Goal: Information Seeking & Learning: Learn about a topic

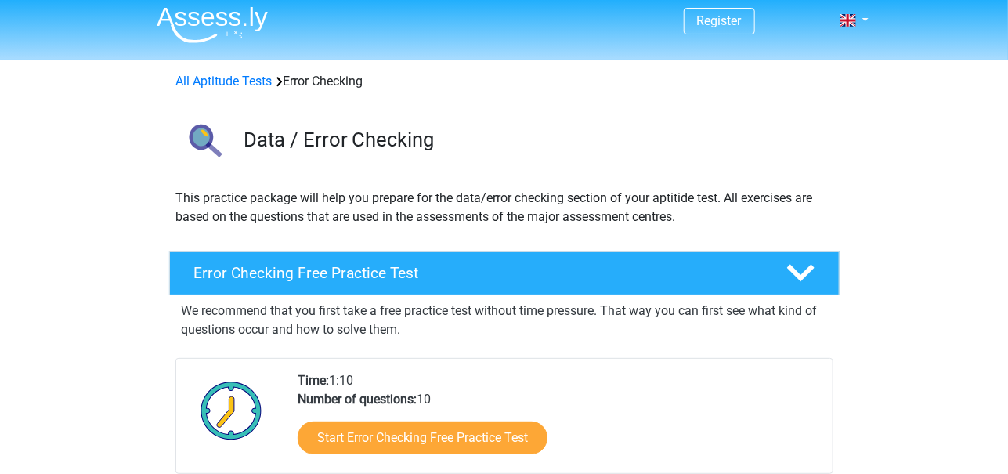
scroll to position [26, 0]
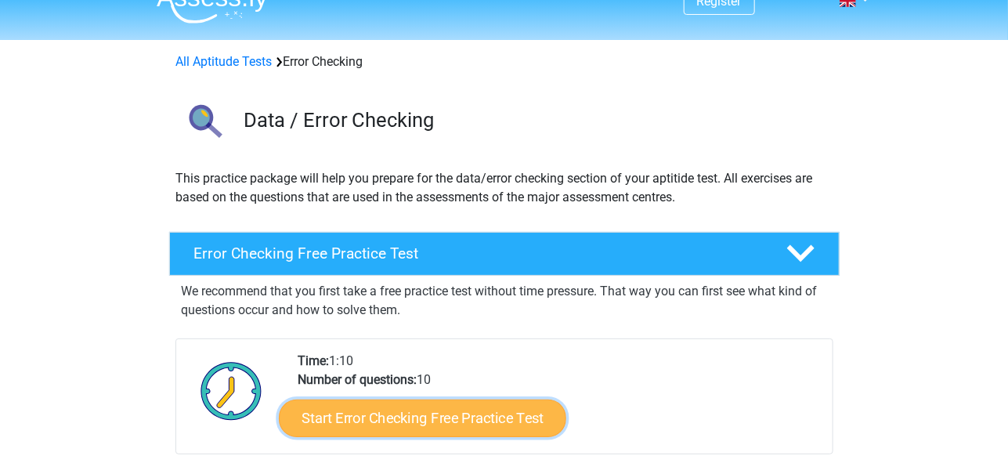
click at [456, 414] on link "Start Error Checking Free Practice Test" at bounding box center [423, 419] width 288 height 38
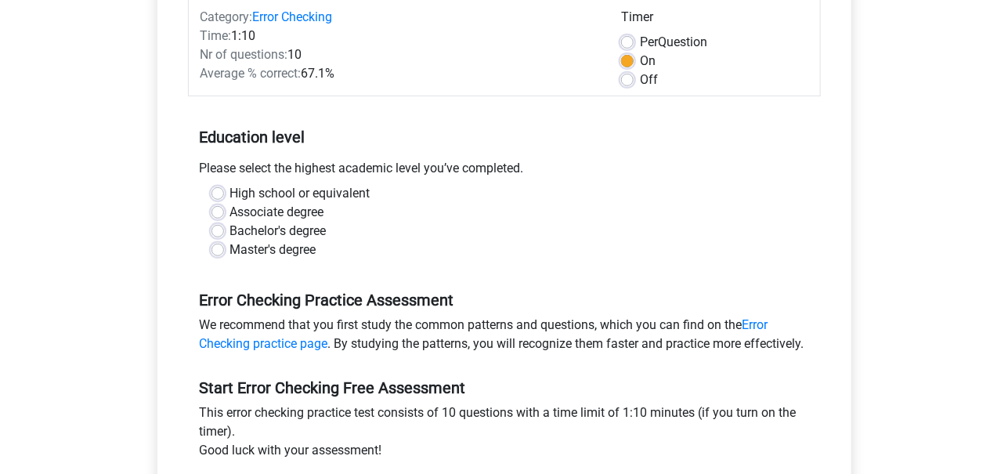
scroll to position [232, 0]
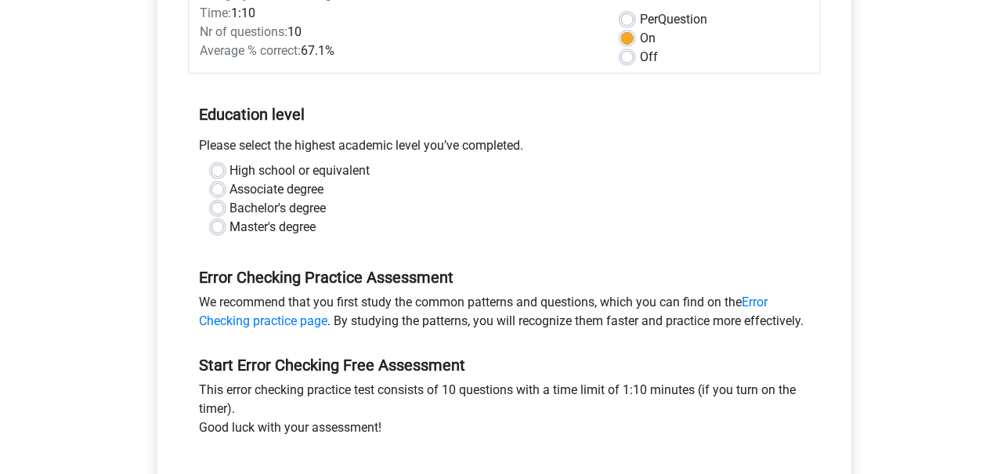
click at [262, 229] on label "Master's degree" at bounding box center [273, 227] width 86 height 19
click at [224, 229] on input "Master's degree" at bounding box center [218, 226] width 13 height 16
radio input "true"
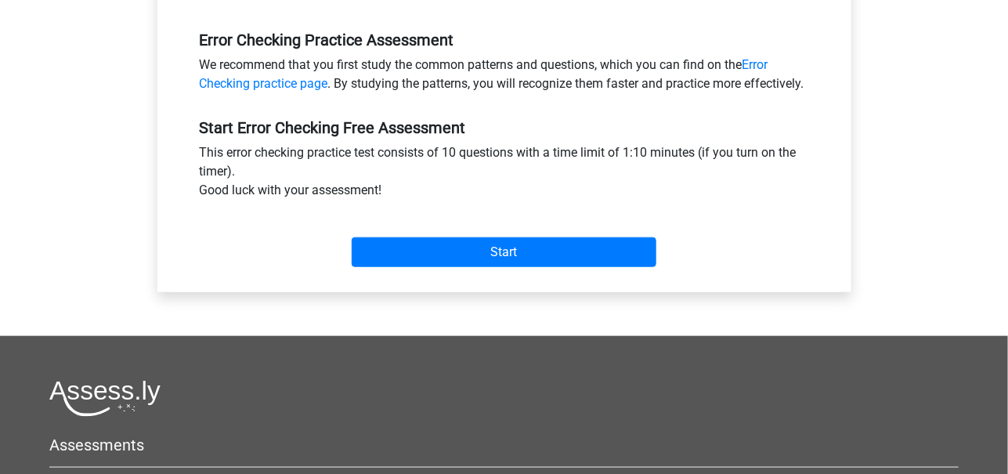
scroll to position [545, 0]
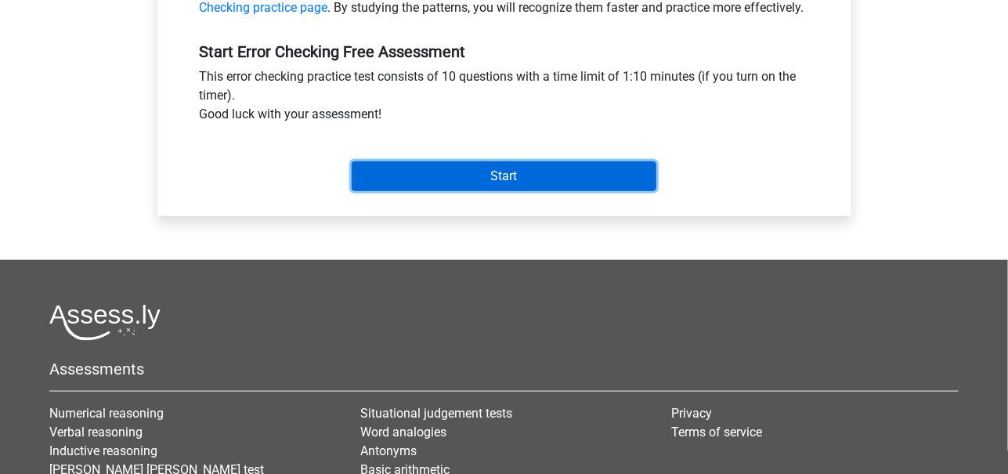
click at [394, 190] on input "Start" at bounding box center [504, 176] width 305 height 30
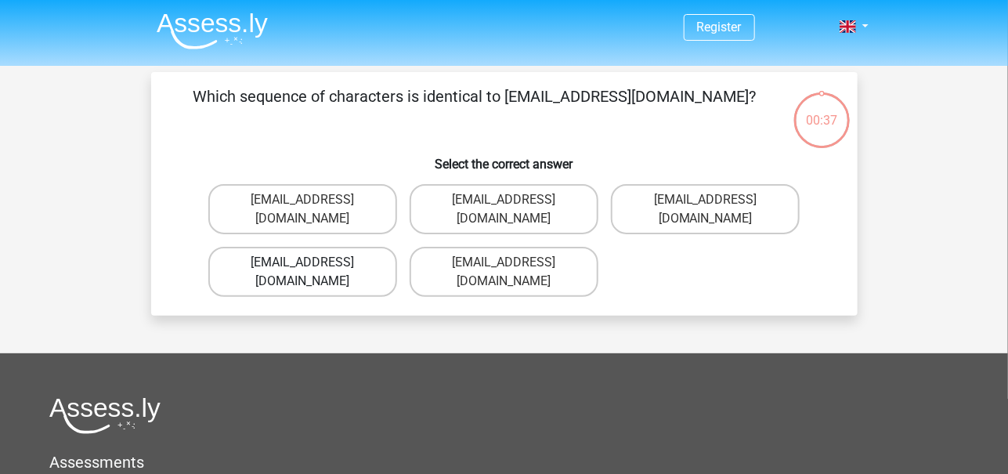
click at [288, 247] on label "Evie_Meade@jointmail.com.uk" at bounding box center [302, 272] width 189 height 50
click at [302, 262] on input "Evie_Meade@jointmail.com.uk" at bounding box center [307, 267] width 10 height 10
radio input "true"
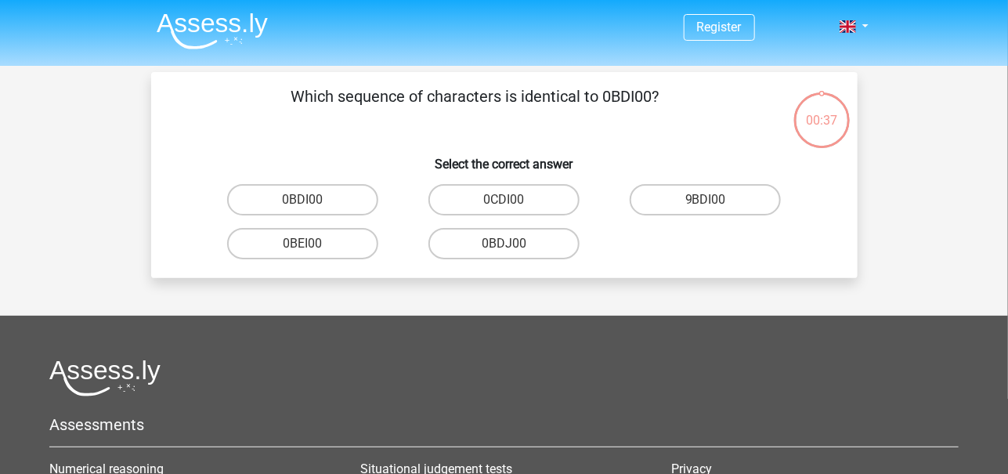
scroll to position [72, 0]
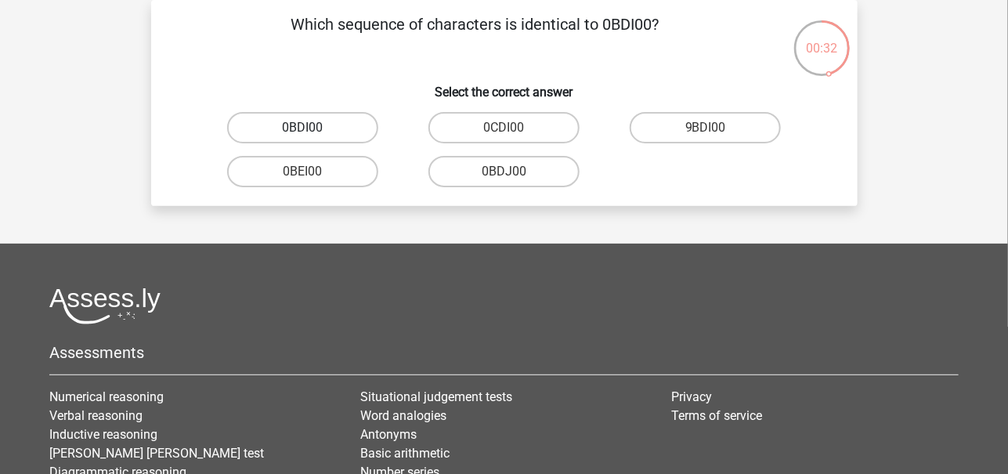
click at [320, 125] on label "0BDI00" at bounding box center [302, 127] width 151 height 31
click at [313, 128] on input "0BDI00" at bounding box center [307, 133] width 10 height 10
radio input "true"
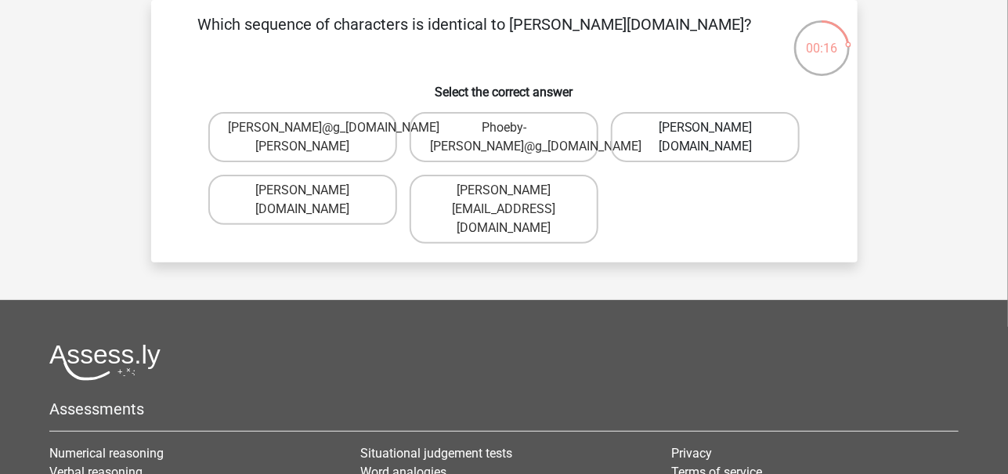
click at [686, 146] on label "Phoebe-Patterson@g_mail.gr" at bounding box center [705, 137] width 189 height 50
click at [706, 138] on input "Phoebe-Patterson@g_mail.gr" at bounding box center [711, 133] width 10 height 10
radio input "true"
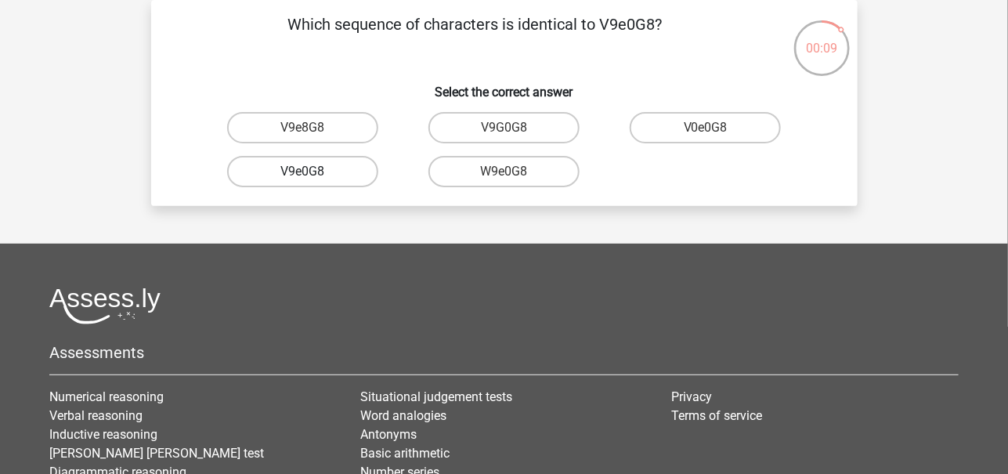
click at [314, 162] on label "V9e0G8" at bounding box center [302, 171] width 151 height 31
click at [313, 172] on input "V9e0G8" at bounding box center [307, 177] width 10 height 10
radio input "true"
click at [528, 130] on label "91051S" at bounding box center [504, 127] width 151 height 31
click at [514, 130] on input "91051S" at bounding box center [509, 133] width 10 height 10
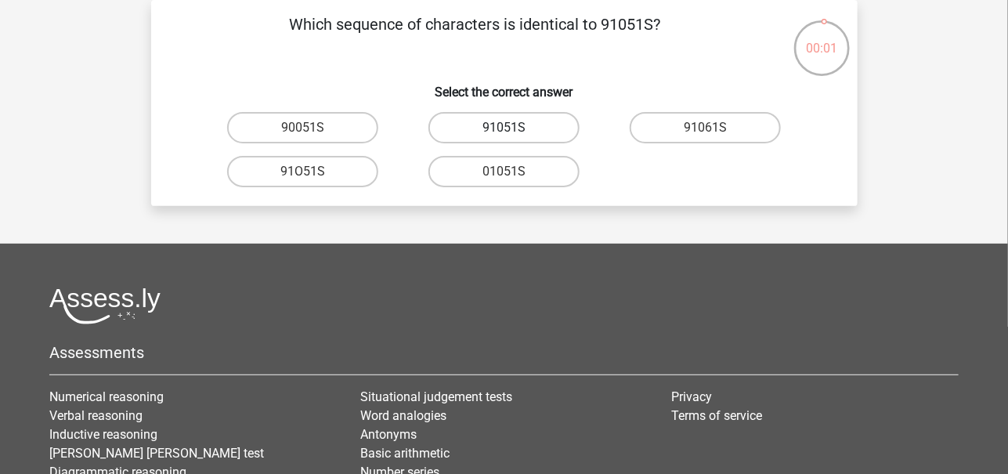
radio input "true"
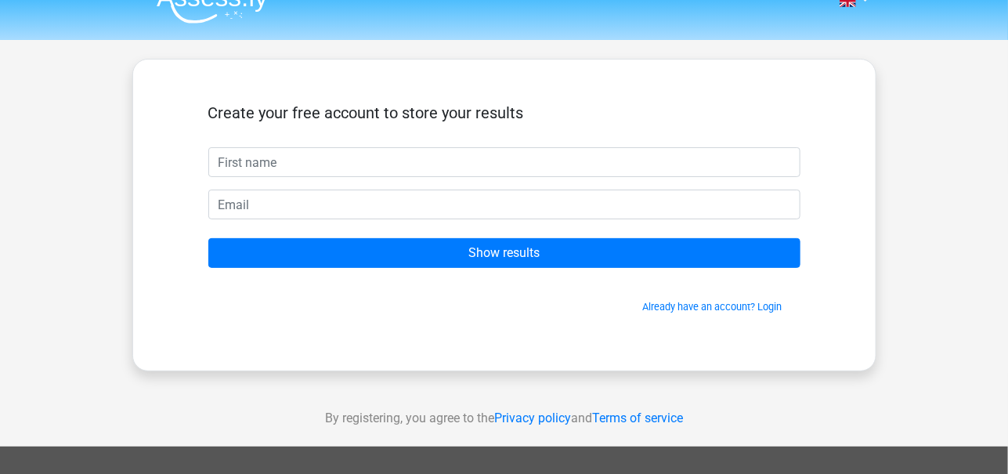
scroll to position [26, 0]
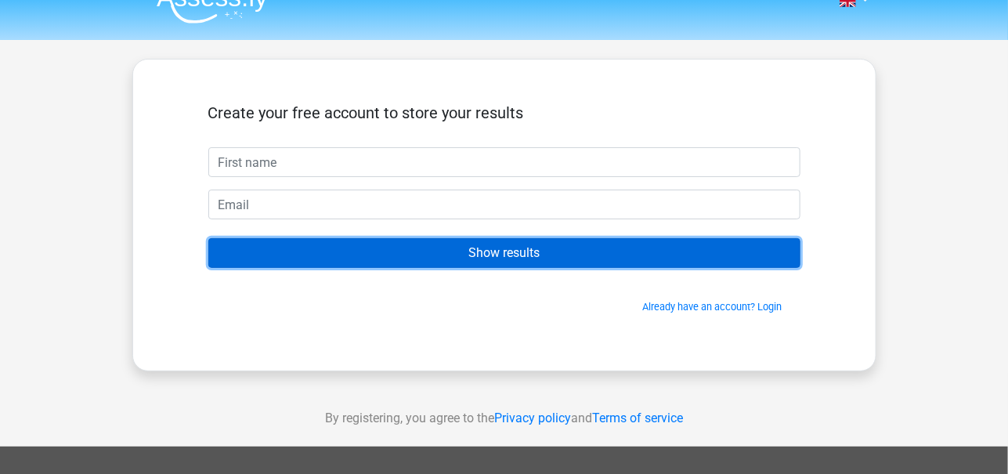
click at [508, 254] on input "Show results" at bounding box center [504, 253] width 592 height 30
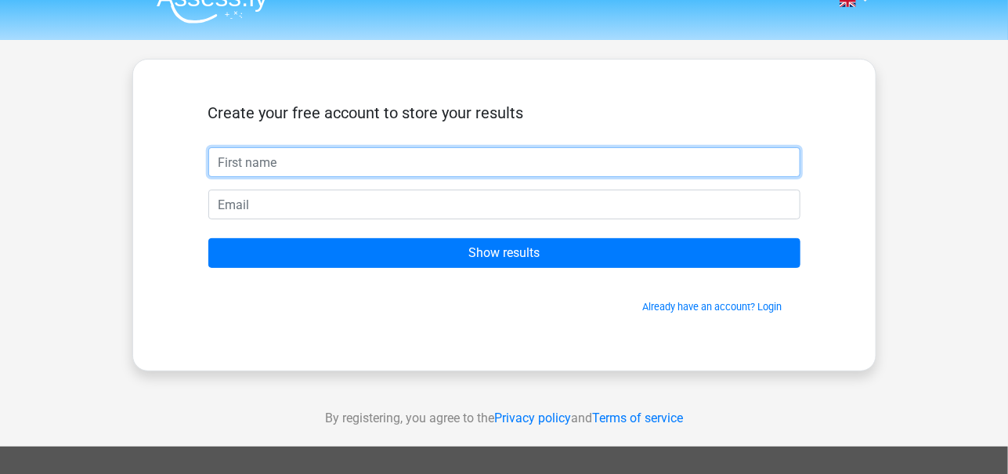
click at [427, 161] on input "text" at bounding box center [504, 162] width 592 height 30
type input "bharathi"
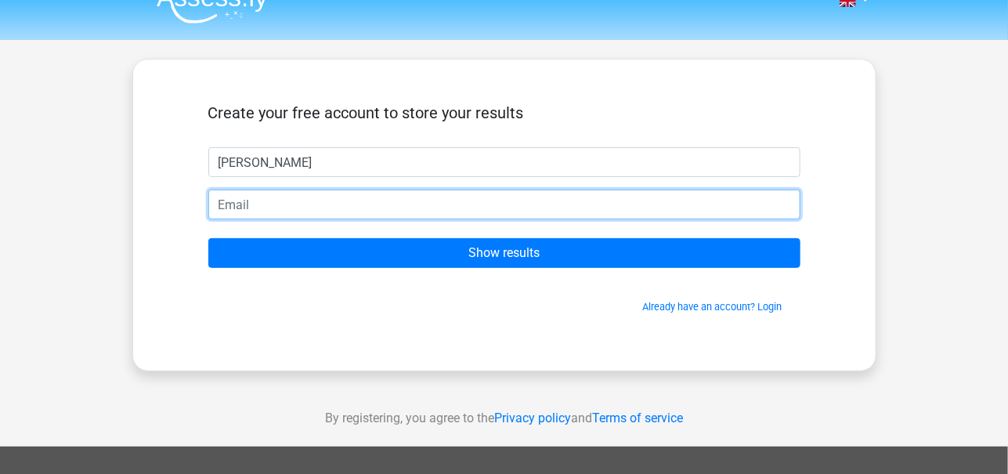
click at [429, 212] on input "email" at bounding box center [504, 205] width 592 height 30
type input "bharathisociologist@gmail.com"
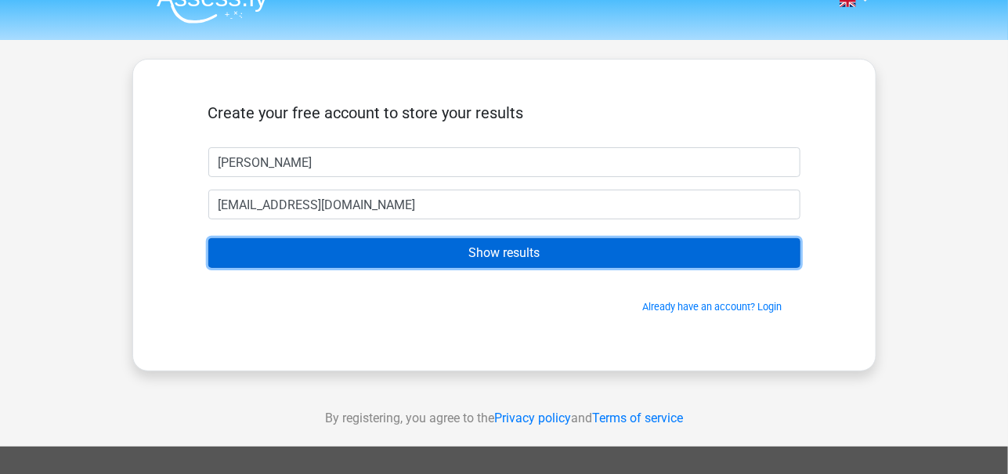
click at [461, 258] on input "Show results" at bounding box center [504, 253] width 592 height 30
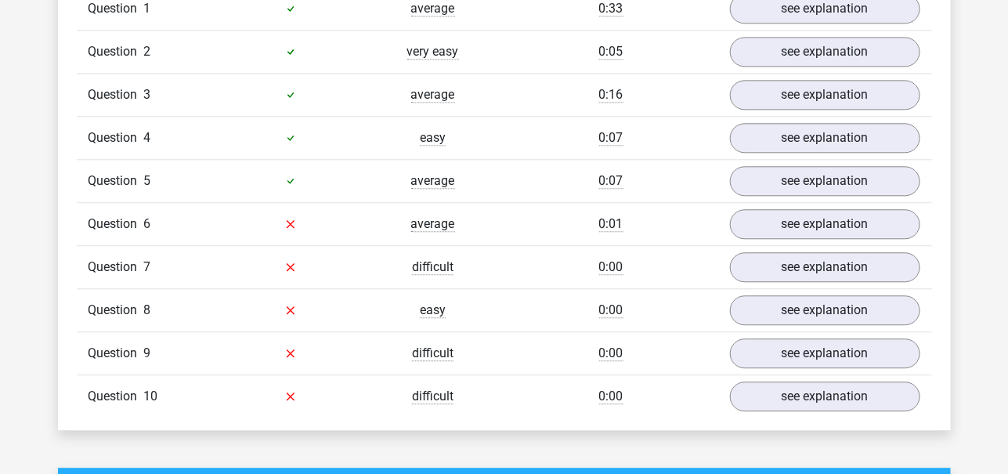
scroll to position [1329, 0]
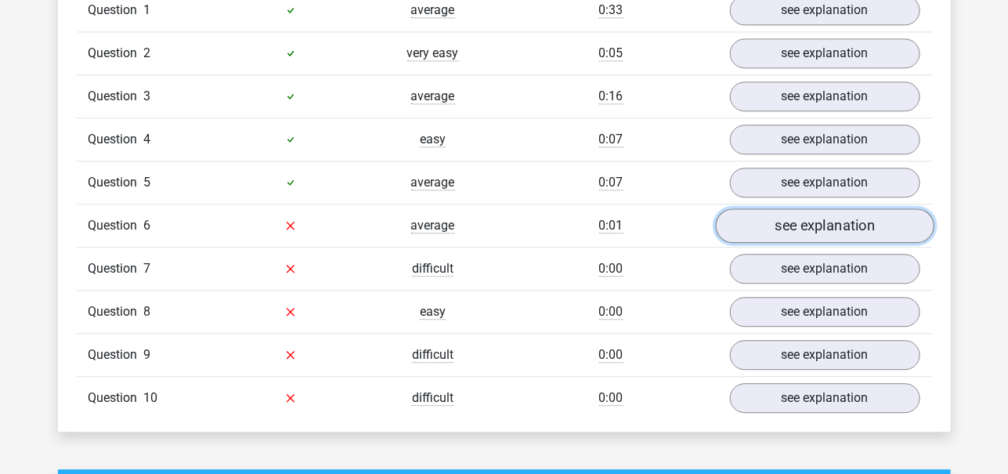
click at [820, 223] on link "see explanation" at bounding box center [824, 225] width 219 height 34
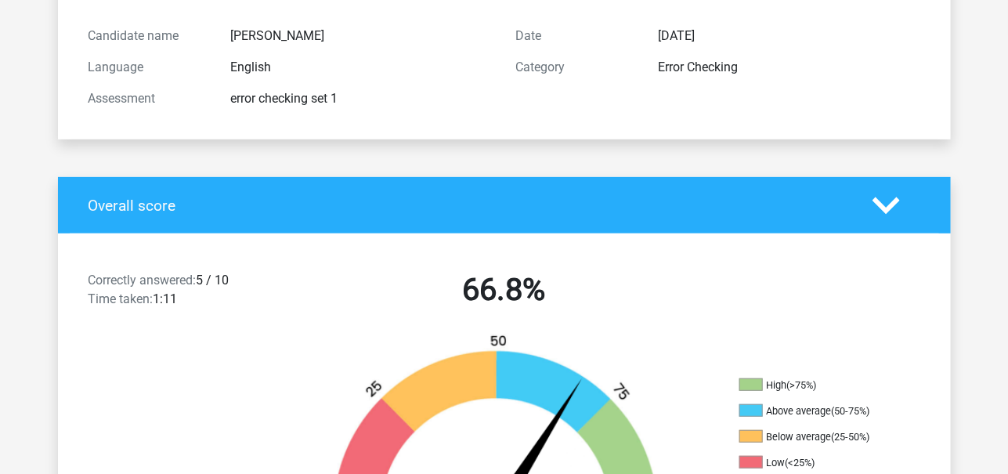
scroll to position [0, 0]
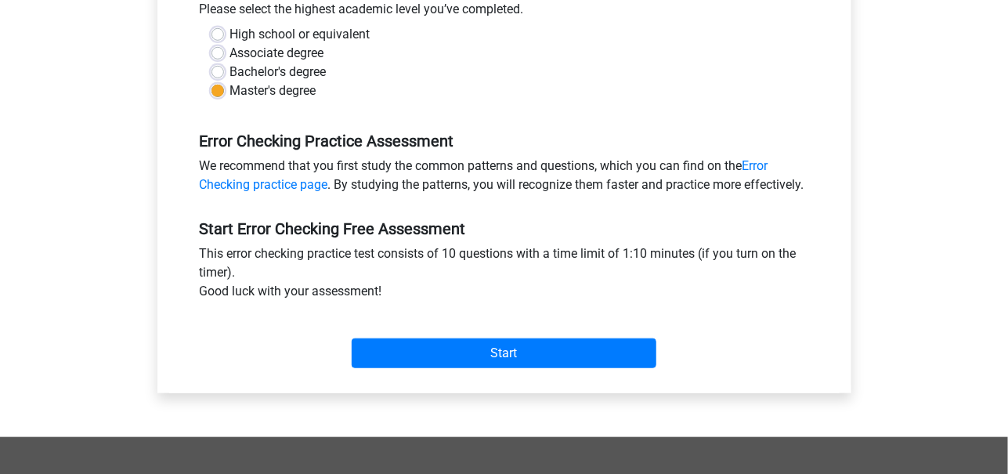
scroll to position [367, 0]
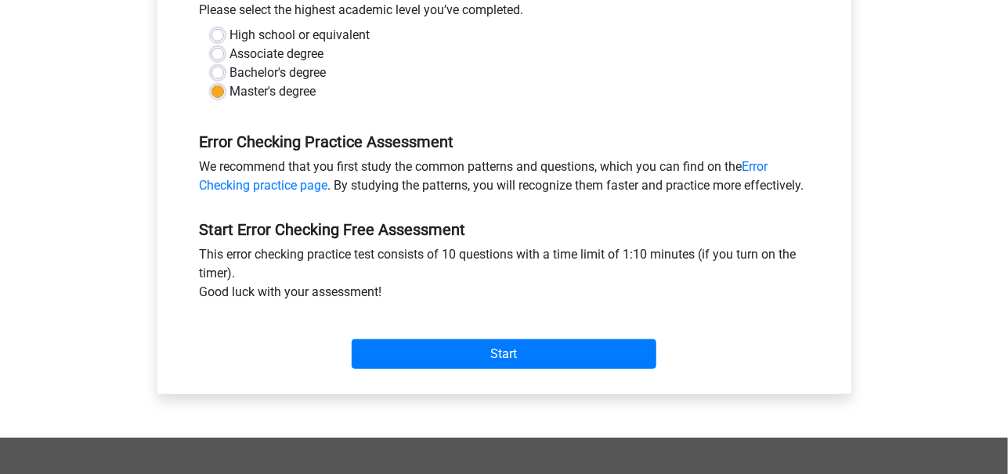
click at [306, 74] on label "Bachelor's degree" at bounding box center [278, 72] width 96 height 19
click at [224, 74] on input "Bachelor's degree" at bounding box center [218, 71] width 13 height 16
radio input "true"
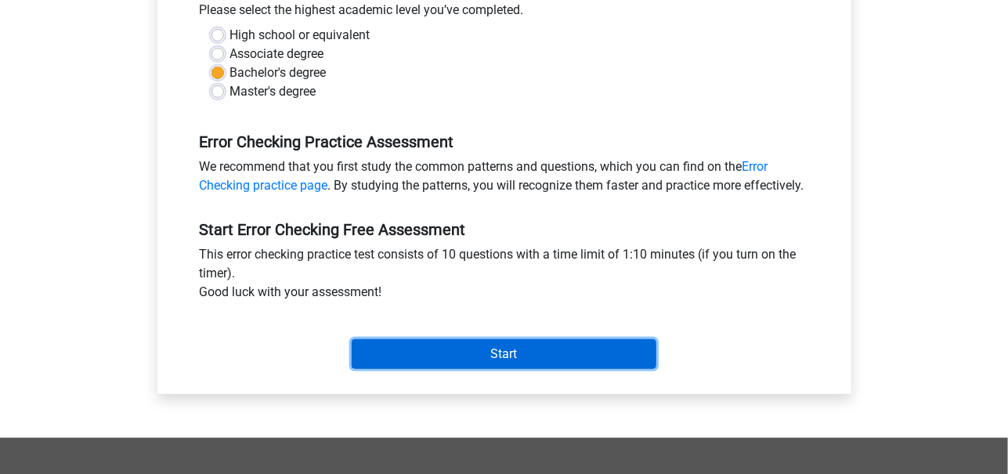
click at [544, 369] on input "Start" at bounding box center [504, 354] width 305 height 30
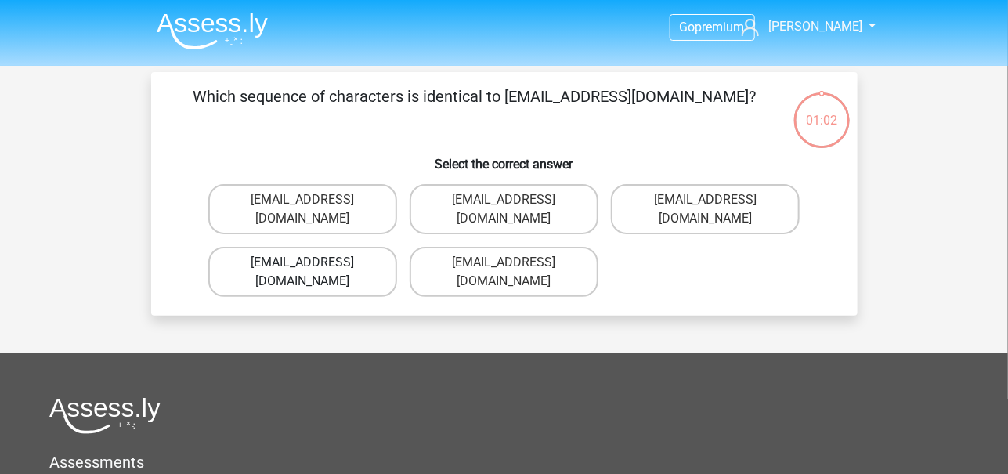
click at [374, 247] on label "Evie_Meade@jointmail.com.uk" at bounding box center [302, 272] width 189 height 50
click at [313, 262] on input "Evie_Meade@jointmail.com.uk" at bounding box center [307, 267] width 10 height 10
radio input "true"
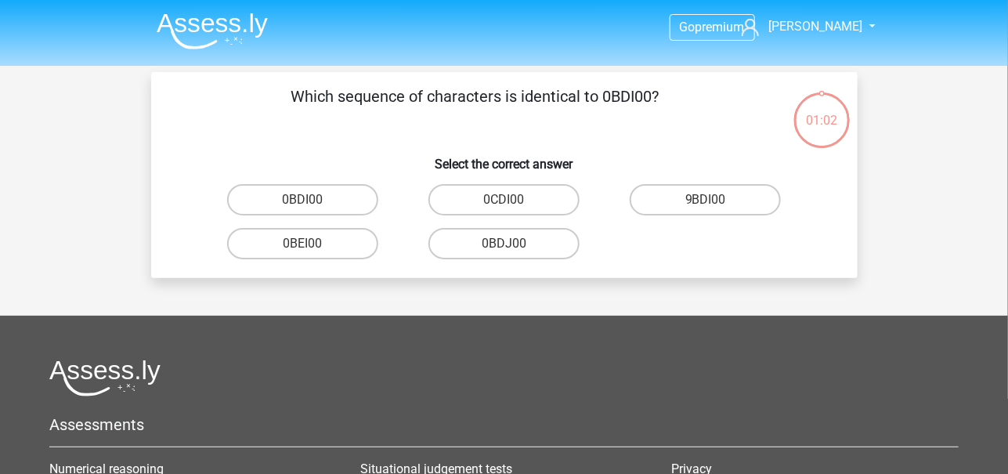
scroll to position [72, 0]
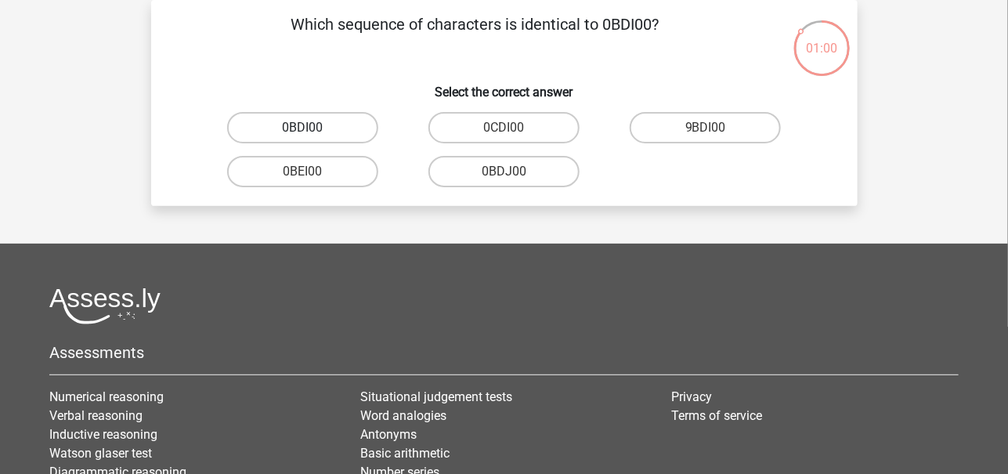
click at [317, 121] on label "0BDI00" at bounding box center [302, 127] width 151 height 31
click at [313, 128] on input "0BDI00" at bounding box center [307, 133] width 10 height 10
radio input "true"
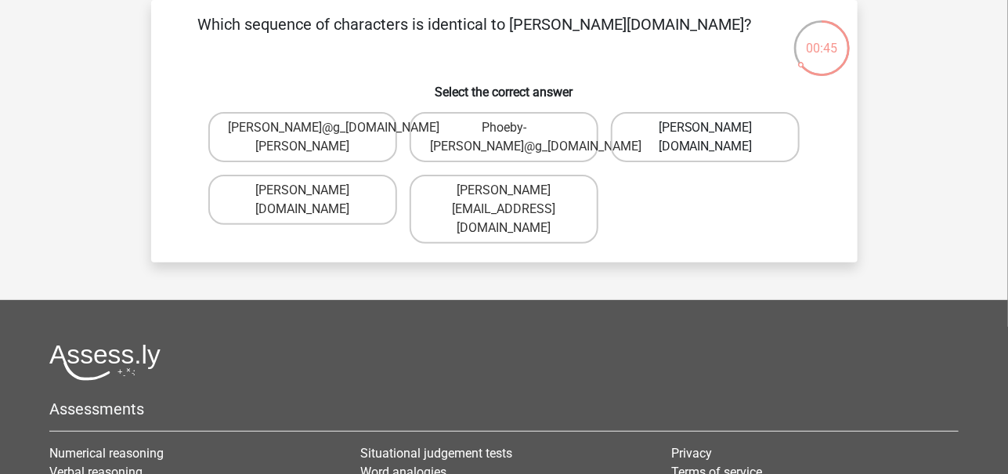
click at [685, 148] on label "Phoebe-Patterson@g_mail.gr" at bounding box center [705, 137] width 189 height 50
click at [706, 138] on input "Phoebe-Patterson@g_mail.gr" at bounding box center [711, 133] width 10 height 10
radio input "true"
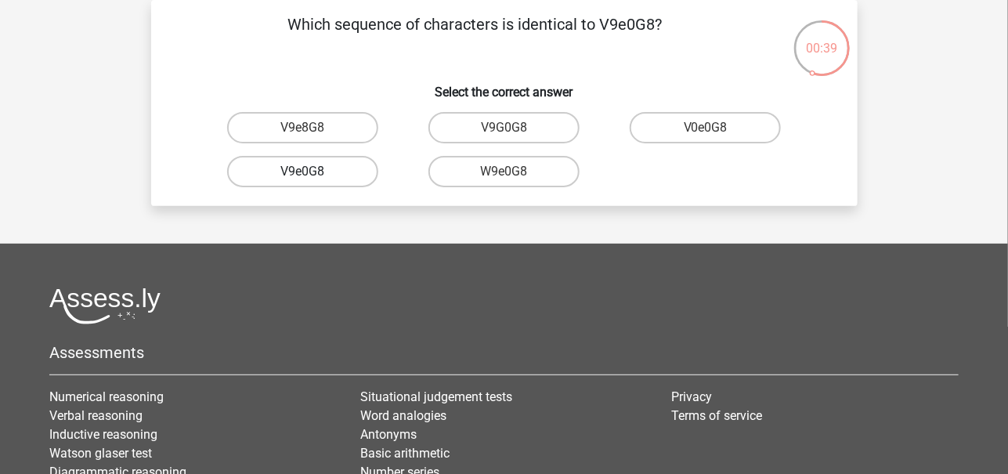
click at [333, 172] on label "V9e0G8" at bounding box center [302, 171] width 151 height 31
click at [313, 172] on input "V9e0G8" at bounding box center [307, 177] width 10 height 10
radio input "true"
click at [474, 132] on label "91051S" at bounding box center [504, 127] width 151 height 31
click at [504, 132] on input "91051S" at bounding box center [509, 133] width 10 height 10
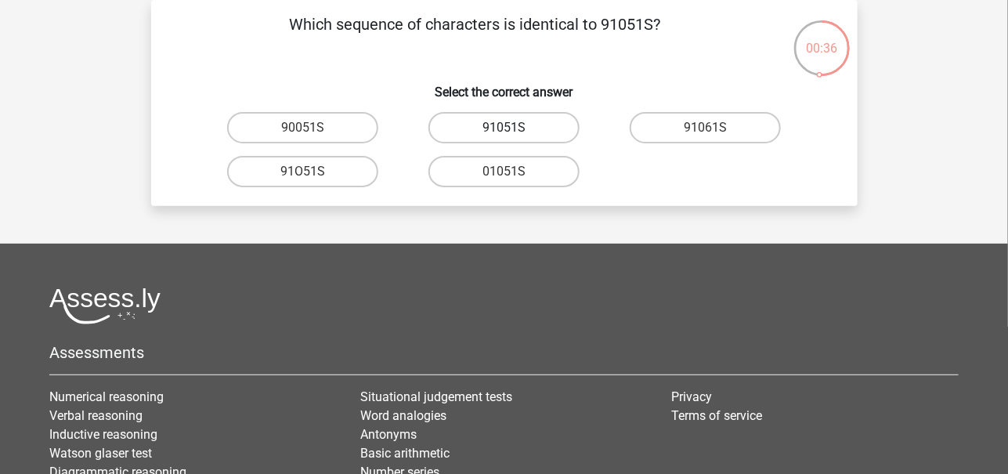
radio input "true"
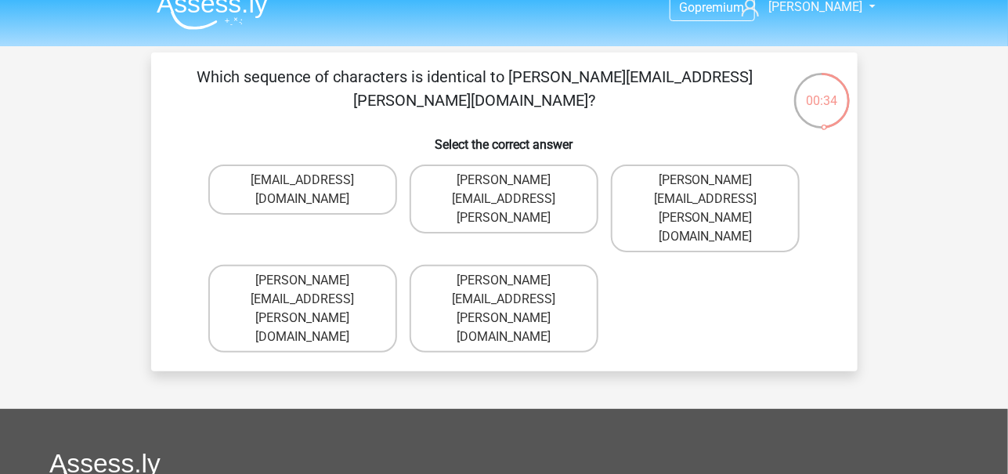
scroll to position [18, 0]
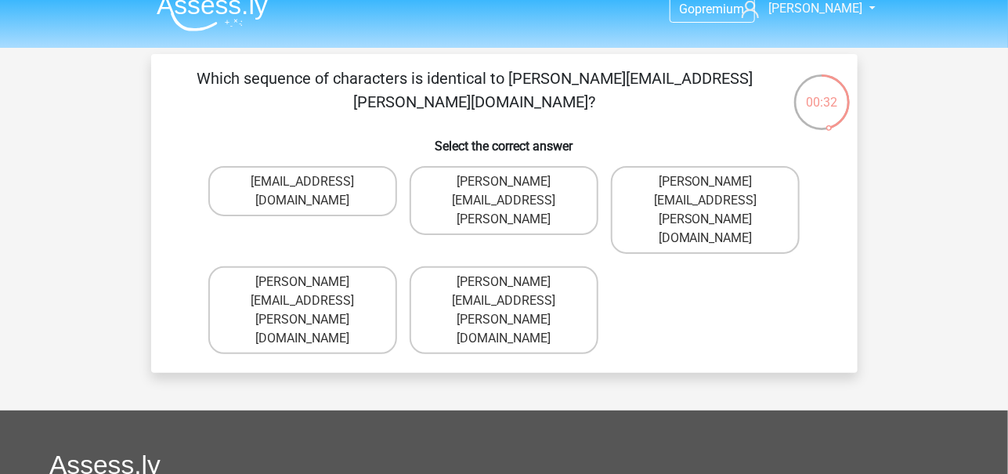
click at [513, 282] on input "Connor.Paterson@mailme.com" at bounding box center [509, 287] width 10 height 10
radio input "true"
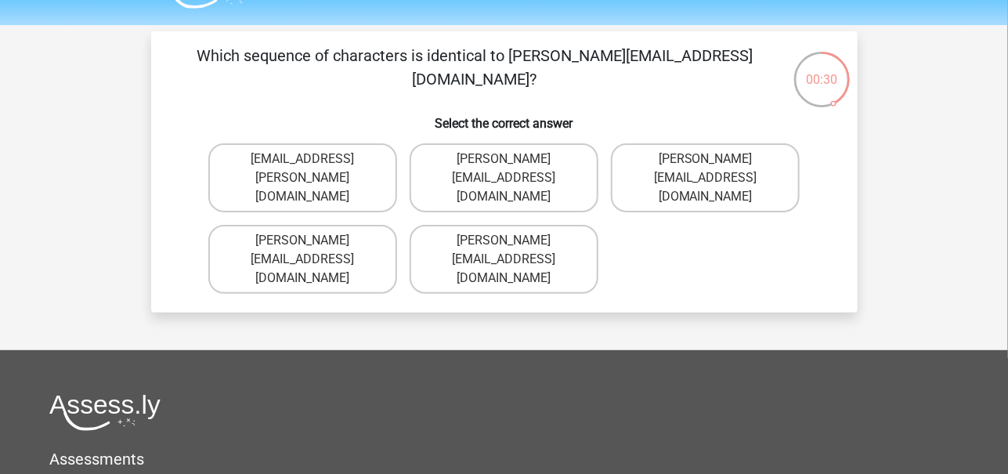
scroll to position [34, 0]
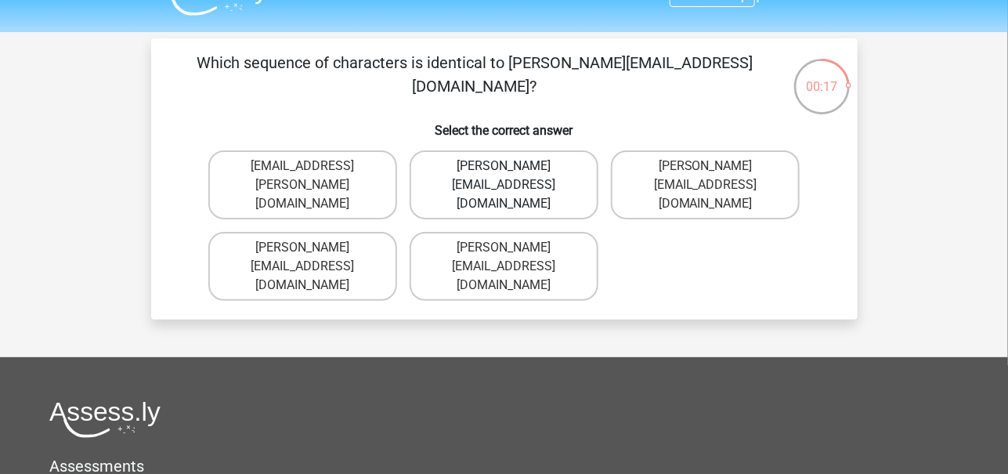
click at [537, 180] on label "Ava-Carroll@mailme.uk.com" at bounding box center [504, 184] width 189 height 69
click at [514, 176] on input "Ava-Carroll@mailme.uk.com" at bounding box center [509, 171] width 10 height 10
radio input "true"
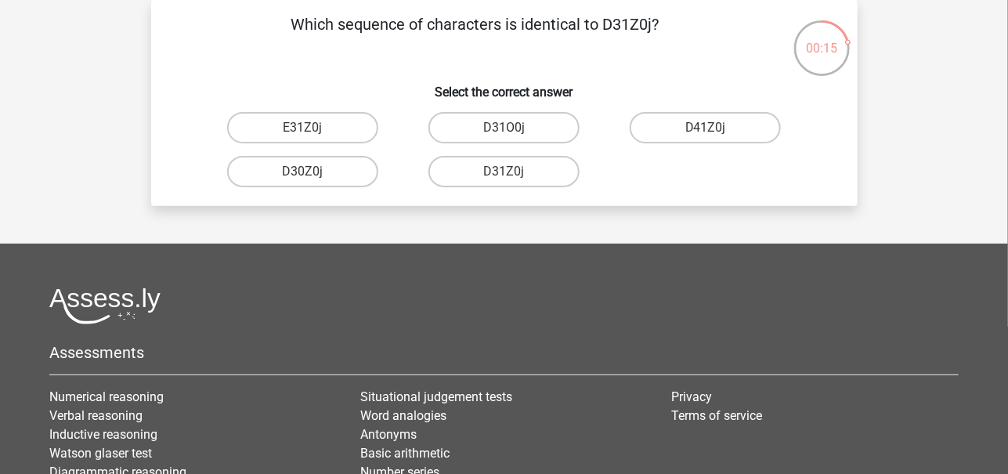
scroll to position [41, 0]
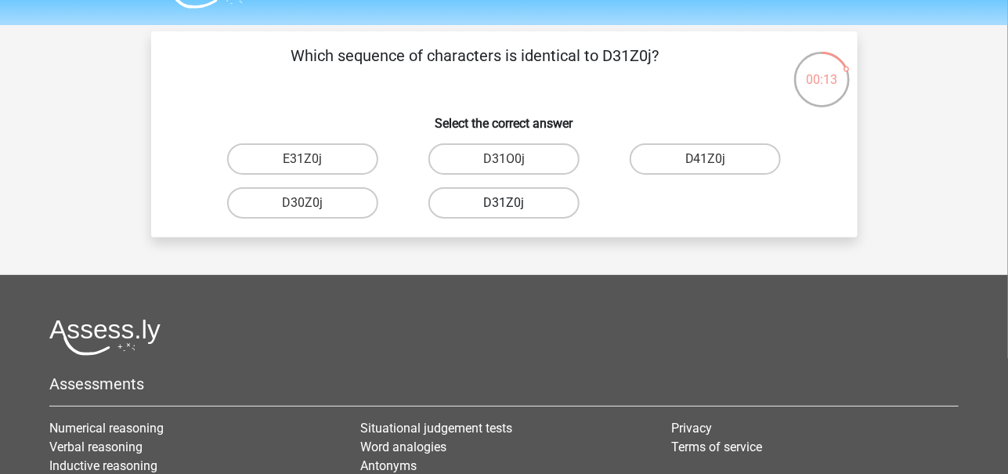
click at [534, 196] on label "D31Z0j" at bounding box center [504, 202] width 151 height 31
click at [514, 203] on input "D31Z0j" at bounding box center [509, 208] width 10 height 10
radio input "true"
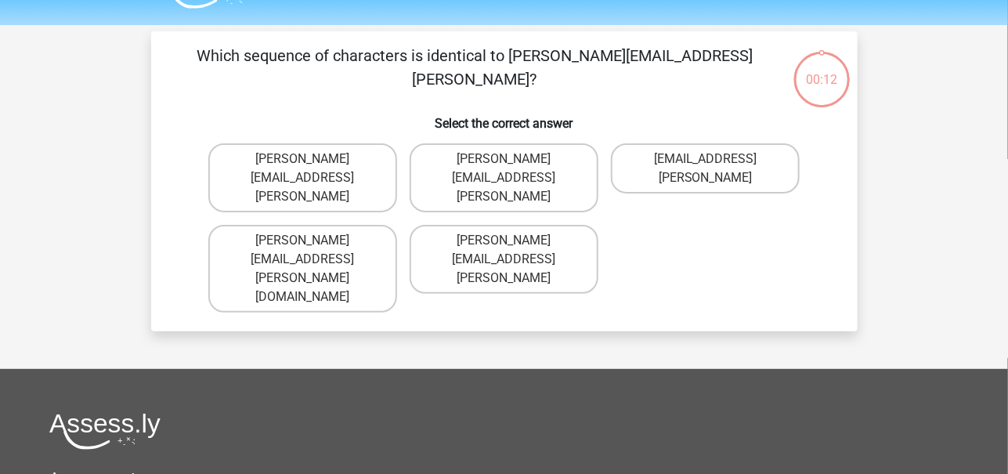
scroll to position [72, 0]
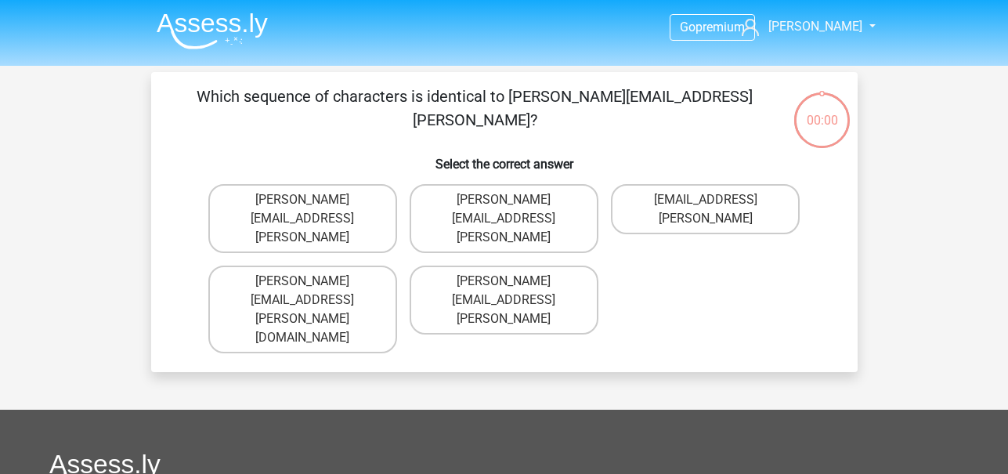
scroll to position [72, 0]
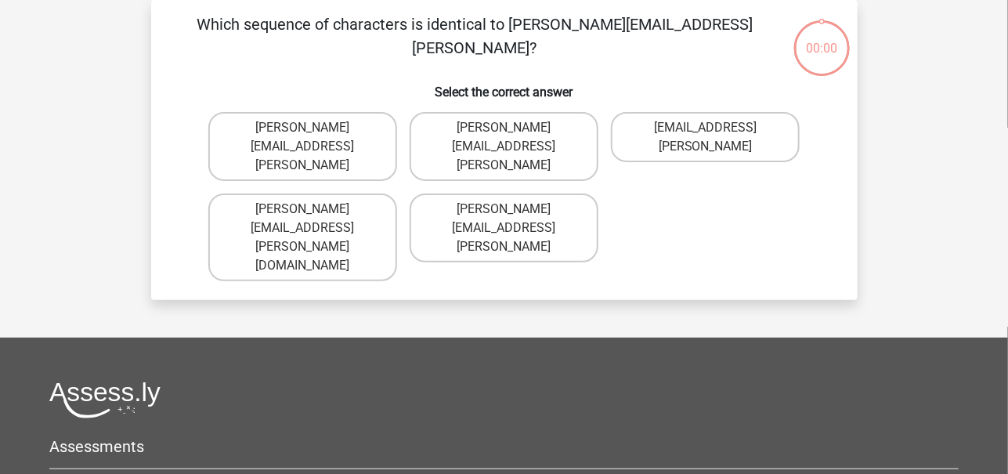
click at [359, 194] on label "[PERSON_NAME][EMAIL_ADDRESS][PERSON_NAME][DOMAIN_NAME]" at bounding box center [302, 238] width 189 height 88
click at [313, 209] on input "Arthur.Bradley@mailme.co.com" at bounding box center [307, 214] width 10 height 10
radio input "true"
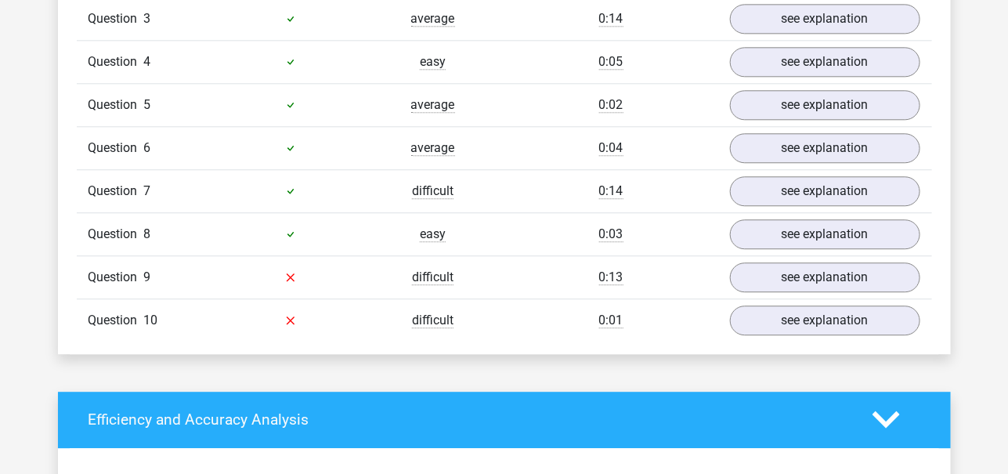
scroll to position [1441, 0]
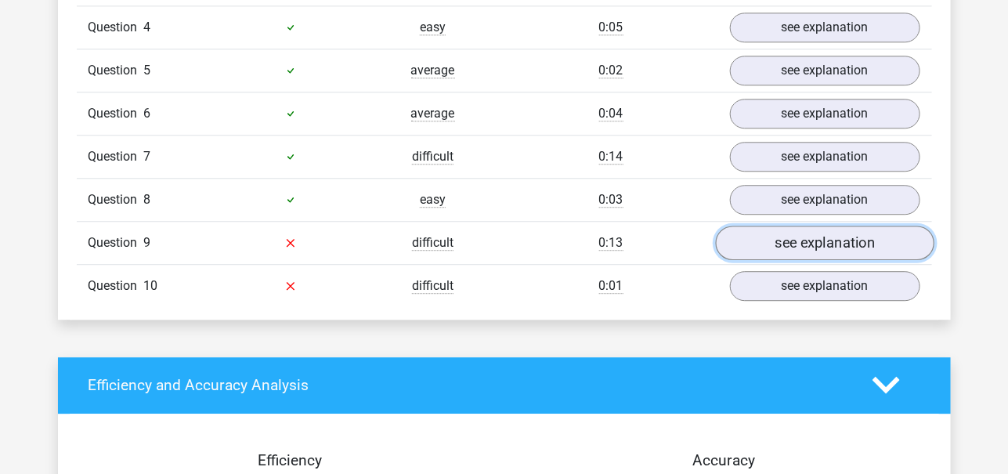
click at [837, 239] on link "see explanation" at bounding box center [824, 243] width 219 height 34
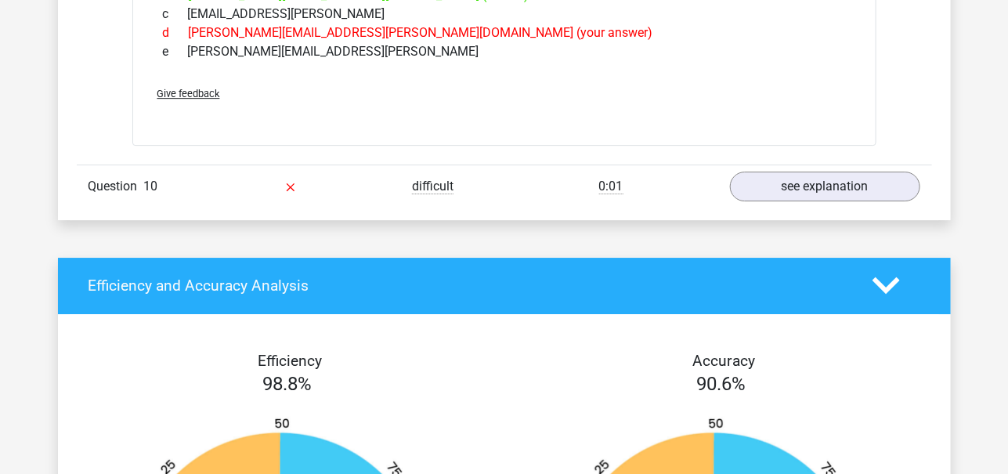
scroll to position [1815, 0]
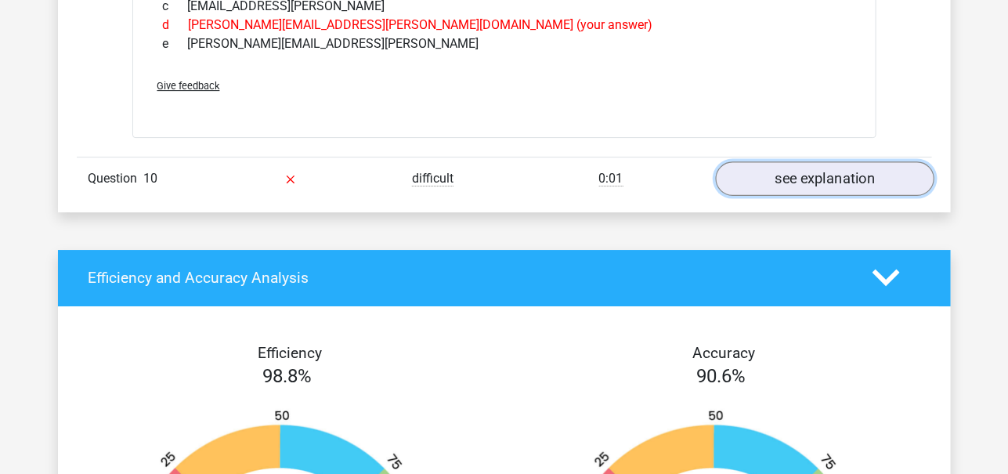
click at [775, 161] on link "see explanation" at bounding box center [824, 178] width 219 height 34
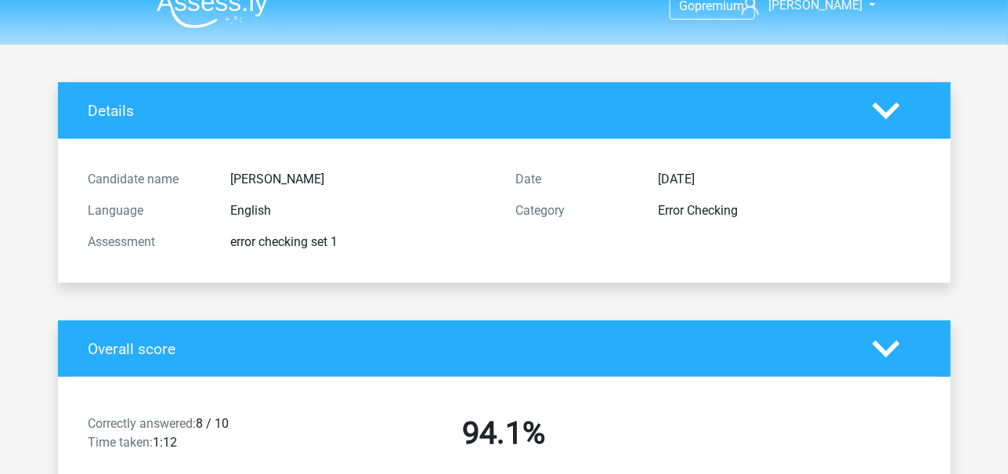
scroll to position [0, 0]
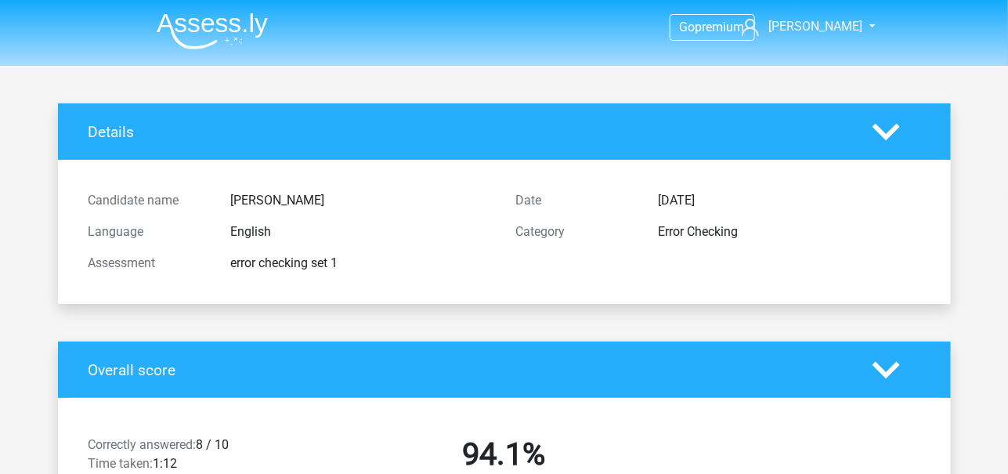
click at [212, 22] on img at bounding box center [212, 31] width 111 height 37
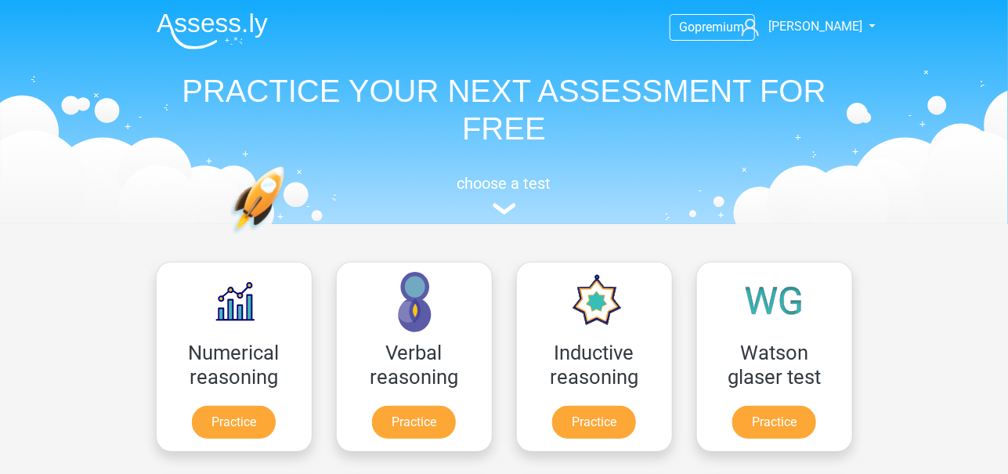
scroll to position [179, 0]
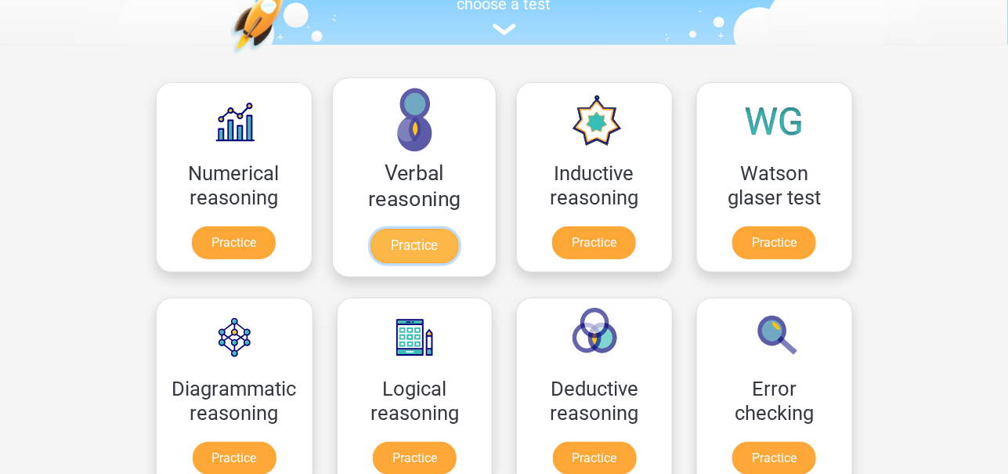
click at [432, 251] on link "Practice" at bounding box center [414, 246] width 88 height 34
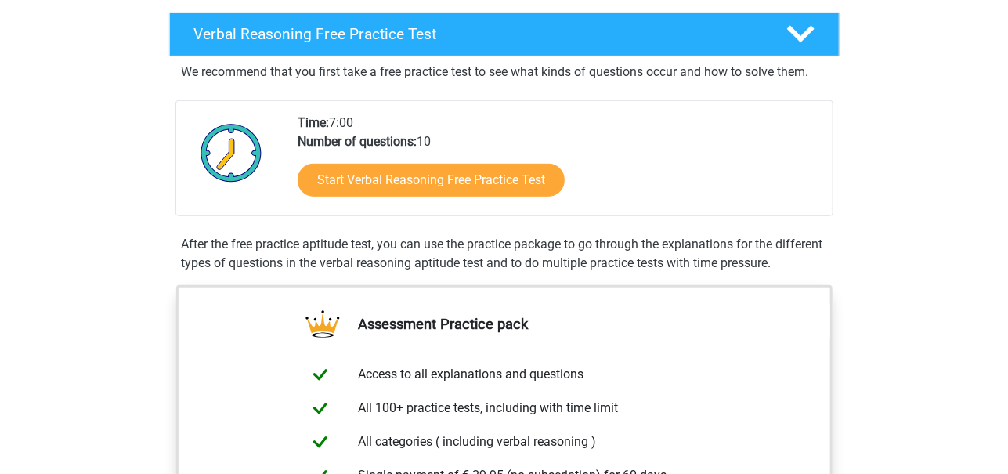
scroll to position [254, 0]
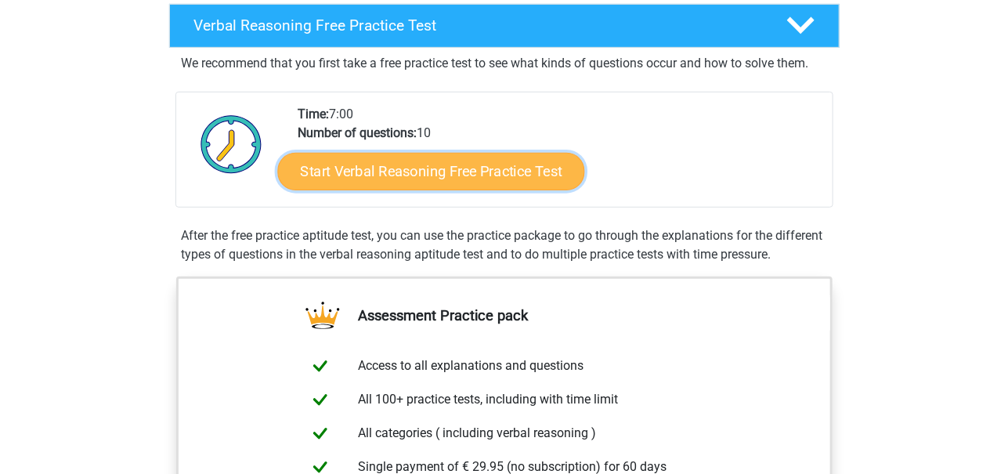
click at [452, 164] on link "Start Verbal Reasoning Free Practice Test" at bounding box center [430, 172] width 307 height 38
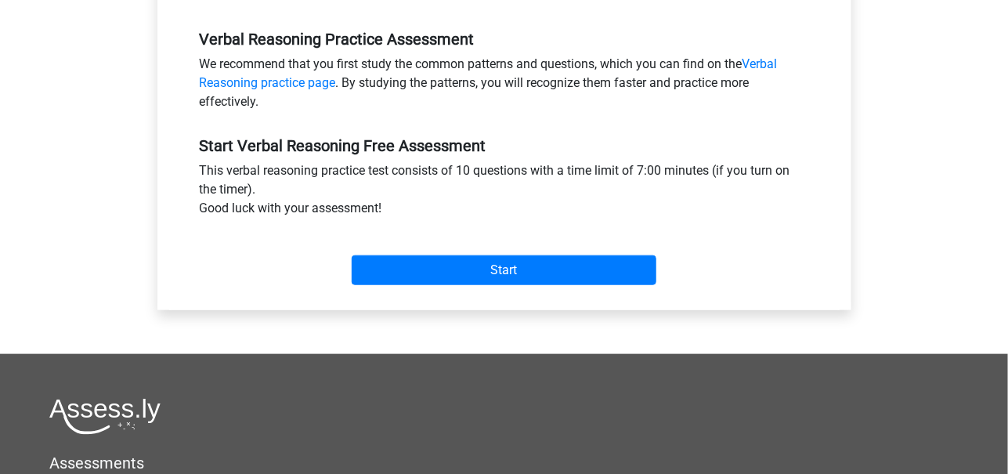
scroll to position [494, 0]
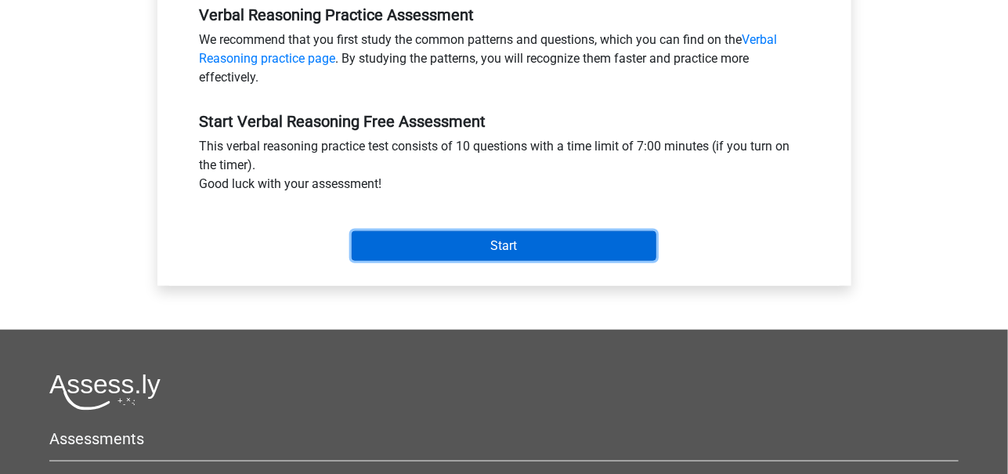
click at [450, 251] on input "Start" at bounding box center [504, 246] width 305 height 30
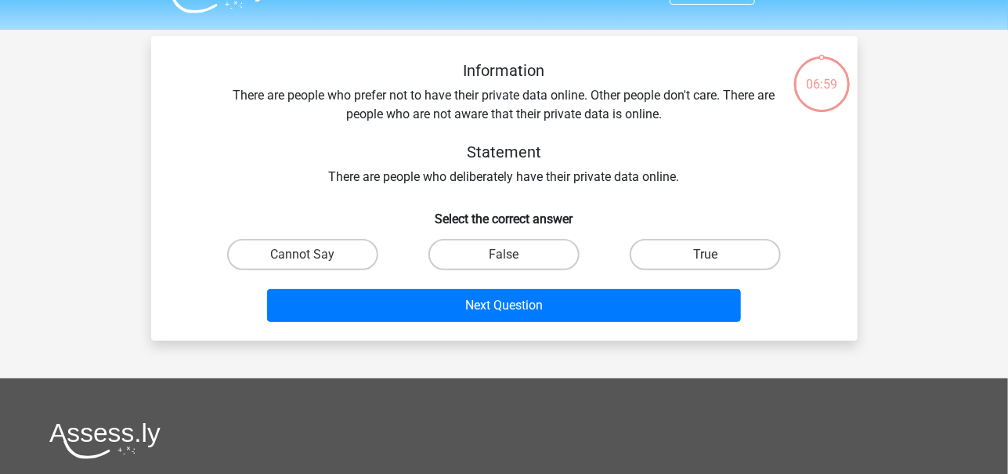
scroll to position [38, 0]
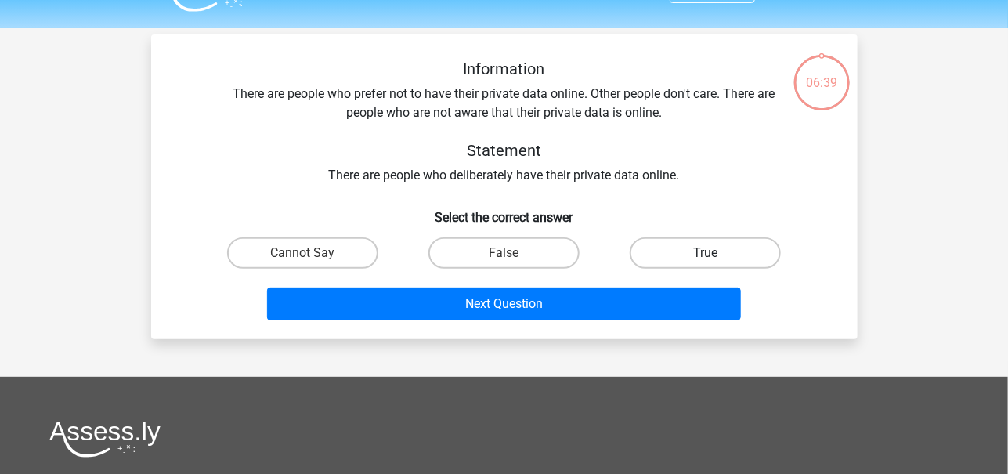
click at [692, 244] on label "True" at bounding box center [705, 252] width 151 height 31
click at [706, 253] on input "True" at bounding box center [711, 258] width 10 height 10
radio input "true"
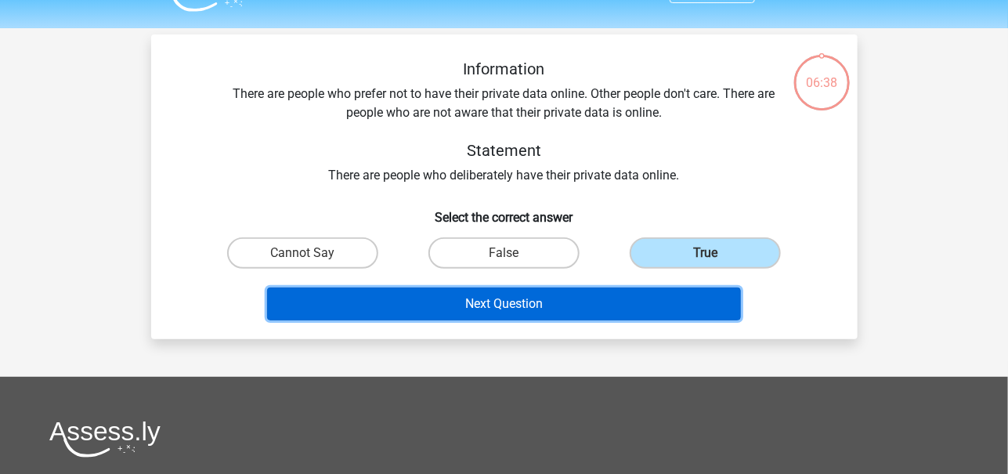
click at [612, 295] on button "Next Question" at bounding box center [504, 304] width 474 height 33
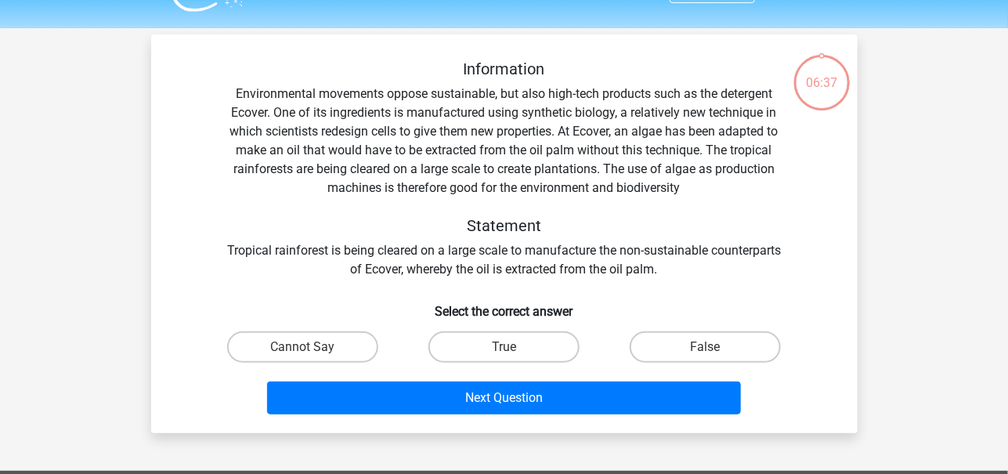
scroll to position [72, 0]
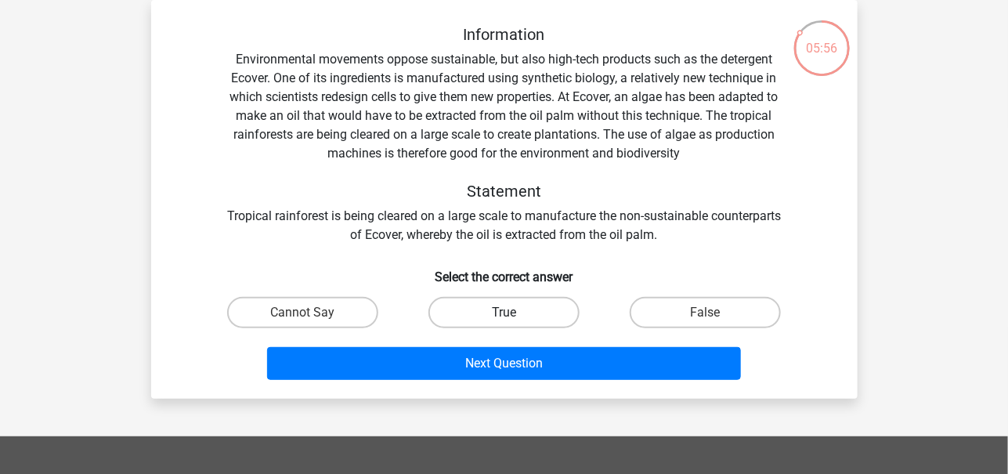
click at [472, 313] on label "True" at bounding box center [504, 312] width 151 height 31
click at [504, 313] on input "True" at bounding box center [509, 318] width 10 height 10
radio input "true"
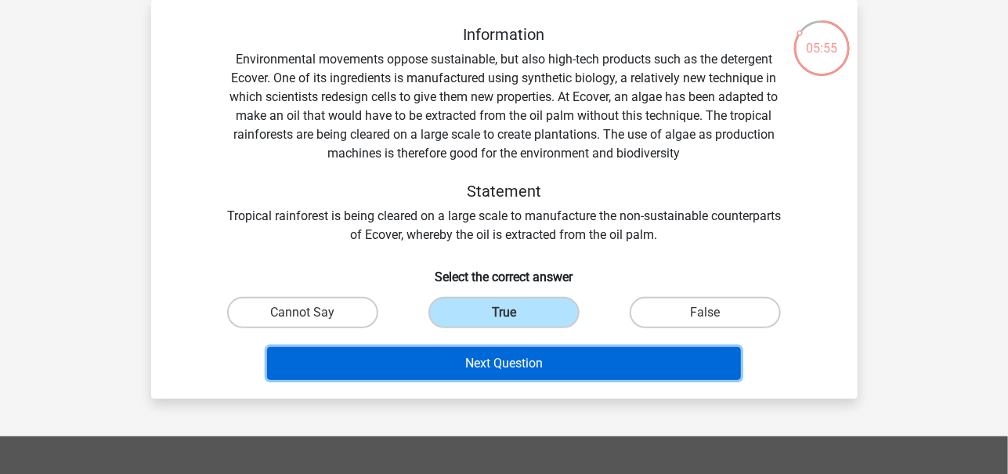
click at [523, 360] on button "Next Question" at bounding box center [504, 363] width 474 height 33
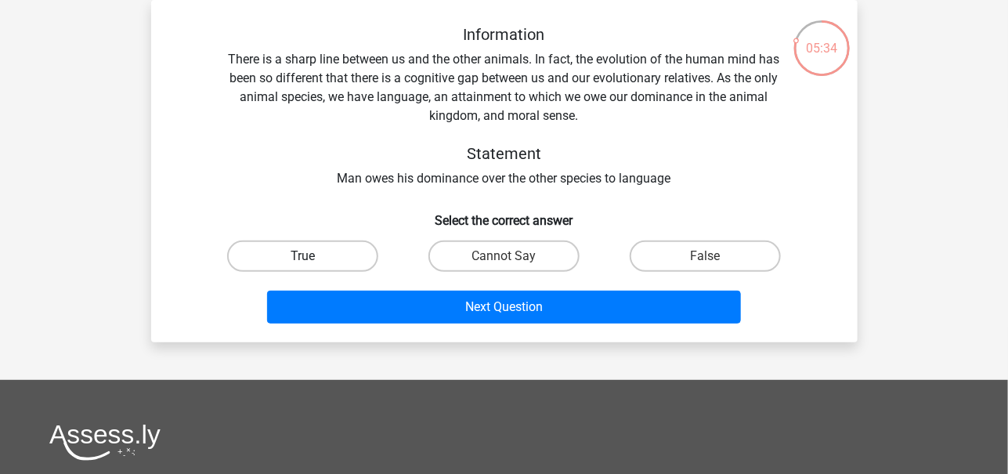
click at [346, 254] on label "True" at bounding box center [302, 256] width 151 height 31
click at [313, 256] on input "True" at bounding box center [307, 261] width 10 height 10
radio input "true"
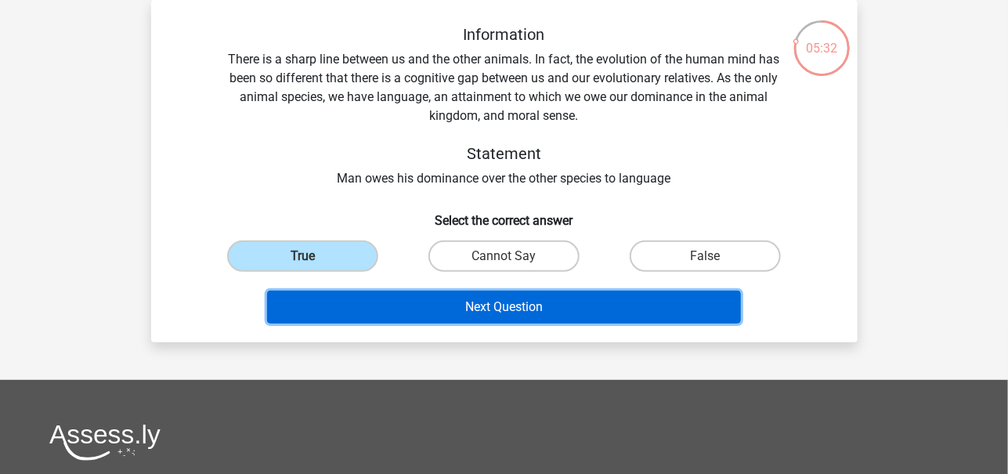
click at [481, 301] on button "Next Question" at bounding box center [504, 307] width 474 height 33
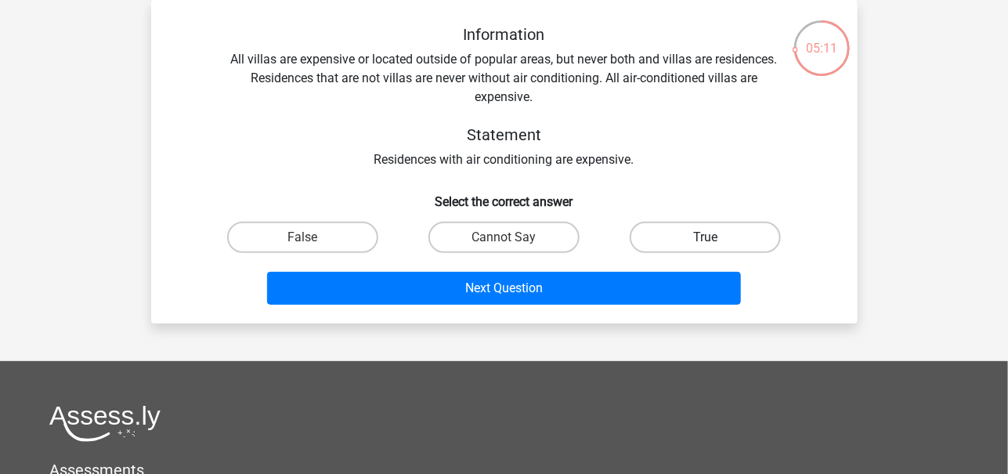
click at [675, 236] on label "True" at bounding box center [705, 237] width 151 height 31
click at [706, 237] on input "True" at bounding box center [711, 242] width 10 height 10
radio input "true"
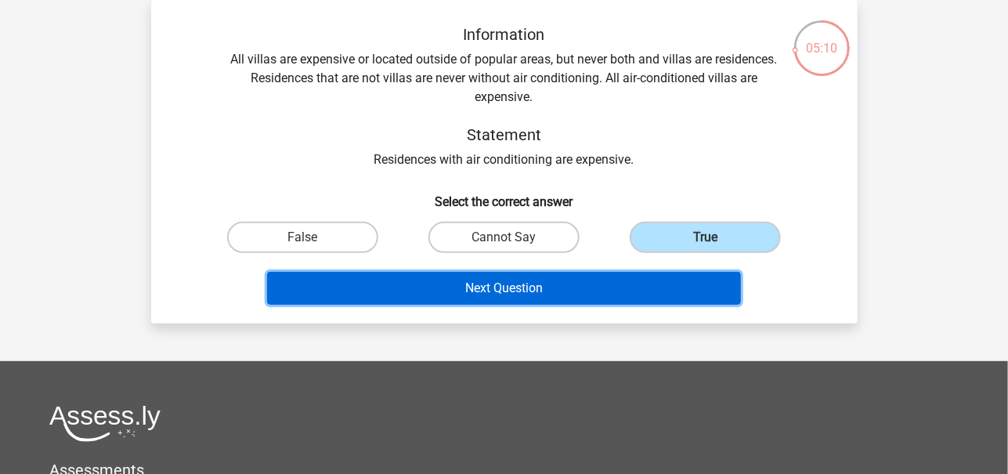
click at [602, 288] on button "Next Question" at bounding box center [504, 288] width 474 height 33
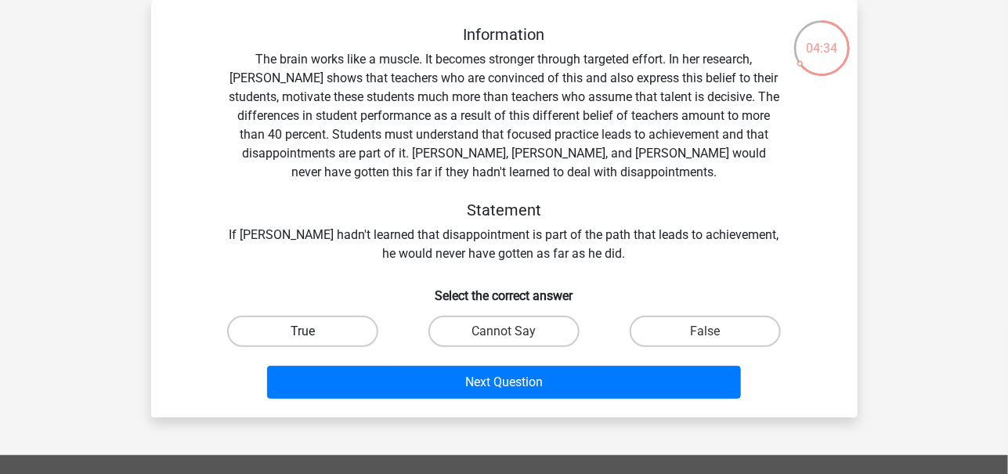
click at [317, 333] on label "True" at bounding box center [302, 331] width 151 height 31
click at [313, 333] on input "True" at bounding box center [307, 336] width 10 height 10
radio input "true"
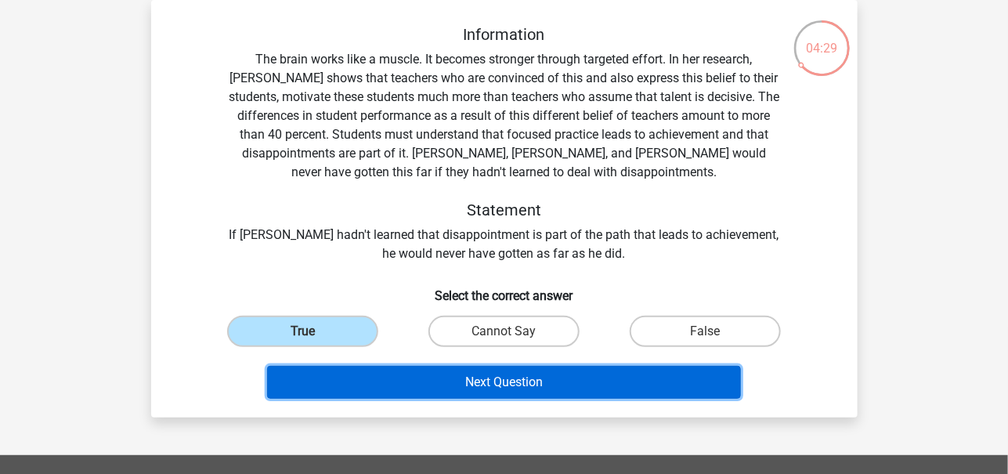
click at [482, 377] on button "Next Question" at bounding box center [504, 382] width 474 height 33
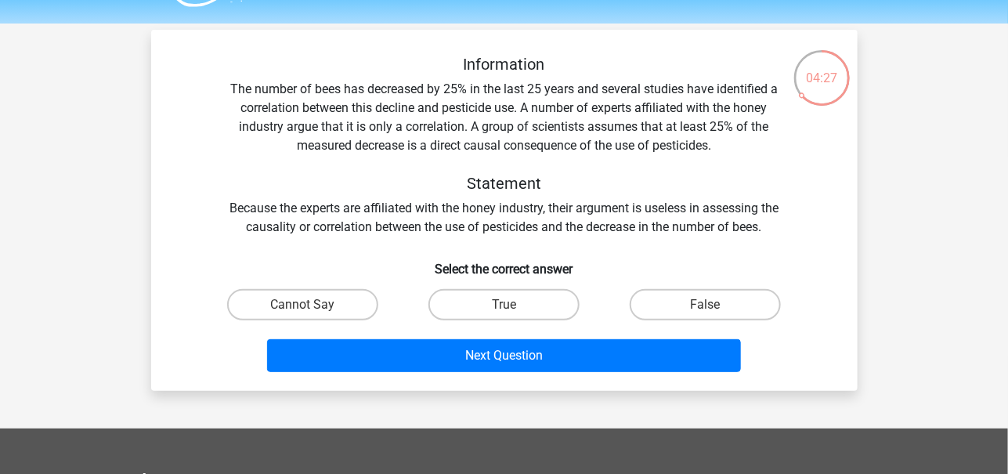
scroll to position [41, 0]
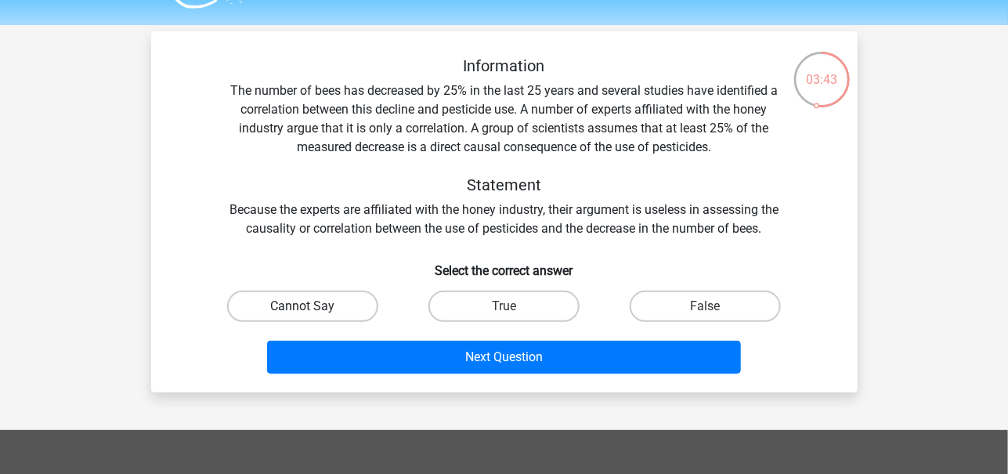
click at [317, 301] on label "Cannot Say" at bounding box center [302, 306] width 151 height 31
click at [313, 306] on input "Cannot Say" at bounding box center [307, 311] width 10 height 10
radio input "true"
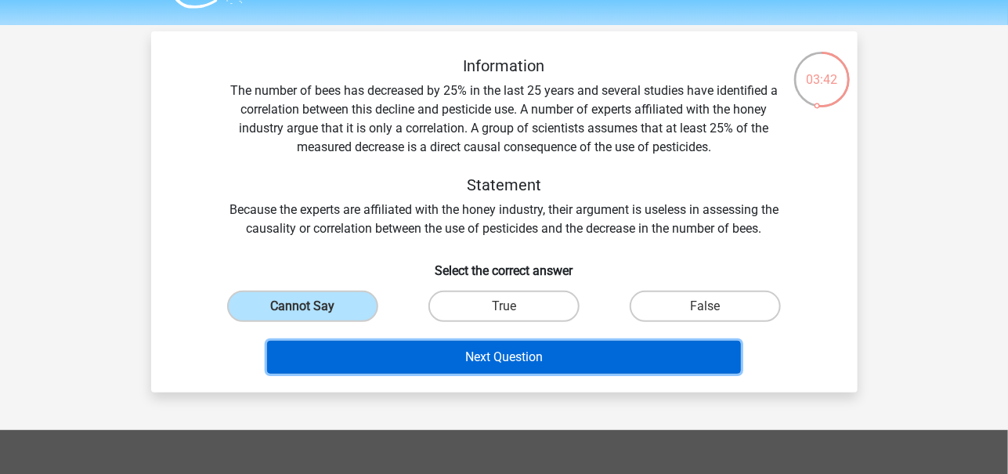
click at [463, 360] on button "Next Question" at bounding box center [504, 357] width 474 height 33
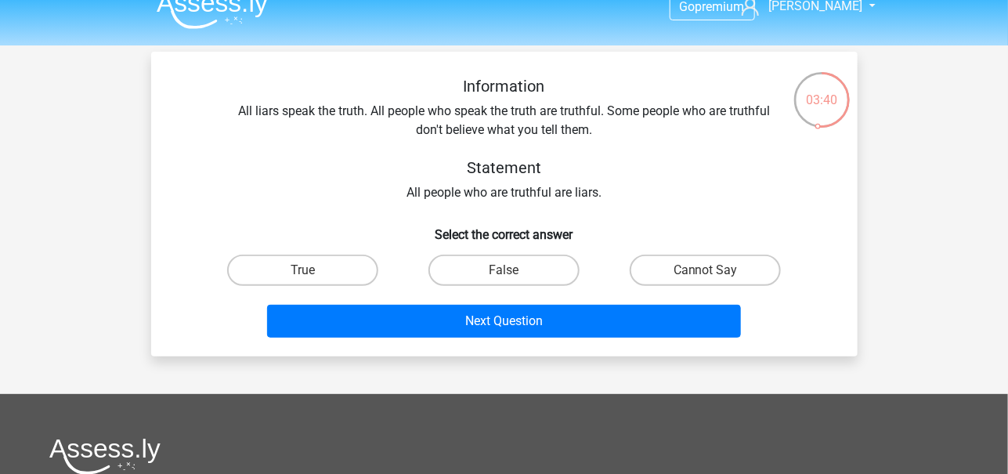
scroll to position [20, 0]
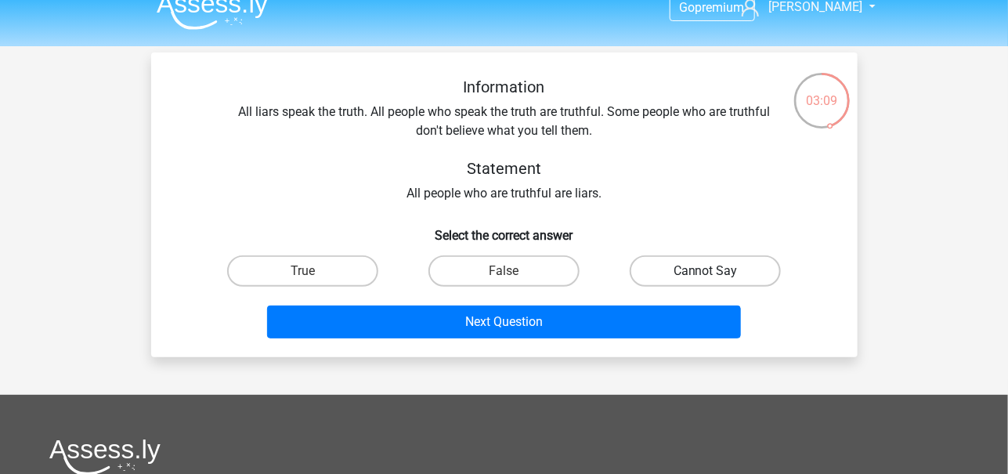
click at [686, 274] on label "Cannot Say" at bounding box center [705, 270] width 151 height 31
click at [706, 274] on input "Cannot Say" at bounding box center [711, 276] width 10 height 10
radio input "true"
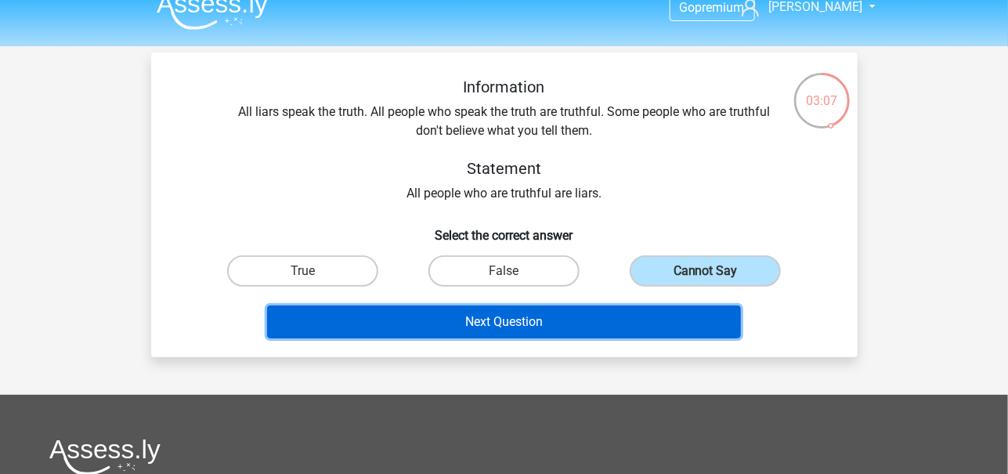
click at [536, 314] on button "Next Question" at bounding box center [504, 322] width 474 height 33
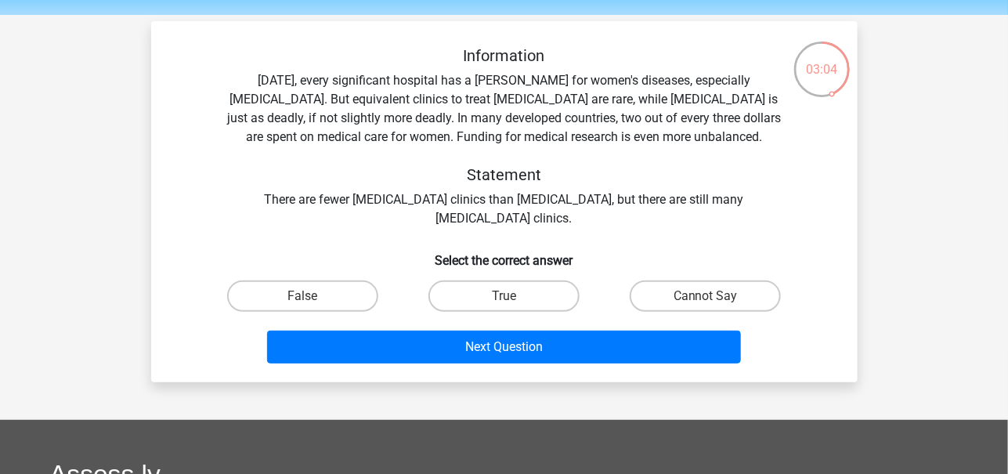
scroll to position [51, 0]
click at [686, 293] on label "Cannot Say" at bounding box center [705, 295] width 151 height 31
click at [706, 296] on input "Cannot Say" at bounding box center [711, 301] width 10 height 10
radio input "true"
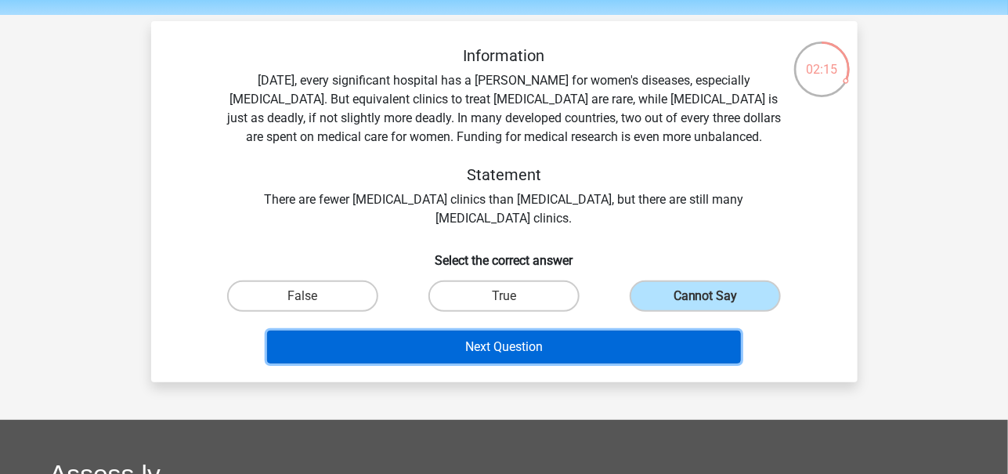
click at [650, 342] on button "Next Question" at bounding box center [504, 347] width 474 height 33
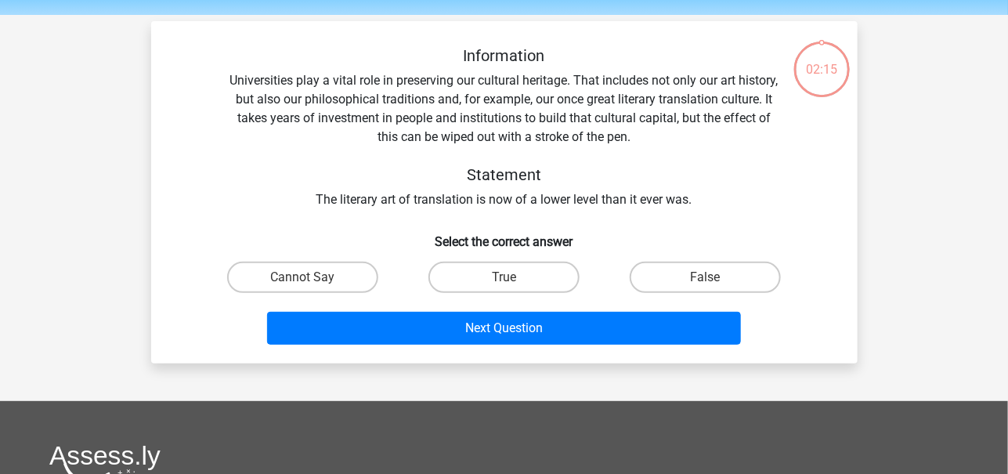
scroll to position [72, 0]
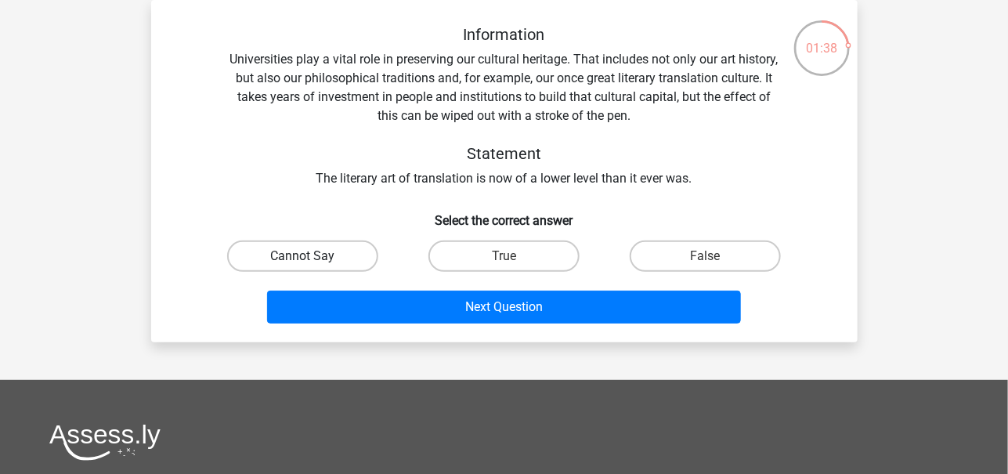
click at [322, 261] on label "Cannot Say" at bounding box center [302, 256] width 151 height 31
click at [313, 261] on input "Cannot Say" at bounding box center [307, 261] width 10 height 10
radio input "true"
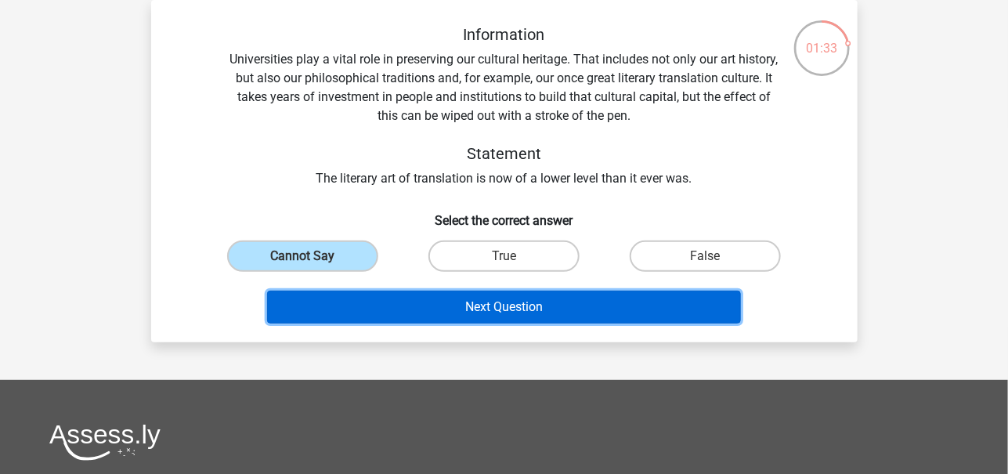
click at [637, 304] on button "Next Question" at bounding box center [504, 307] width 474 height 33
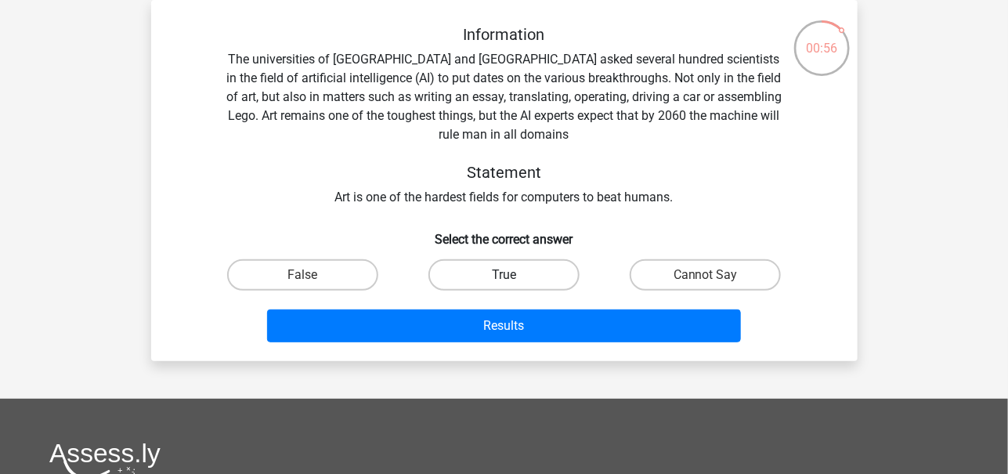
click at [523, 274] on label "True" at bounding box center [504, 274] width 151 height 31
click at [514, 275] on input "True" at bounding box center [509, 280] width 10 height 10
radio input "true"
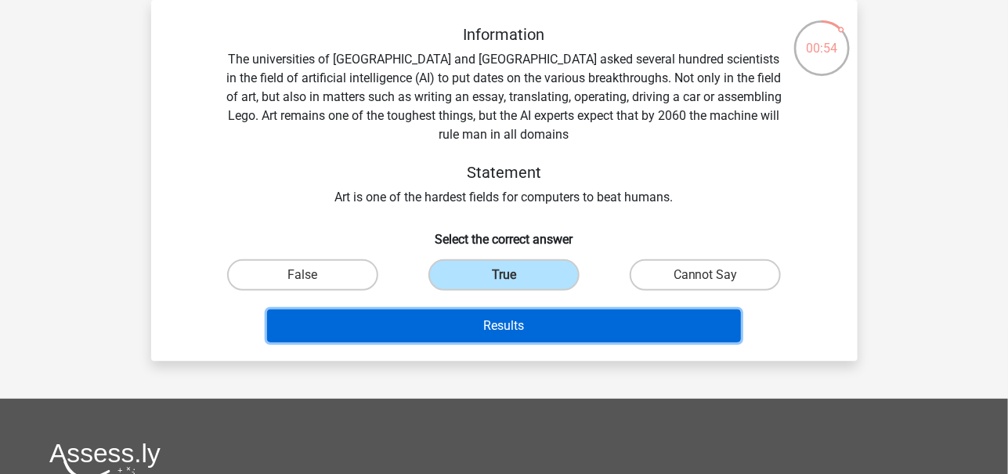
click at [553, 326] on button "Results" at bounding box center [504, 325] width 474 height 33
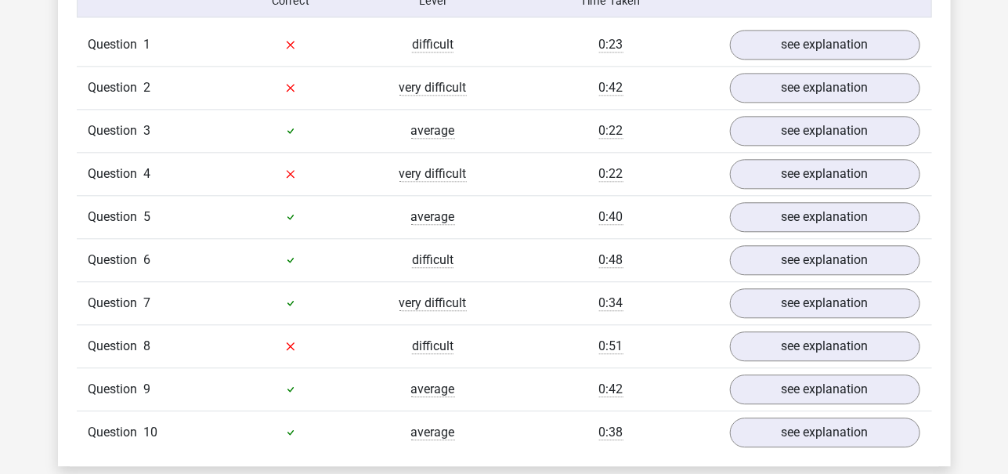
scroll to position [1285, 0]
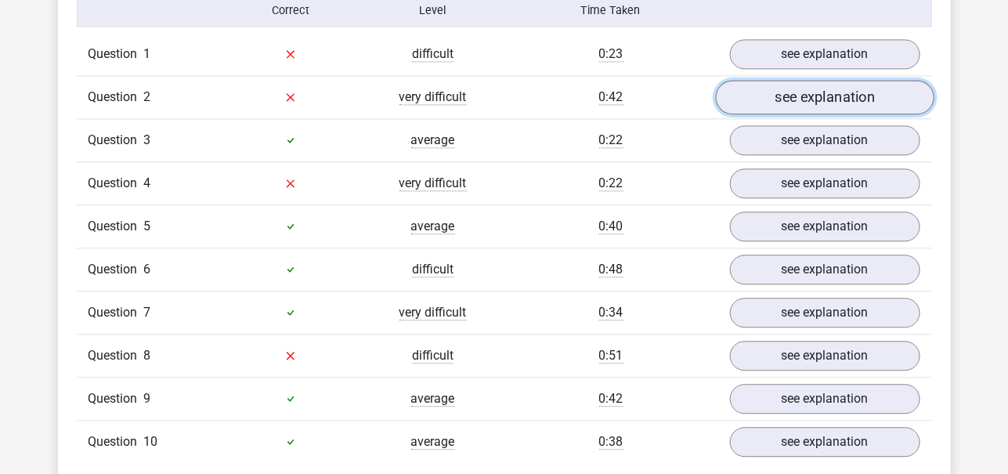
click at [787, 93] on link "see explanation" at bounding box center [824, 97] width 219 height 34
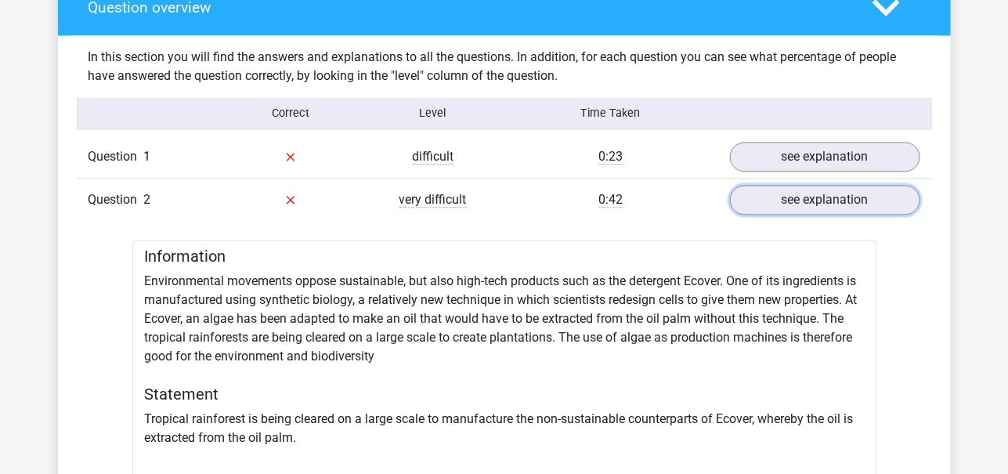
scroll to position [1181, 0]
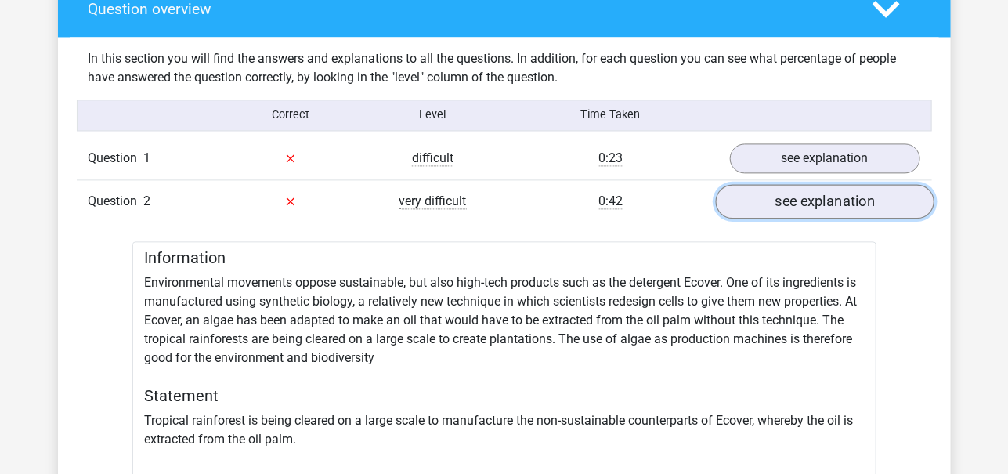
click at [776, 190] on link "see explanation" at bounding box center [824, 201] width 219 height 34
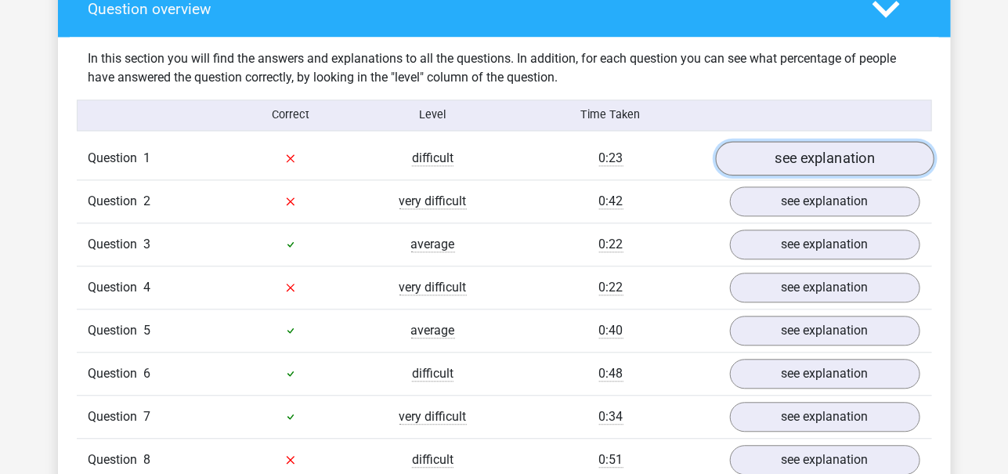
click at [794, 145] on link "see explanation" at bounding box center [824, 158] width 219 height 34
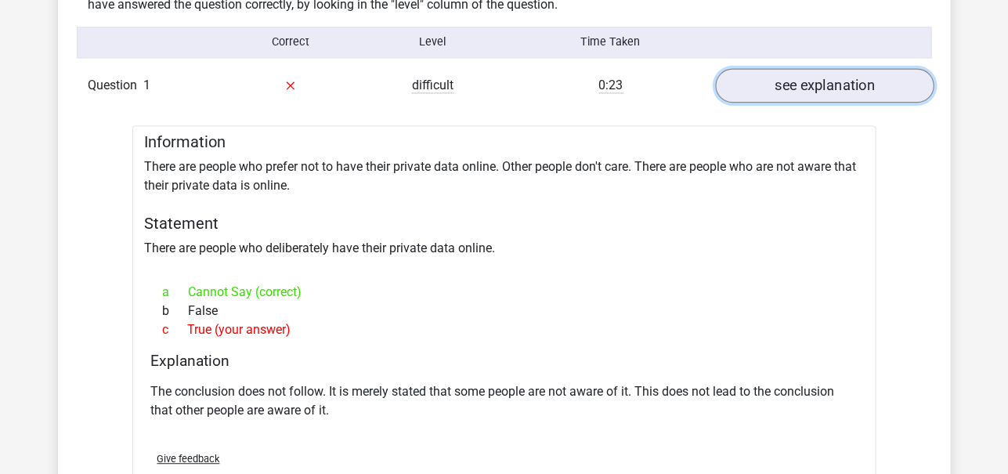
scroll to position [1266, 0]
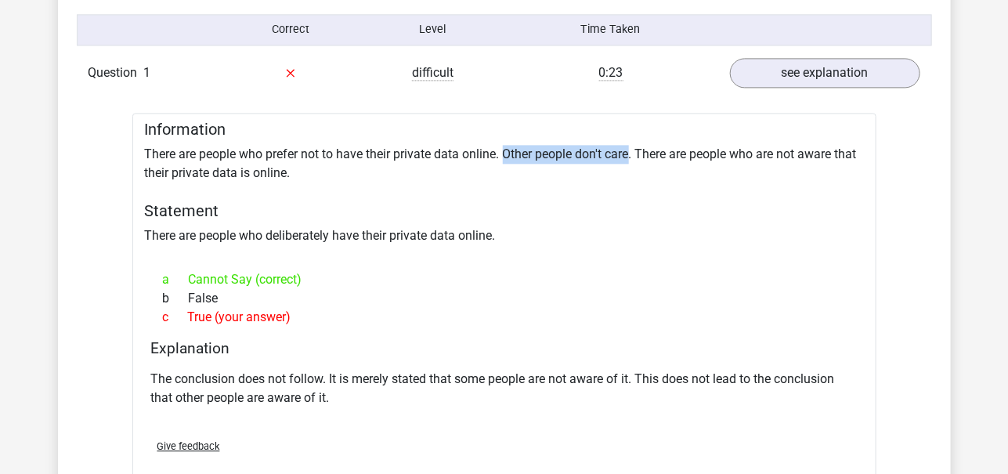
drag, startPoint x: 507, startPoint y: 149, endPoint x: 633, endPoint y: 157, distance: 126.4
click at [633, 157] on div "Information There are people who prefer not to have their private data online. …" at bounding box center [504, 305] width 744 height 385
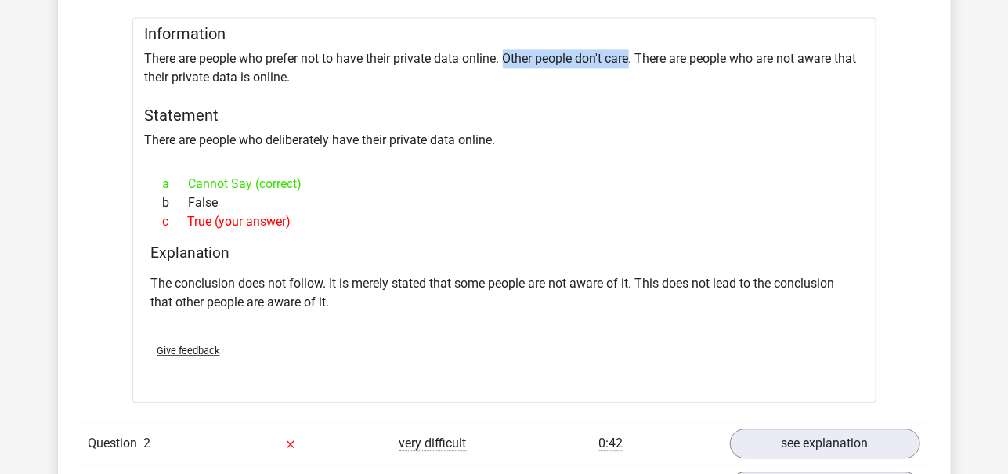
scroll to position [1293, 0]
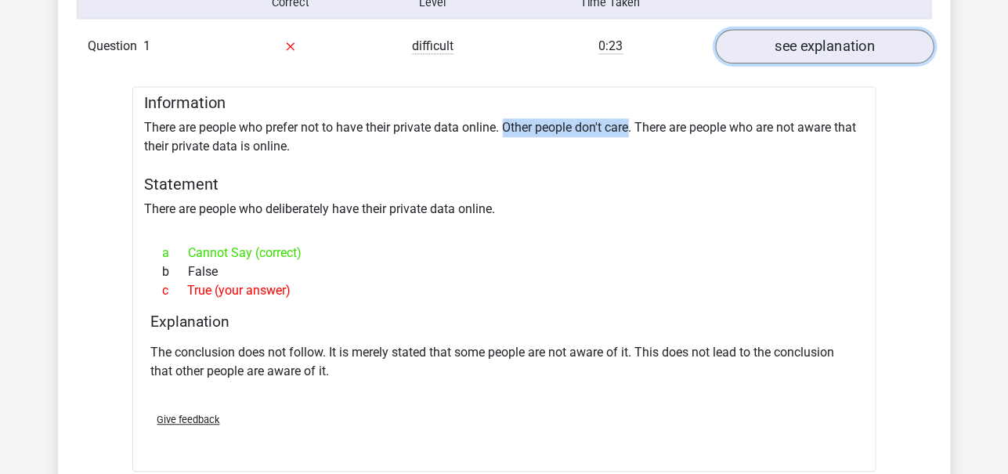
click at [831, 44] on link "see explanation" at bounding box center [824, 46] width 219 height 34
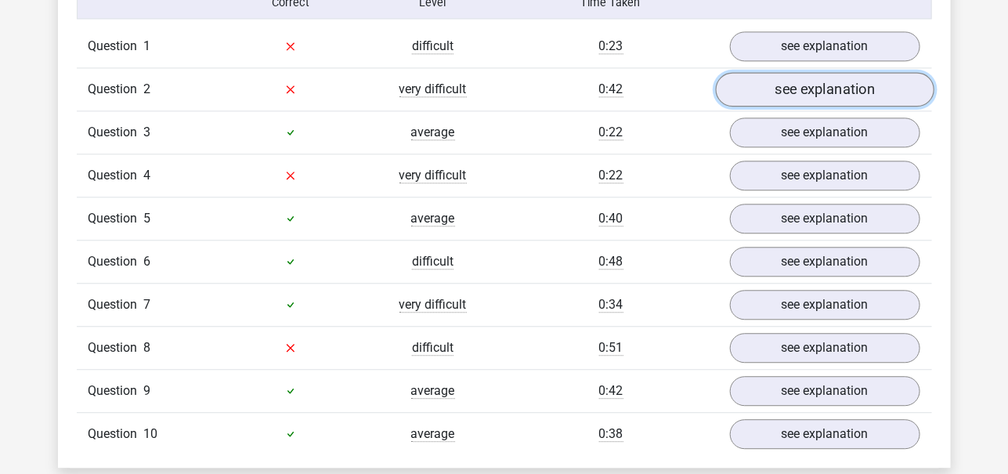
click at [816, 99] on link "see explanation" at bounding box center [824, 89] width 219 height 34
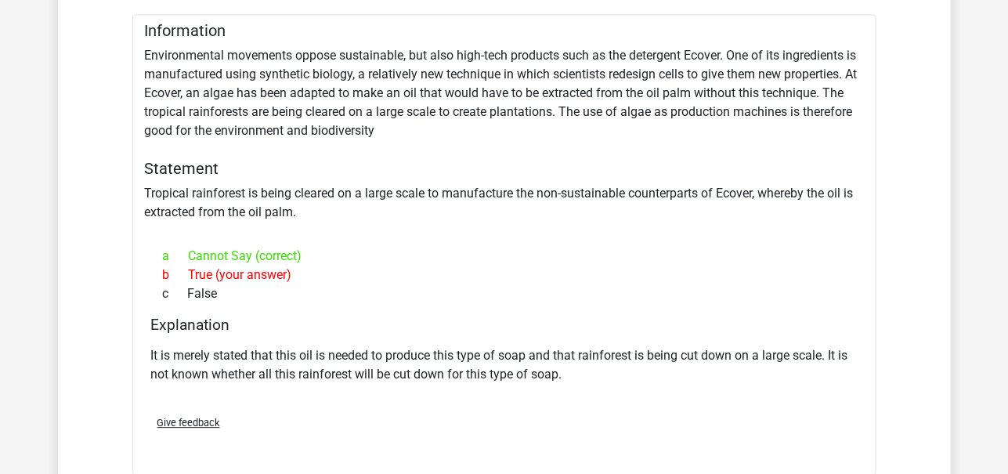
scroll to position [1408, 0]
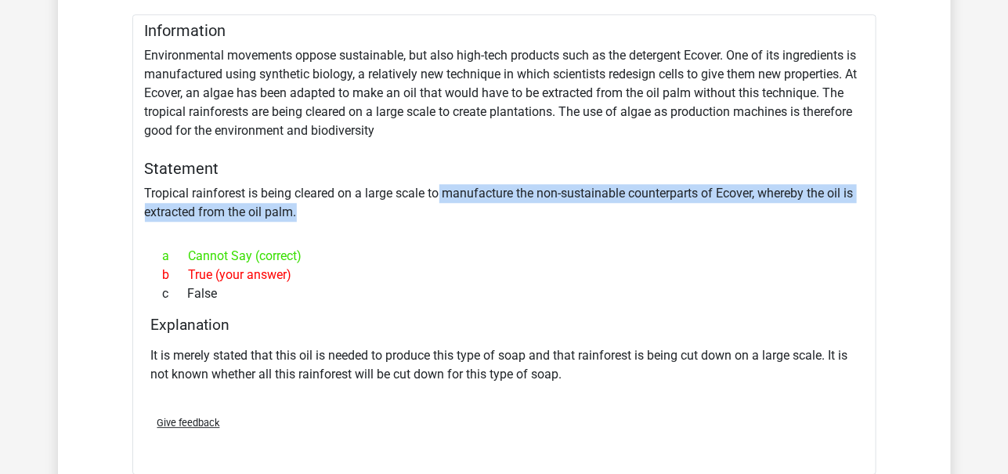
drag, startPoint x: 439, startPoint y: 188, endPoint x: 478, endPoint y: 205, distance: 42.8
click at [478, 205] on div "Information Environmental movements oppose sustainable, but also high-tech prod…" at bounding box center [504, 244] width 744 height 461
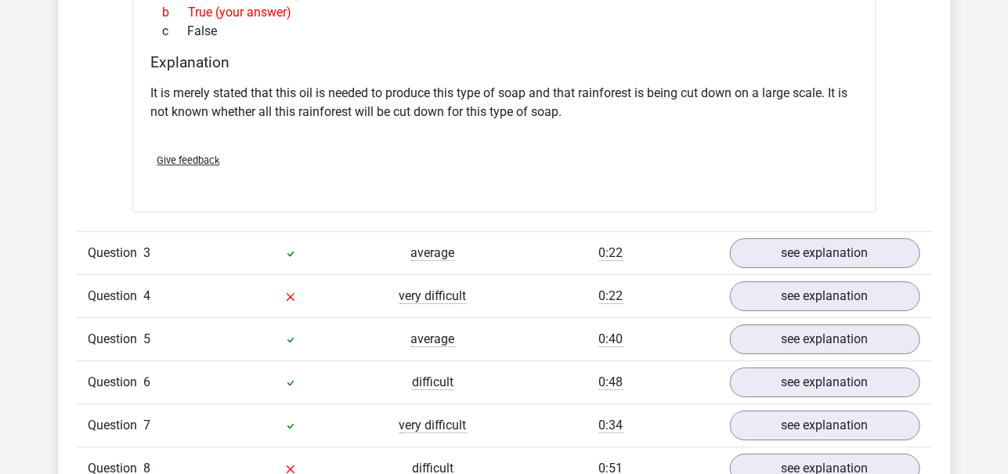
scroll to position [1720, 0]
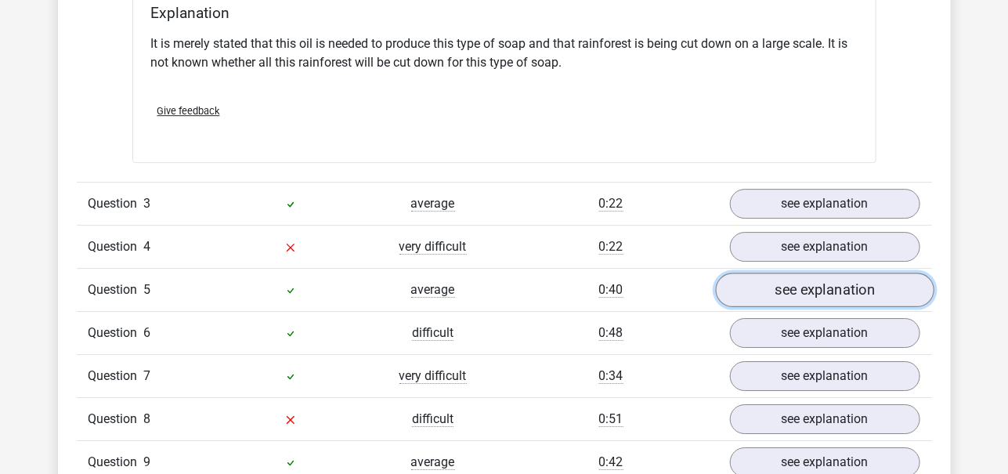
click at [785, 290] on link "see explanation" at bounding box center [824, 290] width 219 height 34
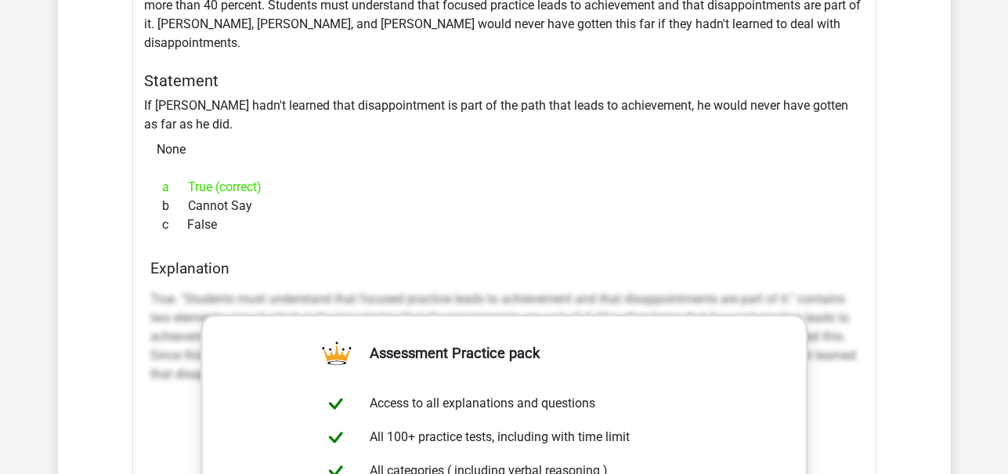
scroll to position [2126, 0]
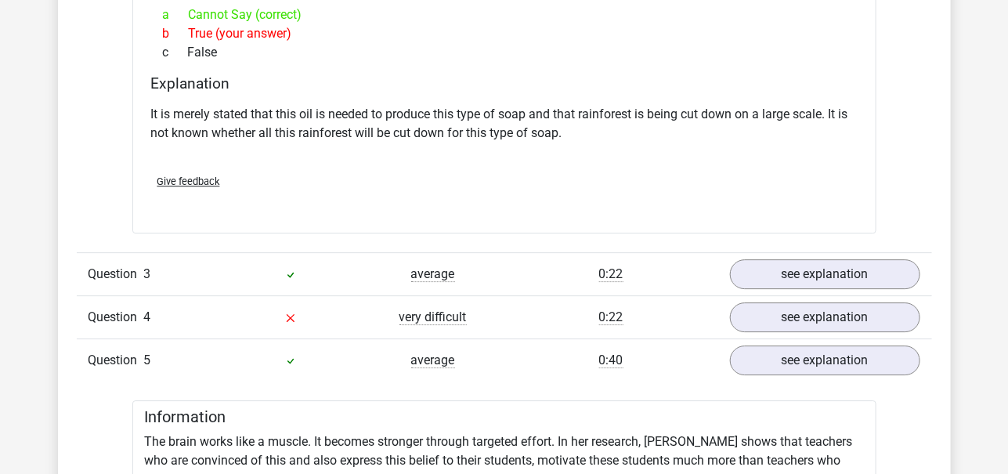
scroll to position [1682, 0]
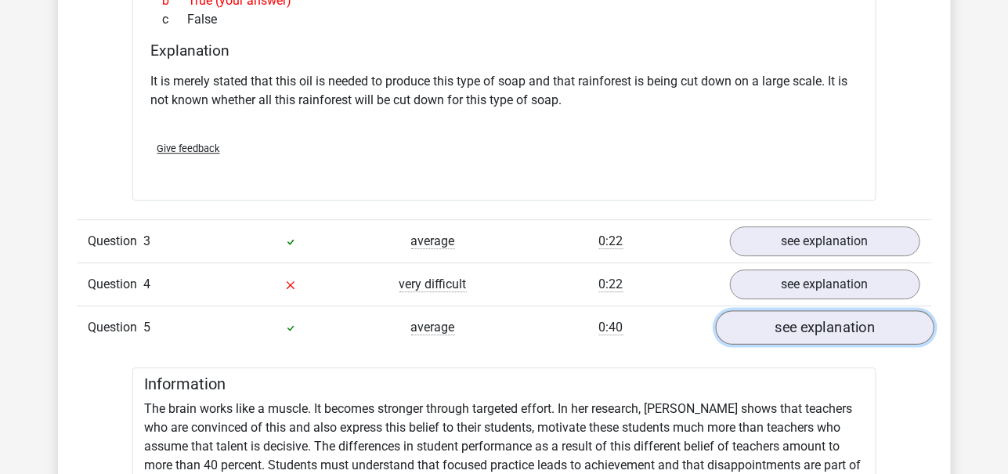
click at [839, 327] on link "see explanation" at bounding box center [824, 327] width 219 height 34
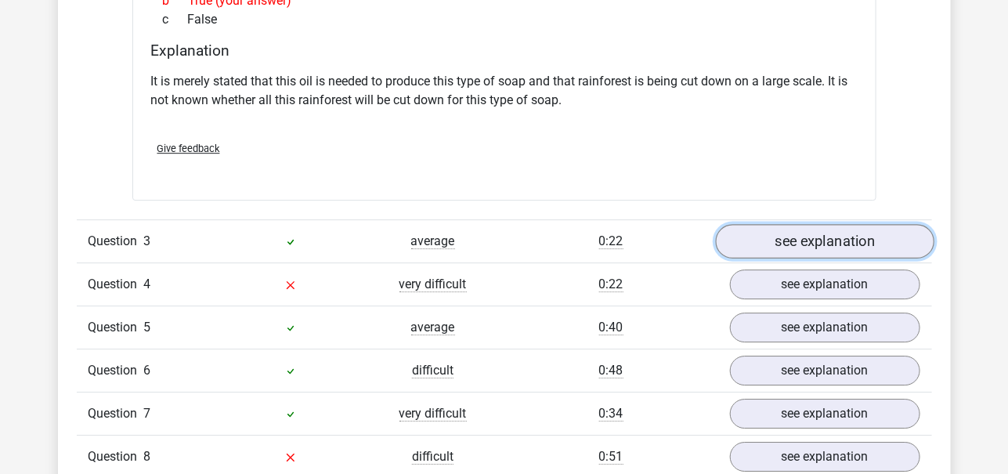
click at [848, 237] on link "see explanation" at bounding box center [824, 241] width 219 height 34
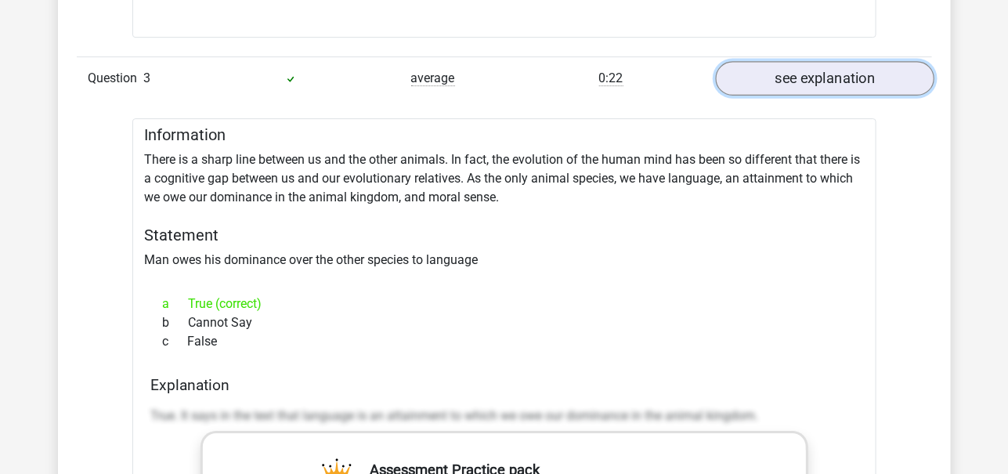
scroll to position [1844, 0]
click at [871, 88] on link "see explanation" at bounding box center [824, 80] width 219 height 34
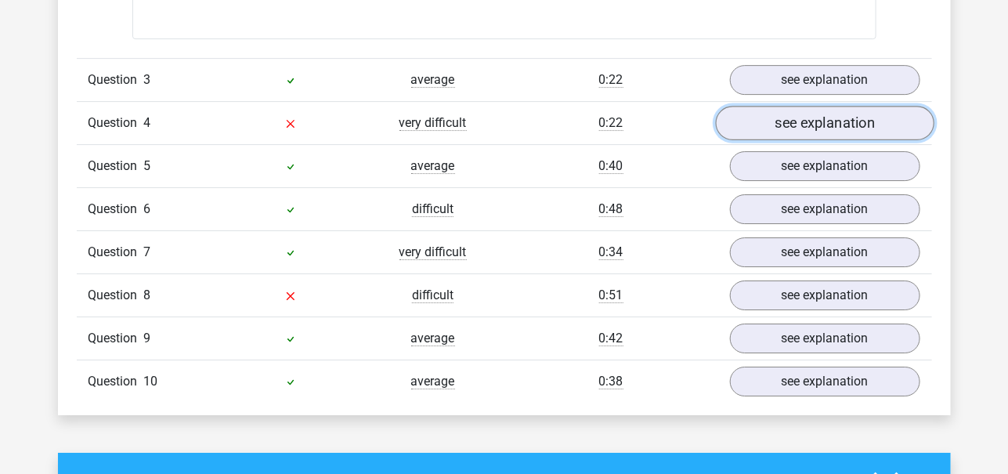
click at [843, 116] on link "see explanation" at bounding box center [824, 123] width 219 height 34
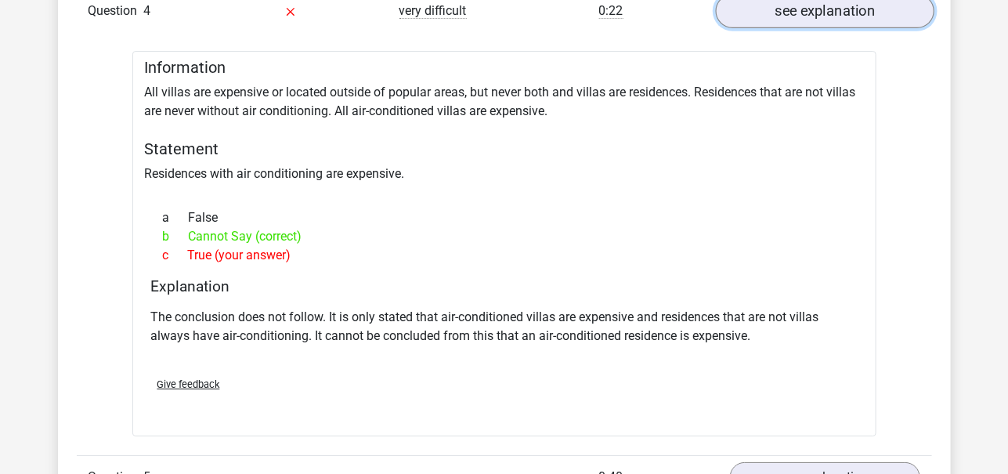
scroll to position [1954, 0]
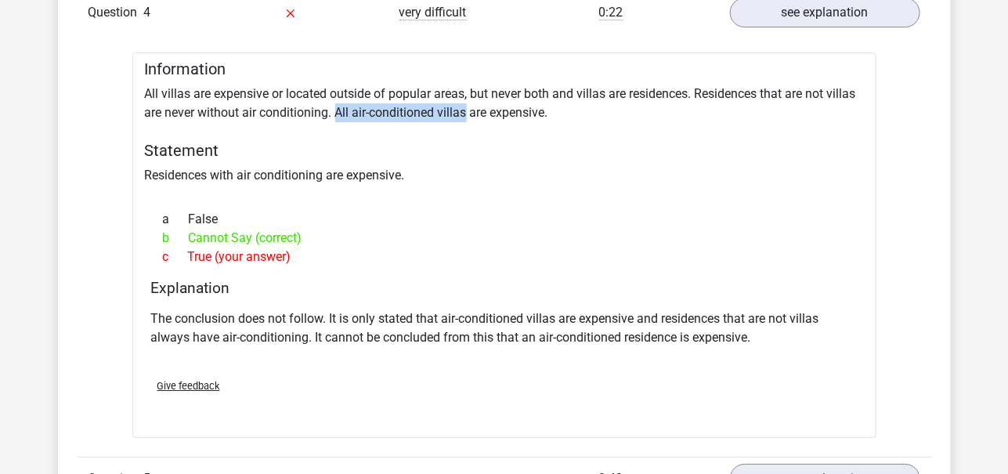
drag, startPoint x: 336, startPoint y: 109, endPoint x: 466, endPoint y: 111, distance: 130.1
click at [466, 111] on div "Information All villas are expensive or located outside of popular areas, but n…" at bounding box center [504, 244] width 744 height 385
click at [558, 130] on div "Information All villas are expensive or located outside of popular areas, but n…" at bounding box center [504, 244] width 744 height 385
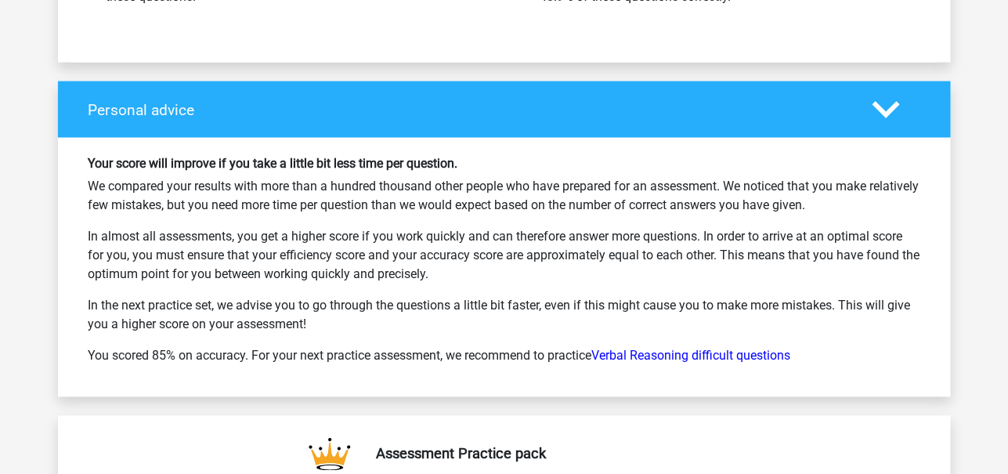
scroll to position [3168, 0]
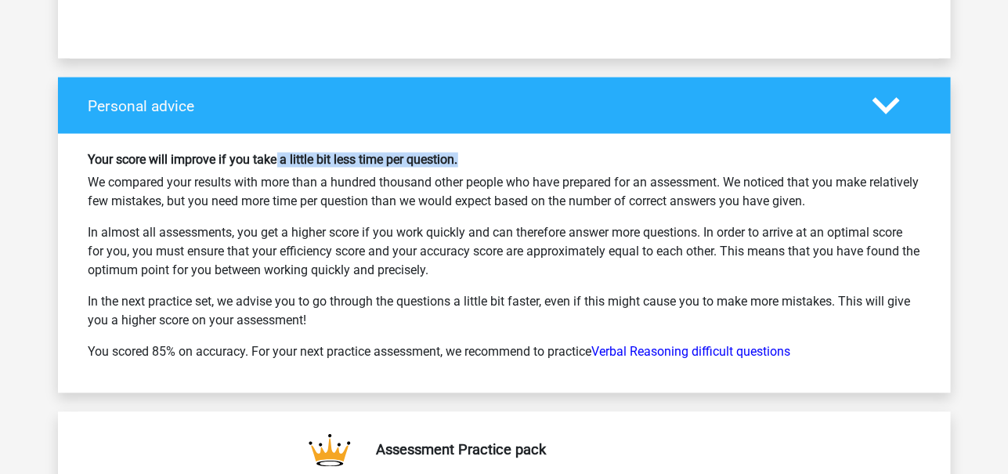
drag, startPoint x: 277, startPoint y: 155, endPoint x: 519, endPoint y: 154, distance: 242.9
click at [519, 154] on h6 "Your score will improve if you take a little bit less time per question." at bounding box center [505, 160] width 832 height 15
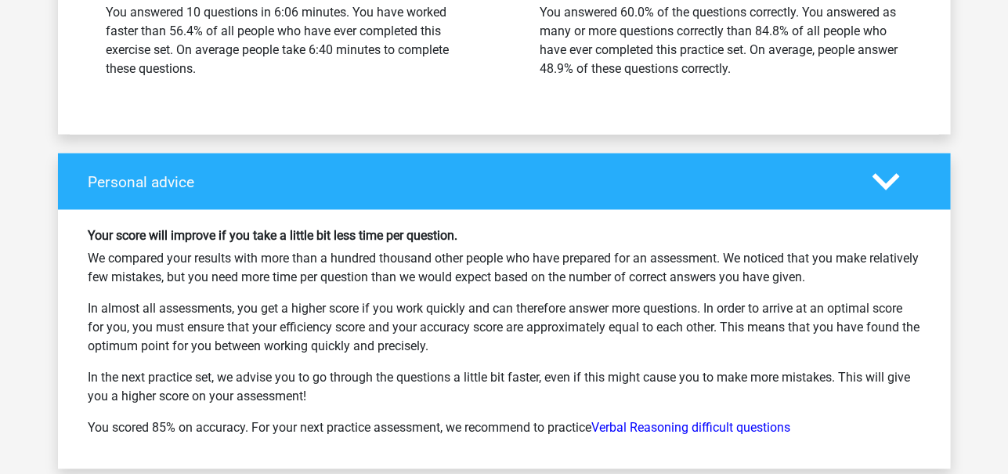
scroll to position [3089, 0]
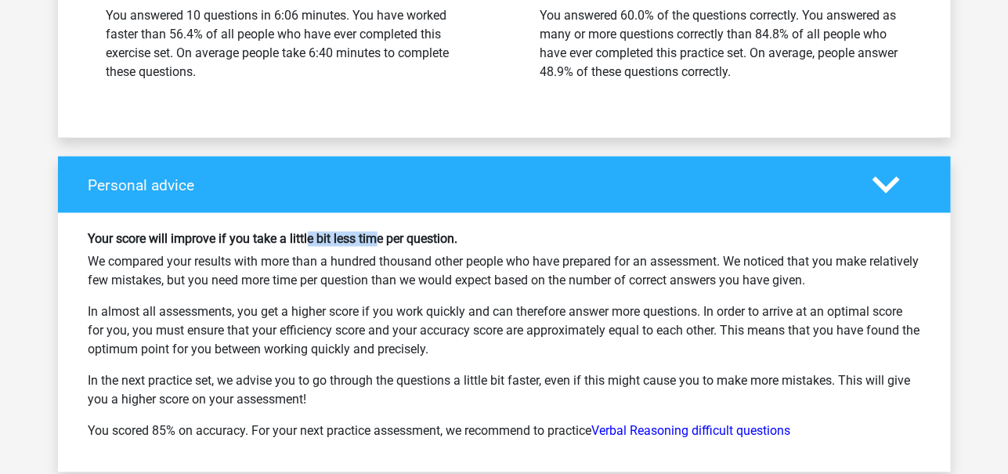
drag, startPoint x: 311, startPoint y: 226, endPoint x: 382, endPoint y: 230, distance: 71.4
click at [382, 232] on h6 "Your score will improve if you take a little bit less time per question." at bounding box center [505, 239] width 832 height 15
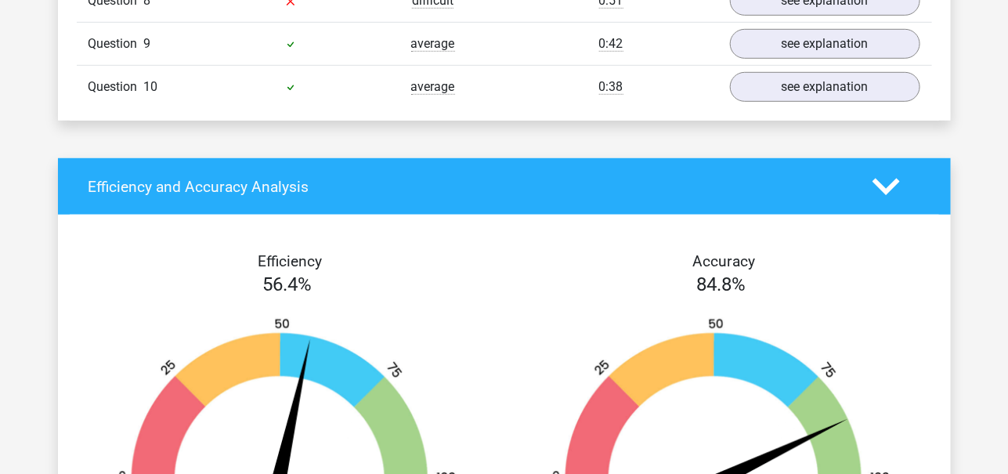
scroll to position [2381, 0]
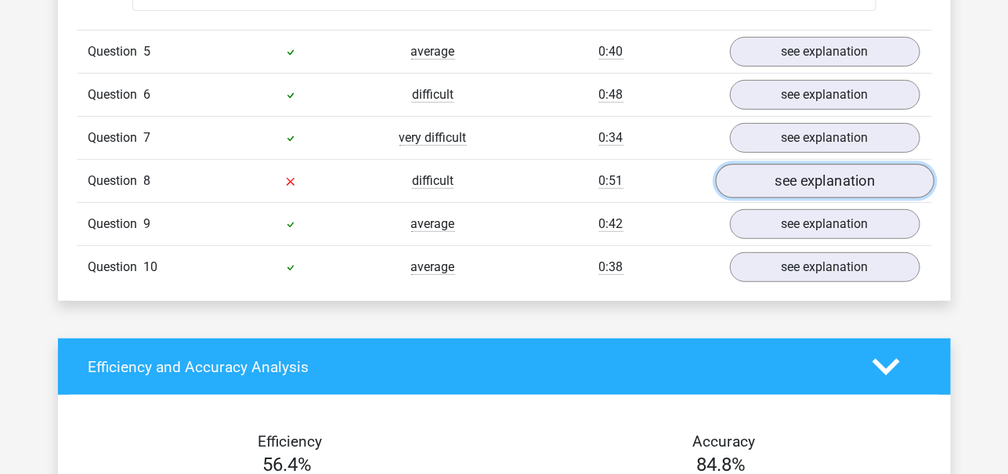
click at [769, 168] on link "see explanation" at bounding box center [824, 181] width 219 height 34
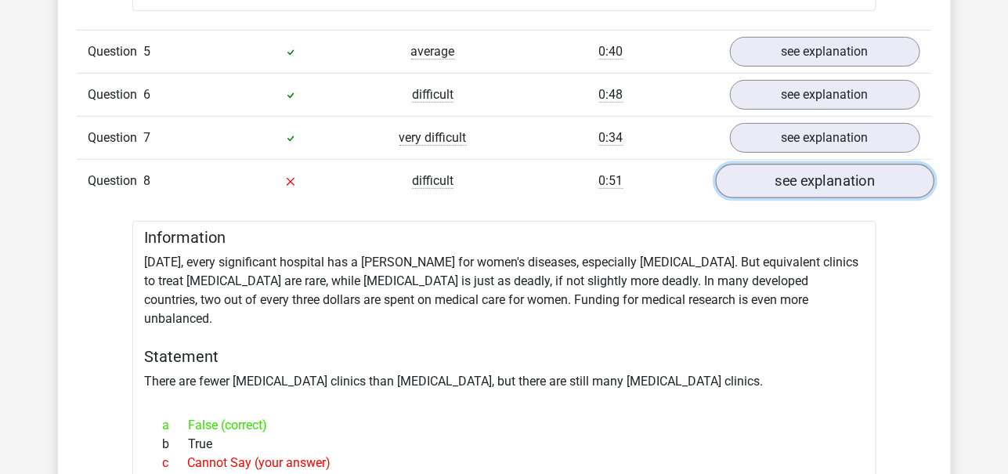
click at [769, 168] on link "see explanation" at bounding box center [824, 181] width 219 height 34
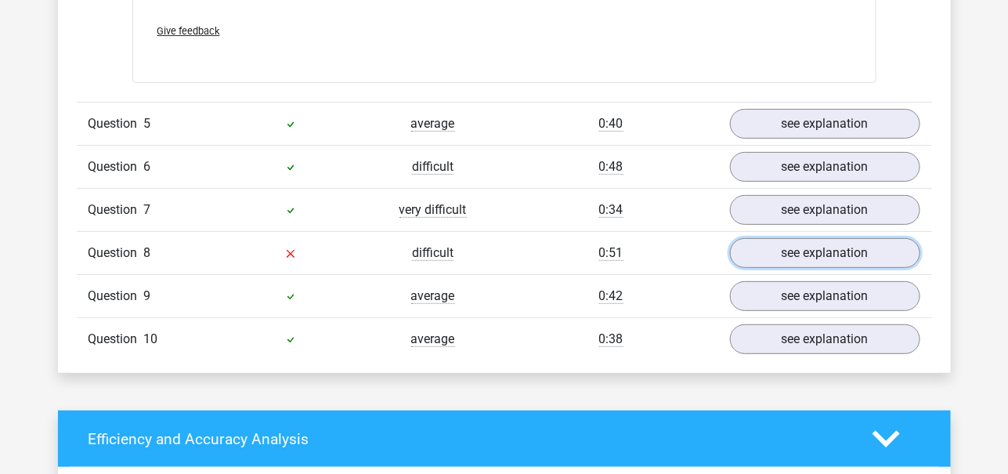
scroll to position [2312, 0]
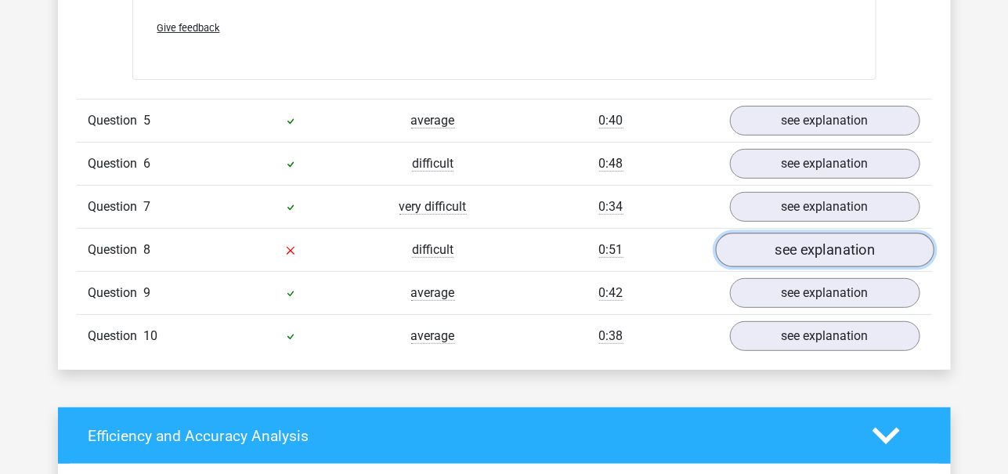
click at [768, 233] on link "see explanation" at bounding box center [824, 250] width 219 height 34
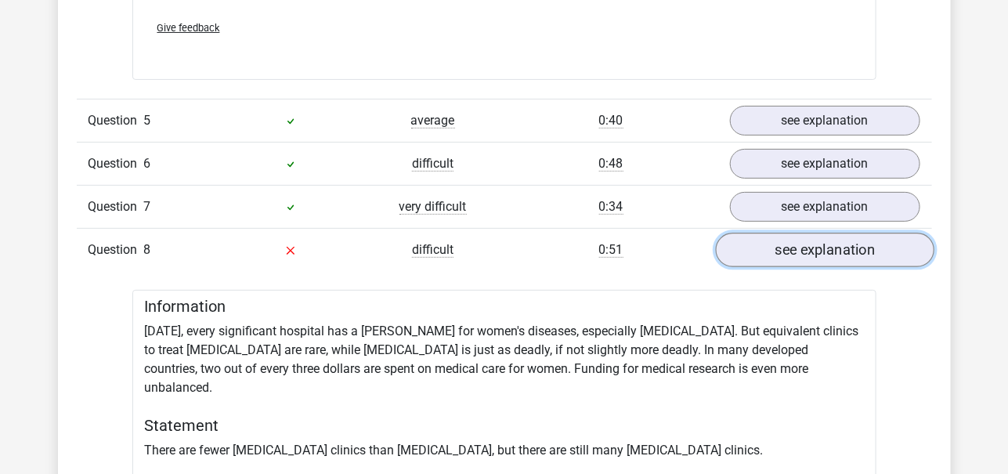
click at [768, 233] on link "see explanation" at bounding box center [824, 250] width 219 height 34
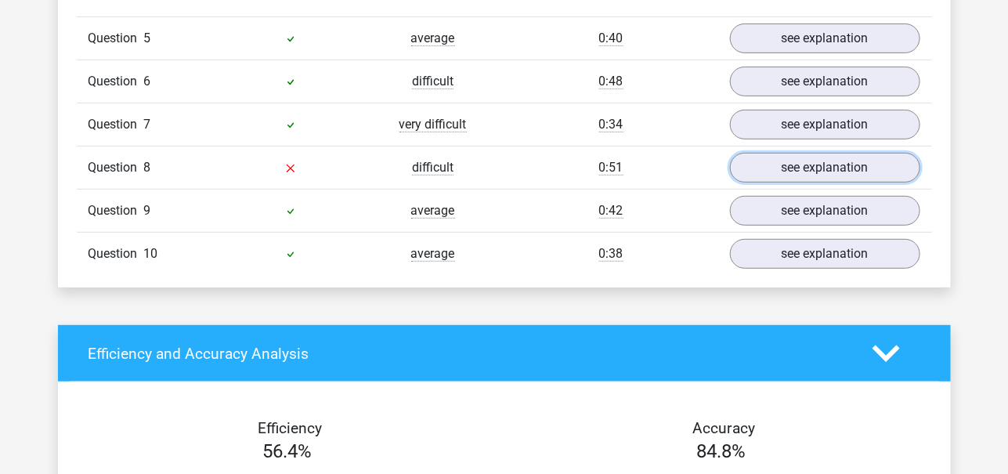
scroll to position [2401, 0]
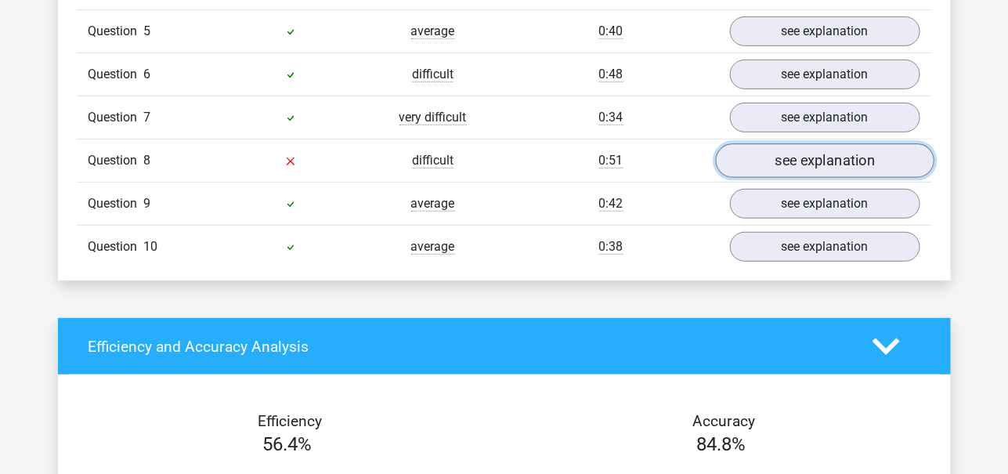
click at [805, 153] on link "see explanation" at bounding box center [824, 160] width 219 height 34
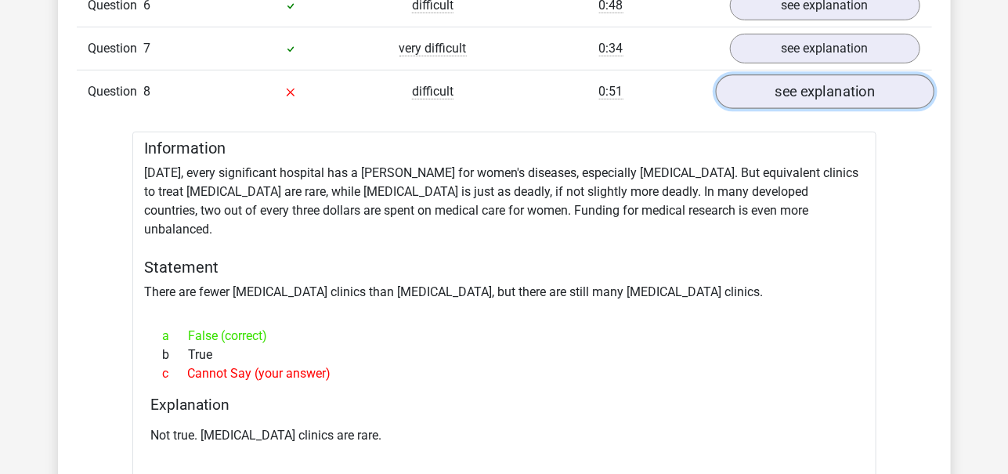
scroll to position [2470, 0]
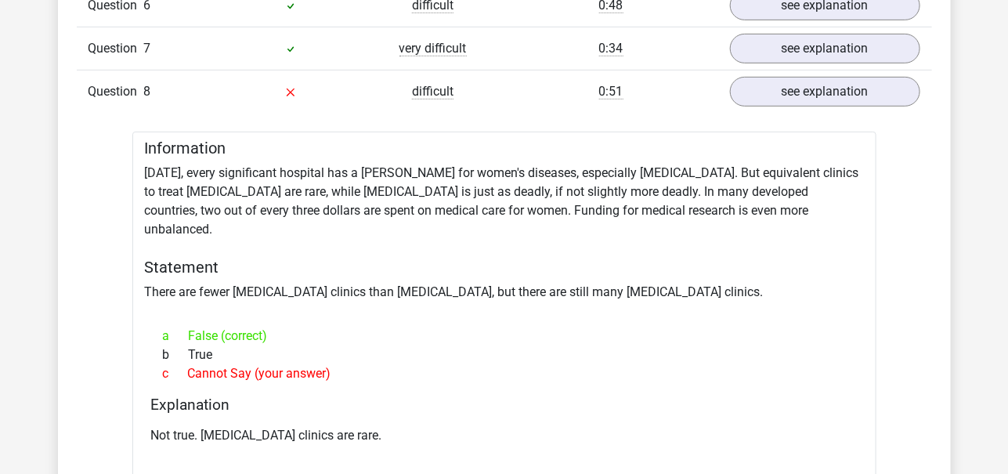
drag, startPoint x: 559, startPoint y: 266, endPoint x: 730, endPoint y: 270, distance: 171.6
click at [730, 270] on div "Information Today, every significant hospital has a ward for women's diseases, …" at bounding box center [504, 334] width 744 height 404
click at [306, 327] on div "a False (correct)" at bounding box center [504, 336] width 707 height 19
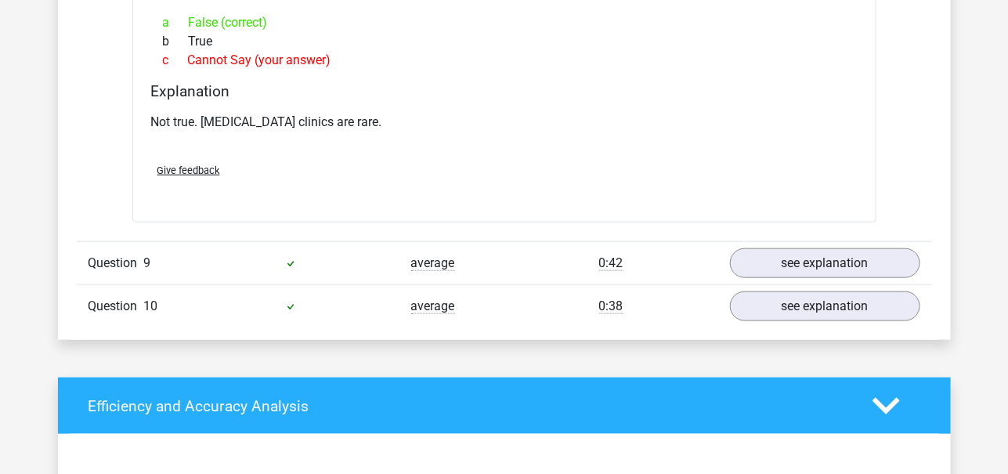
scroll to position [2792, 0]
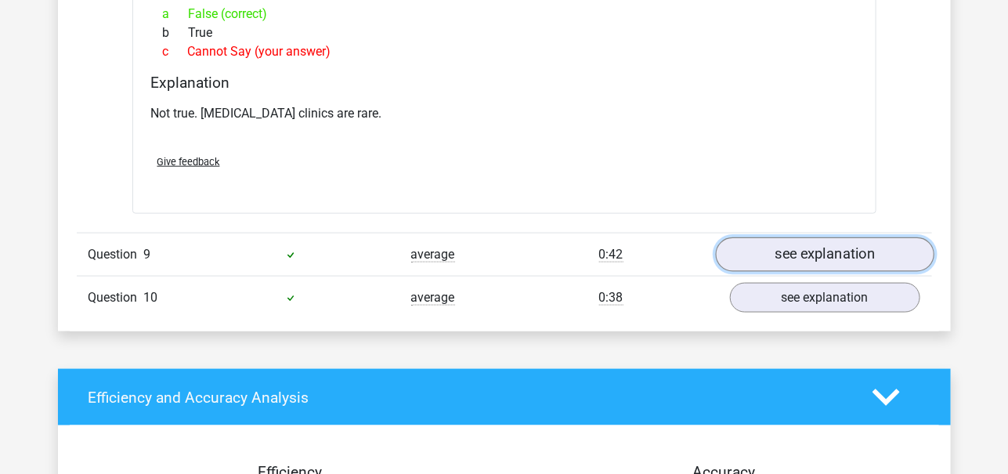
click at [776, 237] on link "see explanation" at bounding box center [824, 254] width 219 height 34
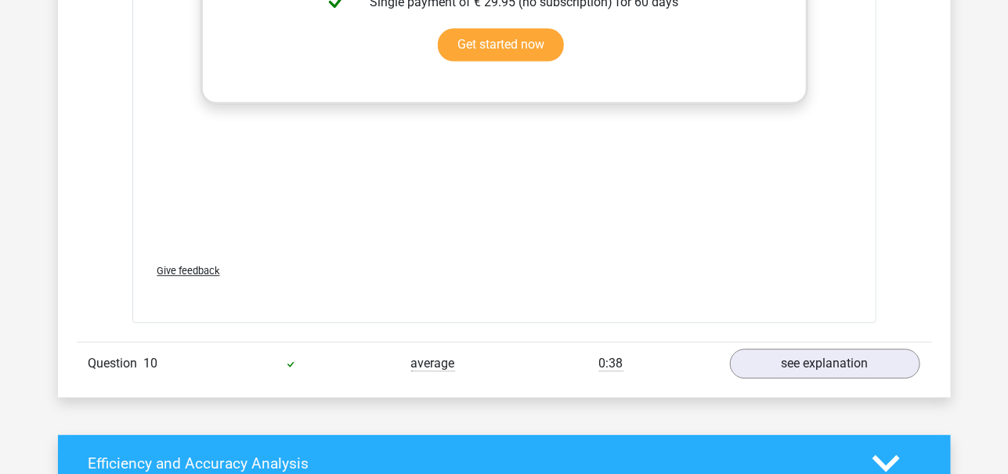
scroll to position [3587, 0]
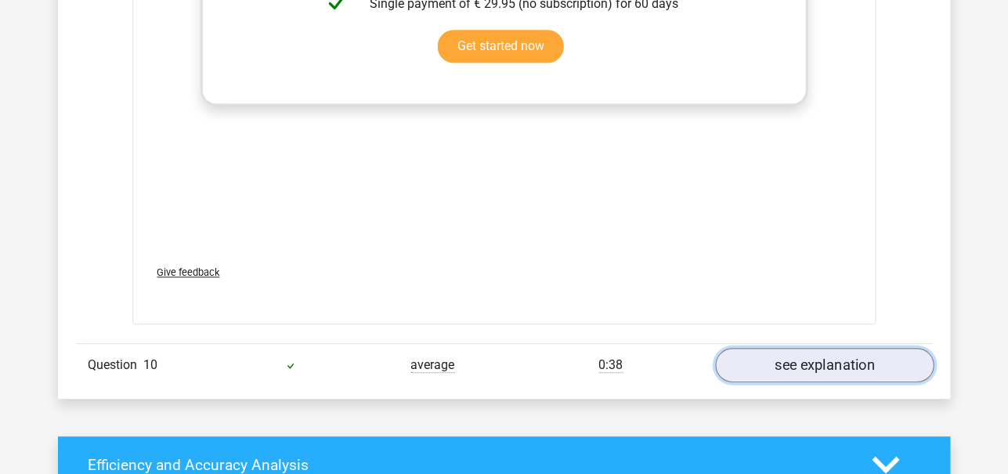
click at [783, 349] on link "see explanation" at bounding box center [824, 366] width 219 height 34
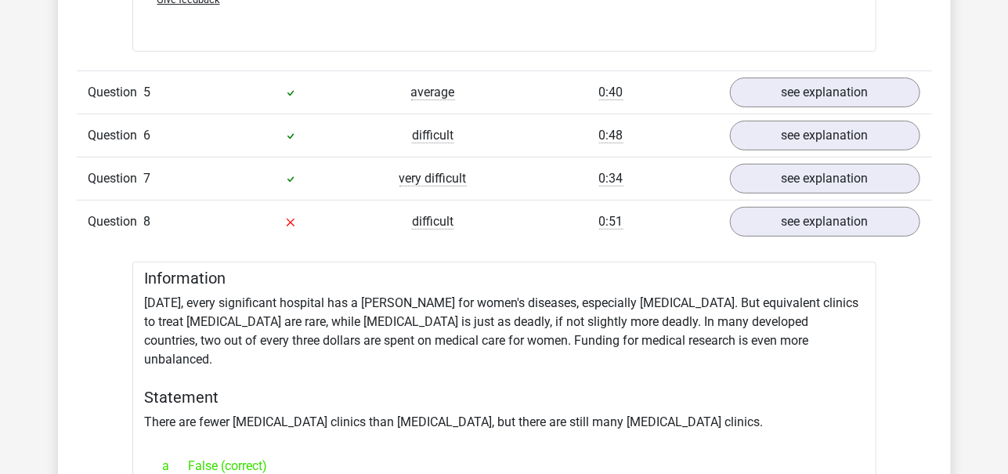
scroll to position [2340, 0]
click at [859, 171] on link "see explanation" at bounding box center [824, 178] width 219 height 34
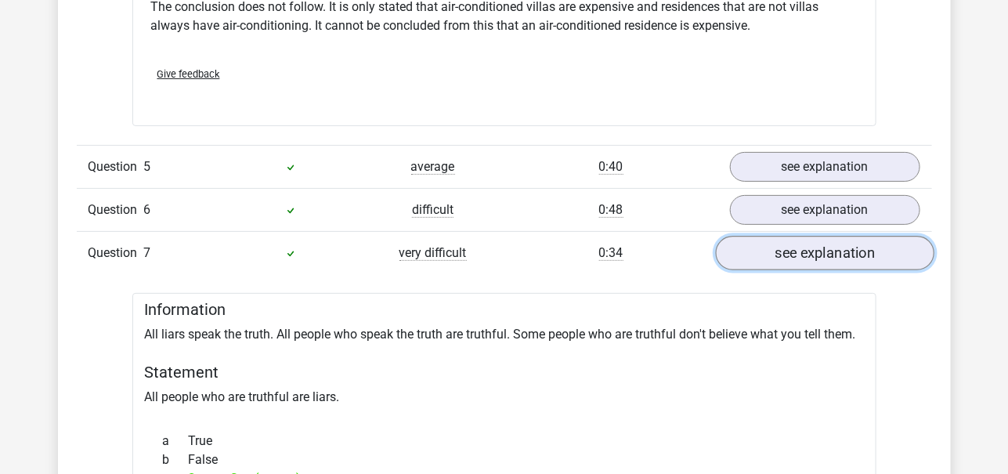
scroll to position [2264, 0]
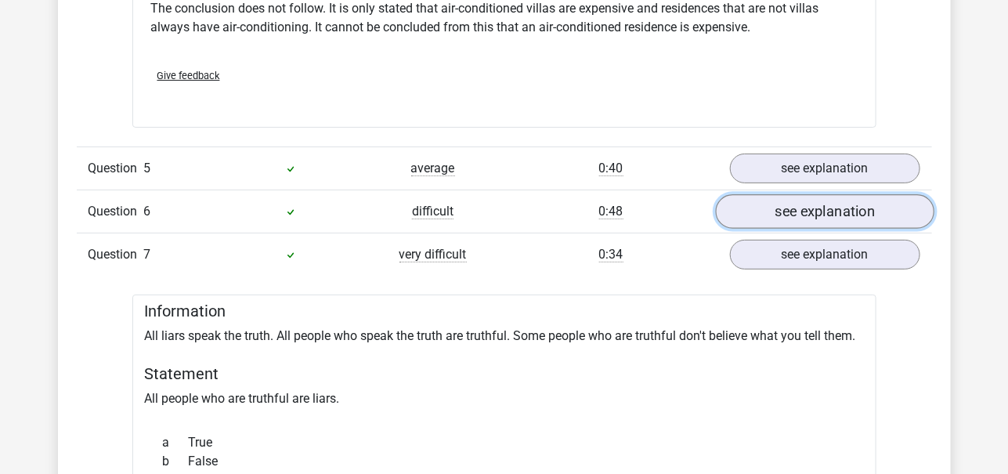
click at [854, 200] on link "see explanation" at bounding box center [824, 211] width 219 height 34
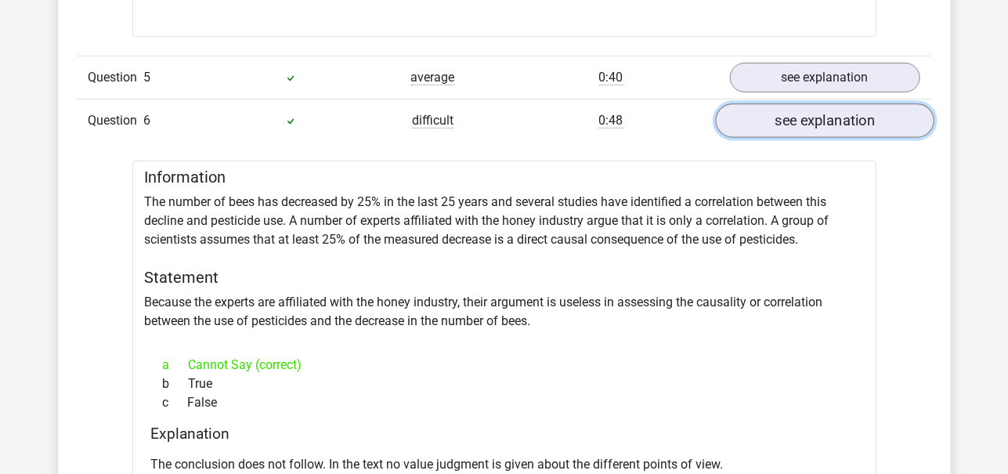
scroll to position [2296, 0]
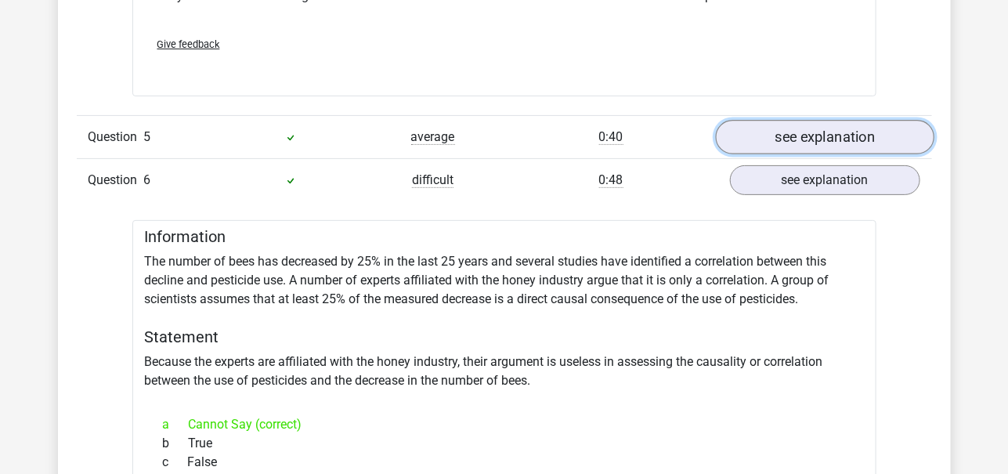
click at [877, 132] on link "see explanation" at bounding box center [824, 137] width 219 height 34
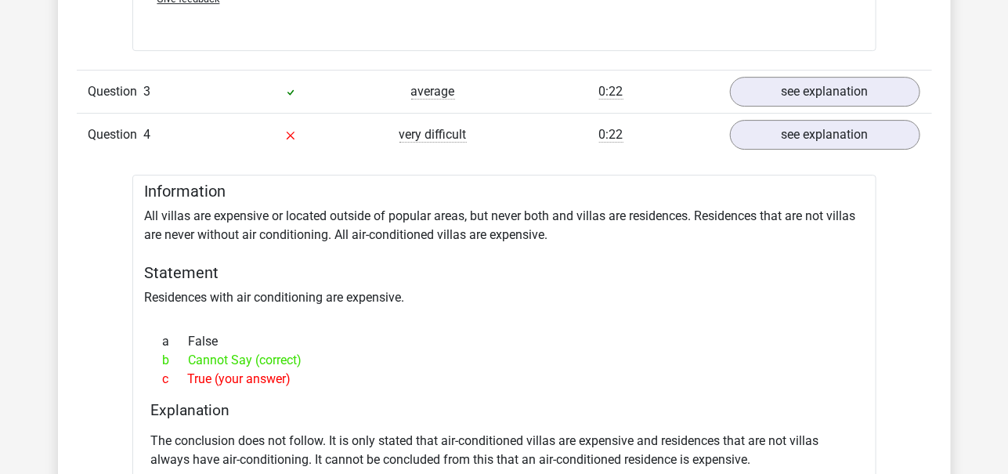
scroll to position [1821, 0]
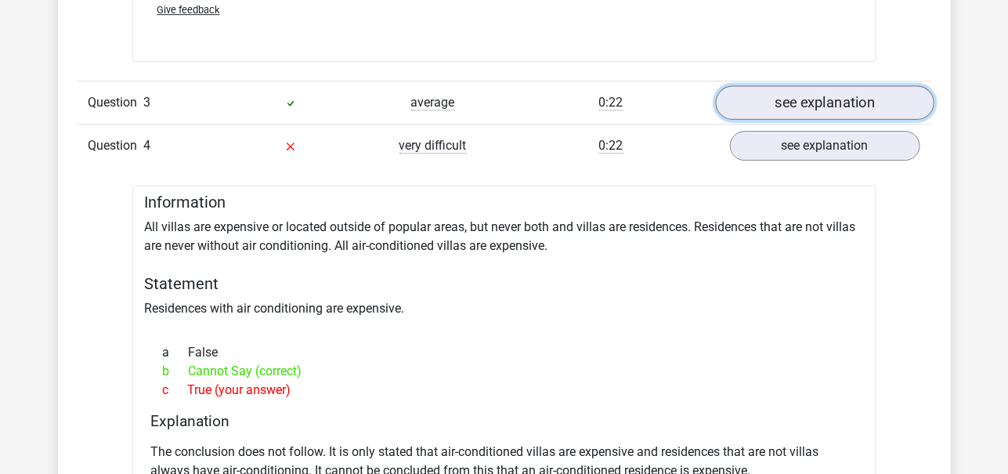
click at [849, 100] on link "see explanation" at bounding box center [824, 102] width 219 height 34
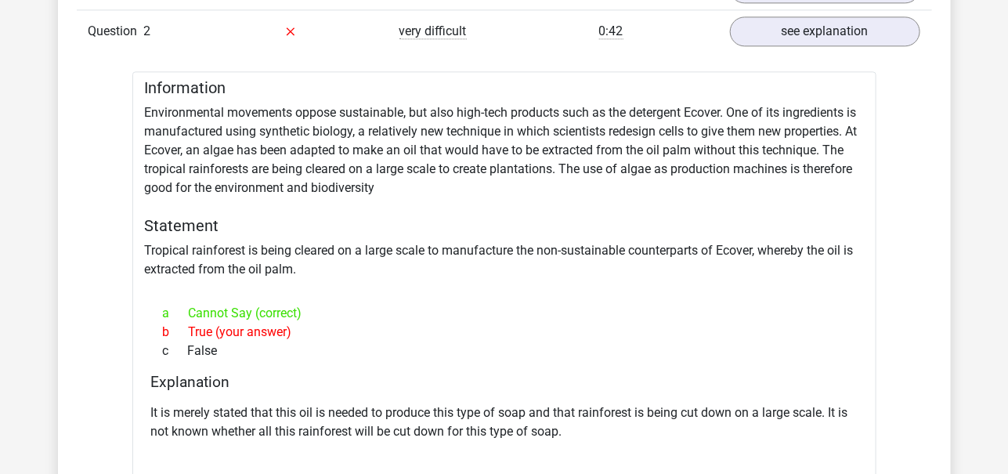
scroll to position [1294, 0]
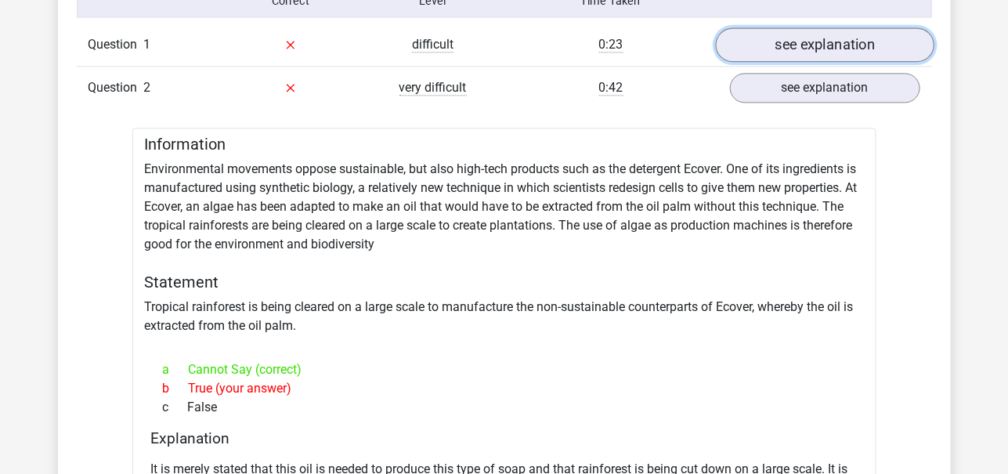
click at [873, 43] on link "see explanation" at bounding box center [824, 44] width 219 height 34
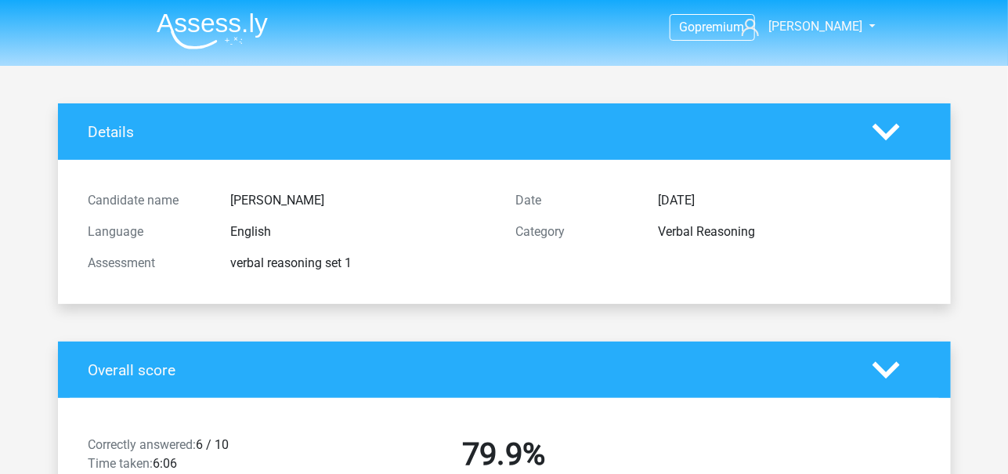
scroll to position [247, 0]
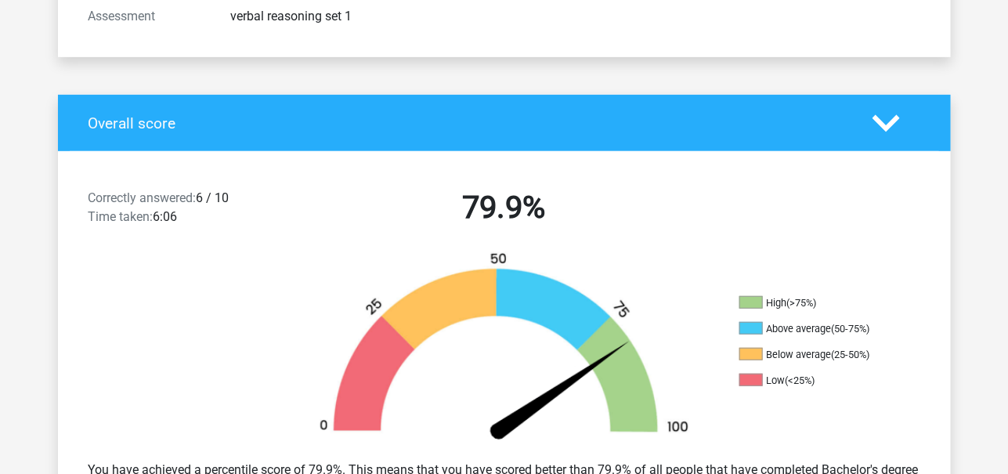
click at [261, 180] on div "Correctly answered: 6 / 10 Time taken: 6:06 79.9%" at bounding box center [504, 210] width 893 height 81
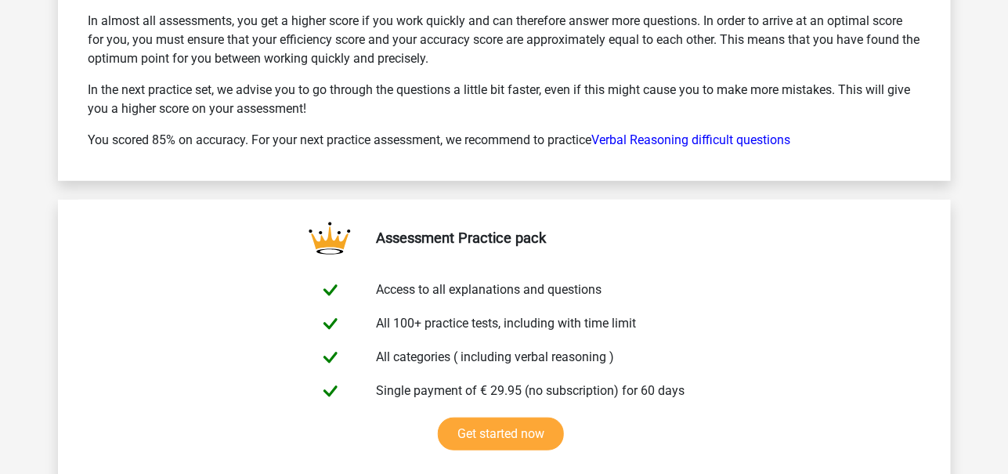
scroll to position [9027, 0]
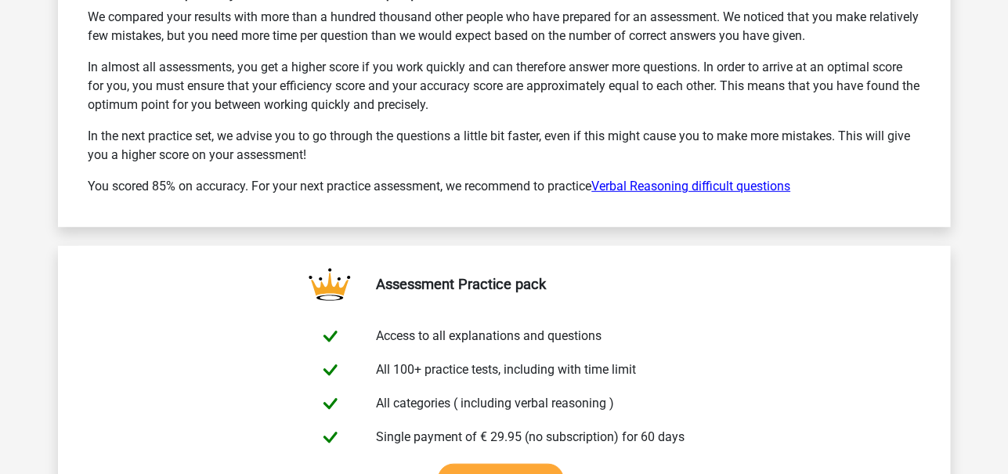
click at [664, 179] on link "Verbal Reasoning difficult questions" at bounding box center [691, 186] width 199 height 15
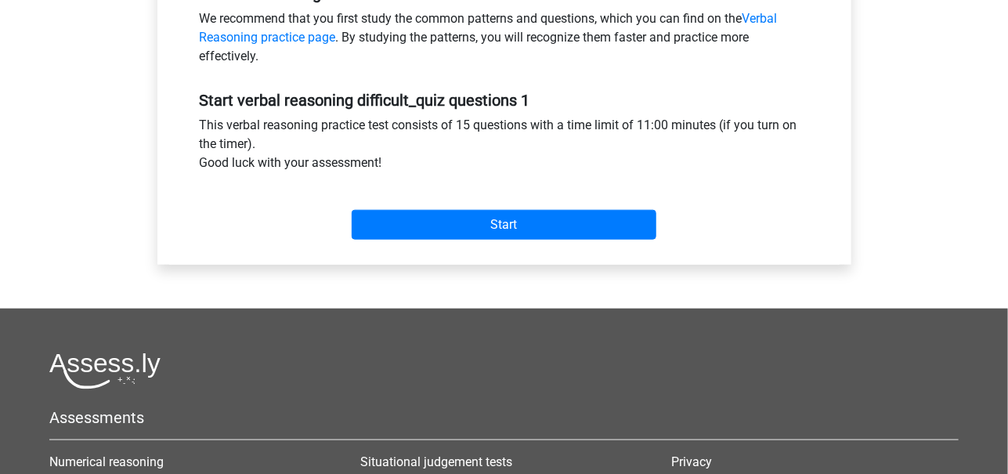
scroll to position [508, 0]
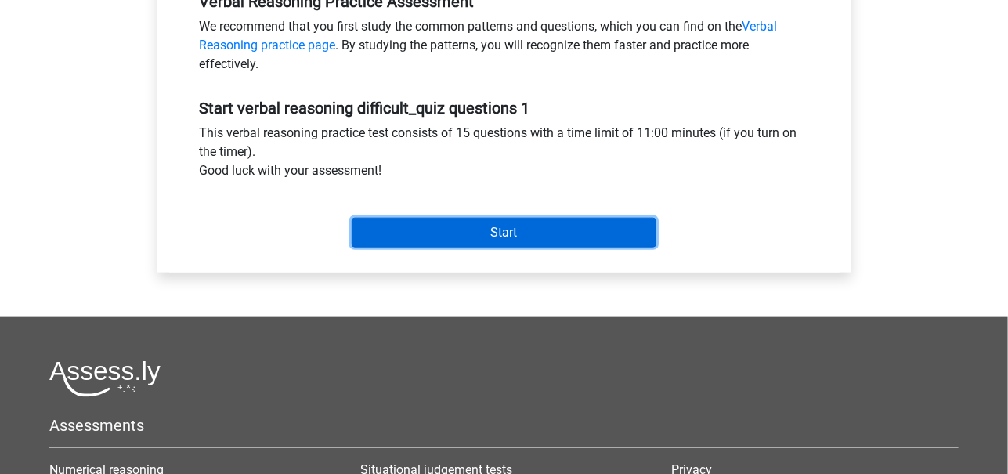
click at [584, 223] on input "Start" at bounding box center [504, 233] width 305 height 30
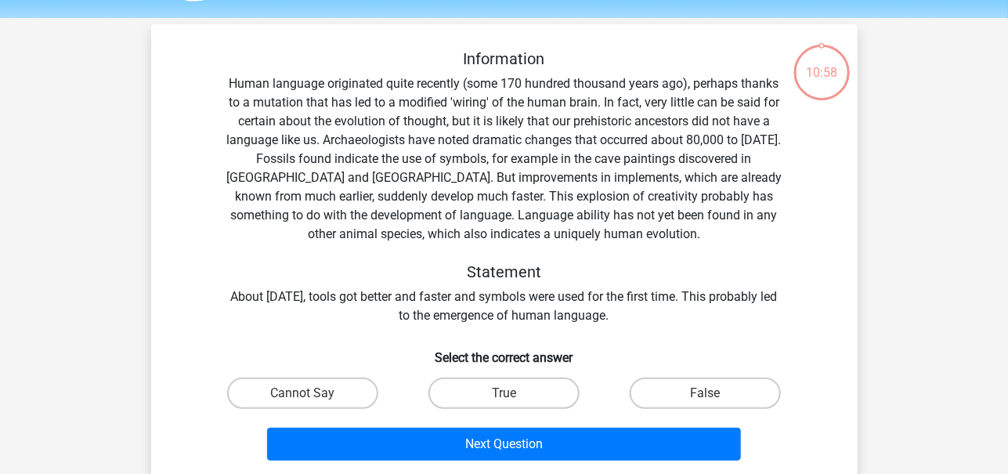
scroll to position [29, 0]
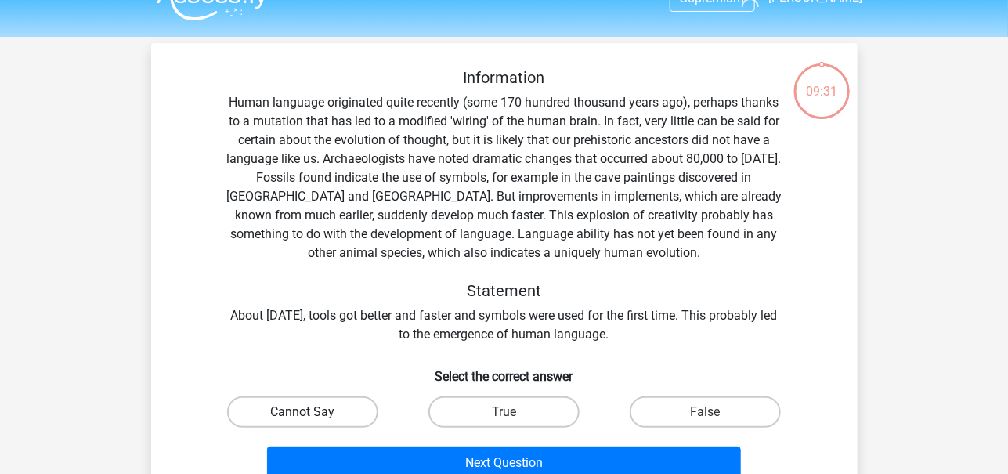
click at [343, 407] on label "Cannot Say" at bounding box center [302, 411] width 151 height 31
click at [313, 412] on input "Cannot Say" at bounding box center [307, 417] width 10 height 10
radio input "true"
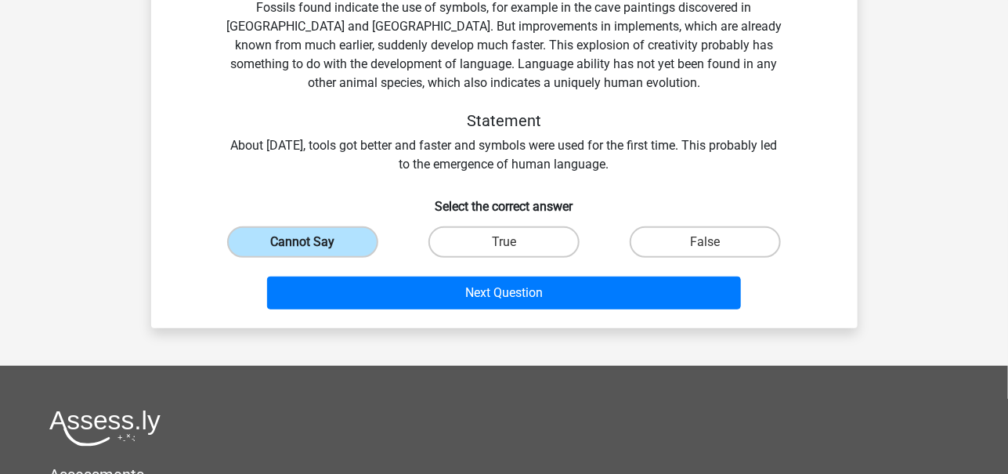
scroll to position [199, 0]
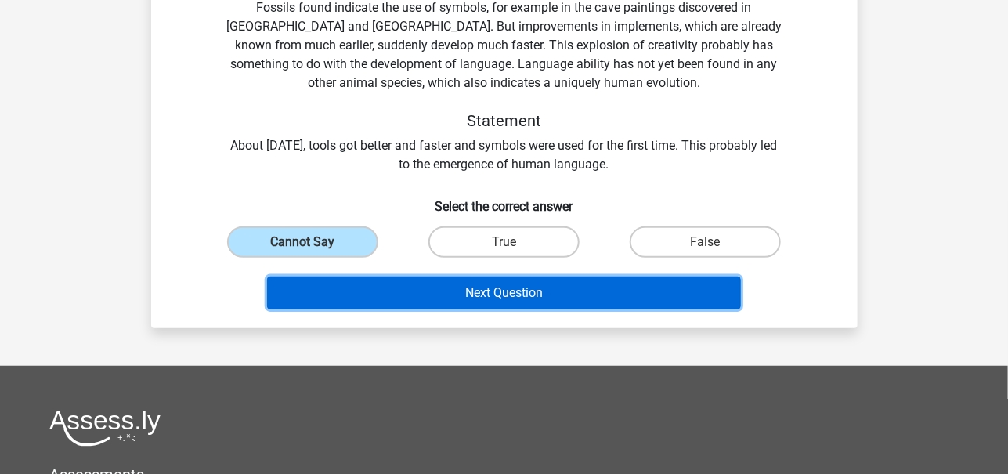
click at [454, 299] on button "Next Question" at bounding box center [504, 293] width 474 height 33
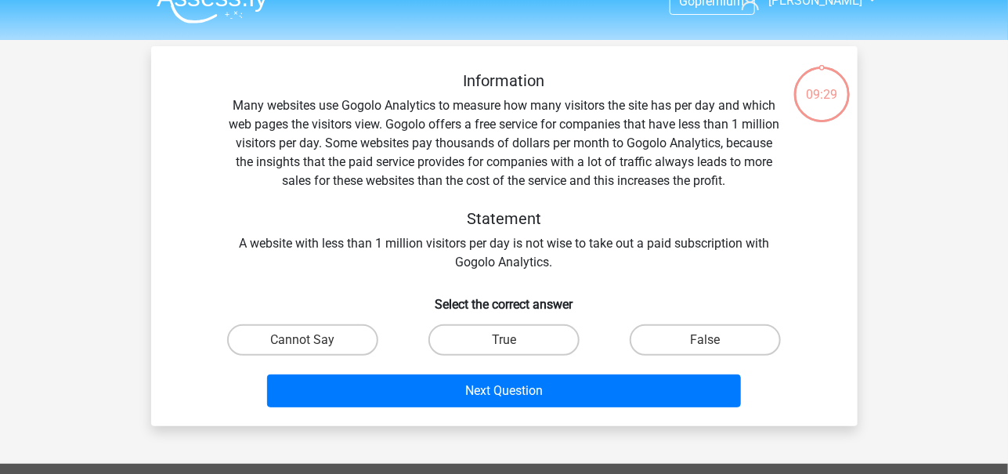
scroll to position [0, 0]
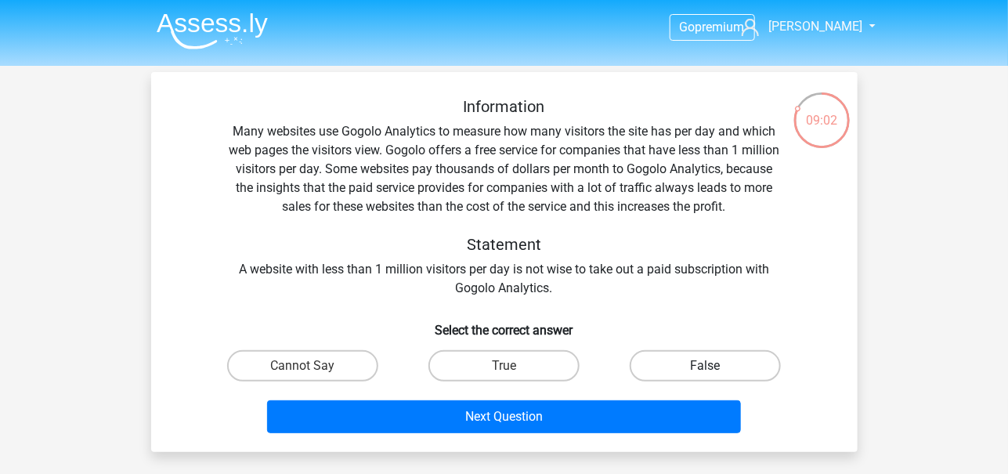
click at [694, 368] on label "False" at bounding box center [705, 365] width 151 height 31
click at [706, 368] on input "False" at bounding box center [711, 371] width 10 height 10
radio input "true"
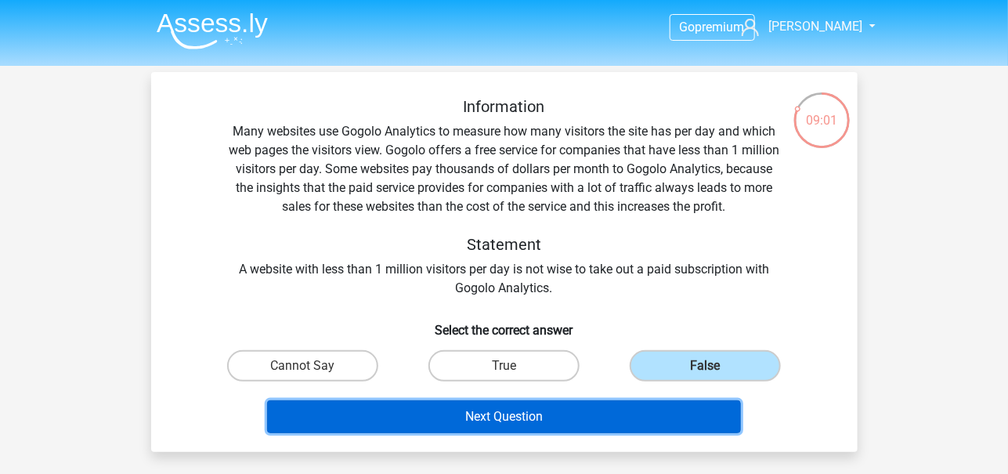
click at [646, 425] on button "Next Question" at bounding box center [504, 416] width 474 height 33
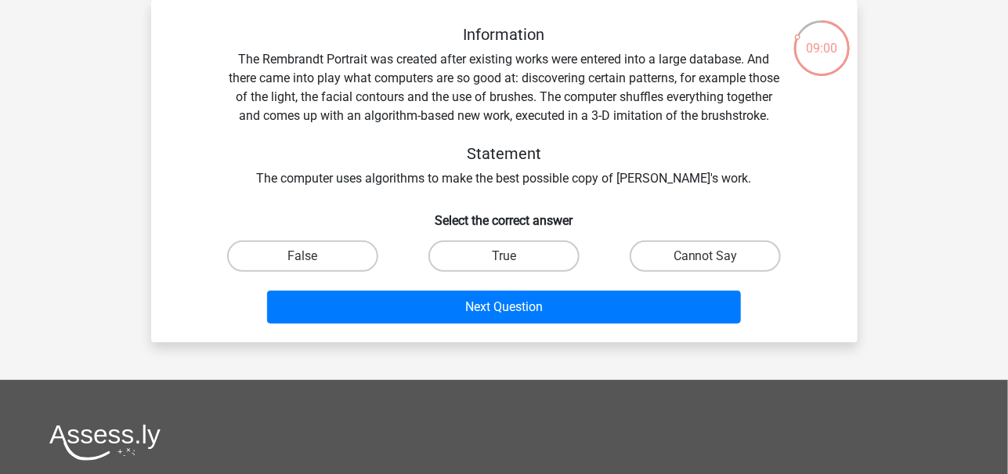
scroll to position [38, 0]
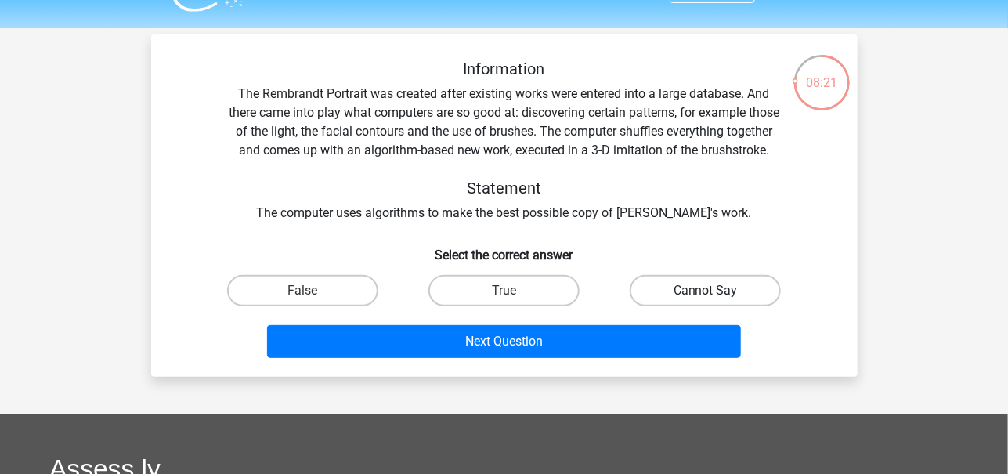
click at [729, 306] on label "Cannot Say" at bounding box center [705, 290] width 151 height 31
click at [716, 301] on input "Cannot Say" at bounding box center [711, 296] width 10 height 10
radio input "true"
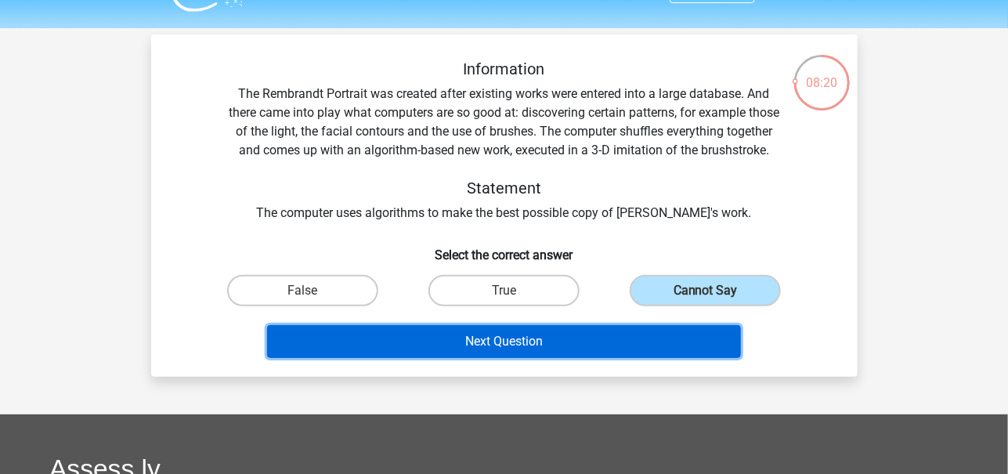
click at [642, 358] on button "Next Question" at bounding box center [504, 341] width 474 height 33
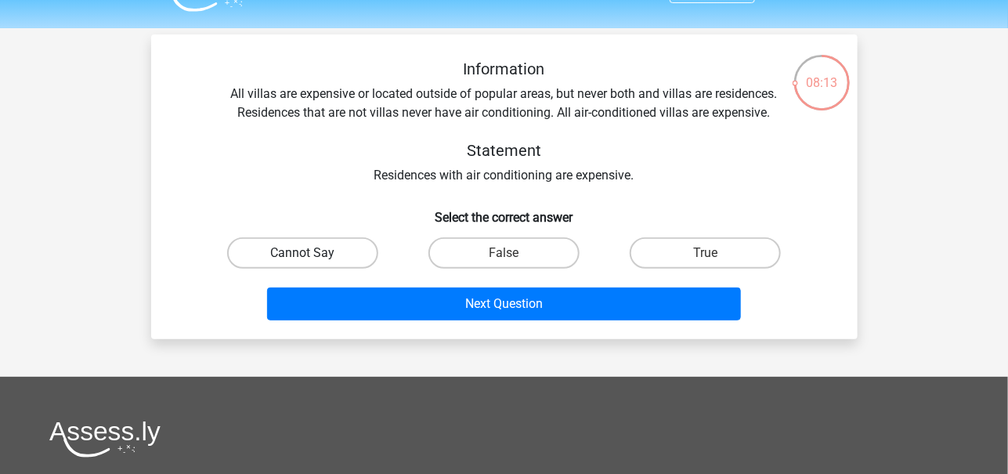
click at [300, 250] on label "Cannot Say" at bounding box center [302, 252] width 151 height 31
click at [302, 253] on input "Cannot Say" at bounding box center [307, 258] width 10 height 10
radio input "true"
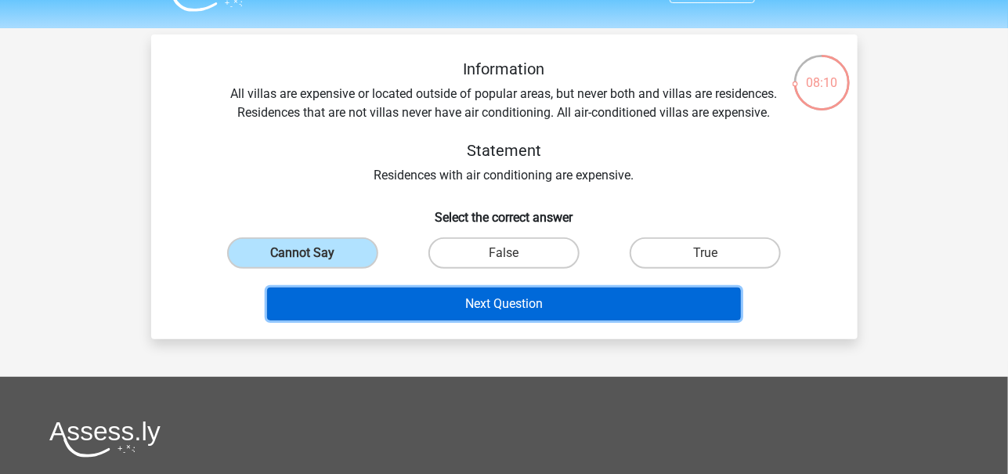
click at [503, 304] on button "Next Question" at bounding box center [504, 304] width 474 height 33
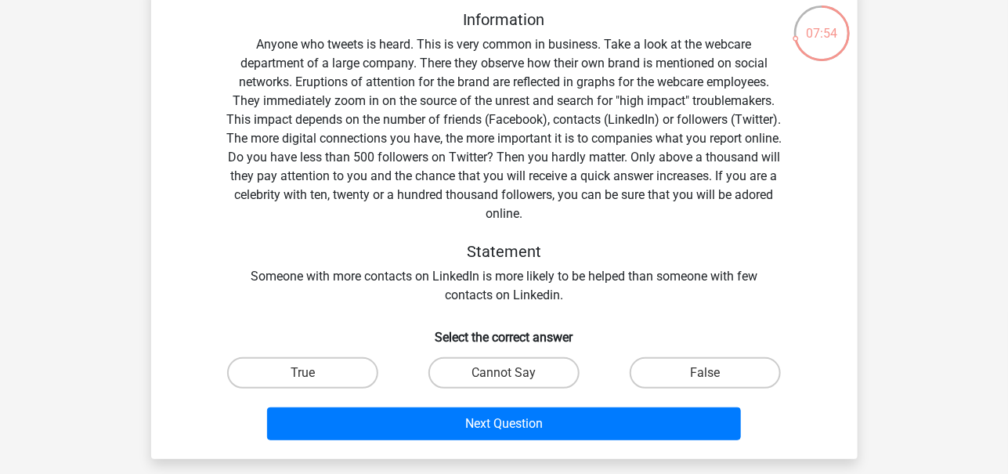
scroll to position [89, 0]
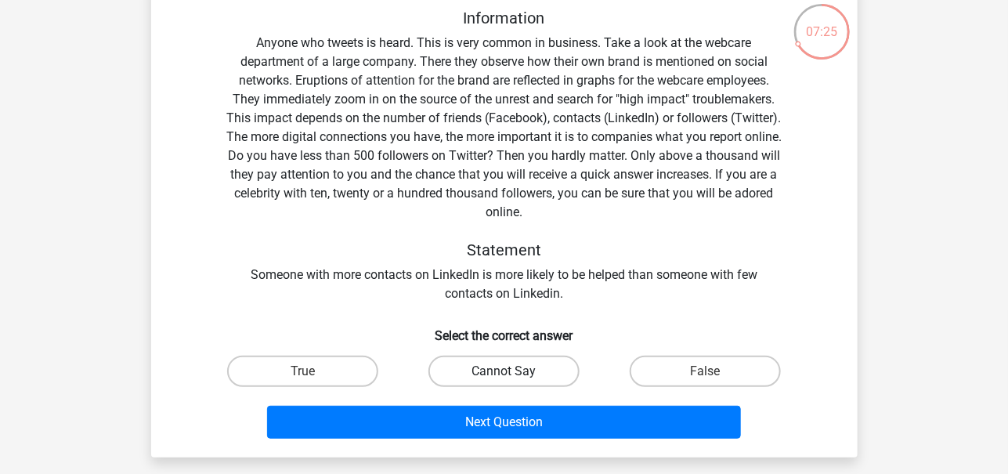
click at [523, 377] on label "Cannot Say" at bounding box center [504, 371] width 151 height 31
click at [514, 377] on input "Cannot Say" at bounding box center [509, 376] width 10 height 10
radio input "true"
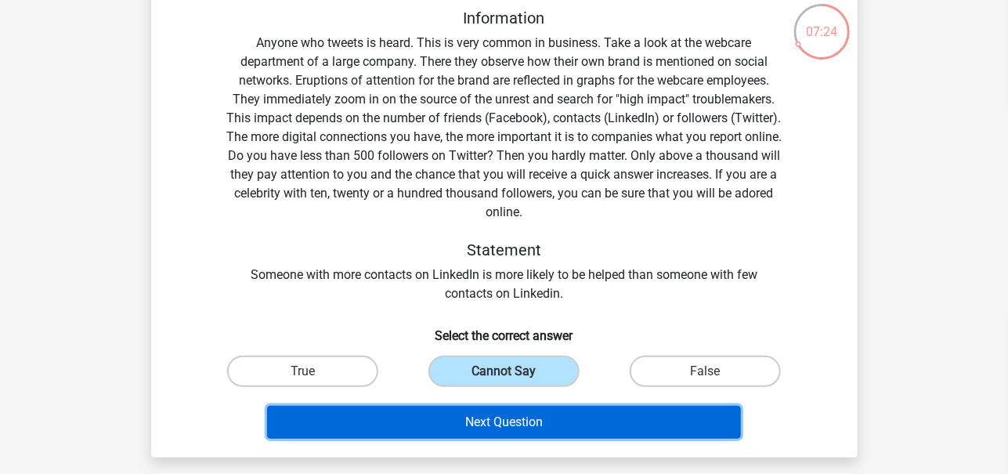
click at [525, 426] on button "Next Question" at bounding box center [504, 422] width 474 height 33
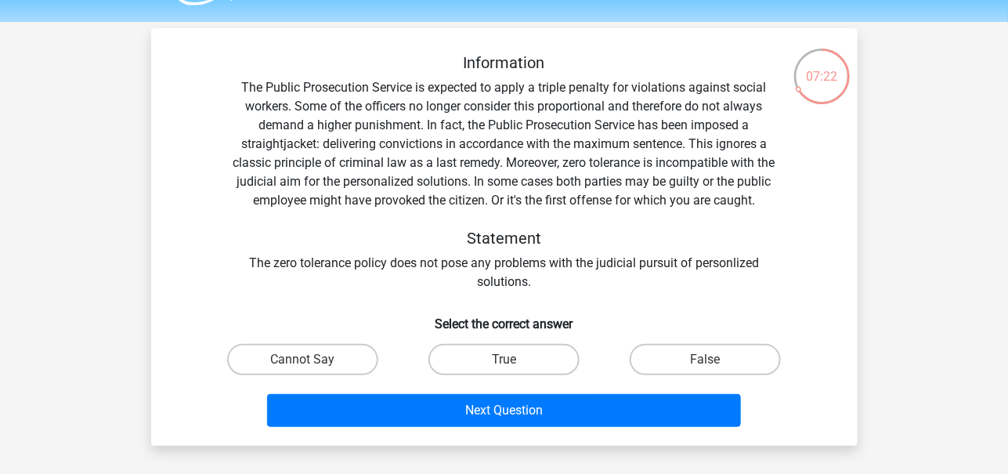
scroll to position [42, 0]
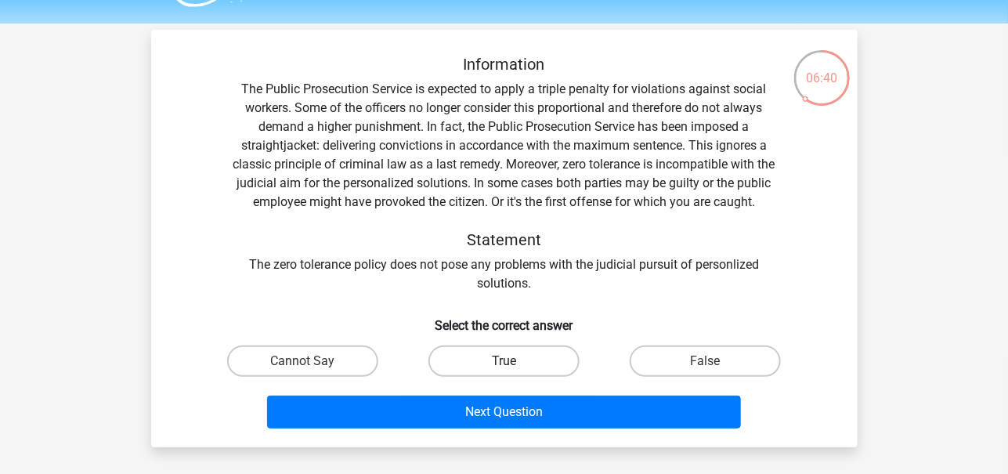
click at [523, 349] on label "True" at bounding box center [504, 361] width 151 height 31
click at [514, 361] on input "True" at bounding box center [509, 366] width 10 height 10
radio input "true"
click at [679, 357] on label "False" at bounding box center [705, 361] width 151 height 31
click at [706, 361] on input "False" at bounding box center [711, 366] width 10 height 10
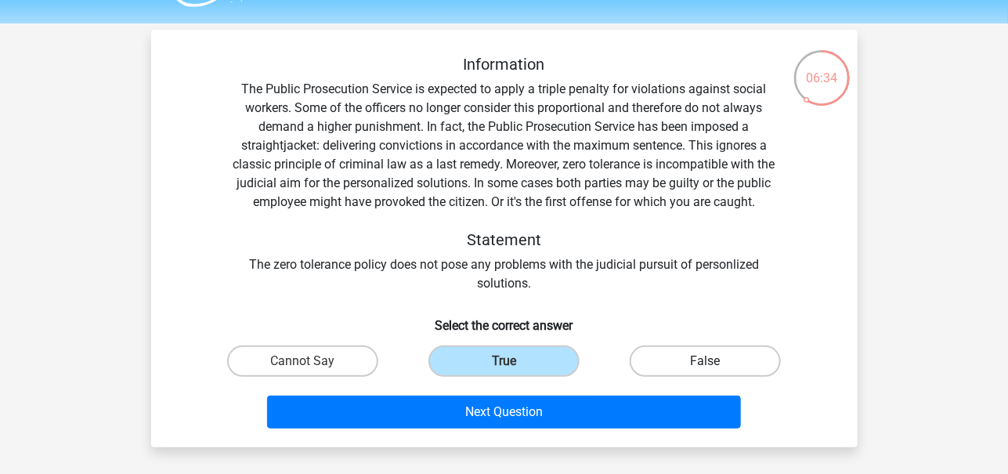
radio input "true"
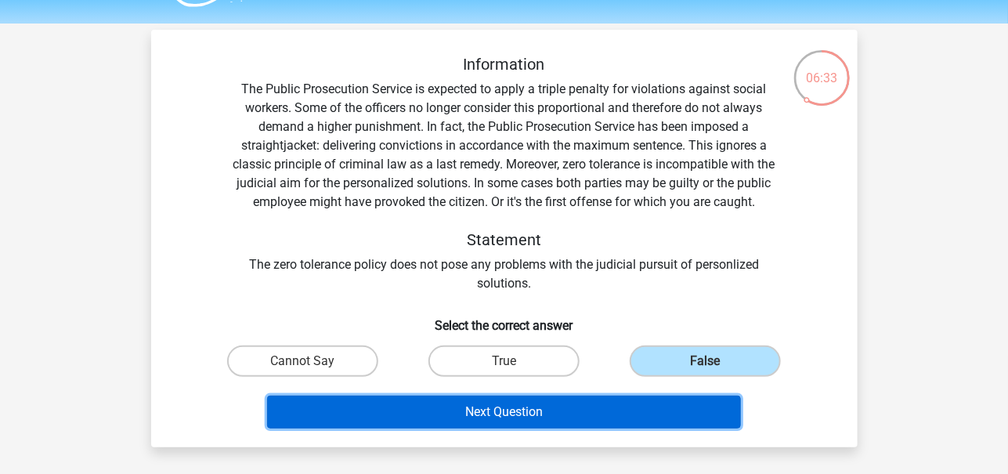
click at [597, 407] on button "Next Question" at bounding box center [504, 412] width 474 height 33
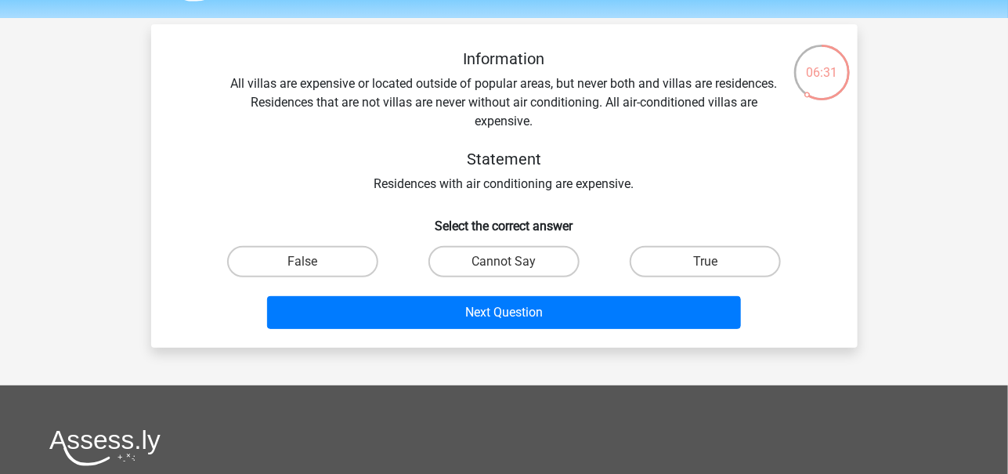
scroll to position [45, 0]
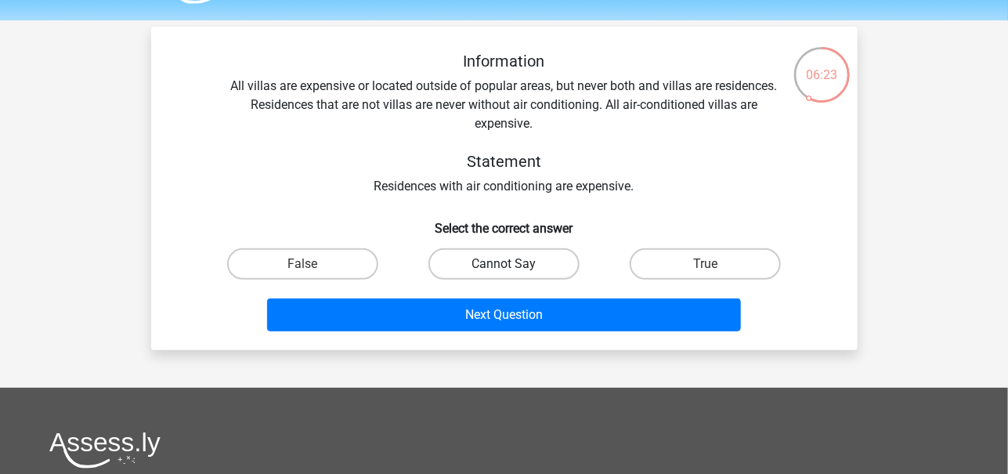
click at [494, 260] on label "Cannot Say" at bounding box center [504, 263] width 151 height 31
click at [504, 264] on input "Cannot Say" at bounding box center [509, 269] width 10 height 10
radio input "true"
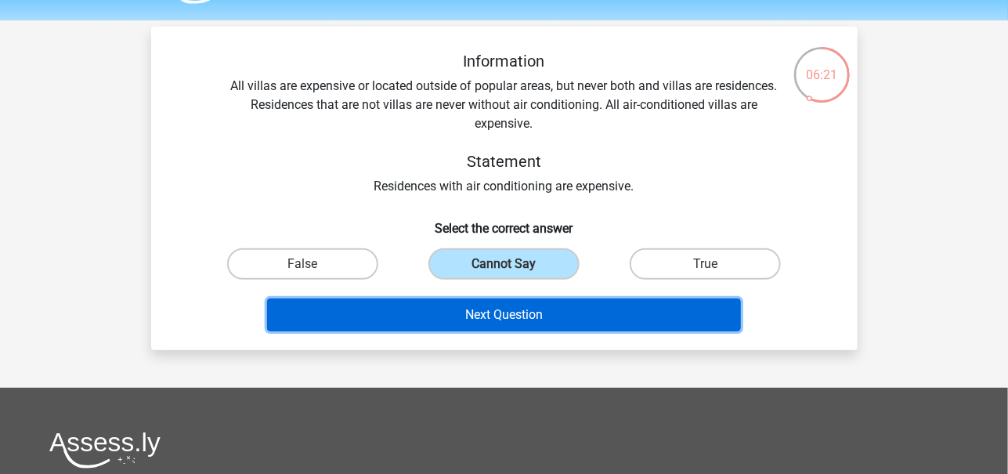
click at [509, 314] on button "Next Question" at bounding box center [504, 315] width 474 height 33
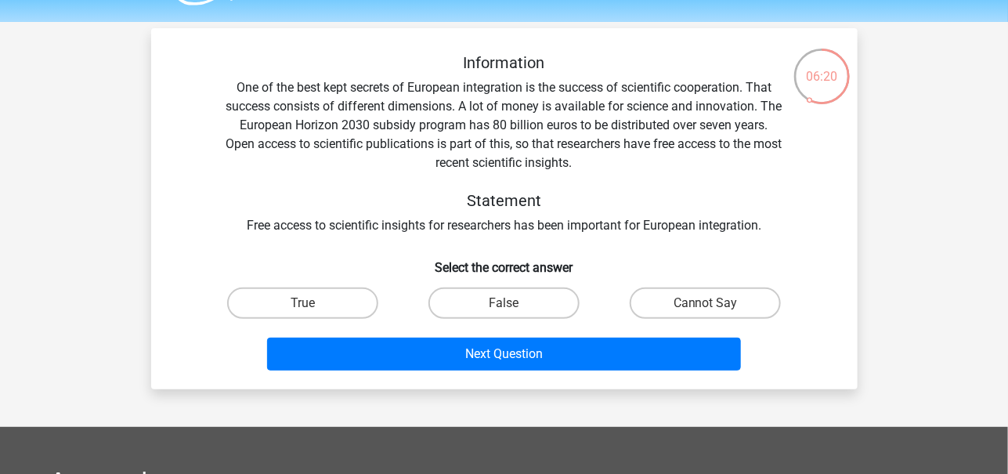
scroll to position [41, 0]
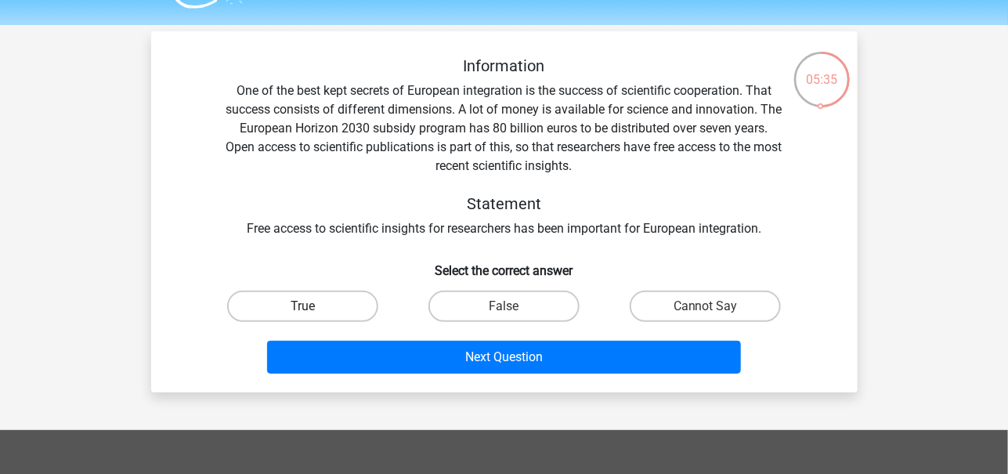
click at [331, 306] on label "True" at bounding box center [302, 306] width 151 height 31
click at [313, 306] on input "True" at bounding box center [307, 311] width 10 height 10
radio input "true"
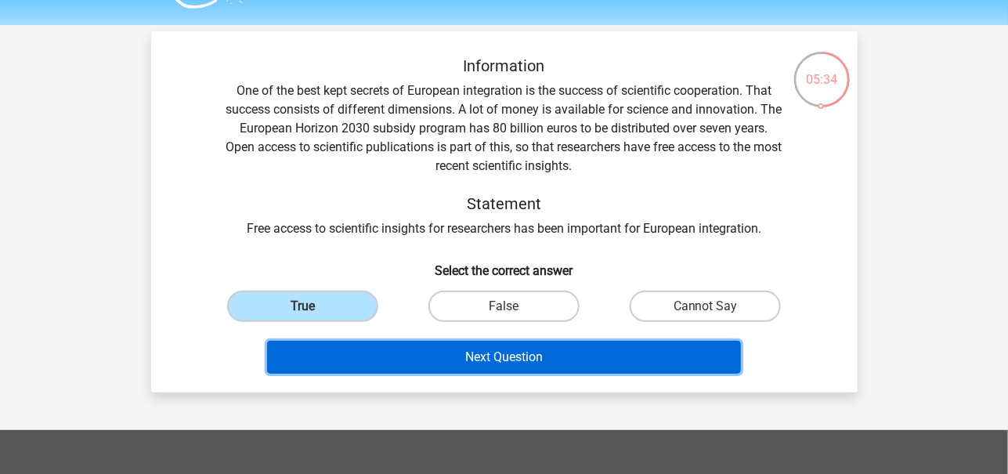
click at [447, 350] on button "Next Question" at bounding box center [504, 357] width 474 height 33
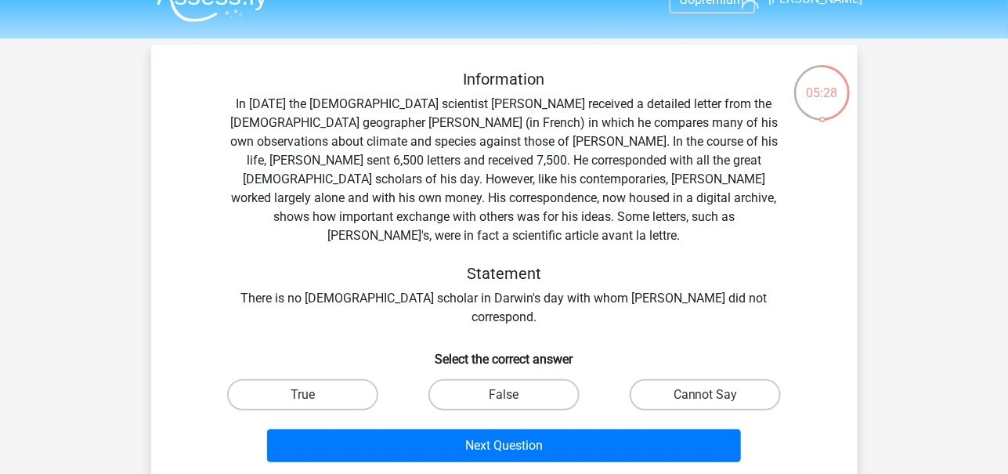
scroll to position [49, 0]
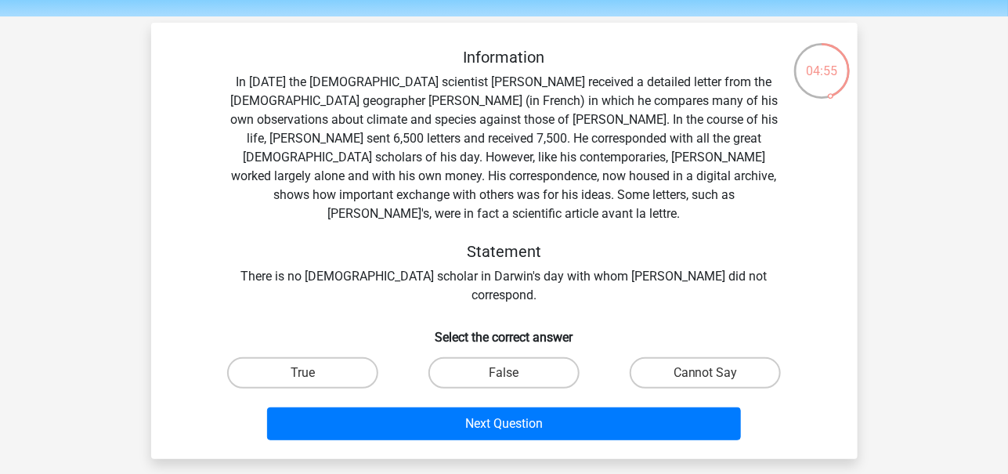
click at [709, 373] on input "Cannot Say" at bounding box center [711, 378] width 10 height 10
radio input "true"
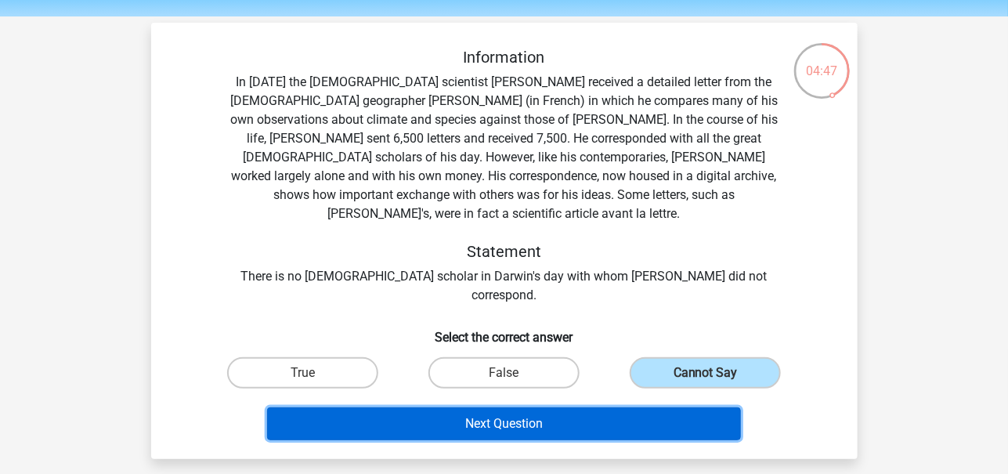
click at [583, 407] on button "Next Question" at bounding box center [504, 423] width 474 height 33
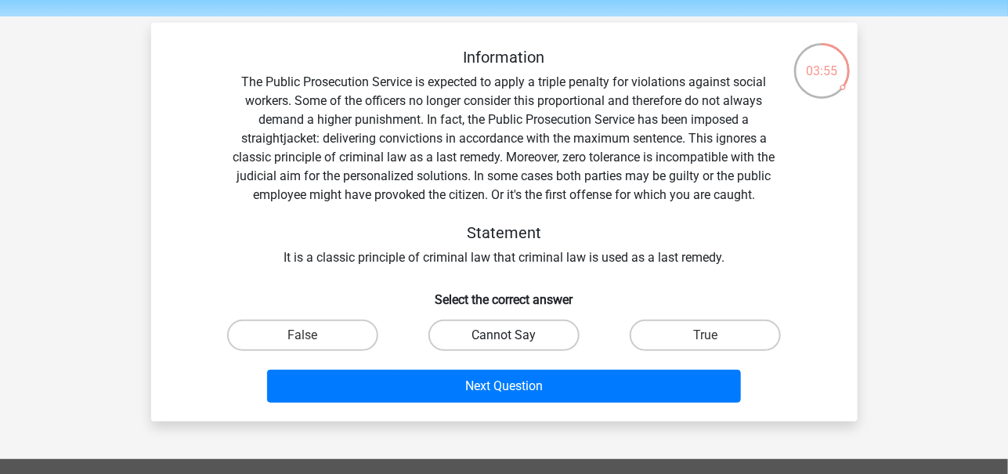
click at [550, 336] on label "Cannot Say" at bounding box center [504, 335] width 151 height 31
click at [514, 336] on input "Cannot Say" at bounding box center [509, 340] width 10 height 10
radio input "true"
click at [664, 334] on label "True" at bounding box center [705, 335] width 151 height 31
click at [706, 335] on input "True" at bounding box center [711, 340] width 10 height 10
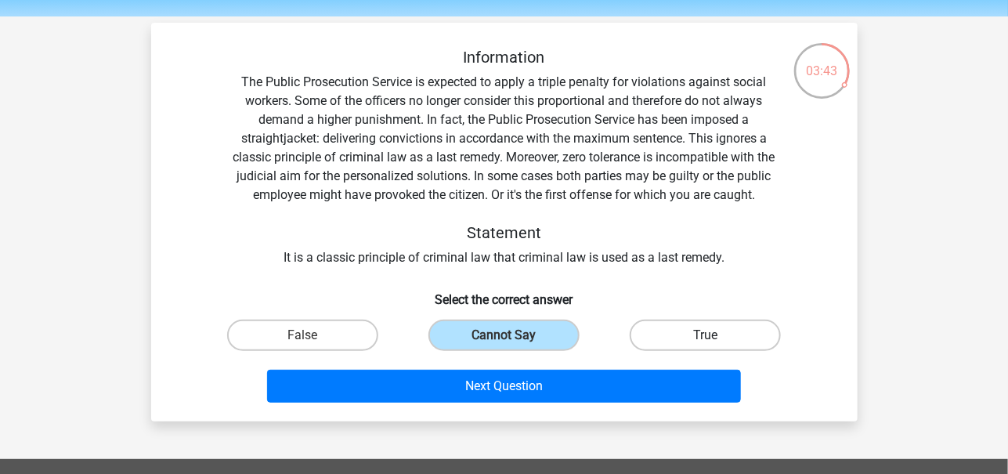
radio input "true"
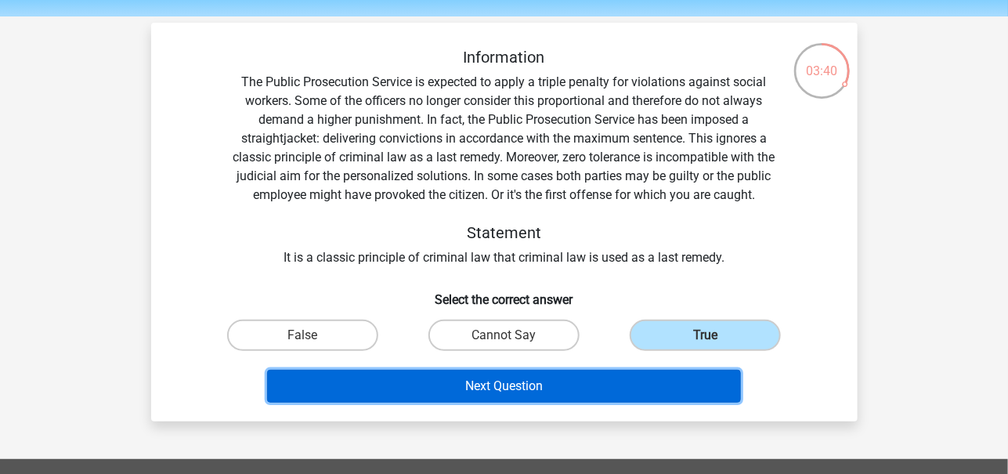
click at [555, 390] on button "Next Question" at bounding box center [504, 386] width 474 height 33
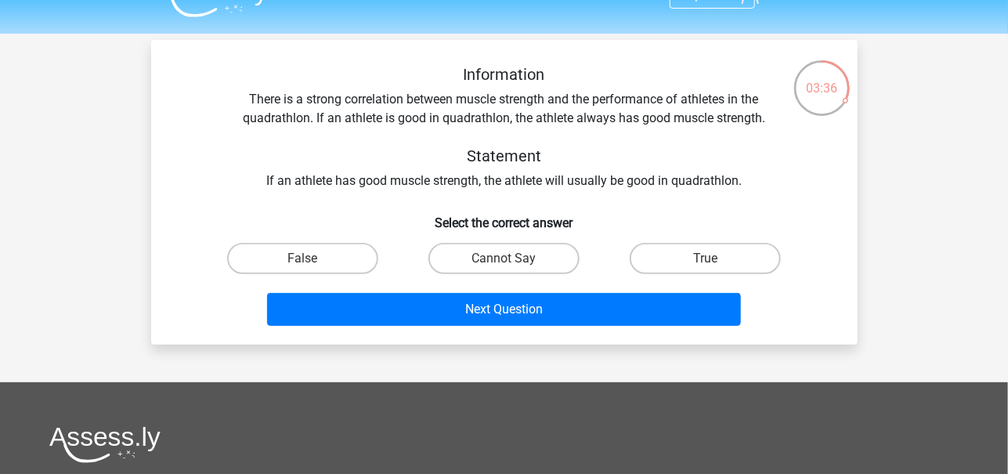
scroll to position [31, 0]
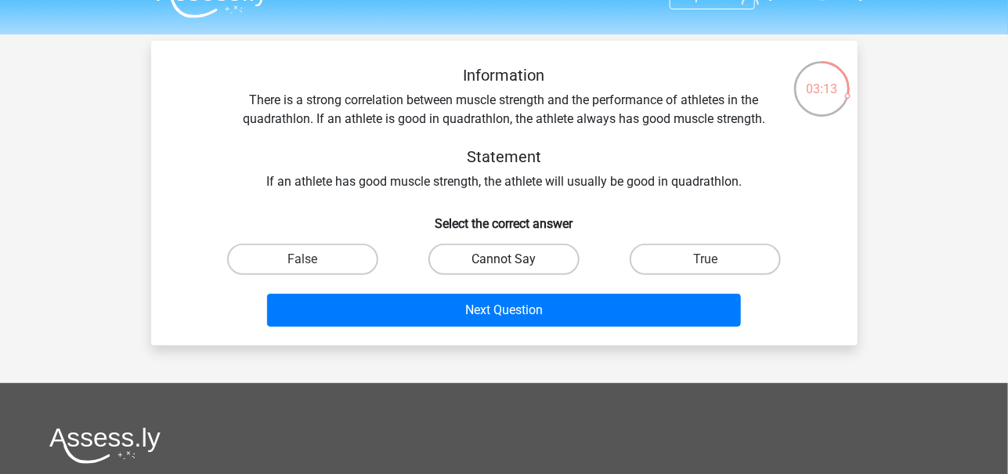
click at [526, 259] on label "Cannot Say" at bounding box center [504, 259] width 151 height 31
click at [514, 259] on input "Cannot Say" at bounding box center [509, 264] width 10 height 10
radio input "true"
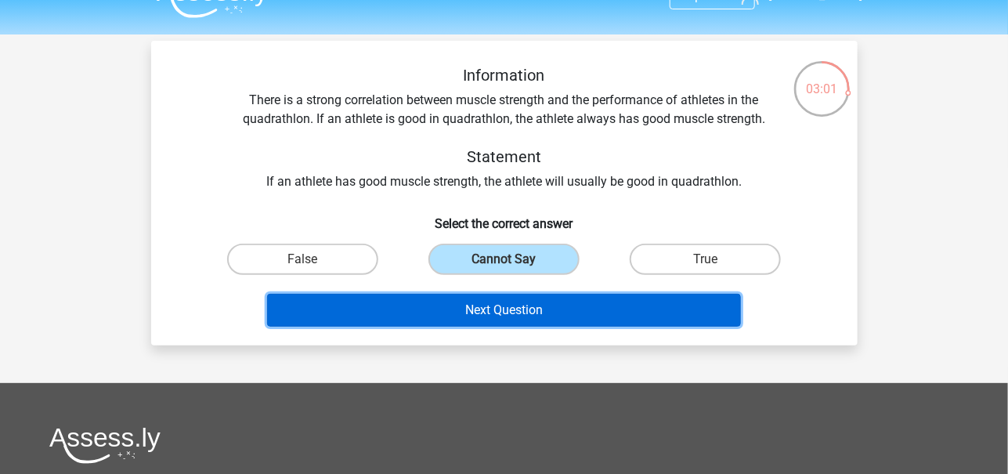
click at [577, 312] on button "Next Question" at bounding box center [504, 310] width 474 height 33
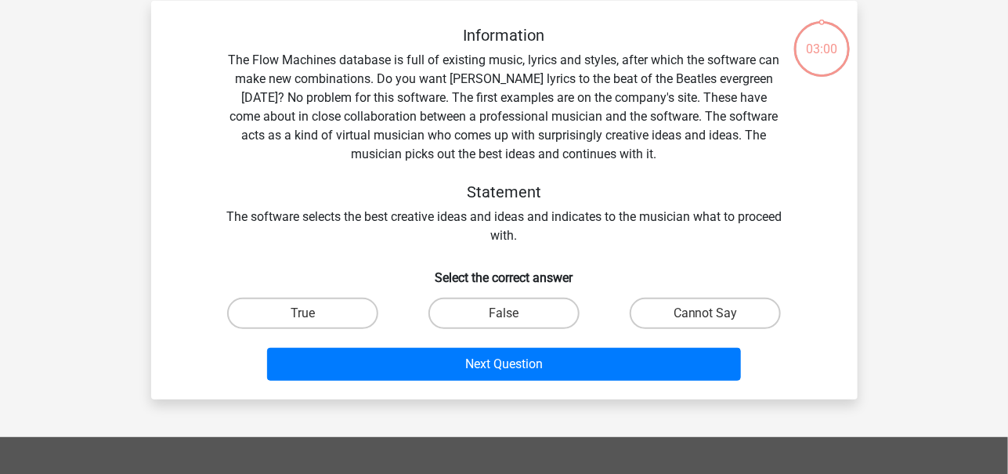
scroll to position [72, 0]
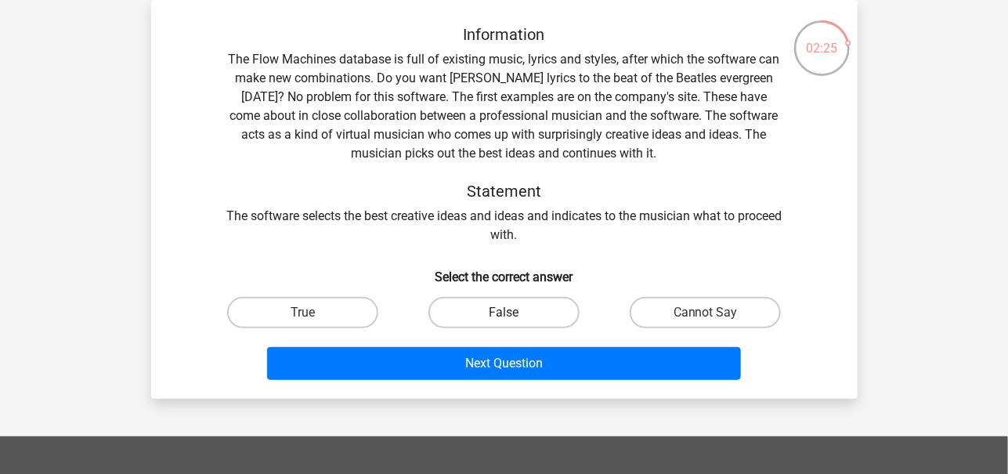
click at [490, 317] on label "False" at bounding box center [504, 312] width 151 height 31
click at [504, 317] on input "False" at bounding box center [509, 318] width 10 height 10
radio input "true"
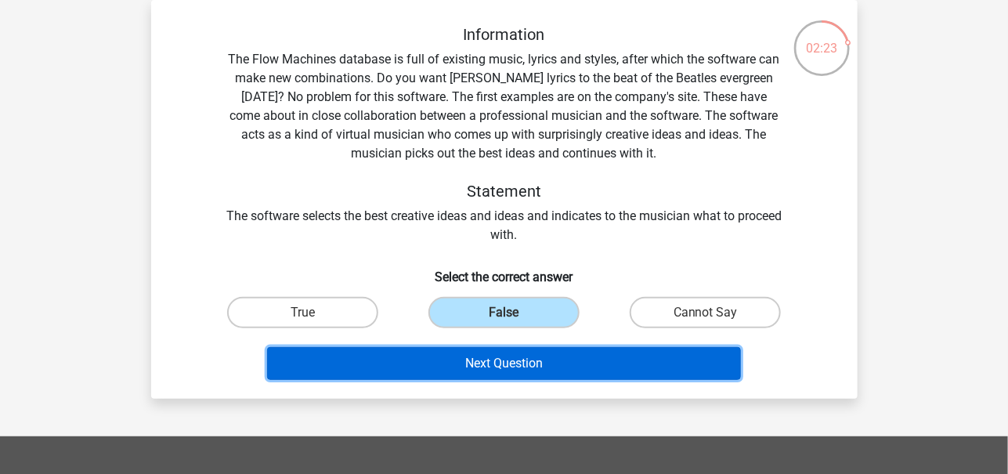
click at [577, 364] on button "Next Question" at bounding box center [504, 363] width 474 height 33
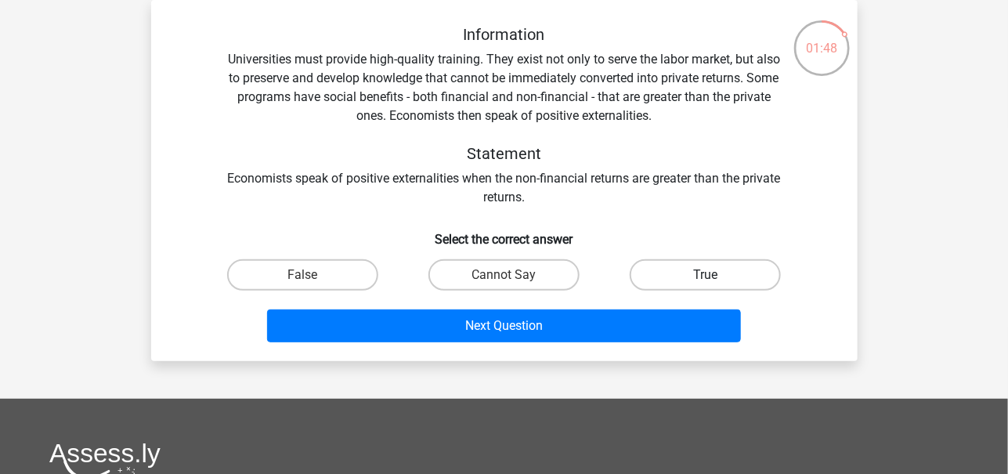
click at [709, 269] on label "True" at bounding box center [705, 274] width 151 height 31
click at [709, 275] on input "True" at bounding box center [711, 280] width 10 height 10
radio input "true"
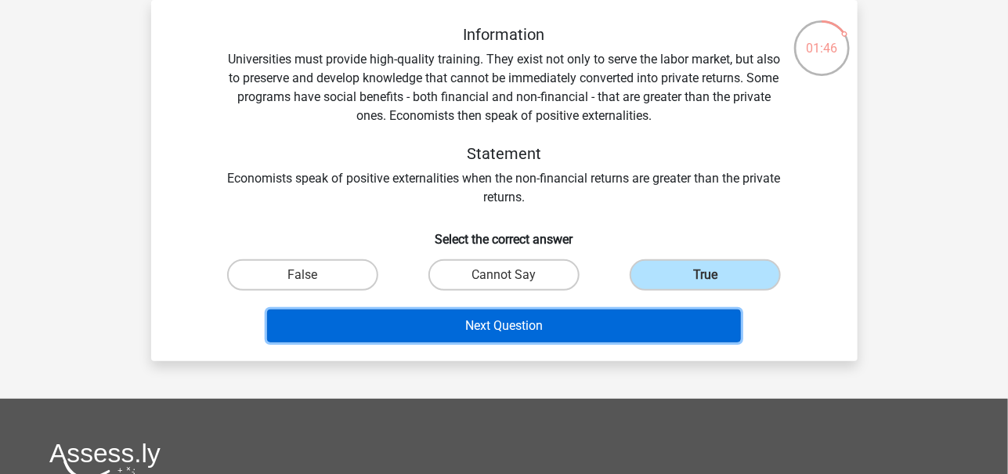
click at [584, 325] on button "Next Question" at bounding box center [504, 325] width 474 height 33
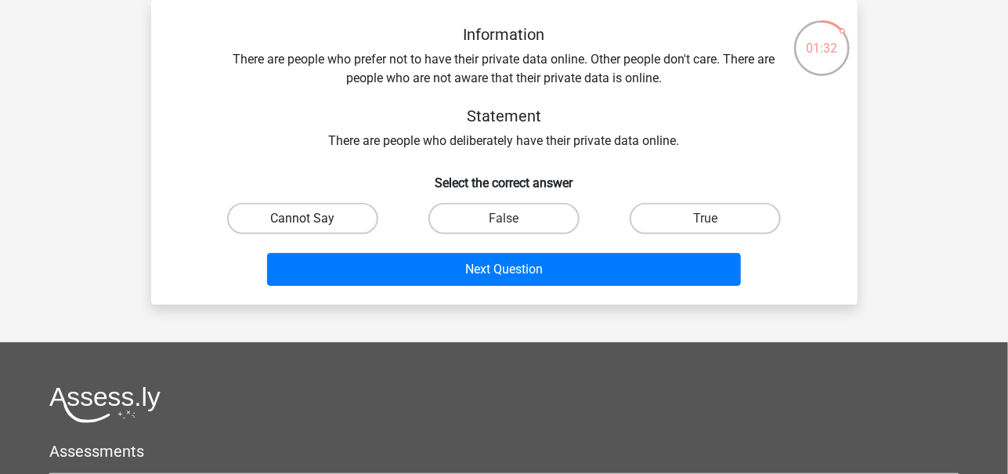
click at [291, 214] on label "Cannot Say" at bounding box center [302, 218] width 151 height 31
click at [302, 219] on input "Cannot Say" at bounding box center [307, 224] width 10 height 10
radio input "true"
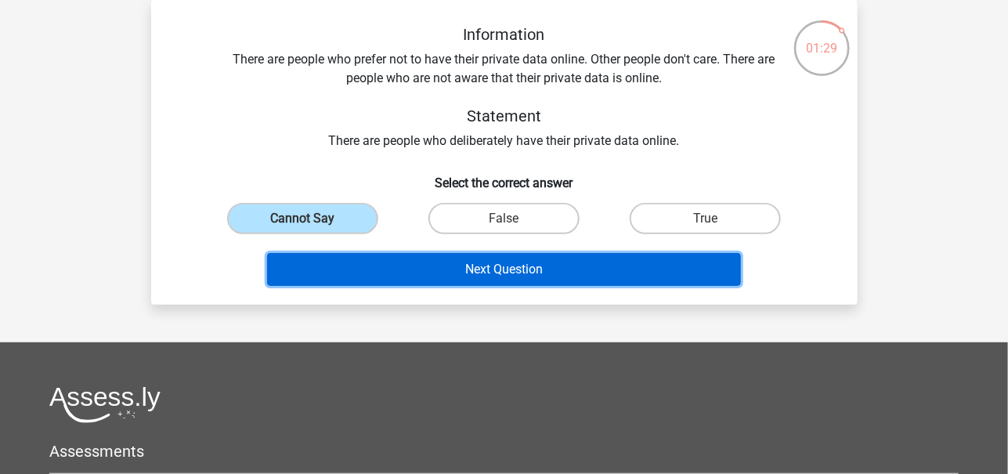
click at [582, 266] on button "Next Question" at bounding box center [504, 269] width 474 height 33
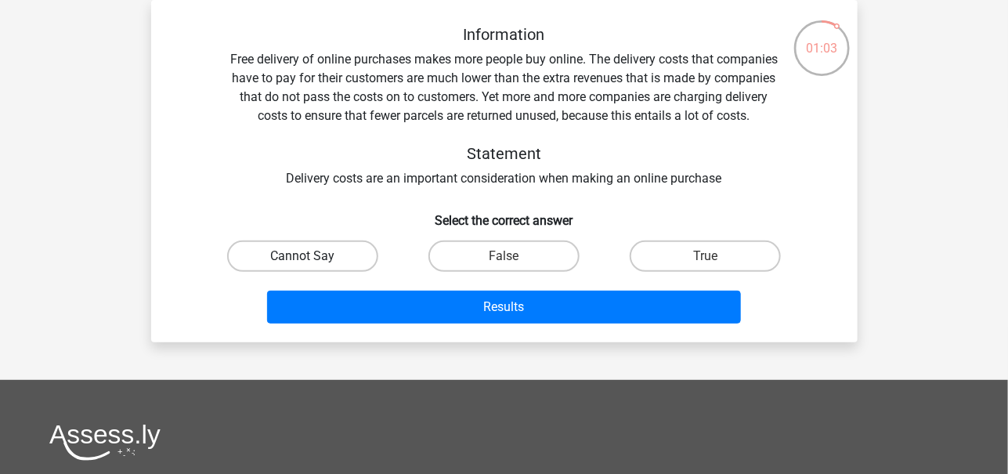
click at [308, 253] on label "Cannot Say" at bounding box center [302, 256] width 151 height 31
click at [308, 256] on input "Cannot Say" at bounding box center [307, 261] width 10 height 10
radio input "true"
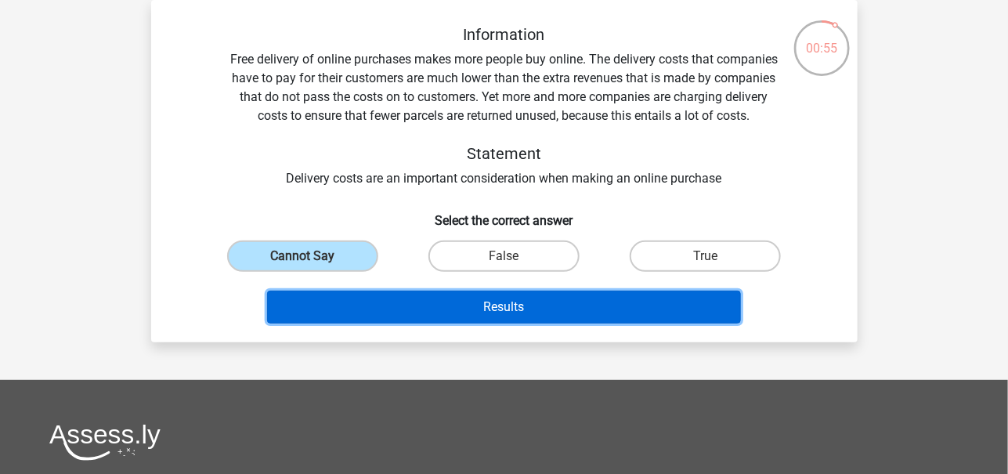
click at [572, 309] on button "Results" at bounding box center [504, 307] width 474 height 33
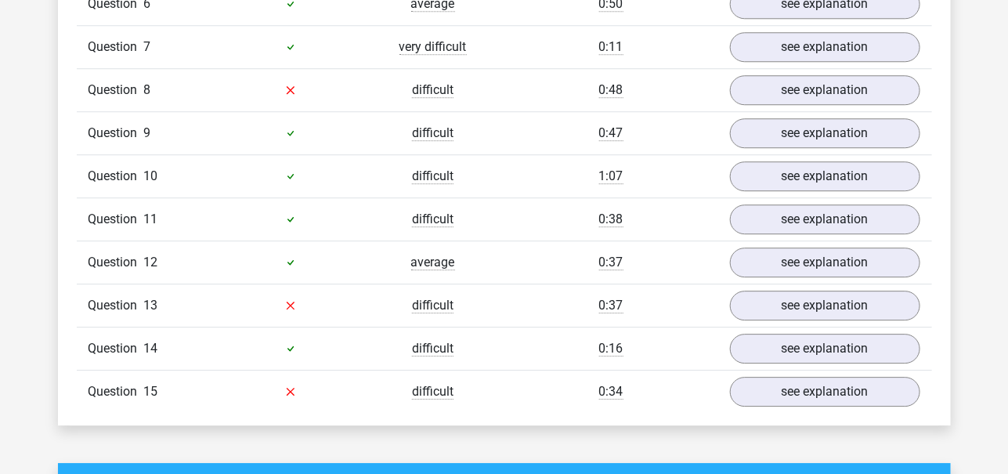
scroll to position [1585, 0]
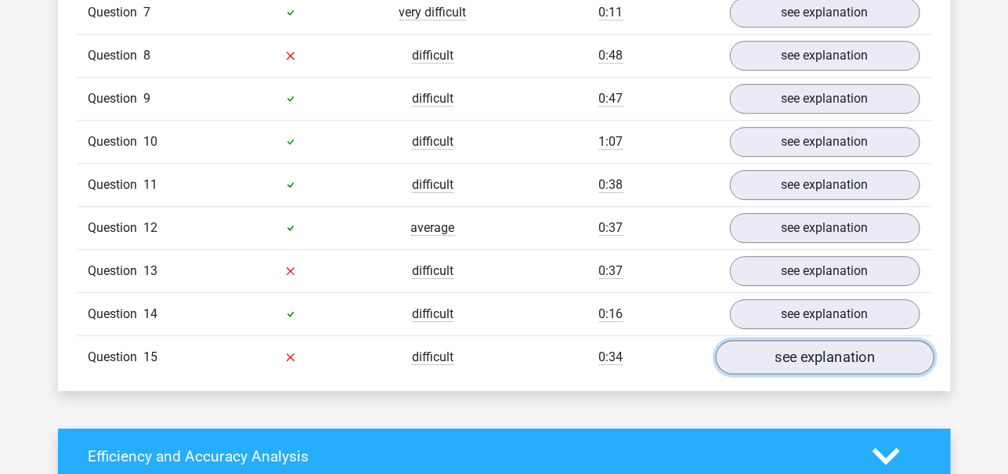
click at [742, 341] on link "see explanation" at bounding box center [824, 357] width 219 height 34
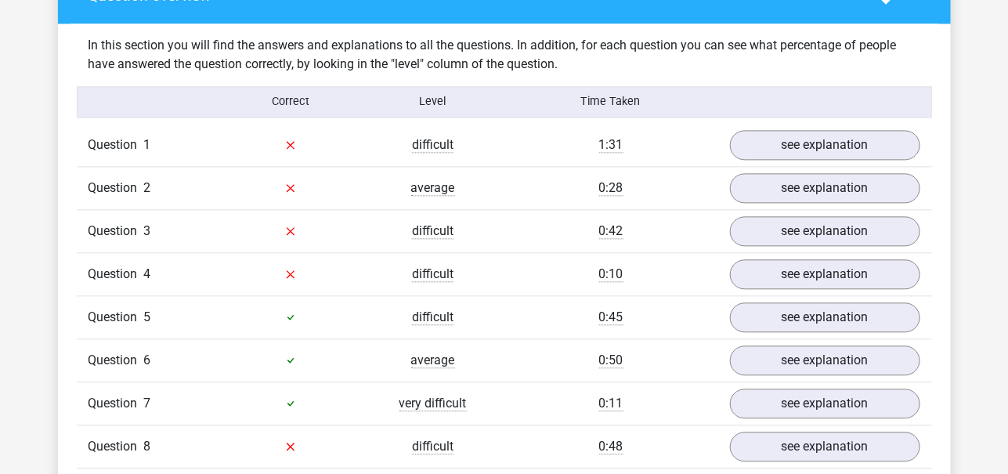
scroll to position [1191, 0]
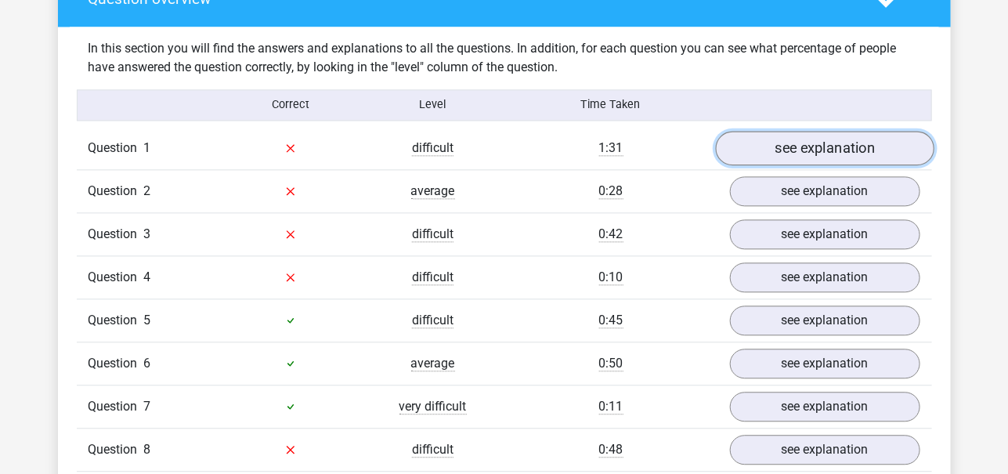
click at [825, 153] on link "see explanation" at bounding box center [824, 148] width 219 height 34
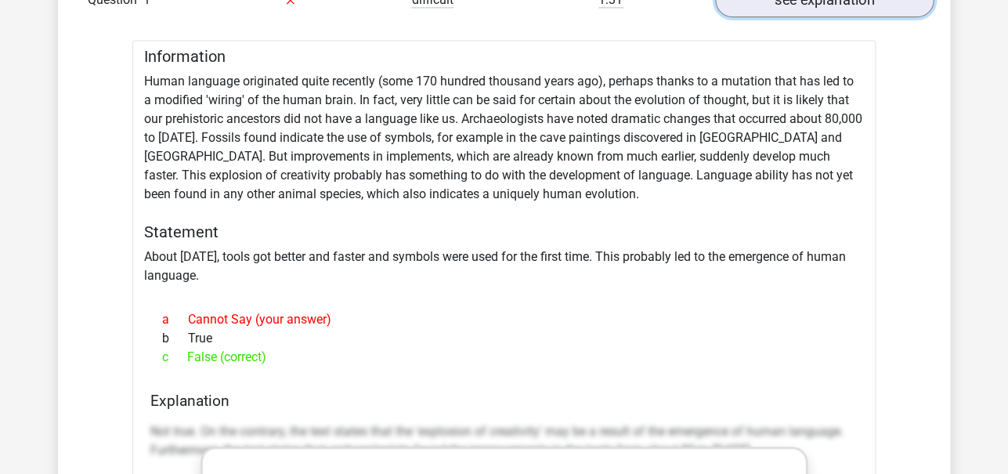
scroll to position [1297, 0]
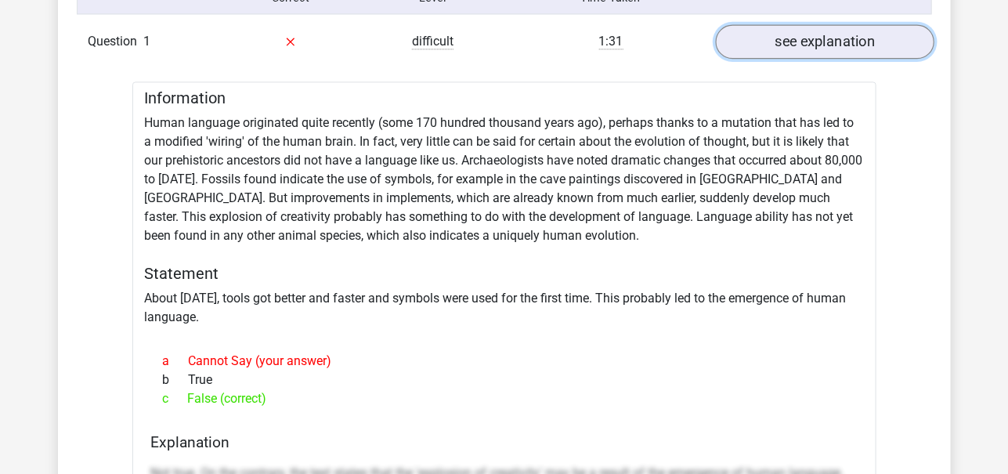
click at [864, 38] on link "see explanation" at bounding box center [824, 41] width 219 height 34
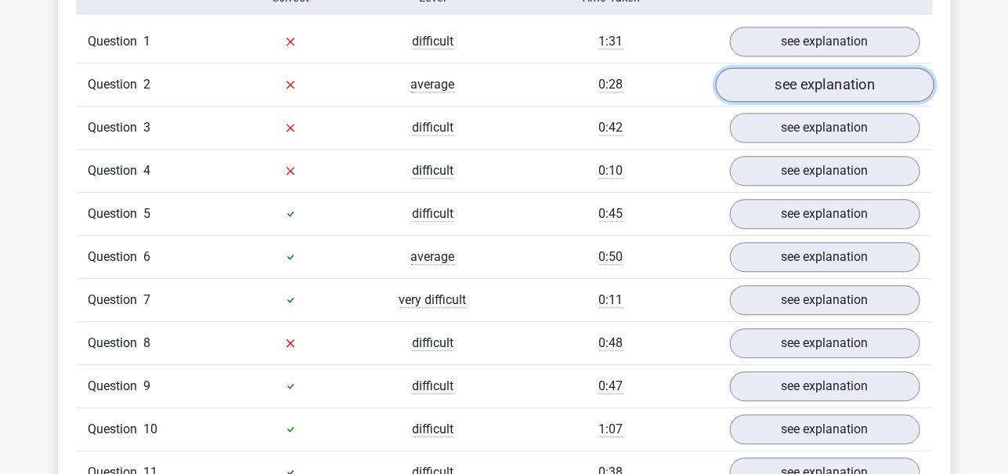
click at [856, 67] on link "see explanation" at bounding box center [824, 84] width 219 height 34
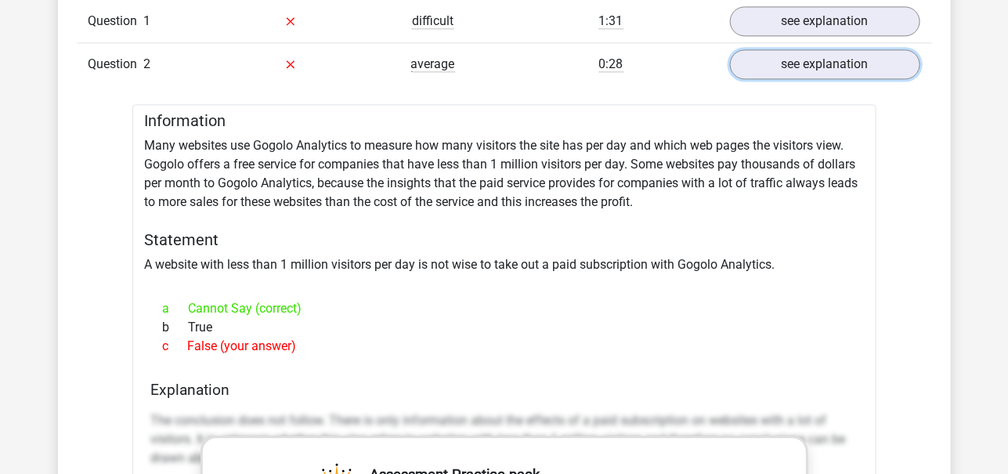
scroll to position [1301, 0]
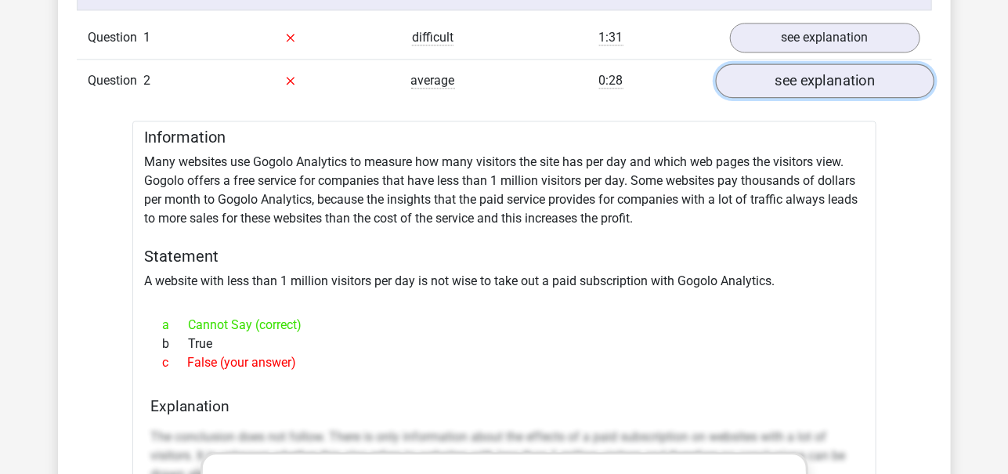
click at [844, 89] on link "see explanation" at bounding box center [824, 80] width 219 height 34
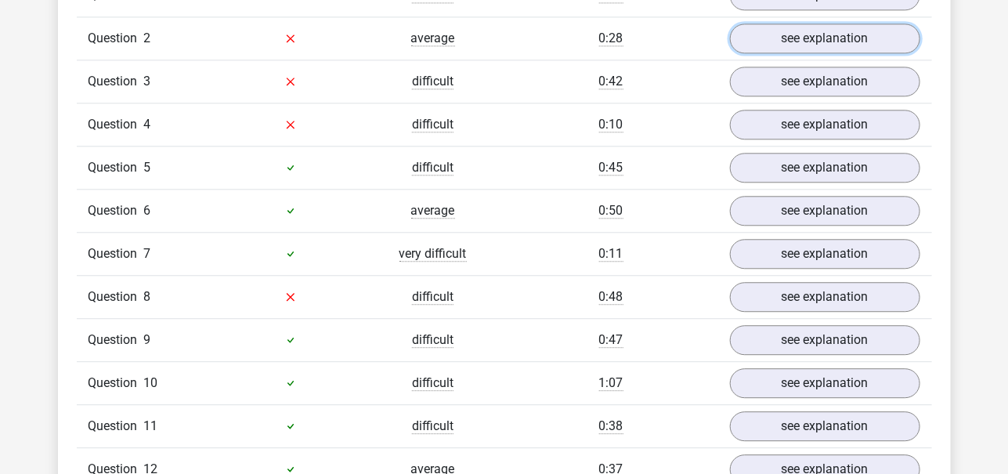
scroll to position [1339, 0]
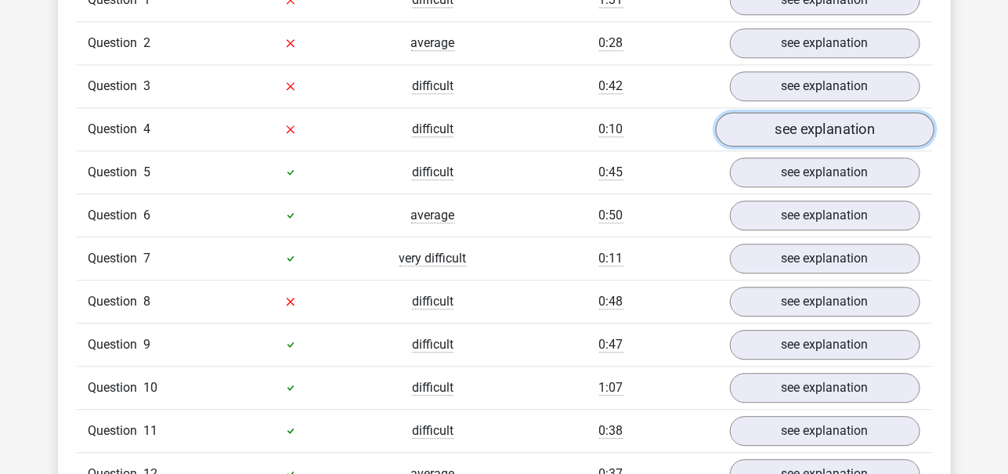
click at [807, 128] on link "see explanation" at bounding box center [824, 129] width 219 height 34
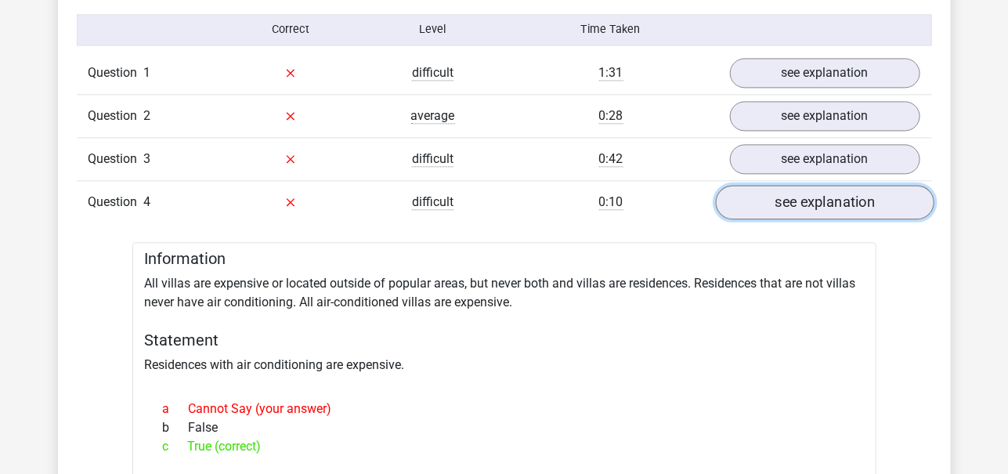
scroll to position [1255, 0]
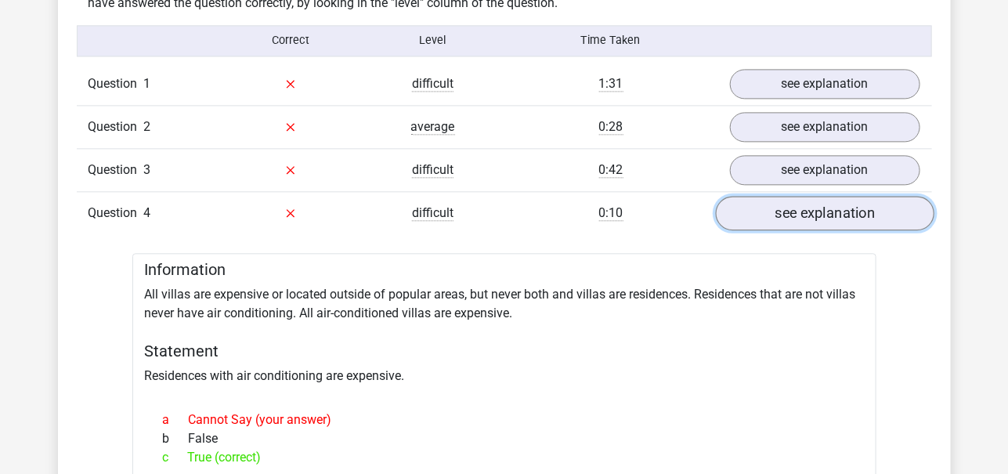
click at [814, 212] on link "see explanation" at bounding box center [824, 213] width 219 height 34
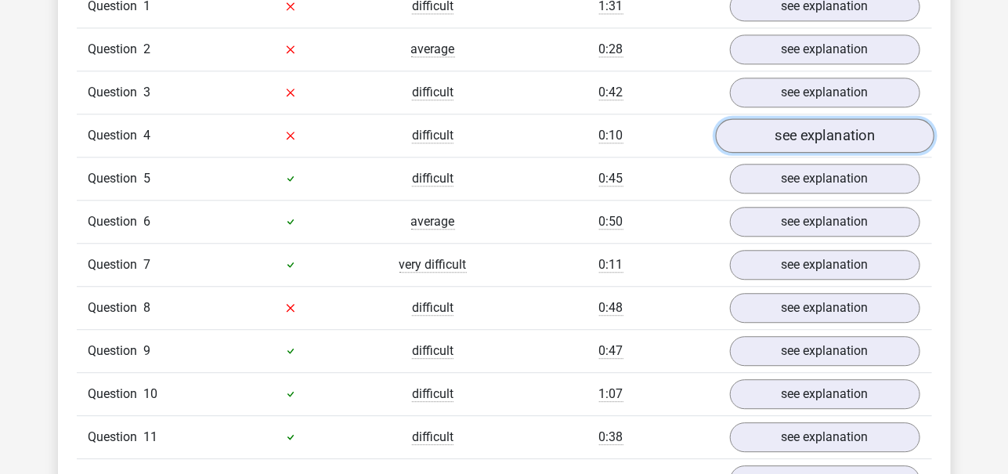
scroll to position [1342, 0]
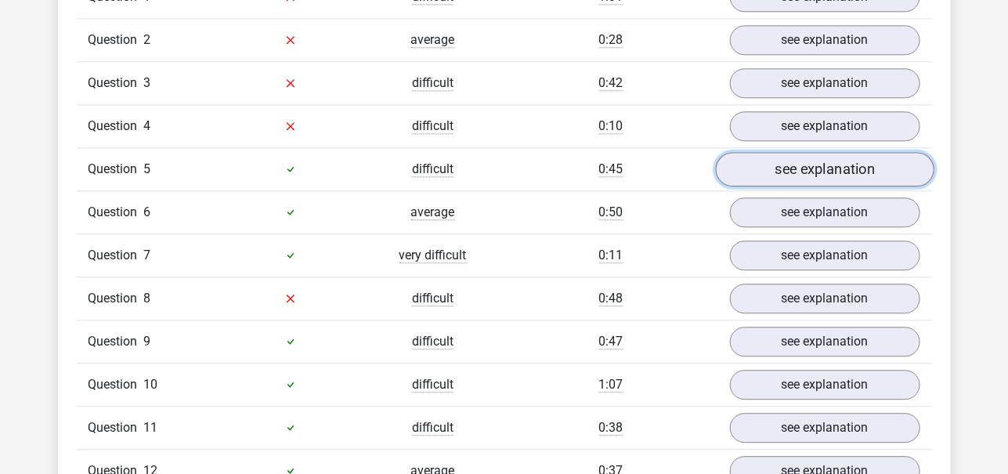
click at [811, 154] on link "see explanation" at bounding box center [824, 169] width 219 height 34
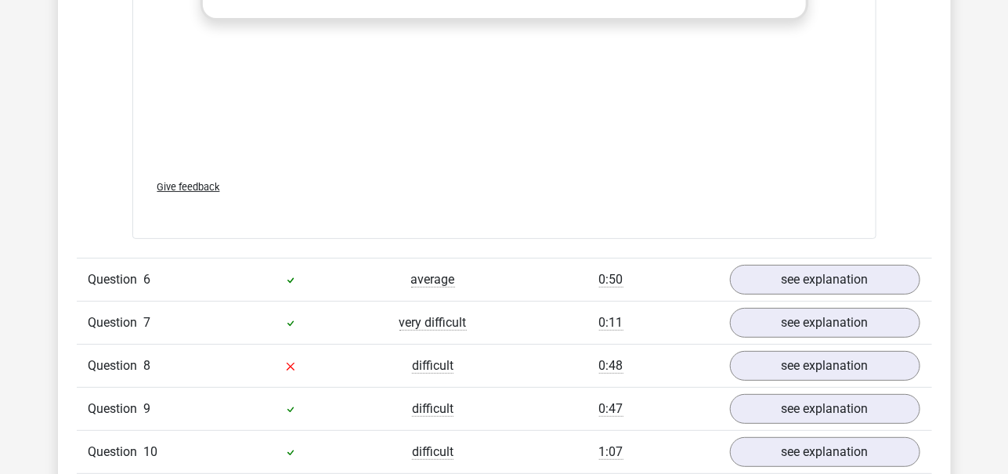
scroll to position [2213, 0]
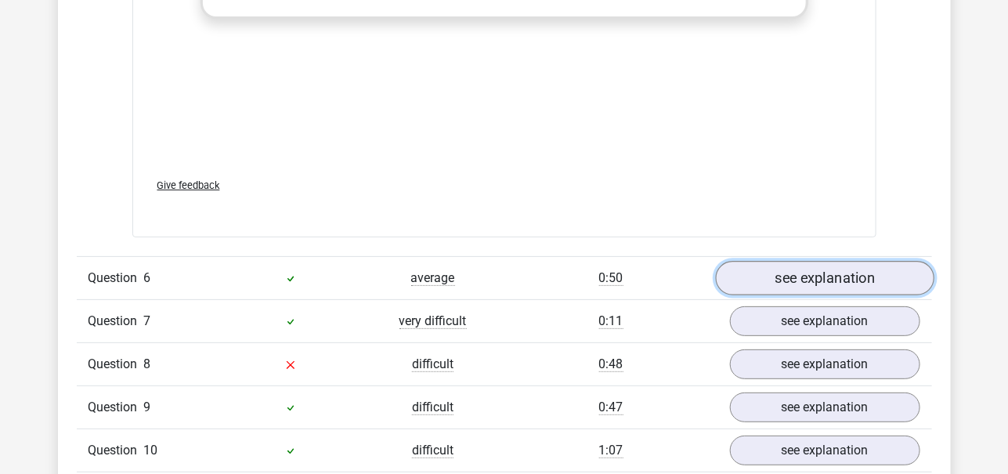
click at [802, 281] on link "see explanation" at bounding box center [824, 278] width 219 height 34
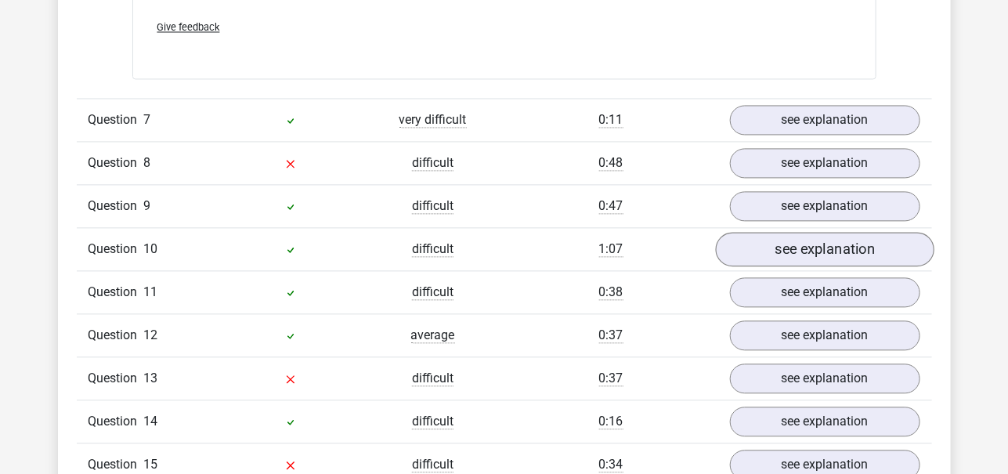
scroll to position [3338, 0]
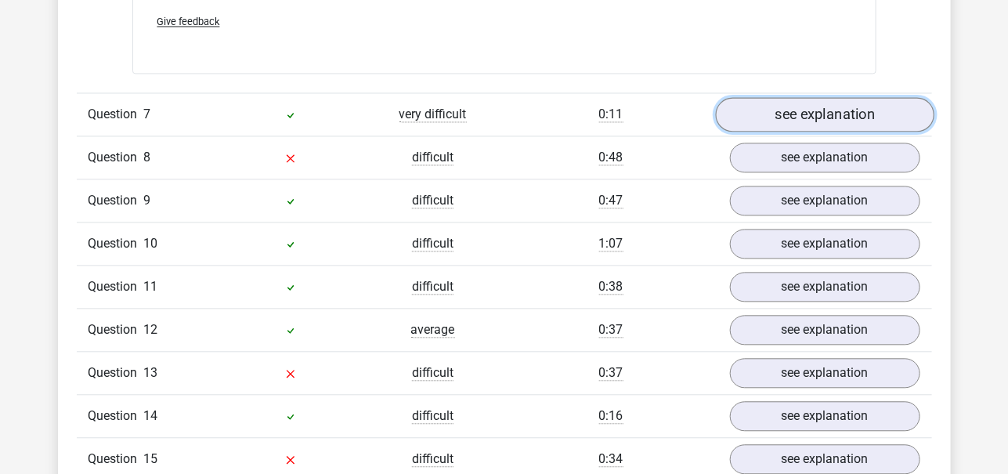
click at [817, 104] on link "see explanation" at bounding box center [824, 114] width 219 height 34
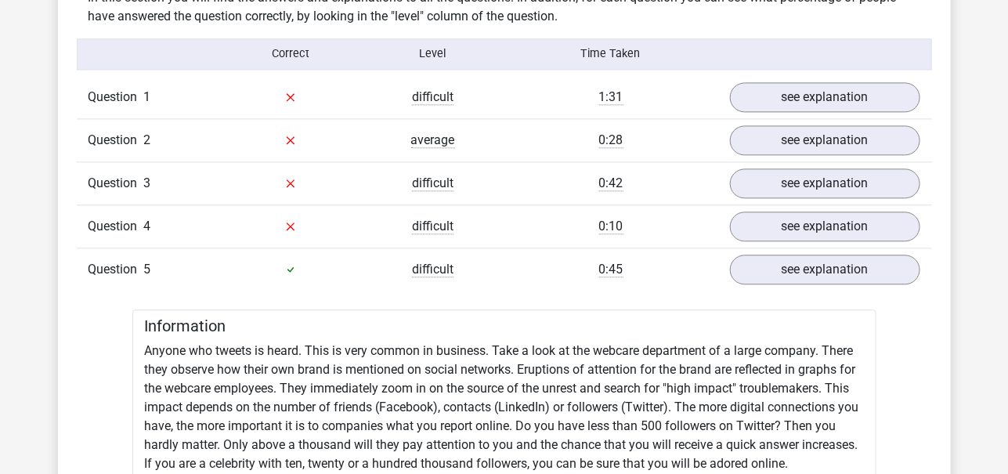
scroll to position [1243, 0]
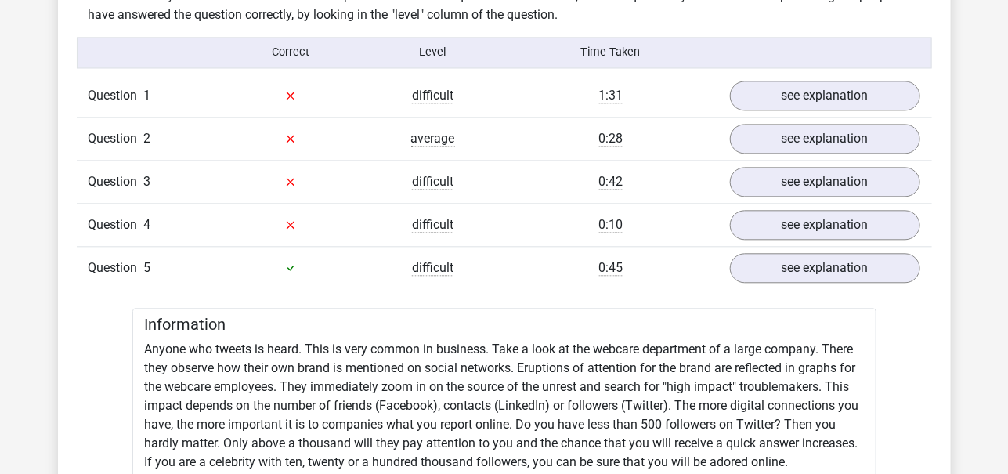
click at [505, 219] on div "0:10" at bounding box center [612, 224] width 214 height 19
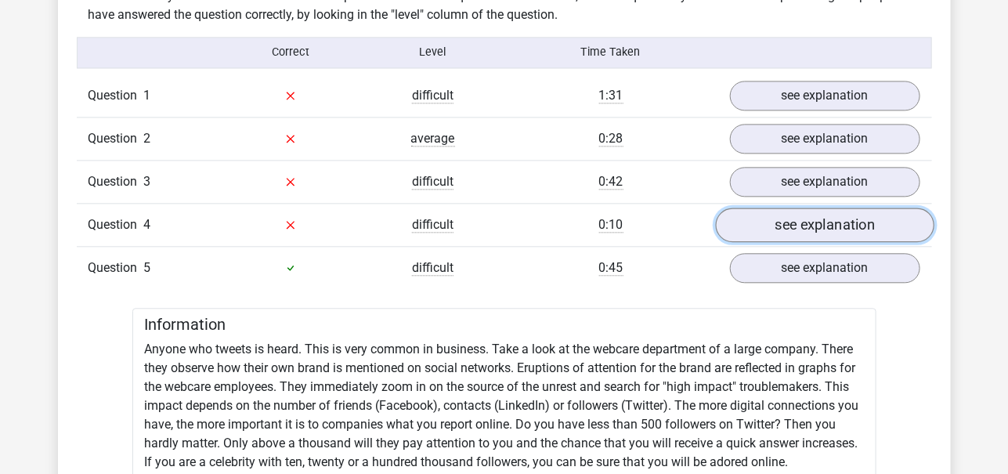
click at [775, 219] on link "see explanation" at bounding box center [824, 225] width 219 height 34
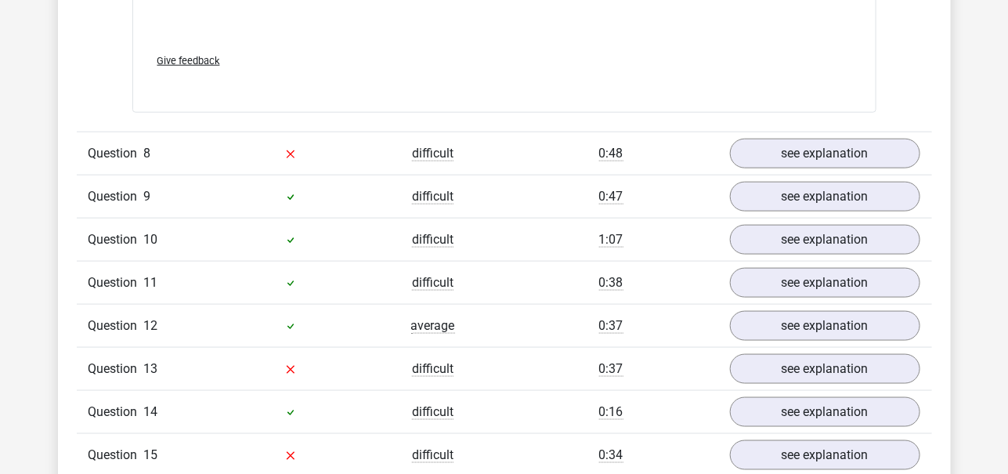
scroll to position [5032, 0]
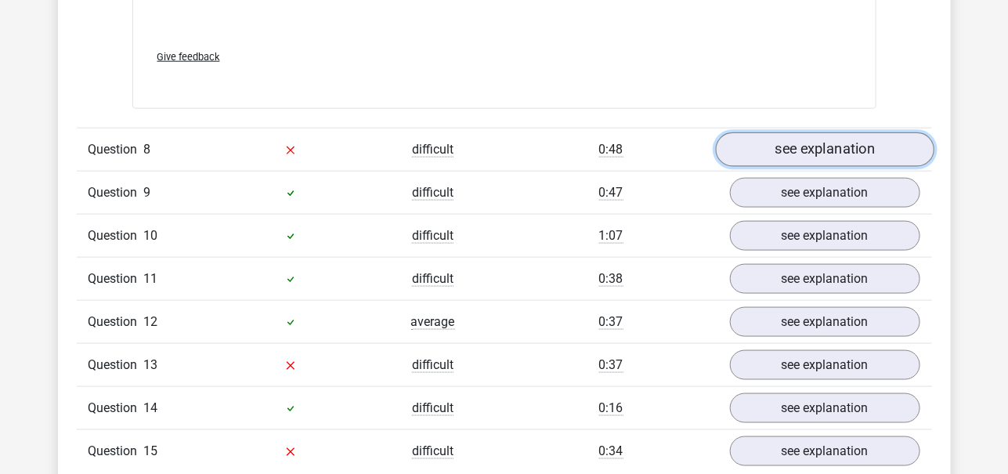
click at [830, 149] on link "see explanation" at bounding box center [824, 150] width 219 height 34
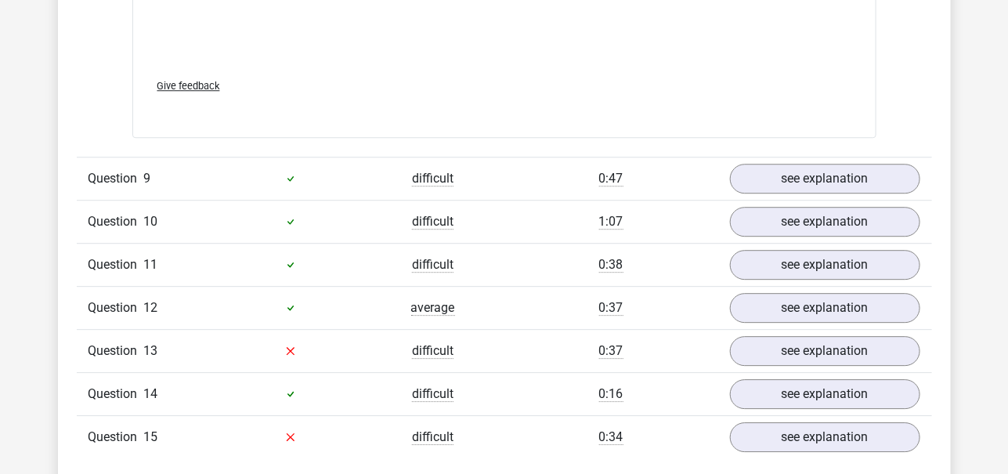
scroll to position [5949, 0]
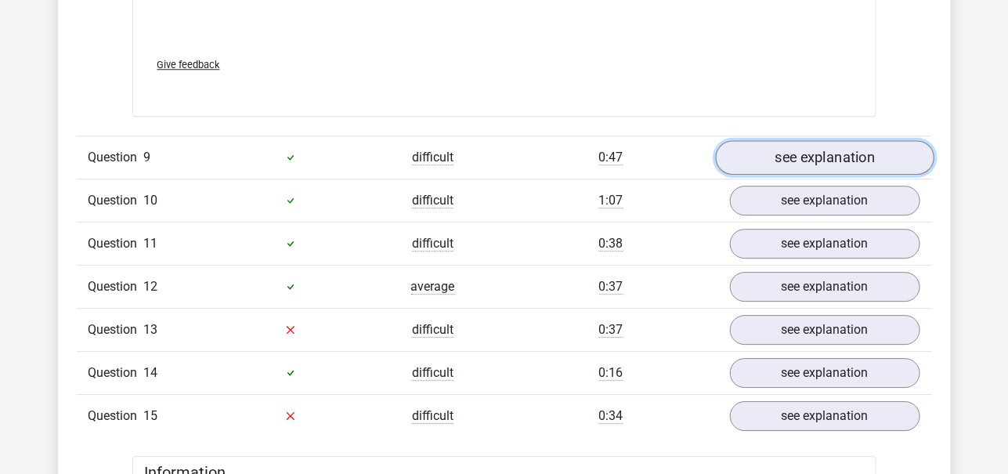
click at [838, 154] on link "see explanation" at bounding box center [824, 157] width 219 height 34
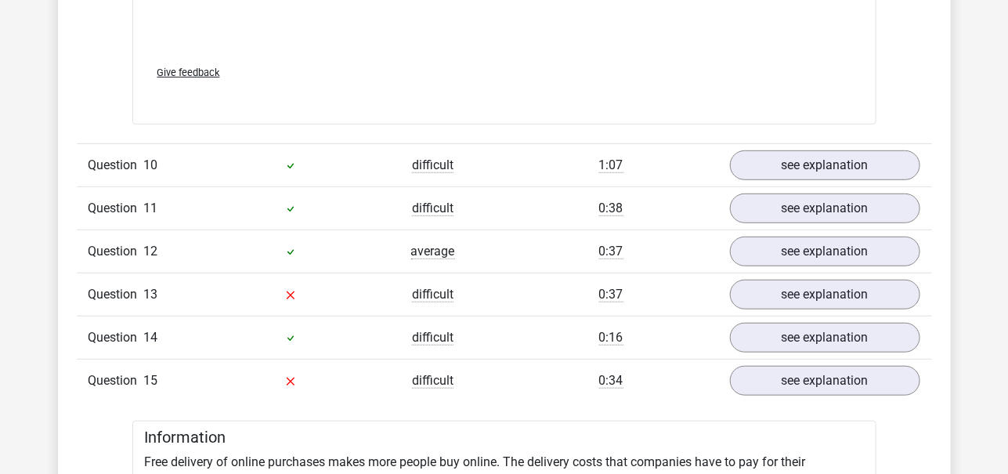
scroll to position [6903, 0]
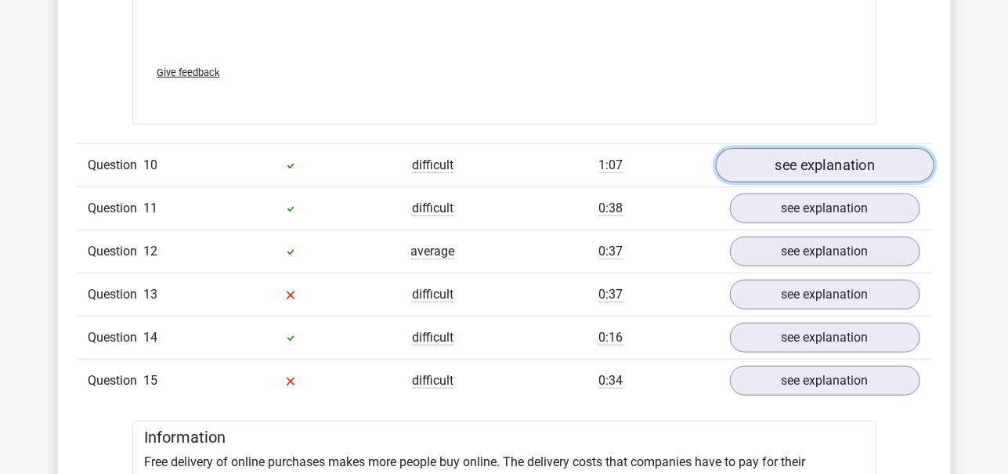
click at [838, 154] on link "see explanation" at bounding box center [824, 165] width 219 height 34
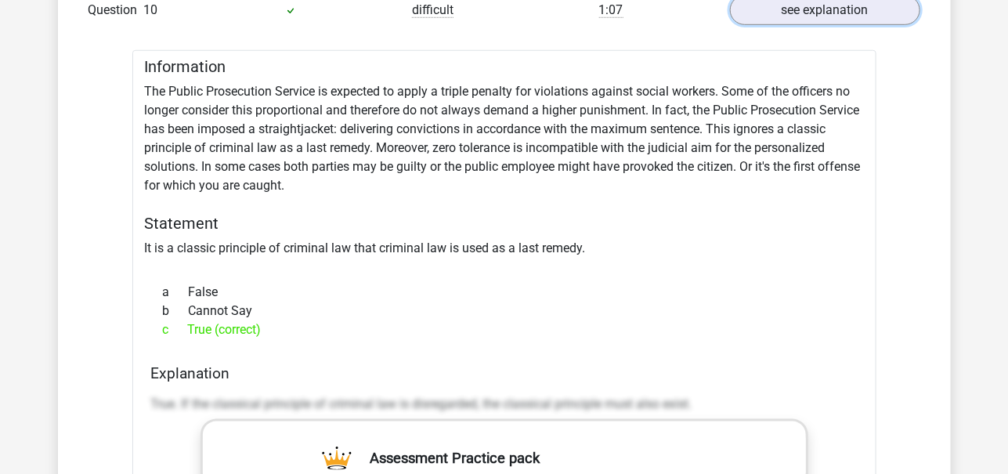
scroll to position [7058, 0]
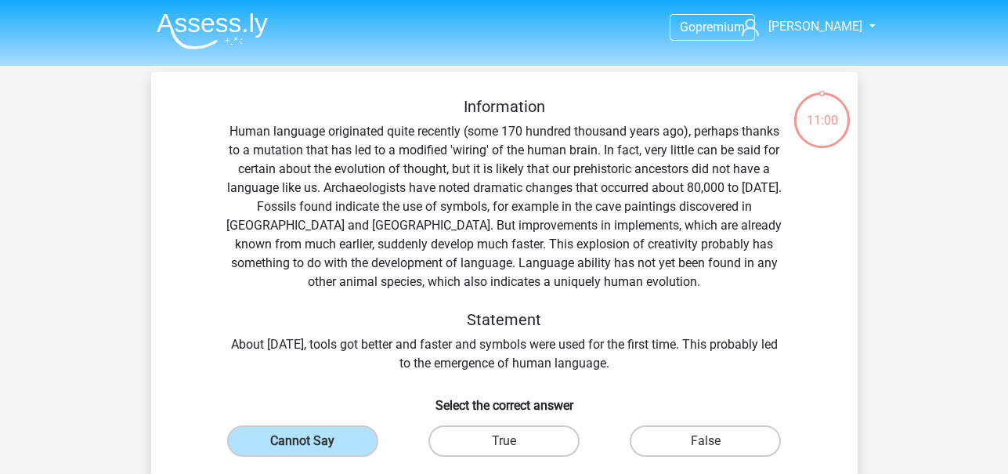
scroll to position [72, 0]
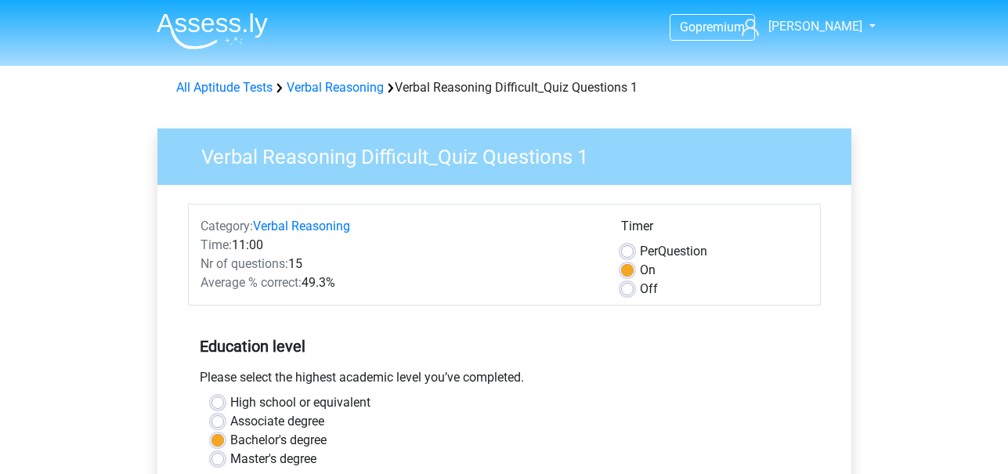
scroll to position [508, 0]
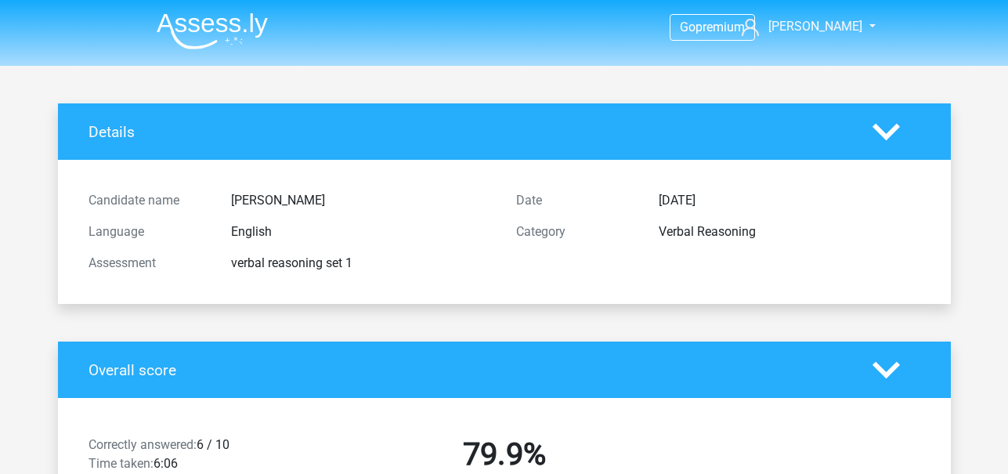
scroll to position [2899, 0]
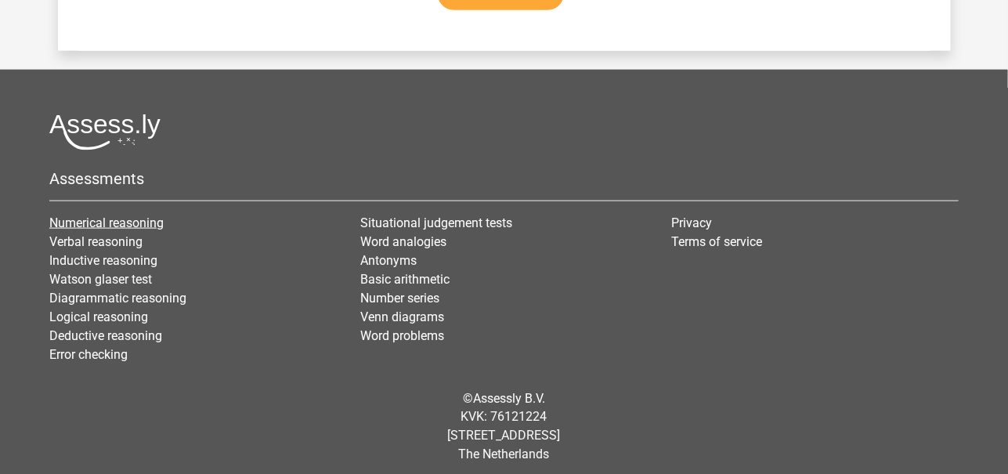
click at [141, 217] on link "Numerical reasoning" at bounding box center [106, 222] width 114 height 15
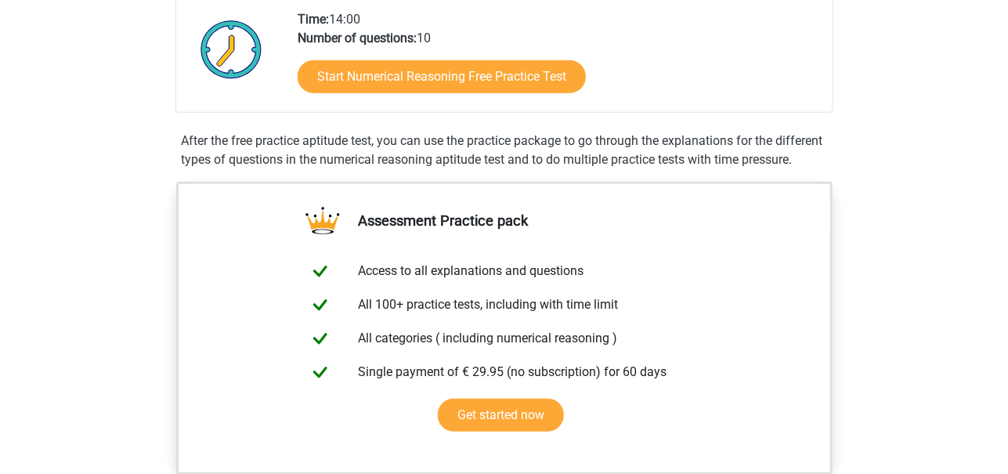
scroll to position [385, 0]
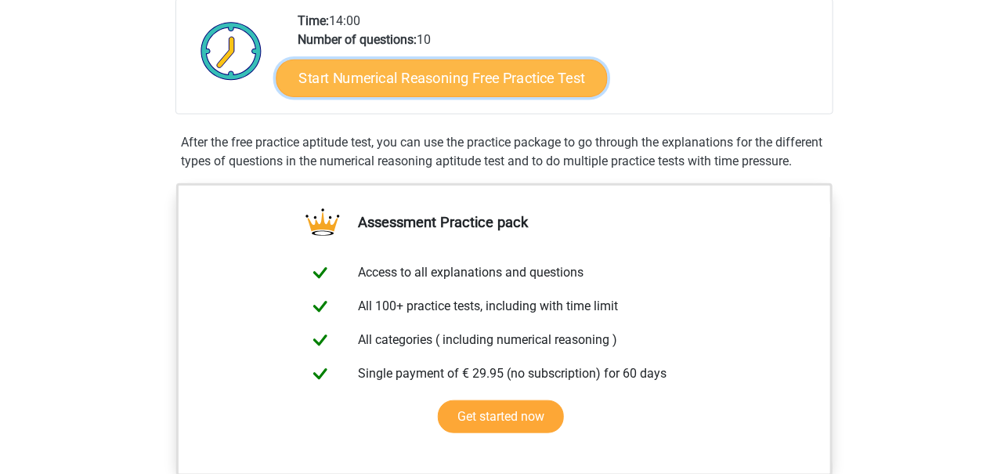
click at [457, 72] on link "Start Numerical Reasoning Free Practice Test" at bounding box center [441, 78] width 331 height 38
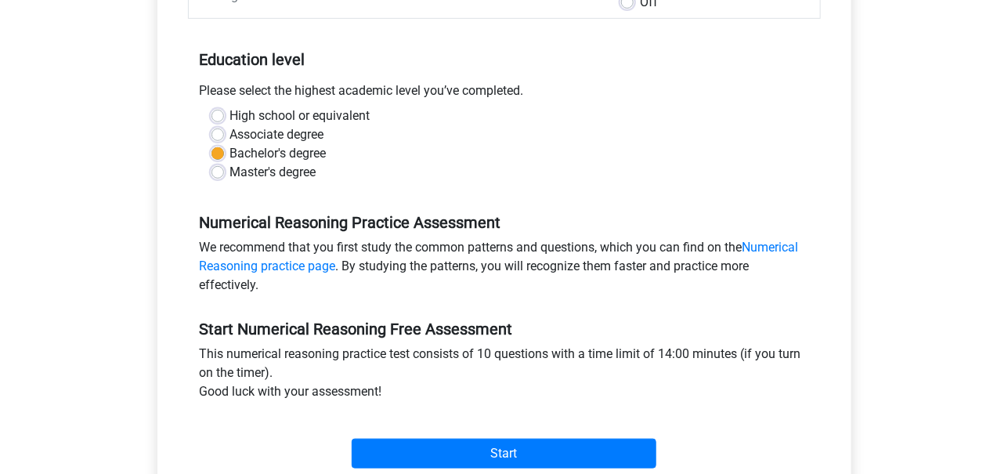
scroll to position [287, 0]
click at [230, 175] on label "Master's degree" at bounding box center [273, 172] width 86 height 19
click at [215, 175] on input "Master's degree" at bounding box center [218, 171] width 13 height 16
radio input "true"
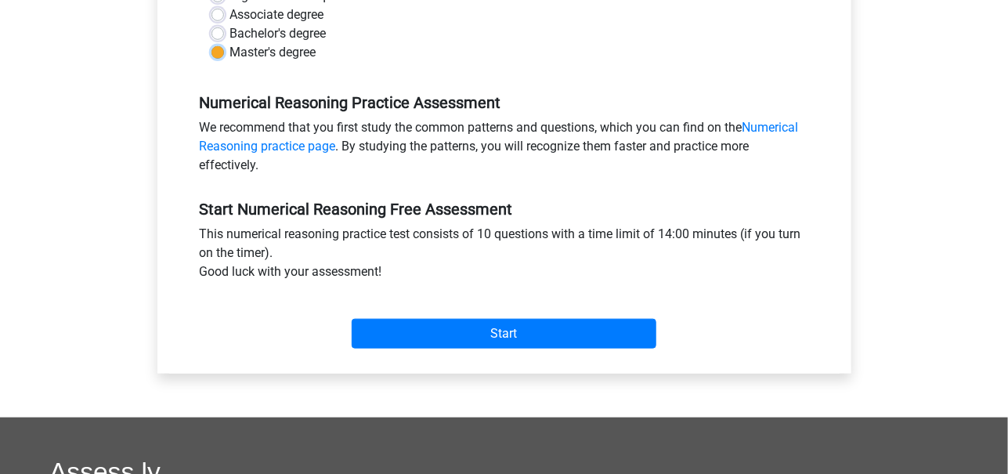
scroll to position [435, 0]
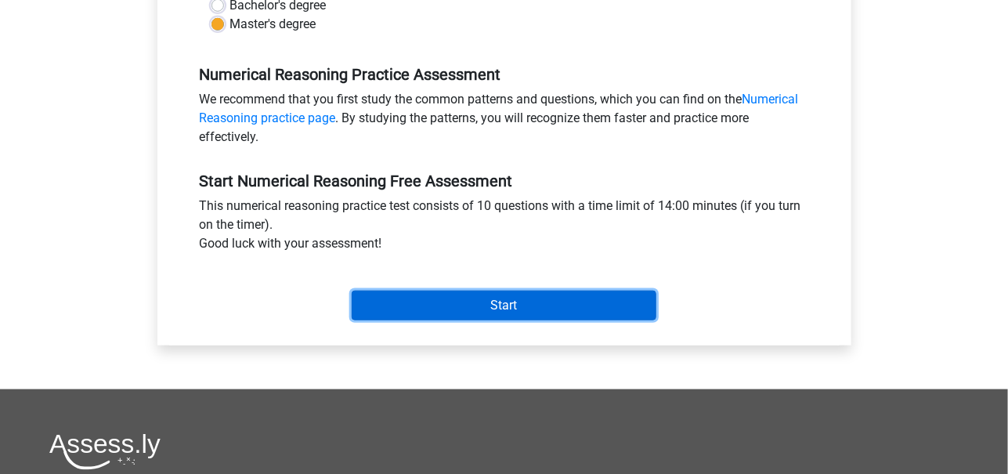
click at [475, 308] on input "Start" at bounding box center [504, 306] width 305 height 30
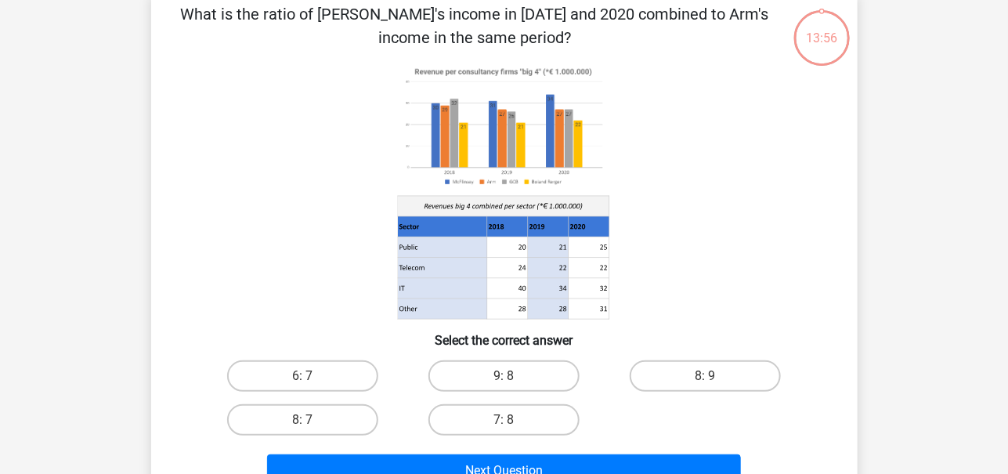
scroll to position [79, 0]
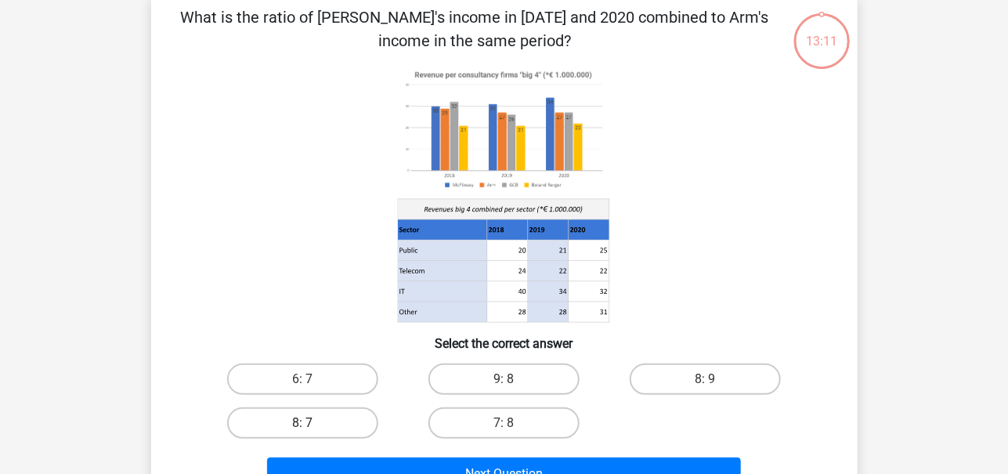
click at [324, 413] on label "8: 7" at bounding box center [302, 422] width 151 height 31
click at [313, 423] on input "8: 7" at bounding box center [307, 428] width 10 height 10
radio input "true"
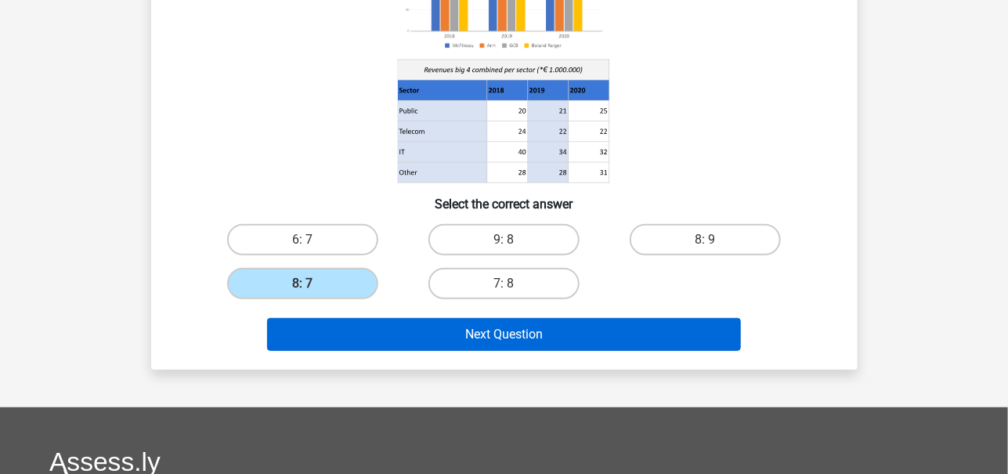
scroll to position [223, 0]
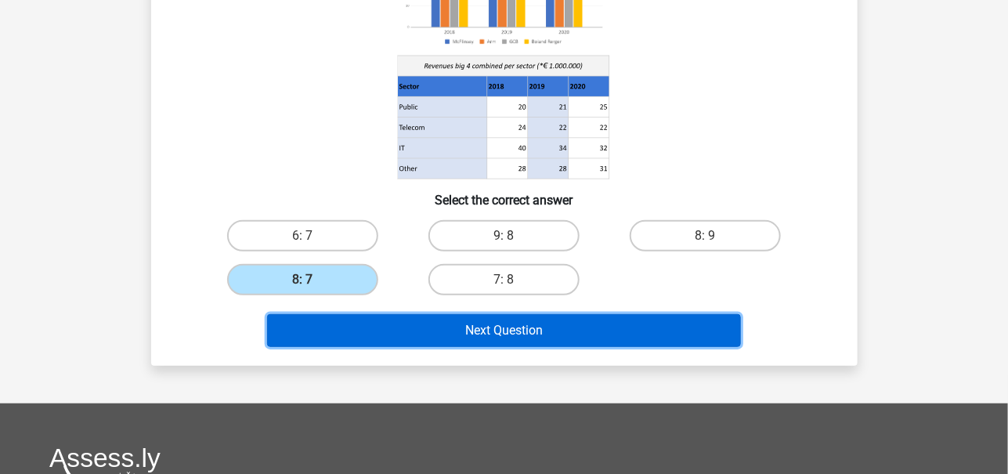
click at [424, 335] on button "Next Question" at bounding box center [504, 330] width 474 height 33
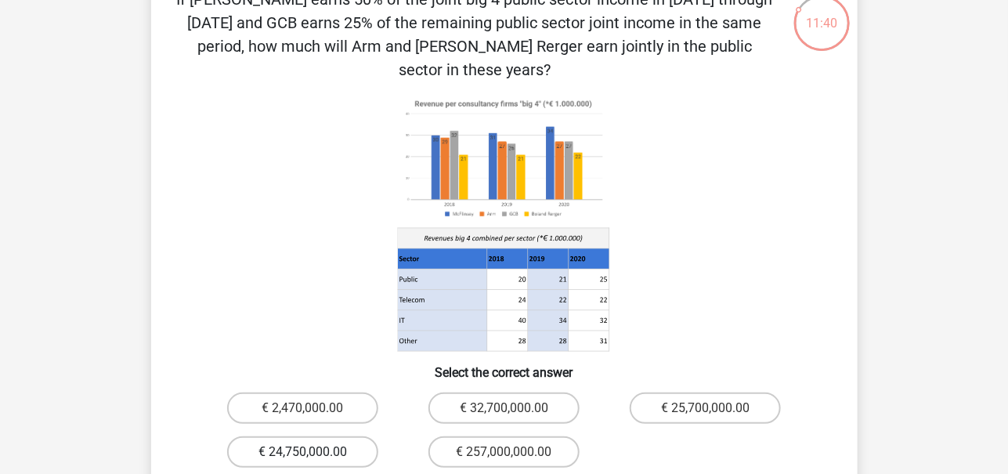
scroll to position [98, 0]
click at [342, 436] on label "€ 24,750,000.00" at bounding box center [302, 451] width 151 height 31
click at [313, 451] on input "€ 24,750,000.00" at bounding box center [307, 456] width 10 height 10
radio input "true"
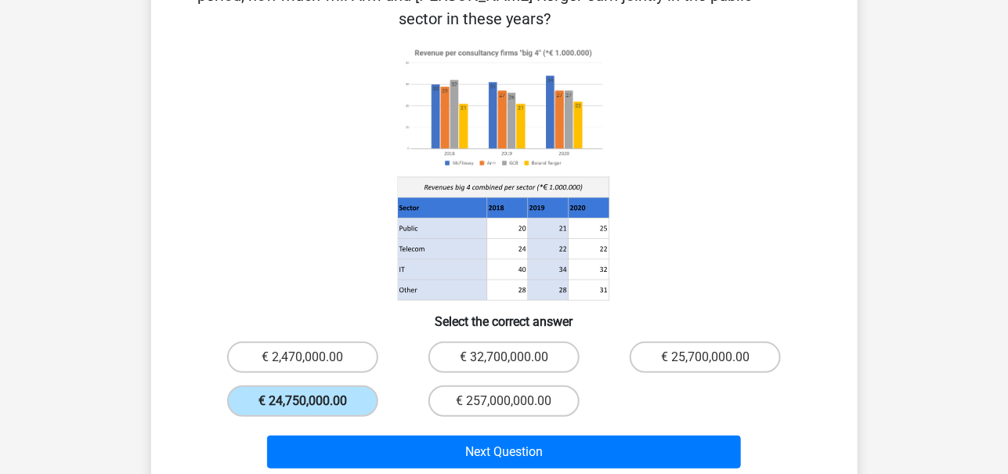
scroll to position [149, 0]
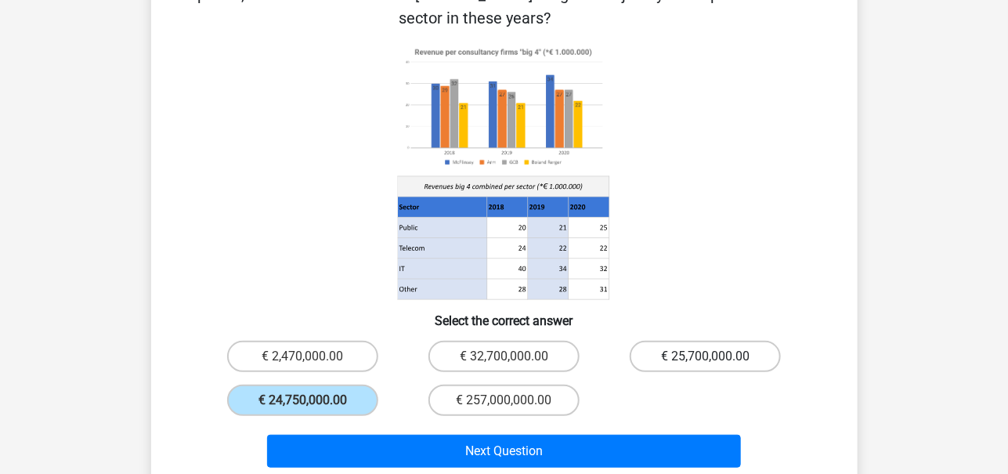
click at [689, 341] on label "€ 25,700,000.00" at bounding box center [705, 356] width 151 height 31
click at [706, 356] on input "€ 25,700,000.00" at bounding box center [711, 361] width 10 height 10
radio input "true"
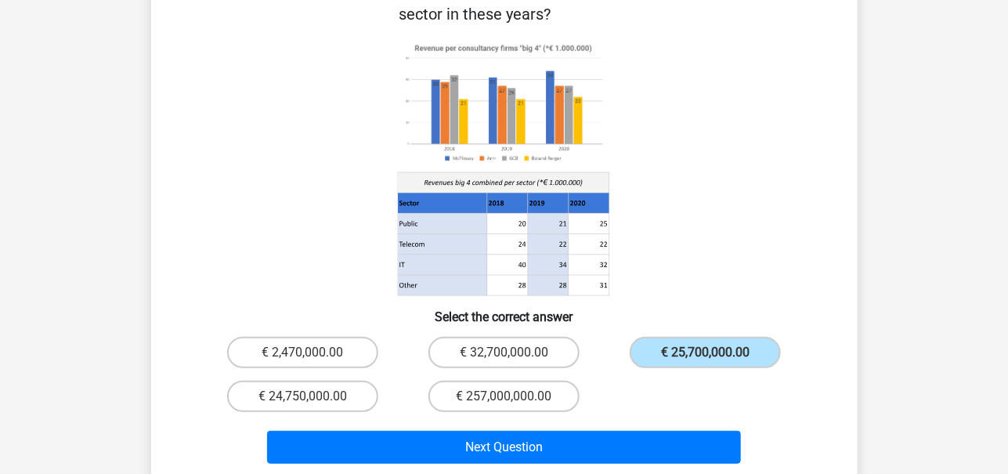
scroll to position [154, 0]
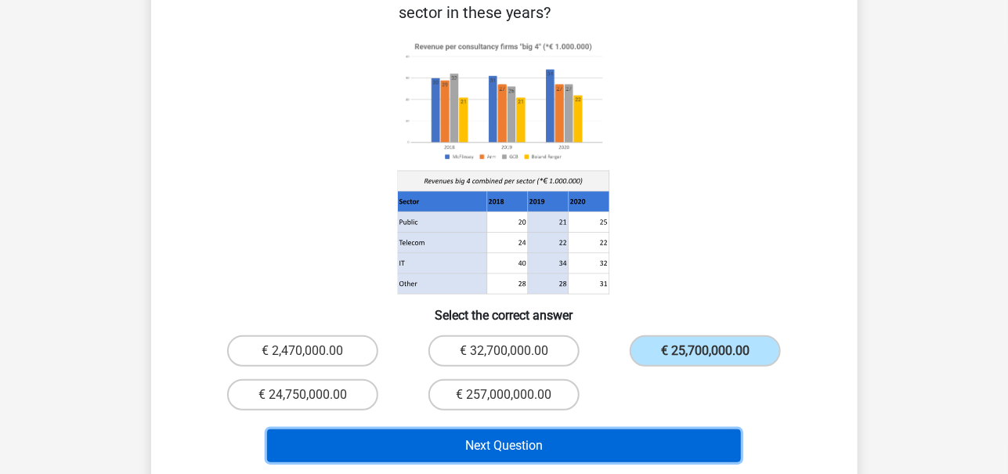
click at [592, 429] on button "Next Question" at bounding box center [504, 445] width 474 height 33
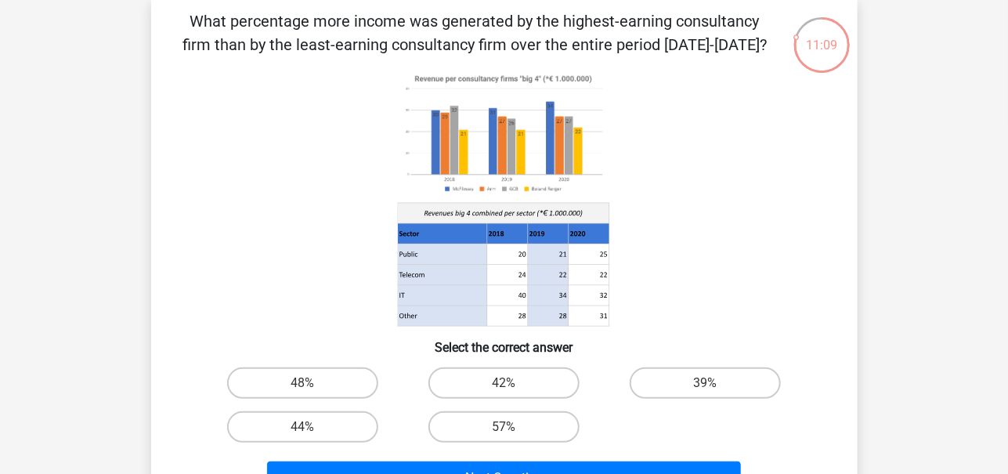
scroll to position [75, 0]
click at [296, 391] on label "48%" at bounding box center [302, 382] width 151 height 31
click at [302, 391] on input "48%" at bounding box center [307, 388] width 10 height 10
radio input "true"
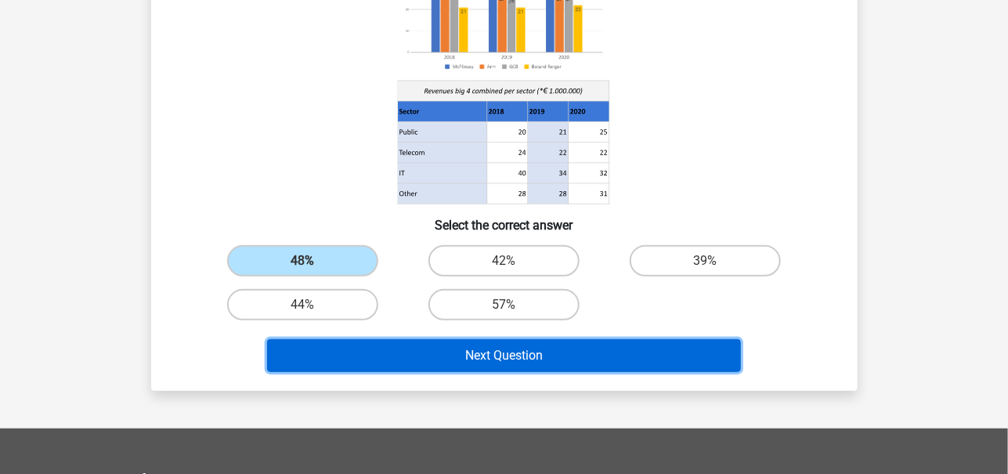
click at [387, 364] on button "Next Question" at bounding box center [504, 355] width 474 height 33
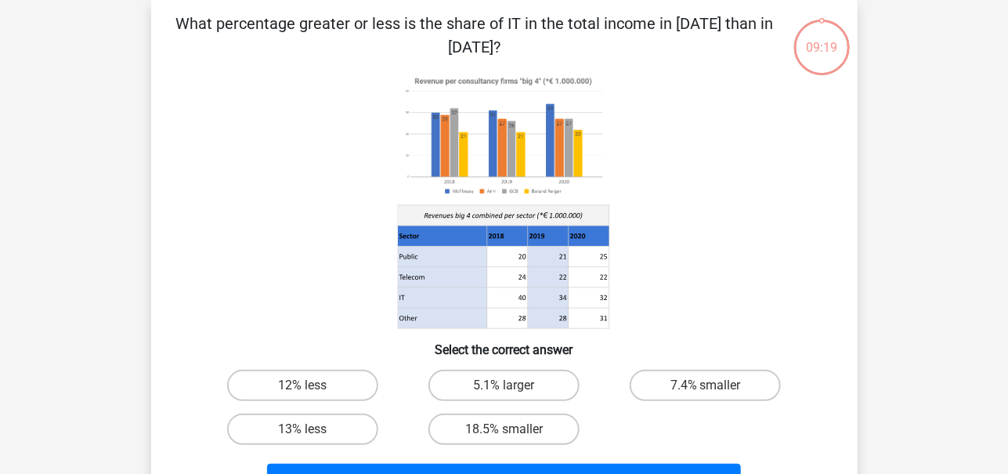
scroll to position [72, 0]
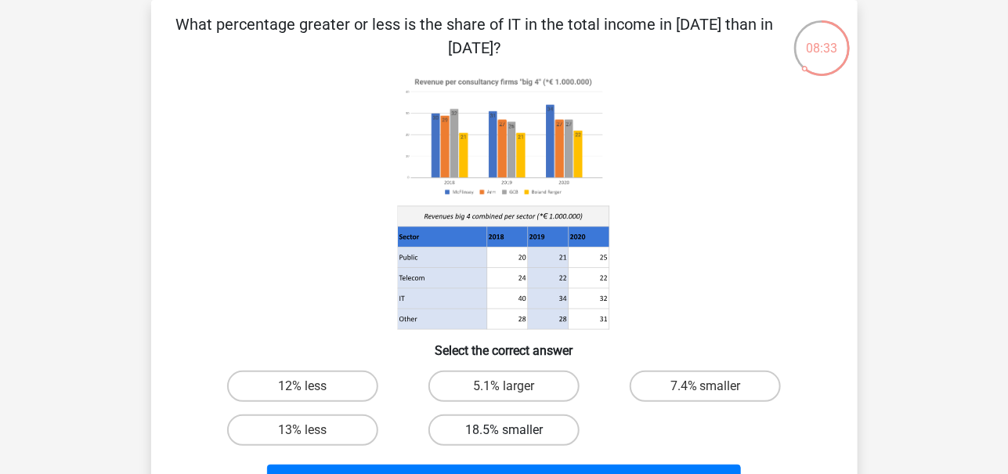
click at [545, 423] on label "18.5% smaller" at bounding box center [504, 429] width 151 height 31
click at [514, 430] on input "18.5% smaller" at bounding box center [509, 435] width 10 height 10
radio input "true"
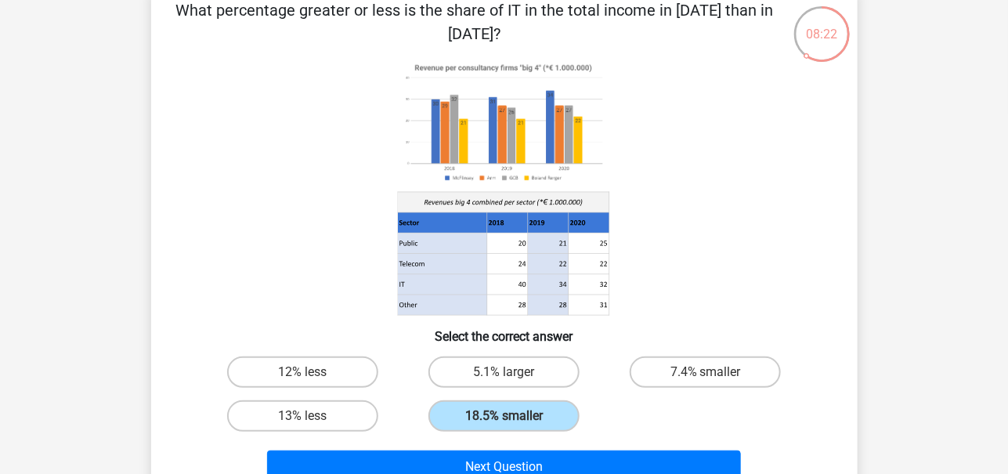
scroll to position [87, 0]
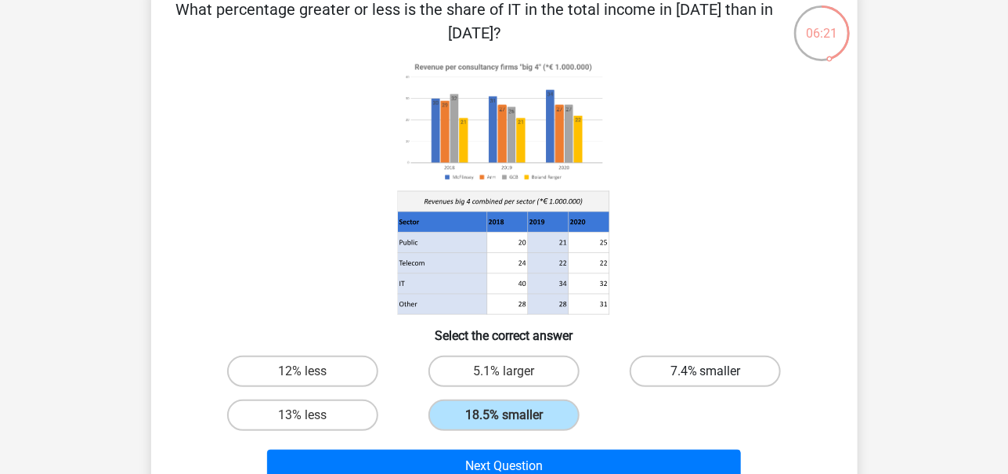
click at [686, 380] on label "7.4% smaller" at bounding box center [705, 371] width 151 height 31
click at [706, 380] on input "7.4% smaller" at bounding box center [711, 376] width 10 height 10
radio input "true"
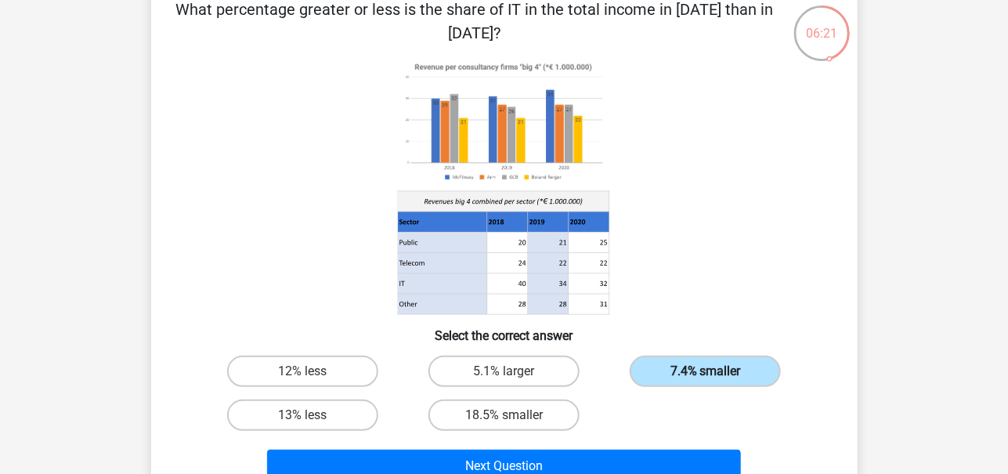
scroll to position [181, 0]
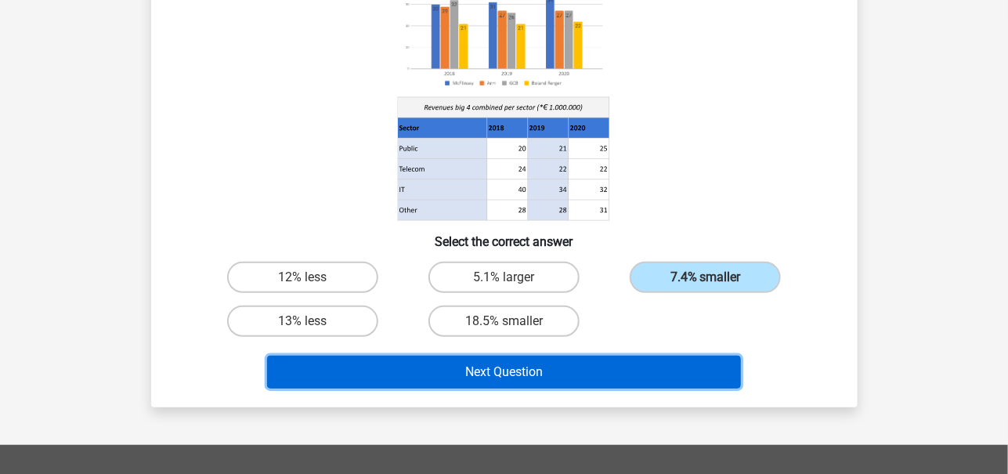
click at [641, 374] on button "Next Question" at bounding box center [504, 372] width 474 height 33
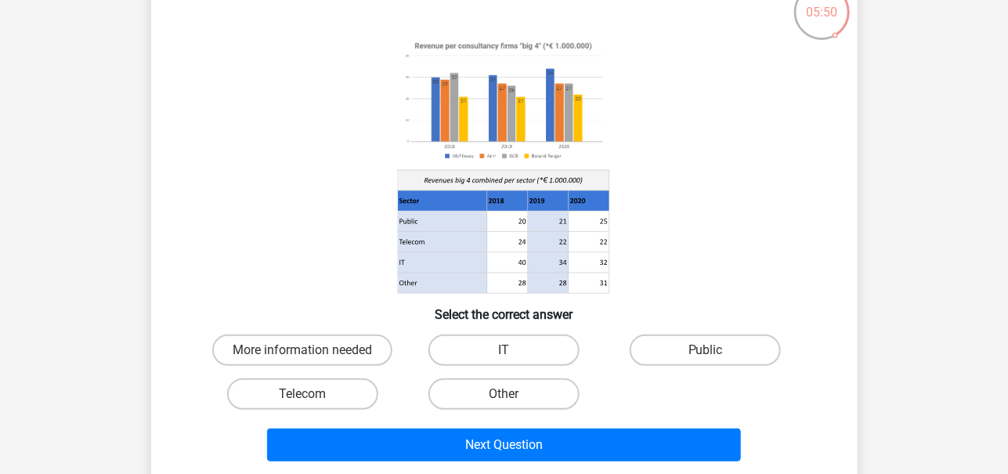
scroll to position [113, 0]
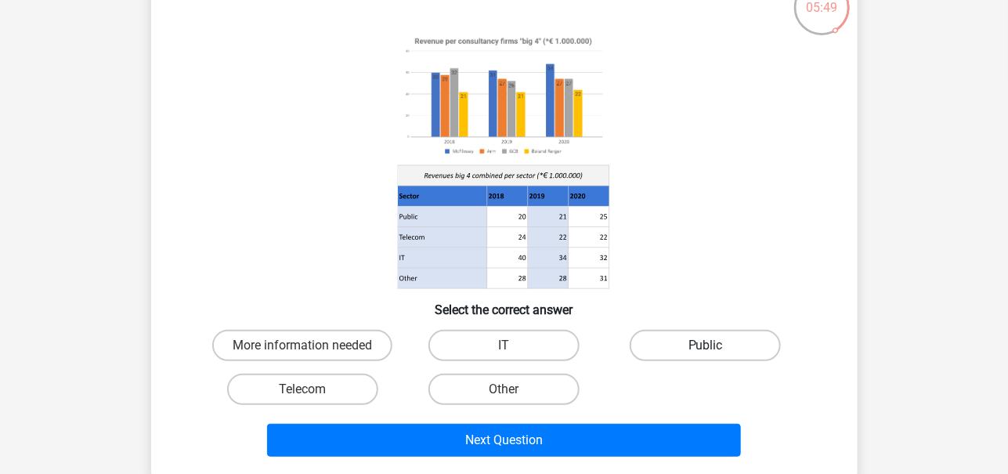
click at [669, 342] on label "Public" at bounding box center [705, 345] width 151 height 31
click at [706, 346] on input "Public" at bounding box center [711, 351] width 10 height 10
radio input "true"
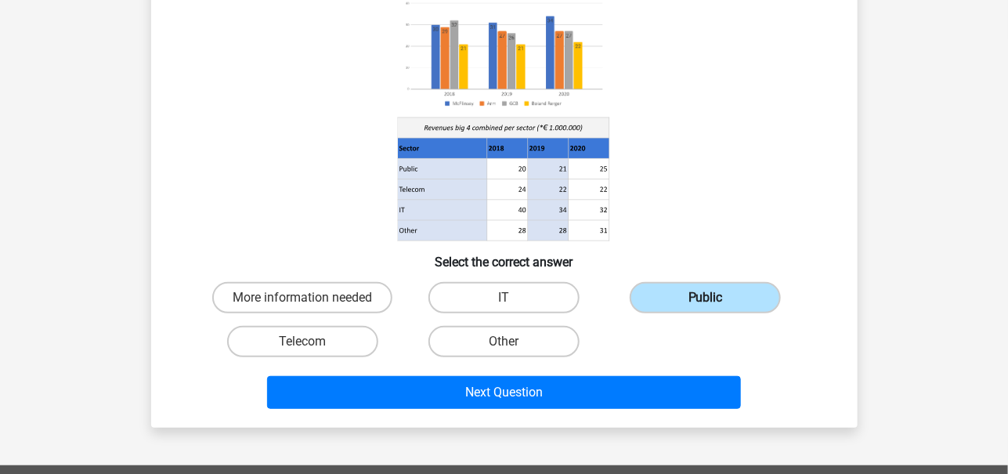
scroll to position [171, 0]
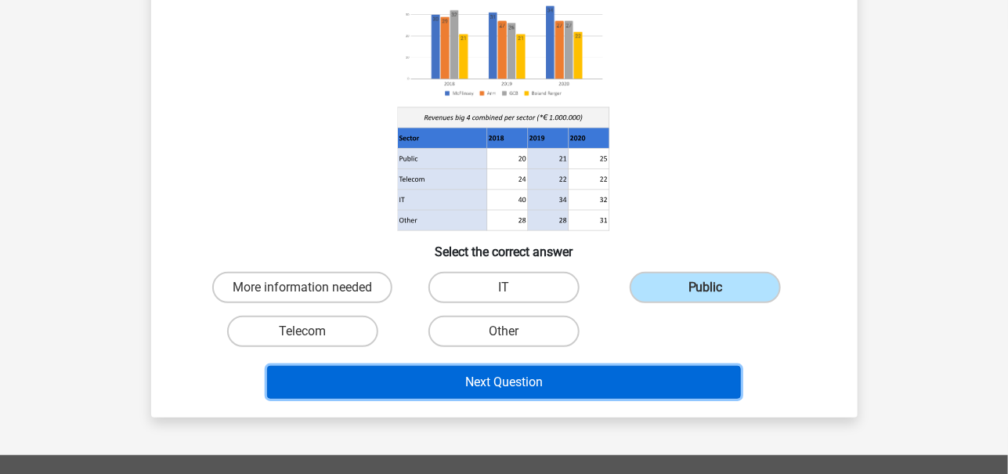
click at [608, 388] on button "Next Question" at bounding box center [504, 382] width 474 height 33
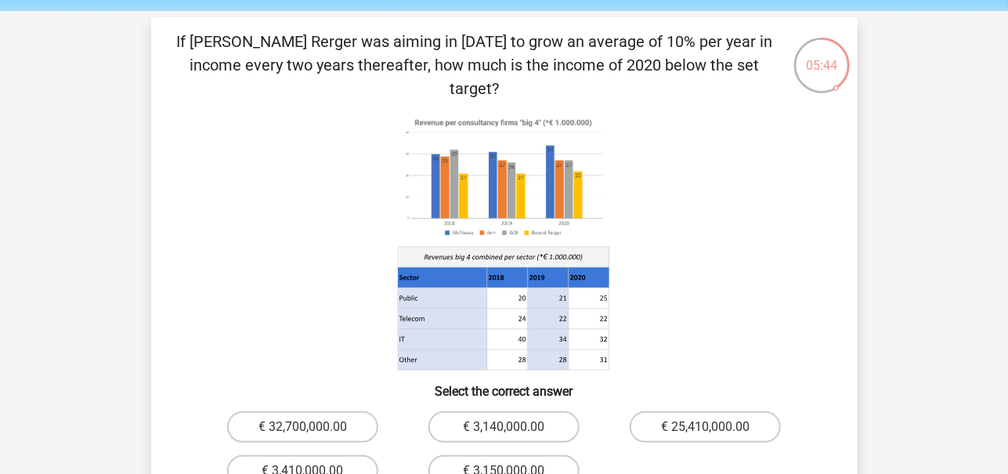
scroll to position [53, 0]
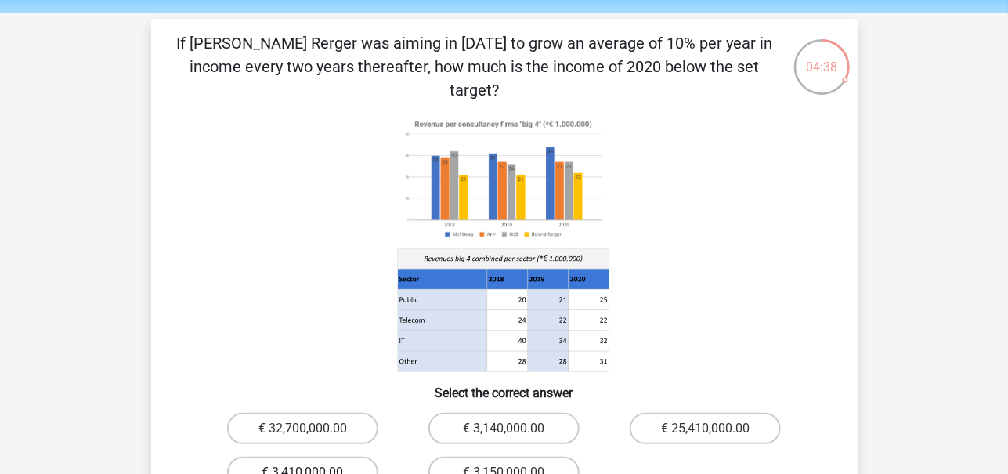
click at [284, 457] on label "€ 3,410,000.00" at bounding box center [302, 472] width 151 height 31
click at [302, 472] on input "€ 3,410,000.00" at bounding box center [307, 477] width 10 height 10
radio input "true"
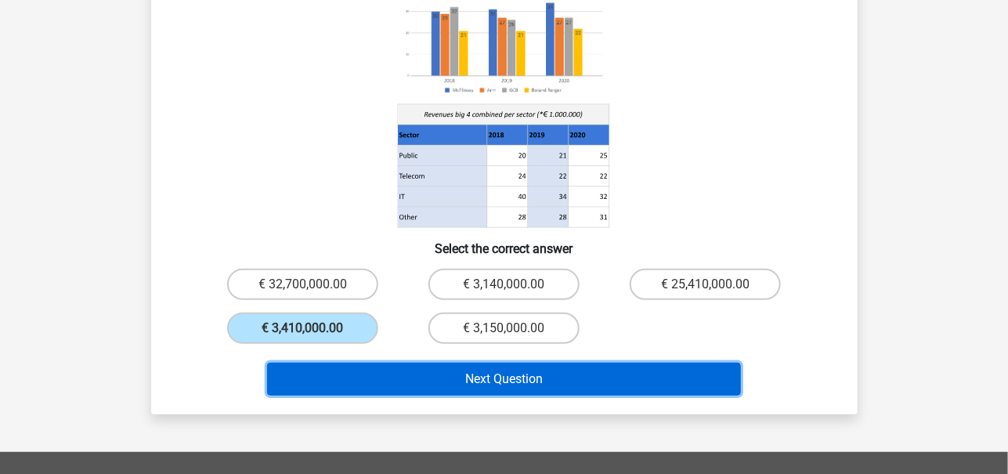
click at [483, 363] on button "Next Question" at bounding box center [504, 379] width 474 height 33
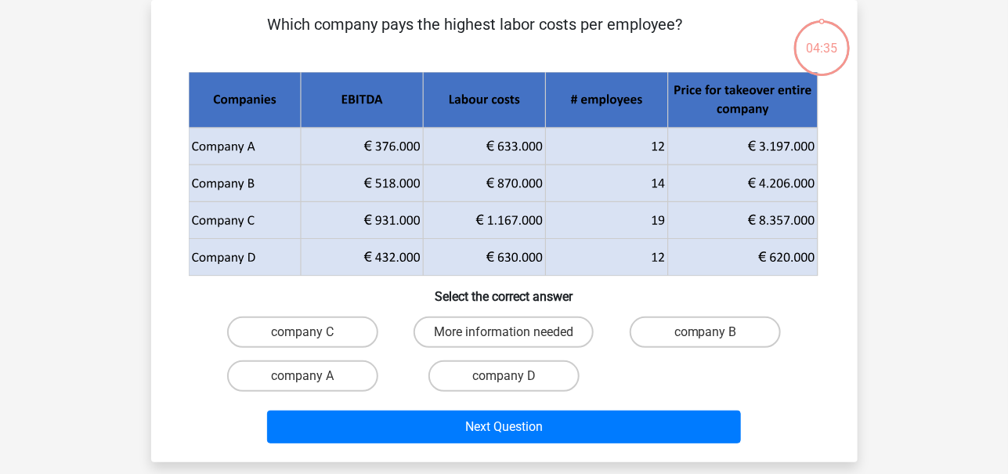
scroll to position [72, 0]
click at [353, 331] on label "company C" at bounding box center [302, 332] width 151 height 31
click at [313, 332] on input "company C" at bounding box center [307, 337] width 10 height 10
radio input "true"
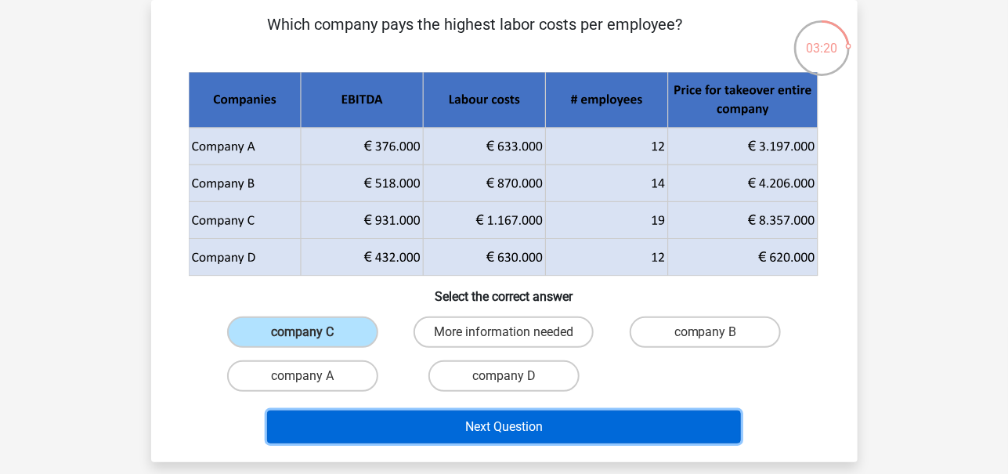
click at [566, 425] on button "Next Question" at bounding box center [504, 427] width 474 height 33
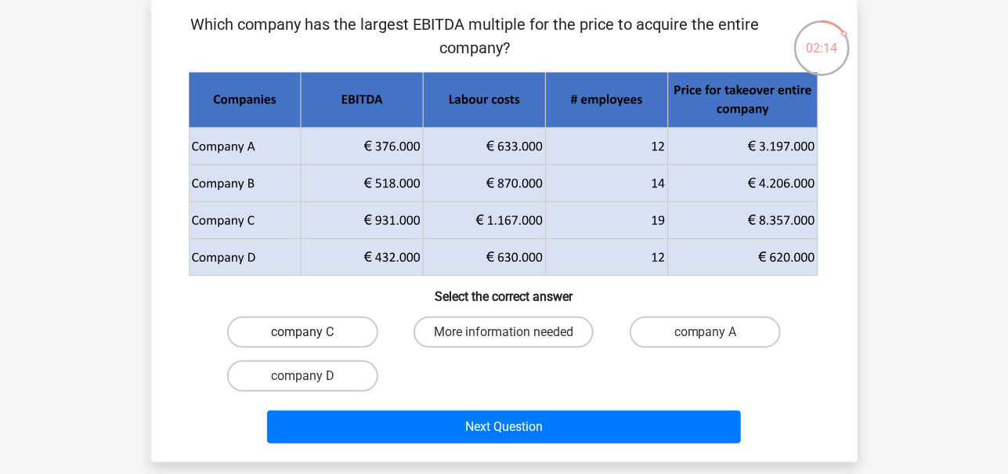
click at [335, 334] on label "company C" at bounding box center [302, 332] width 151 height 31
click at [313, 334] on input "company C" at bounding box center [307, 337] width 10 height 10
radio input "true"
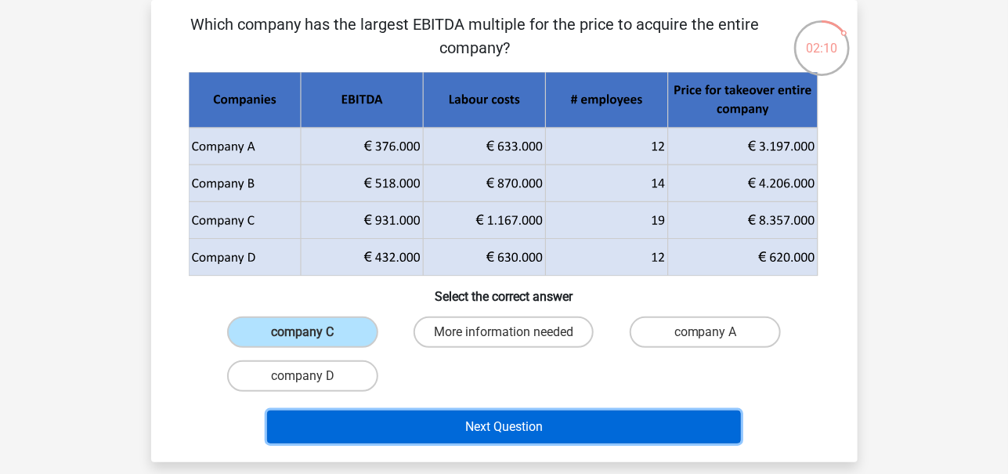
click at [552, 425] on button "Next Question" at bounding box center [504, 427] width 474 height 33
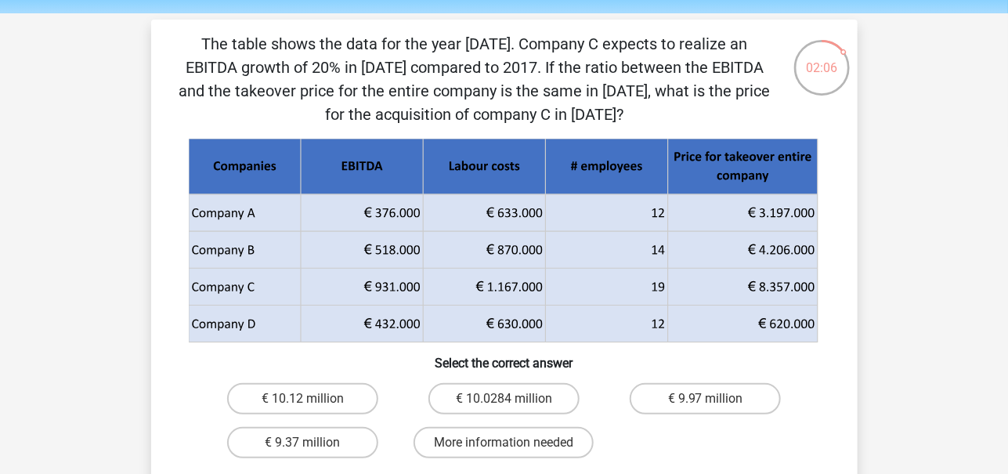
scroll to position [59, 0]
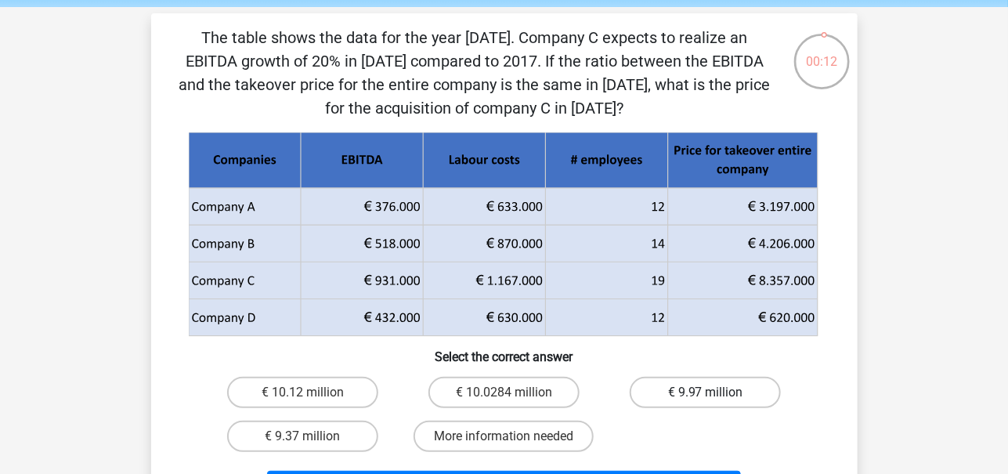
click at [659, 388] on label "€ 9.97 million" at bounding box center [705, 392] width 151 height 31
click at [706, 393] on input "€ 9.97 million" at bounding box center [711, 398] width 10 height 10
radio input "true"
click at [331, 432] on label "€ 9.37 million" at bounding box center [302, 436] width 151 height 31
click at [313, 436] on input "€ 9.37 million" at bounding box center [307, 441] width 10 height 10
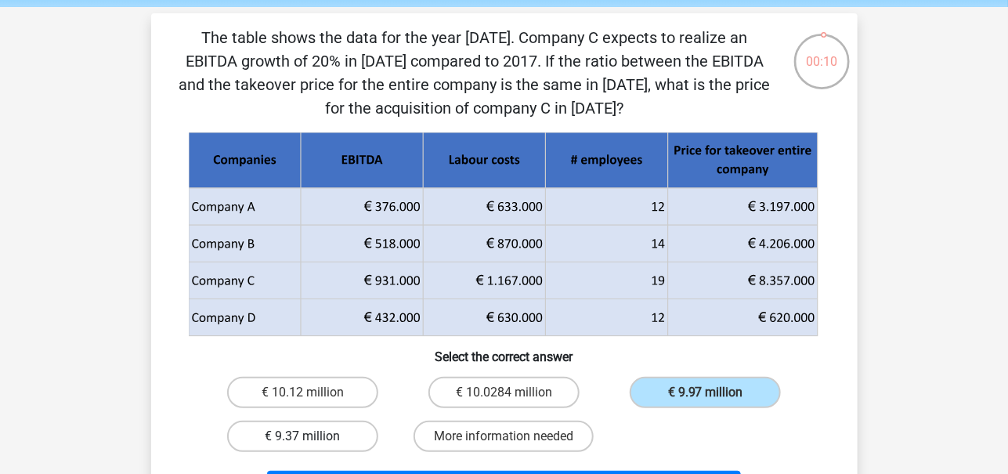
radio input "true"
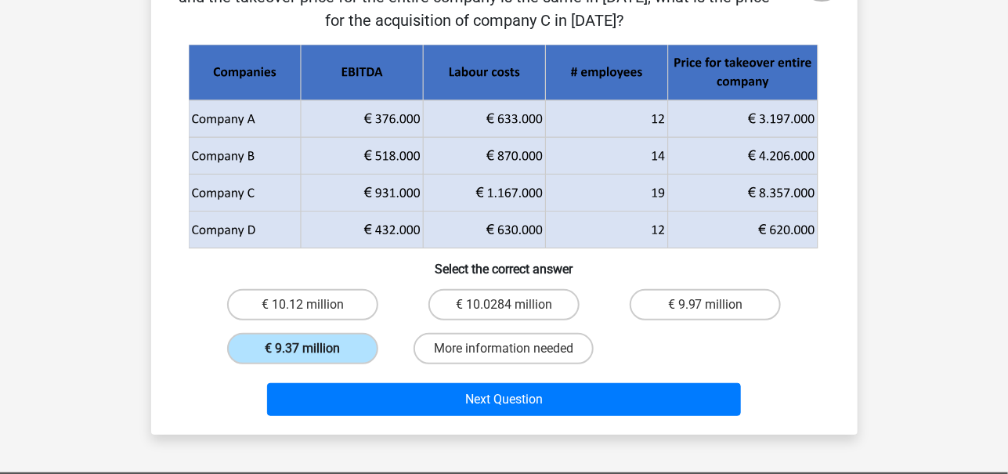
scroll to position [150, 0]
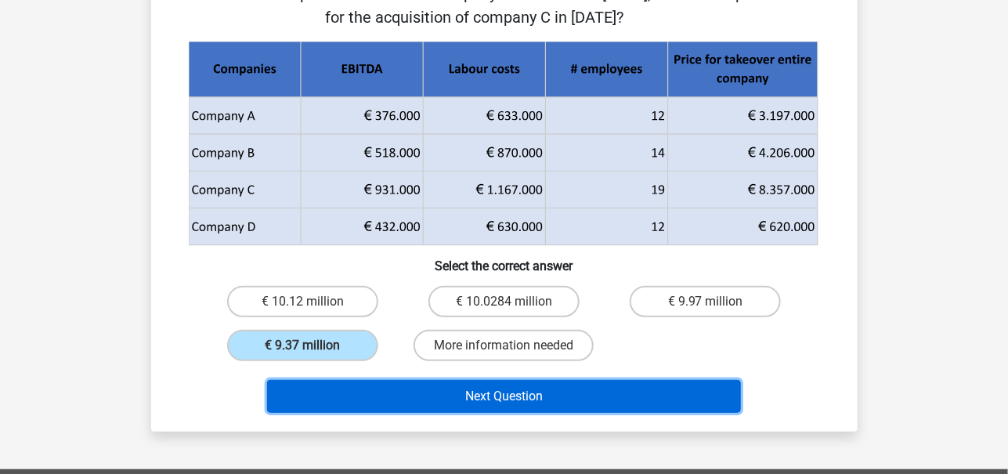
click at [380, 385] on button "Next Question" at bounding box center [504, 396] width 474 height 33
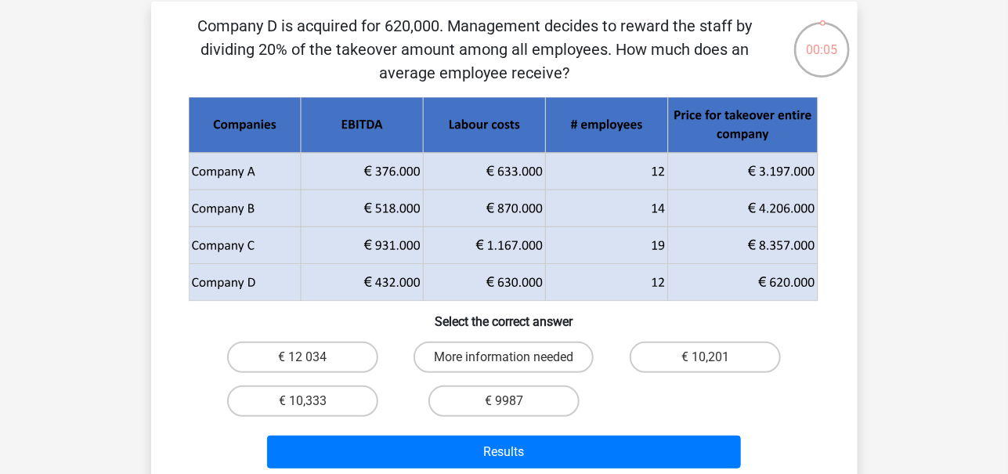
scroll to position [72, 0]
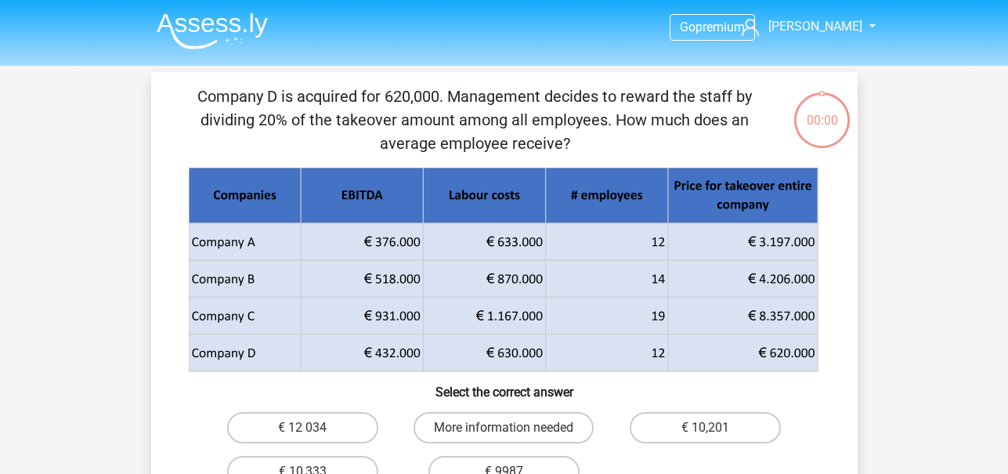
scroll to position [72, 0]
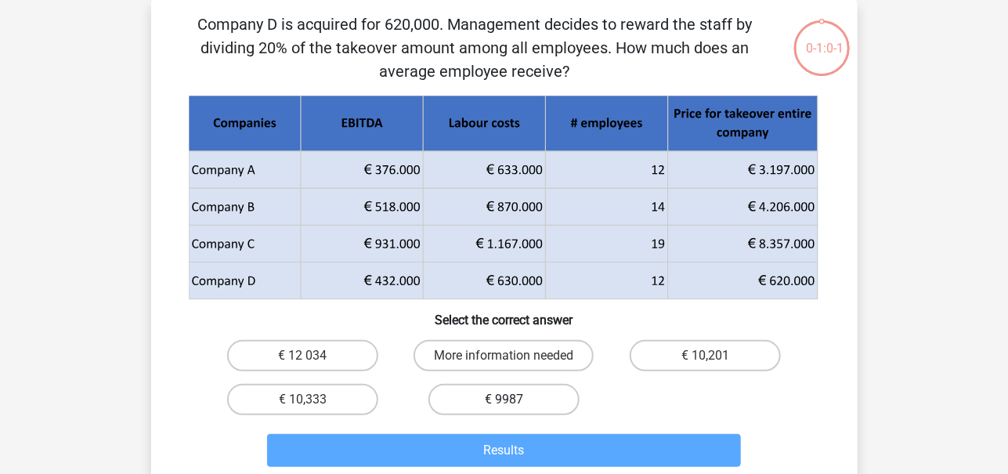
click at [494, 391] on label "€ 9987" at bounding box center [504, 399] width 151 height 31
click at [504, 400] on input "€ 9987" at bounding box center [509, 405] width 10 height 10
radio input "true"
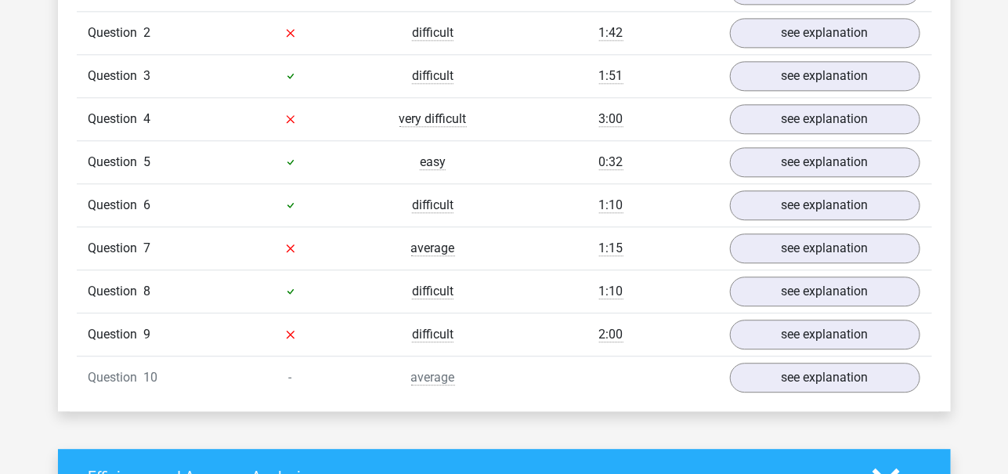
scroll to position [1372, 0]
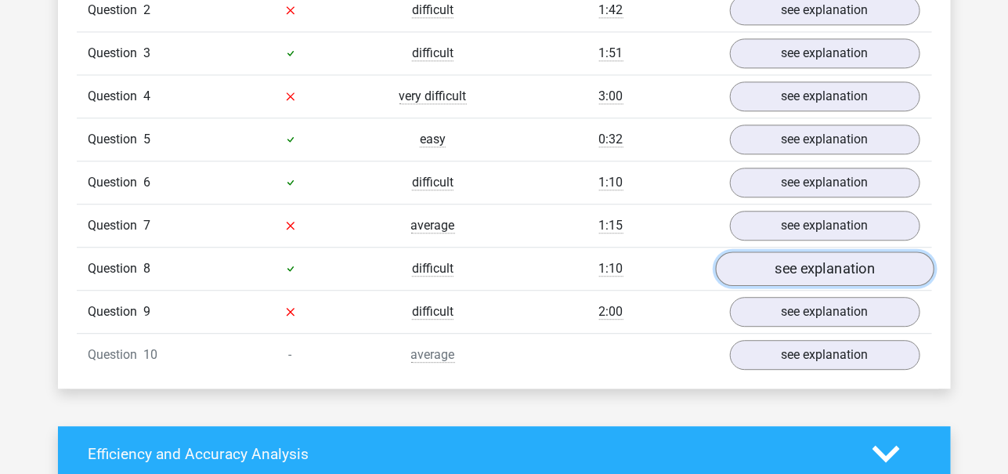
click at [788, 271] on link "see explanation" at bounding box center [824, 268] width 219 height 34
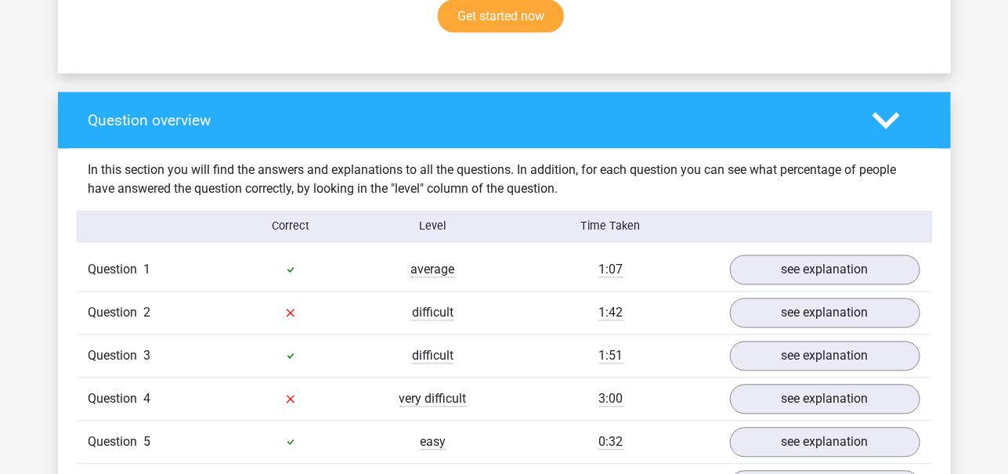
scroll to position [1062, 0]
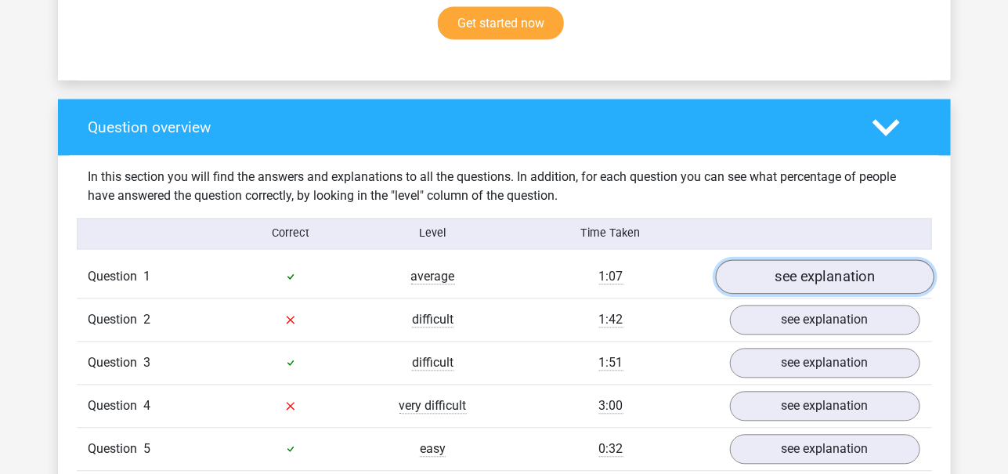
click at [815, 288] on link "see explanation" at bounding box center [824, 277] width 219 height 34
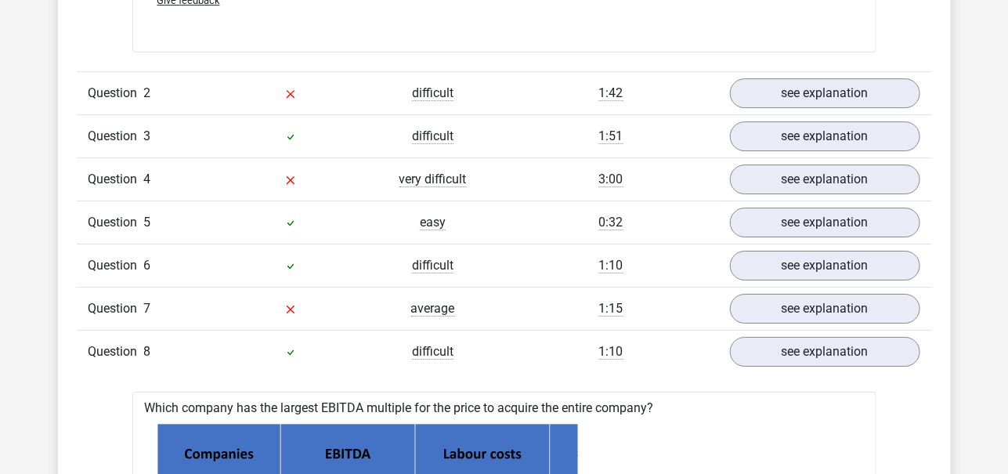
scroll to position [1855, 0]
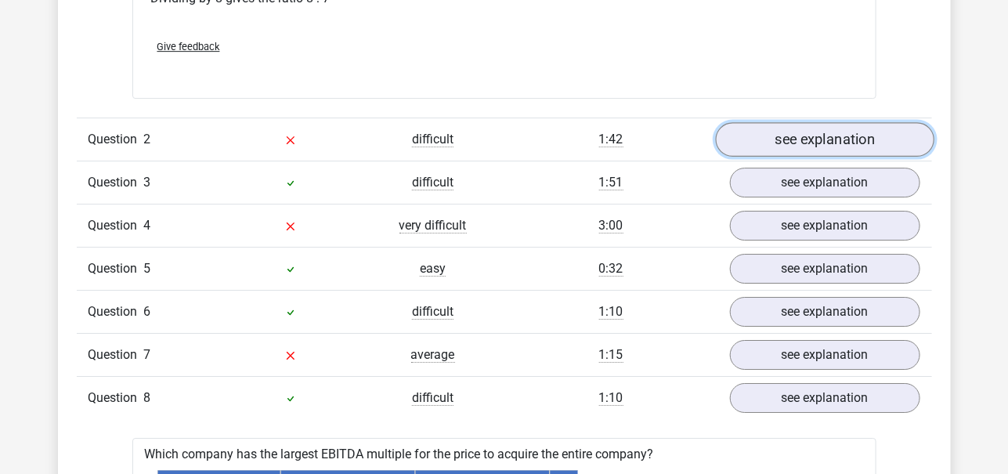
click at [818, 134] on link "see explanation" at bounding box center [824, 139] width 219 height 34
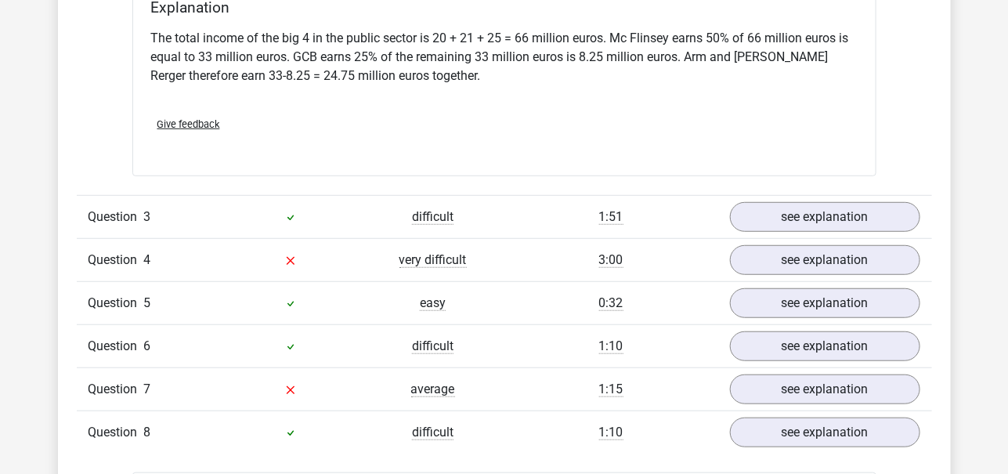
scroll to position [2517, 0]
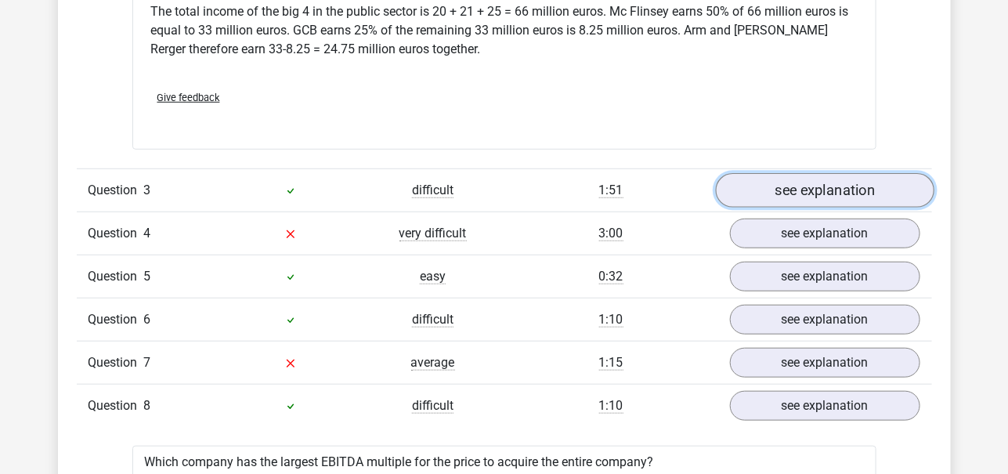
click at [808, 173] on link "see explanation" at bounding box center [824, 190] width 219 height 34
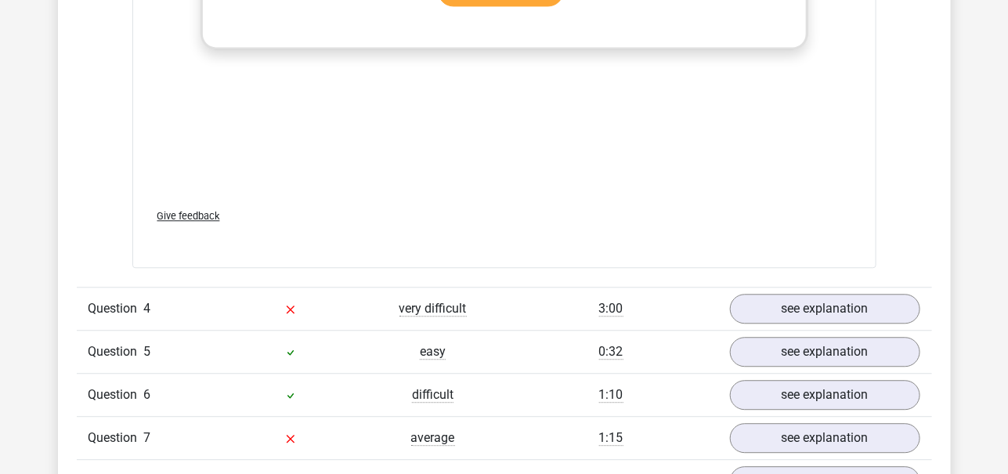
scroll to position [3505, 0]
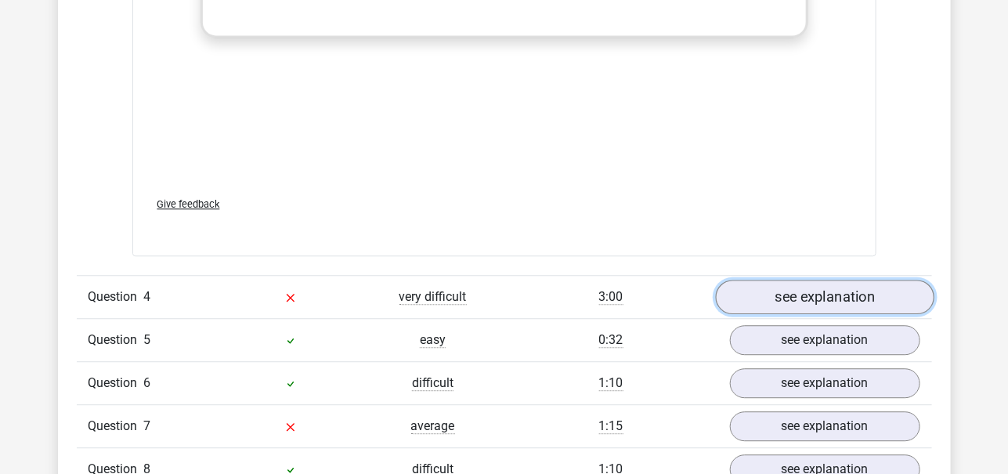
click at [758, 280] on link "see explanation" at bounding box center [824, 297] width 219 height 34
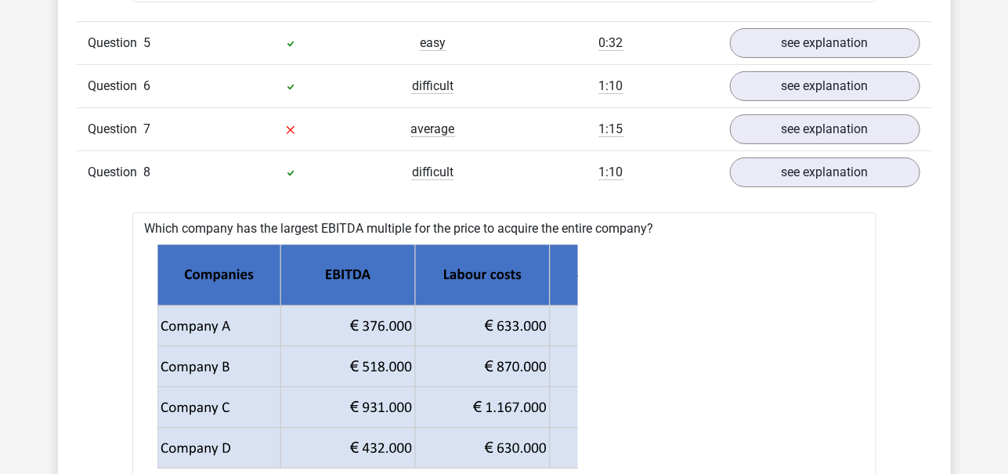
scroll to position [4491, 0]
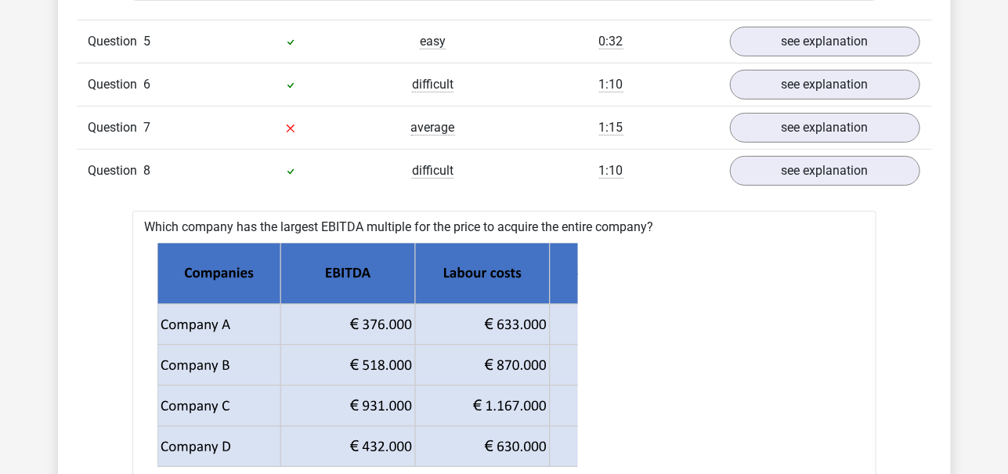
drag, startPoint x: 878, startPoint y: 165, endPoint x: 890, endPoint y: 409, distance: 244.0
drag, startPoint x: 498, startPoint y: 197, endPoint x: 663, endPoint y: 194, distance: 165.3
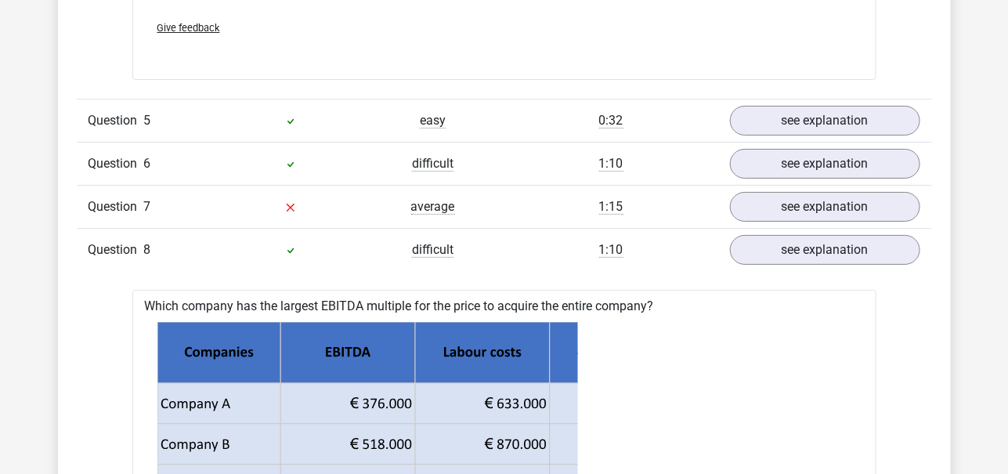
scroll to position [4412, 0]
click at [779, 104] on link "see explanation" at bounding box center [824, 121] width 219 height 34
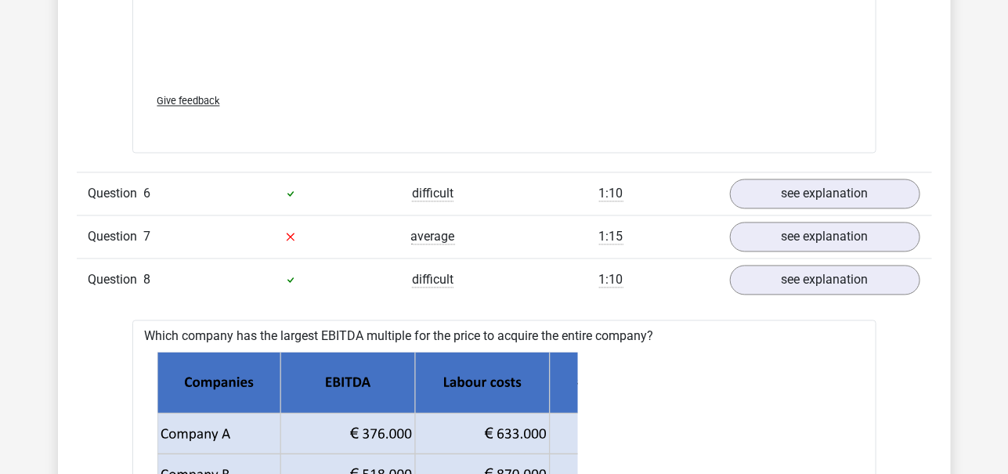
scroll to position [5416, 0]
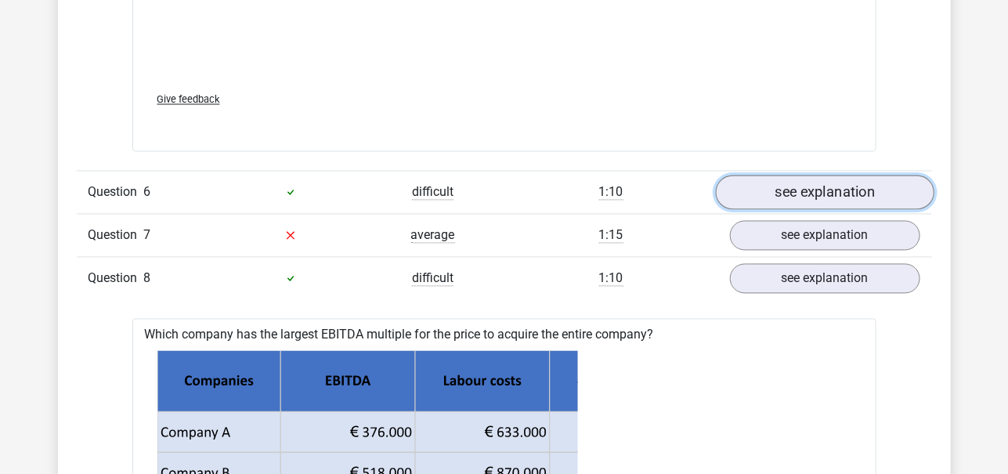
click at [789, 176] on link "see explanation" at bounding box center [824, 193] width 219 height 34
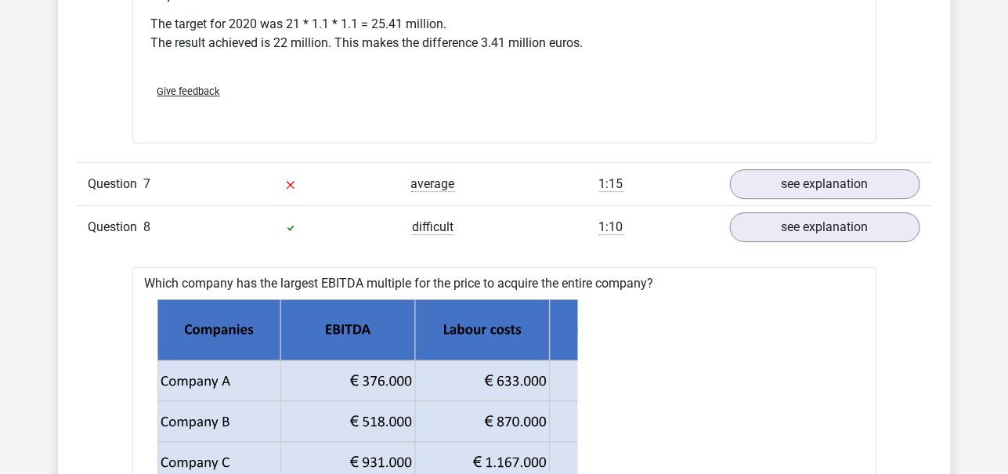
scroll to position [6103, 0]
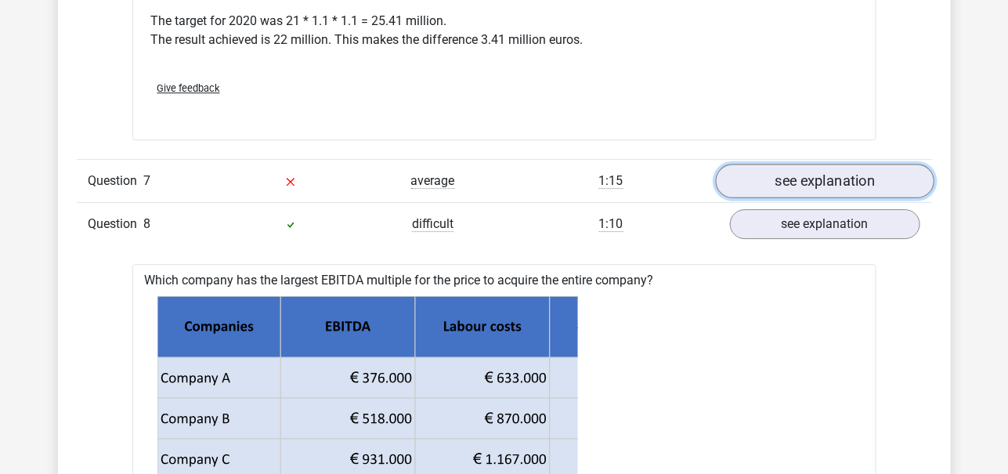
click at [815, 164] on link "see explanation" at bounding box center [824, 181] width 219 height 34
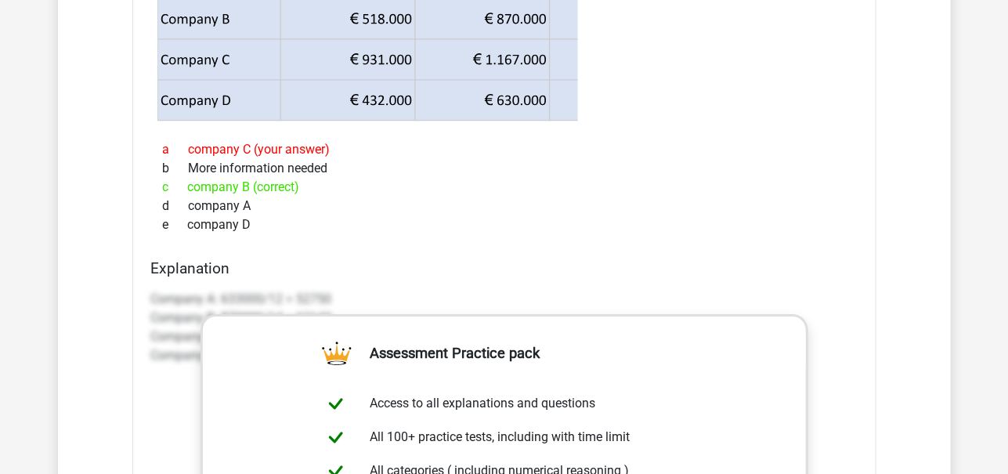
scroll to position [6461, 0]
click at [815, 176] on div "c company B (correct)" at bounding box center [504, 185] width 707 height 19
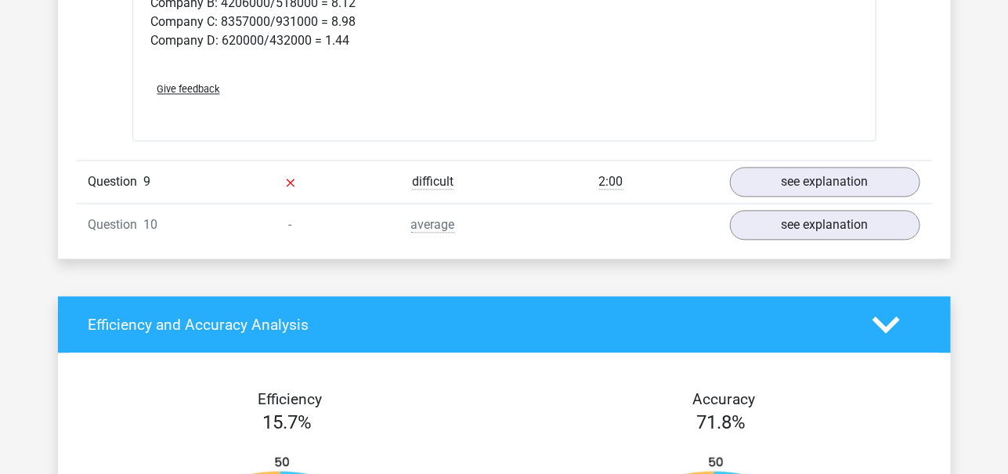
scroll to position [7780, 0]
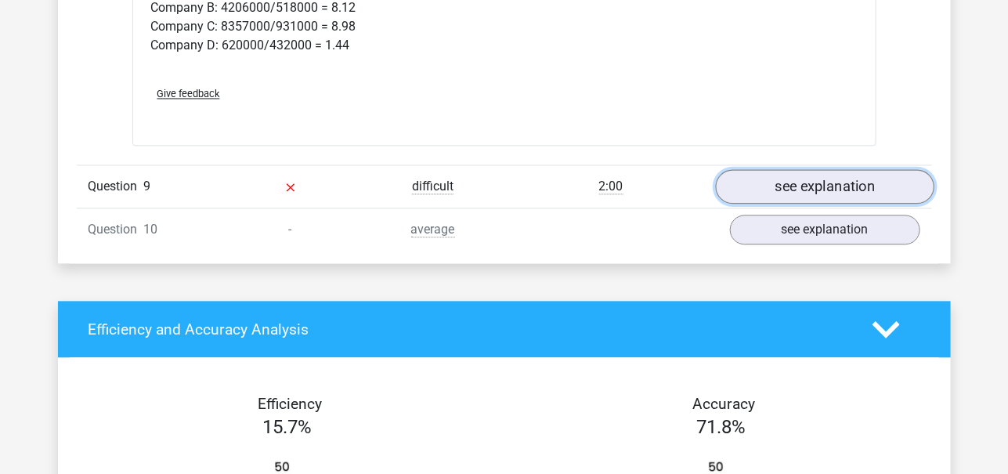
click at [779, 169] on link "see explanation" at bounding box center [824, 186] width 219 height 34
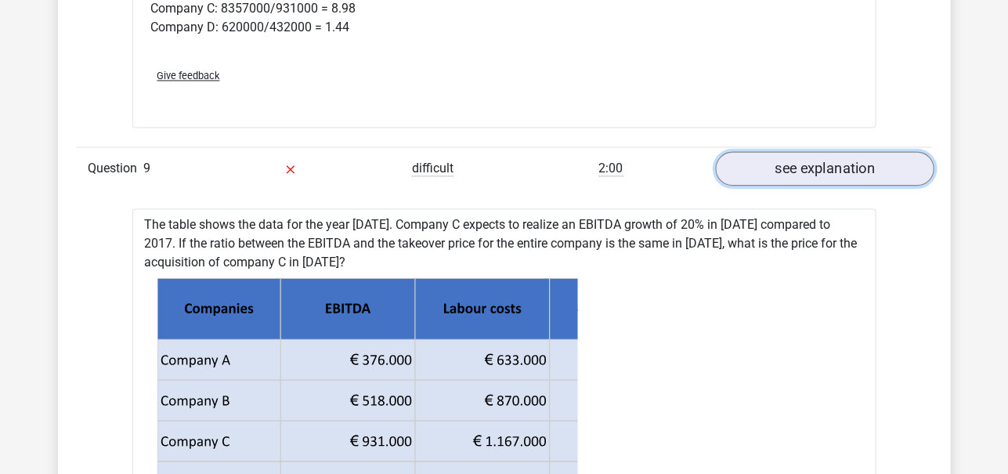
scroll to position [7793, 0]
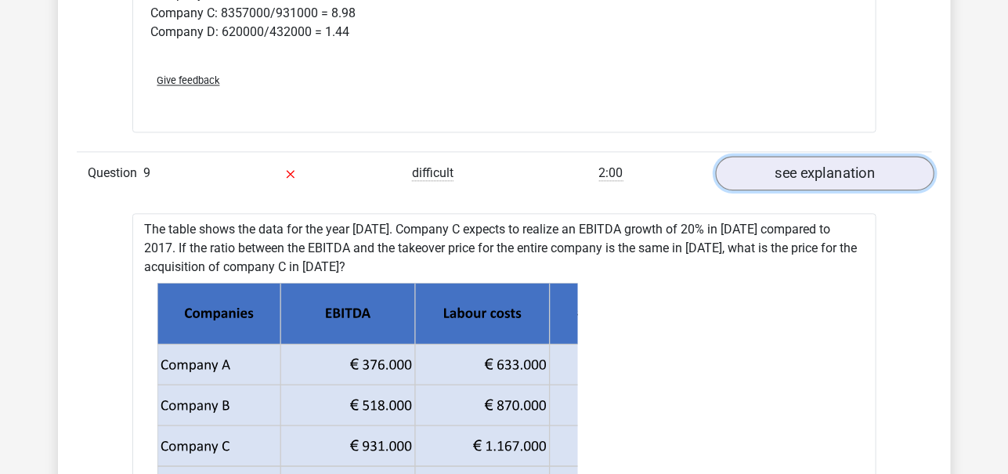
click at [803, 156] on link "see explanation" at bounding box center [824, 173] width 219 height 34
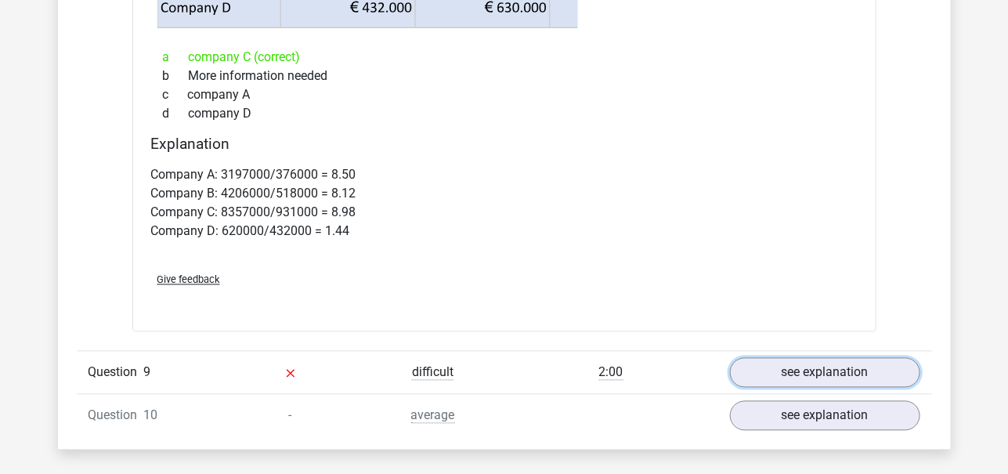
scroll to position [7604, 0]
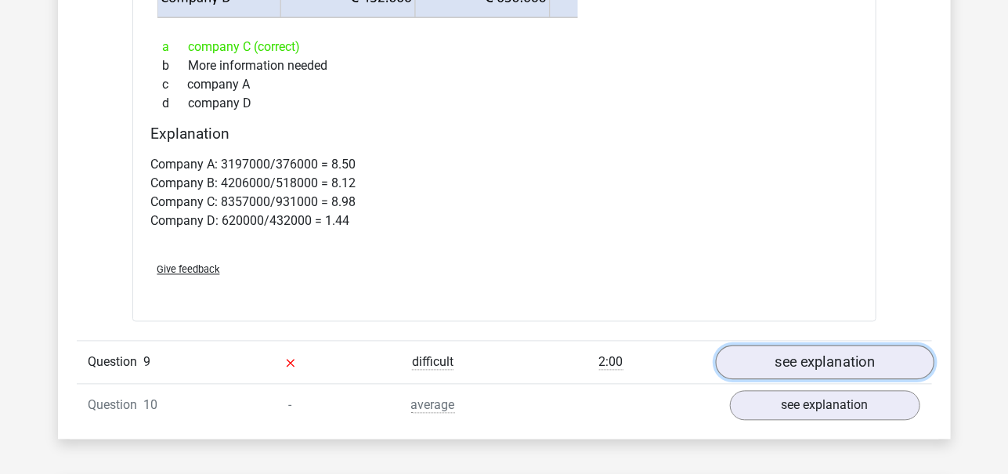
click at [780, 346] on link "see explanation" at bounding box center [824, 363] width 219 height 34
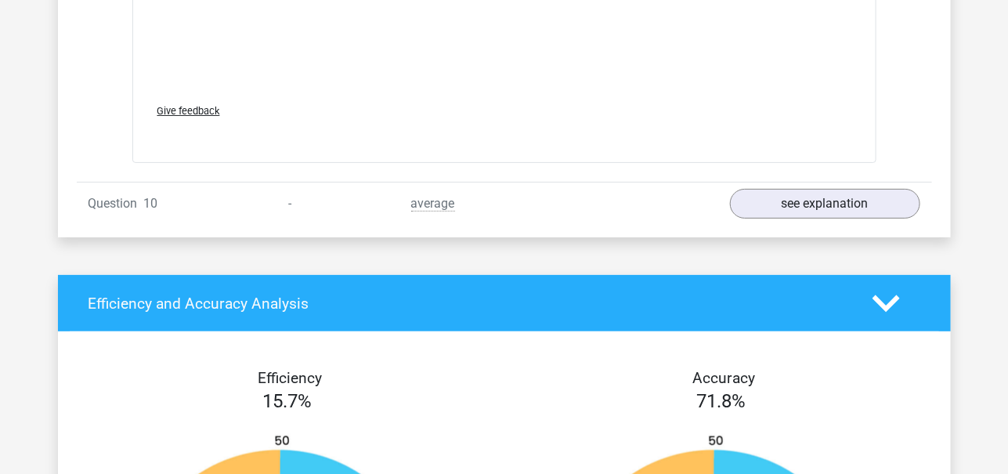
scroll to position [8867, 0]
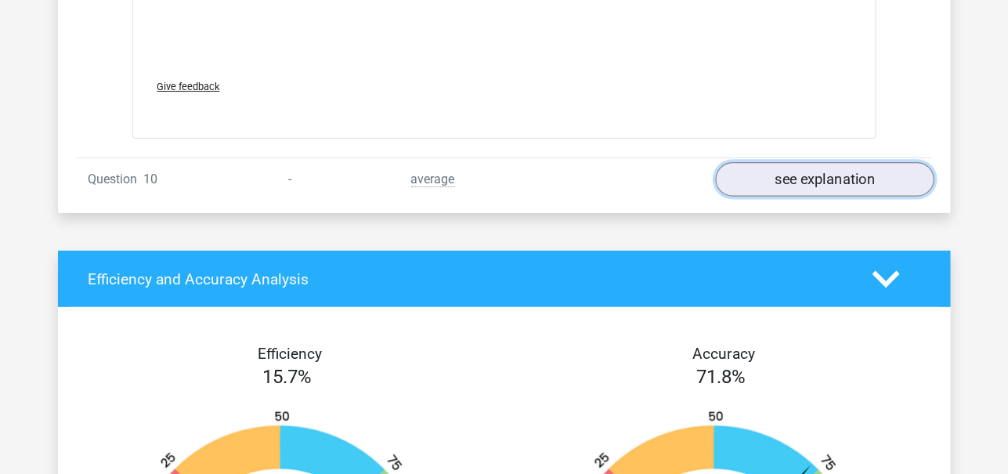
click at [833, 162] on link "see explanation" at bounding box center [824, 179] width 219 height 34
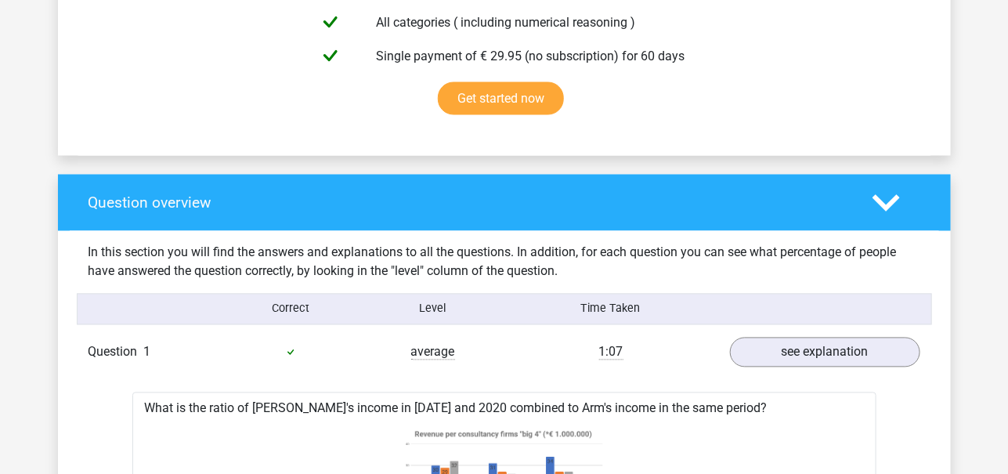
scroll to position [1154, 0]
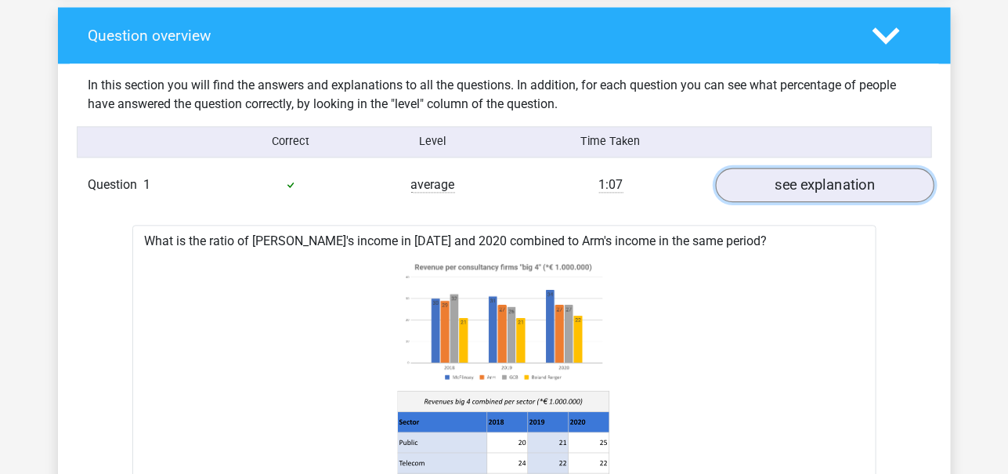
click at [841, 186] on link "see explanation" at bounding box center [824, 185] width 219 height 34
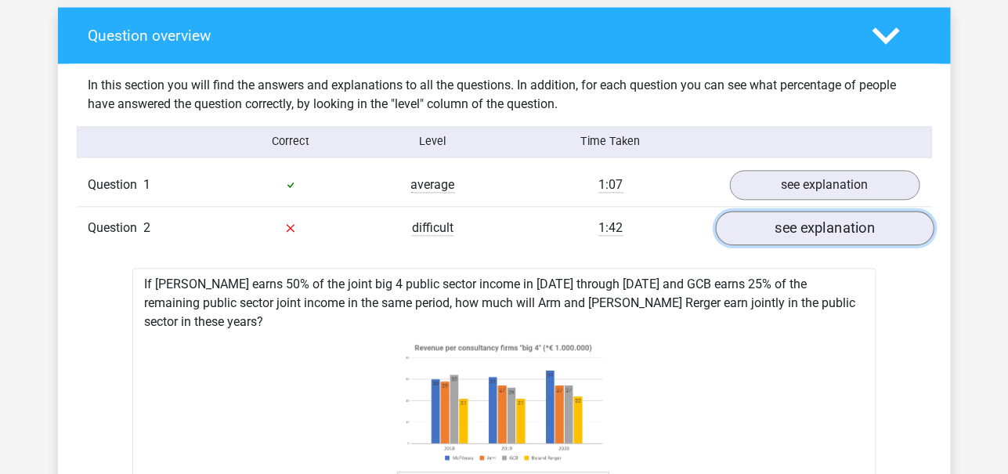
click at [848, 223] on link "see explanation" at bounding box center [824, 228] width 219 height 34
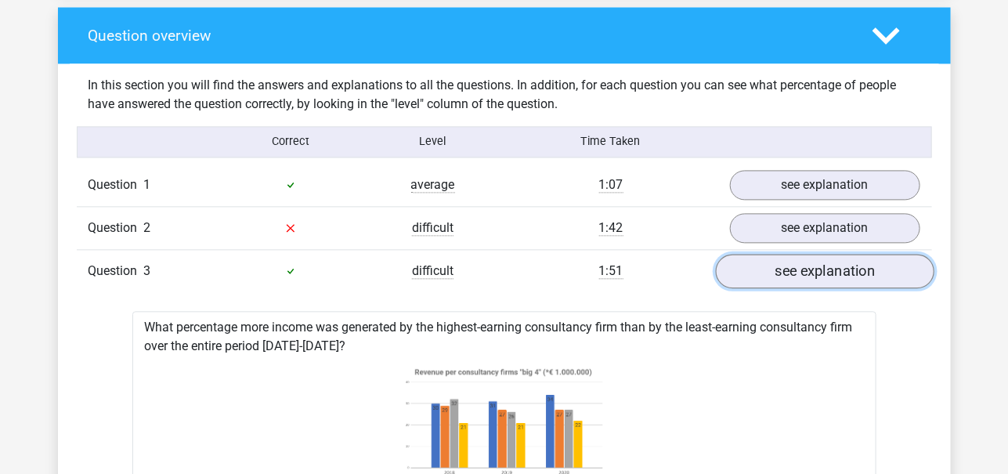
click at [839, 273] on link "see explanation" at bounding box center [824, 271] width 219 height 34
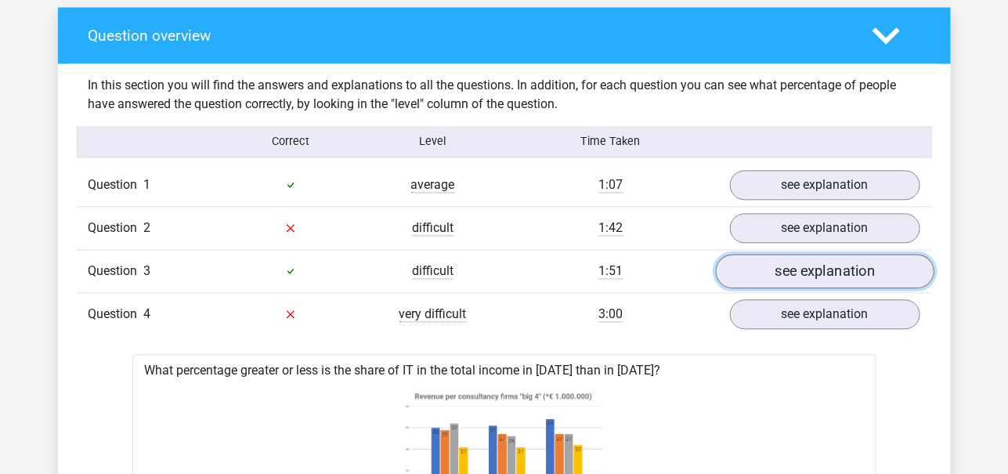
scroll to position [1189, 0]
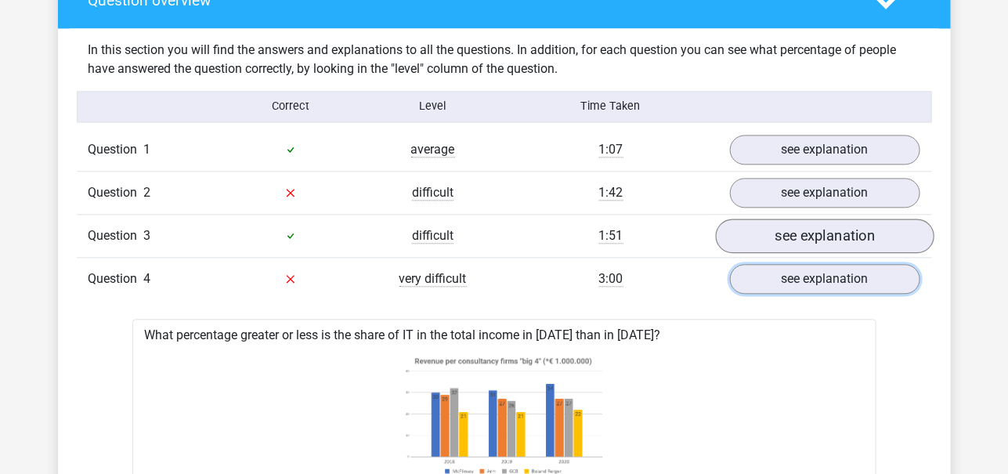
click at [839, 273] on link "see explanation" at bounding box center [825, 279] width 190 height 30
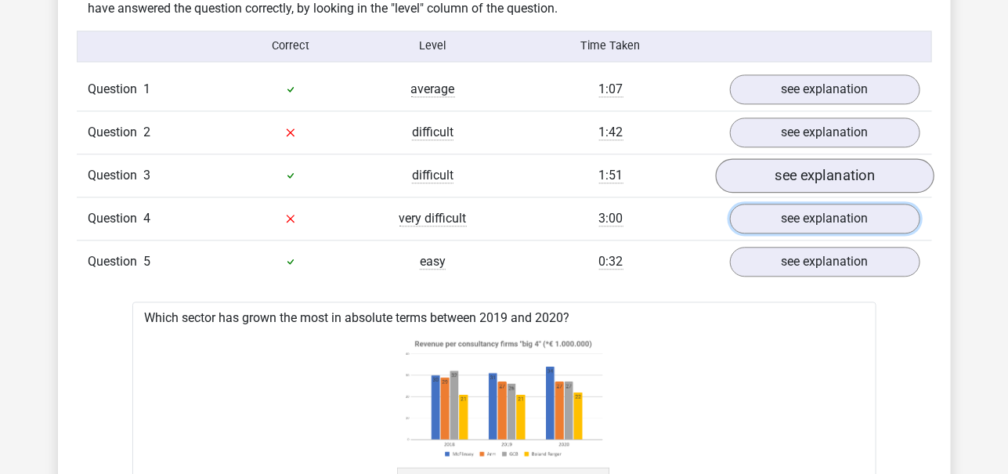
scroll to position [1254, 0]
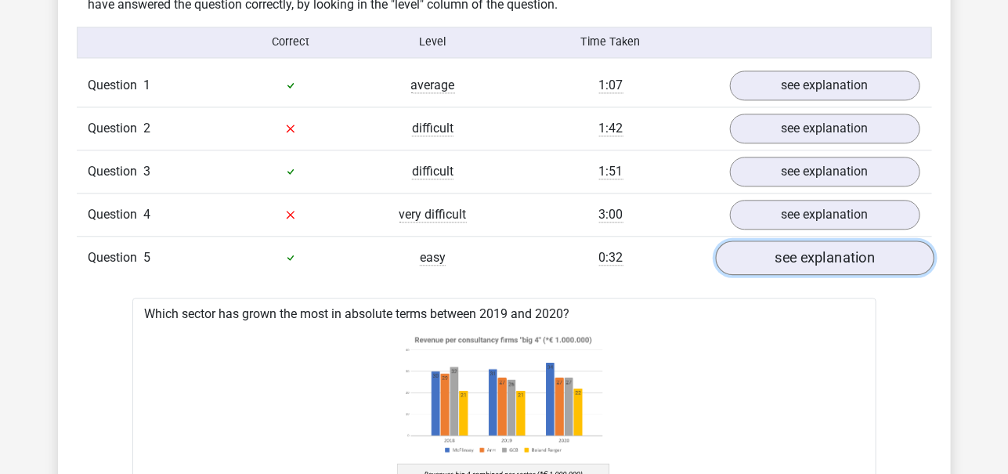
click at [851, 256] on link "see explanation" at bounding box center [824, 258] width 219 height 34
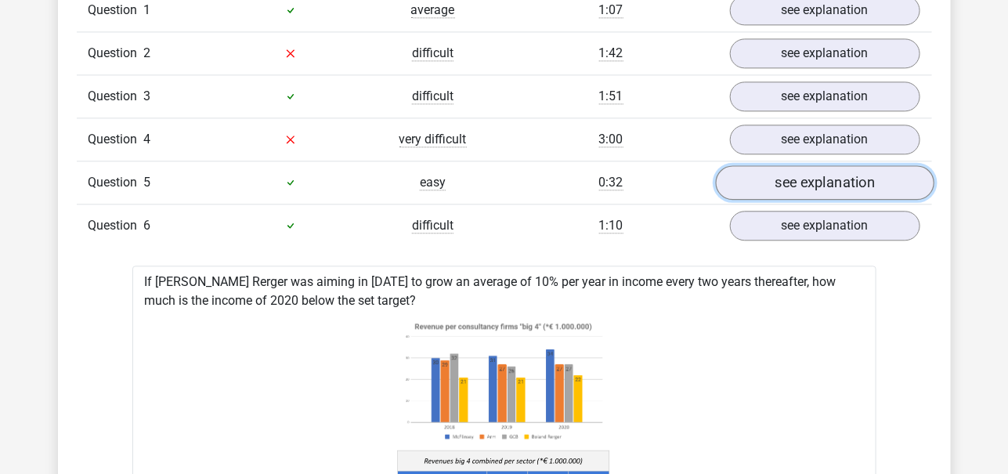
scroll to position [1329, 0]
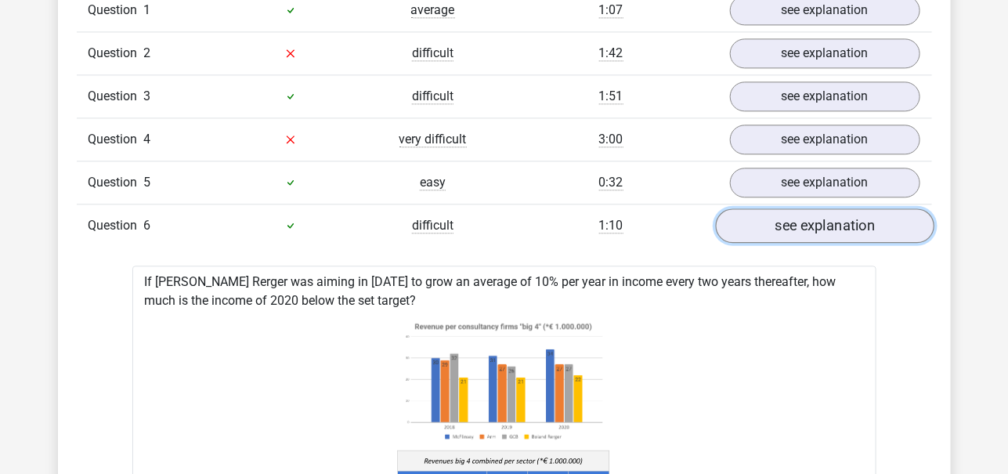
click at [870, 215] on link "see explanation" at bounding box center [824, 225] width 219 height 34
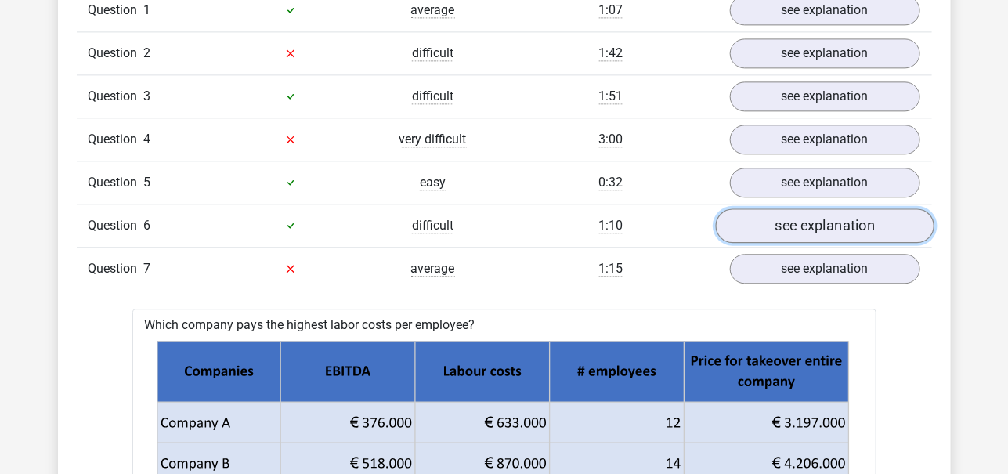
scroll to position [1352, 0]
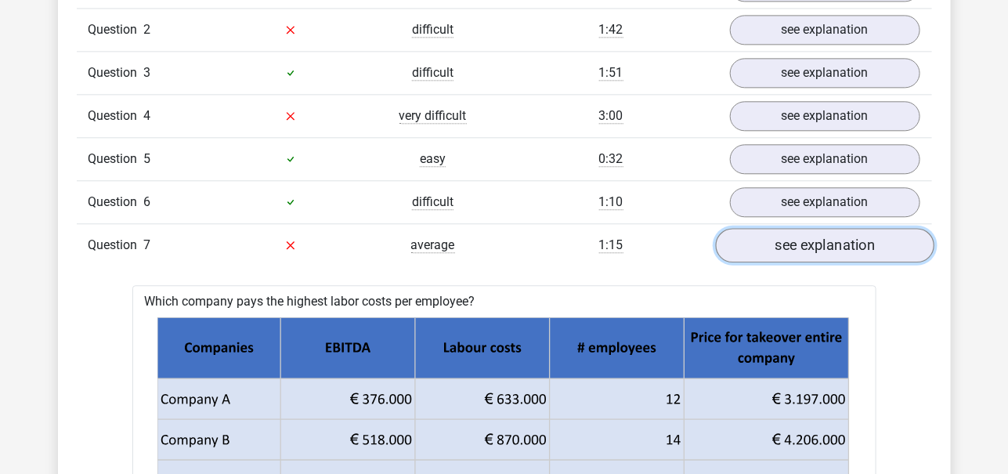
click at [869, 241] on link "see explanation" at bounding box center [824, 245] width 219 height 34
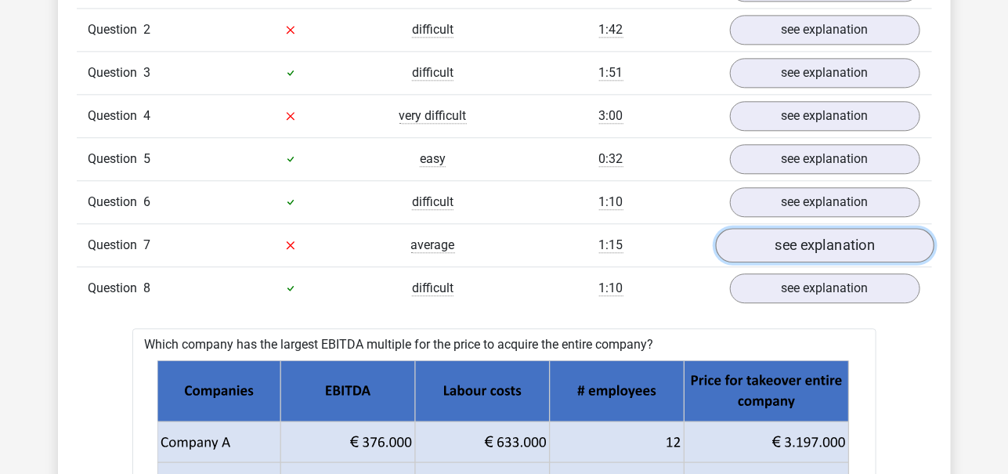
scroll to position [1405, 0]
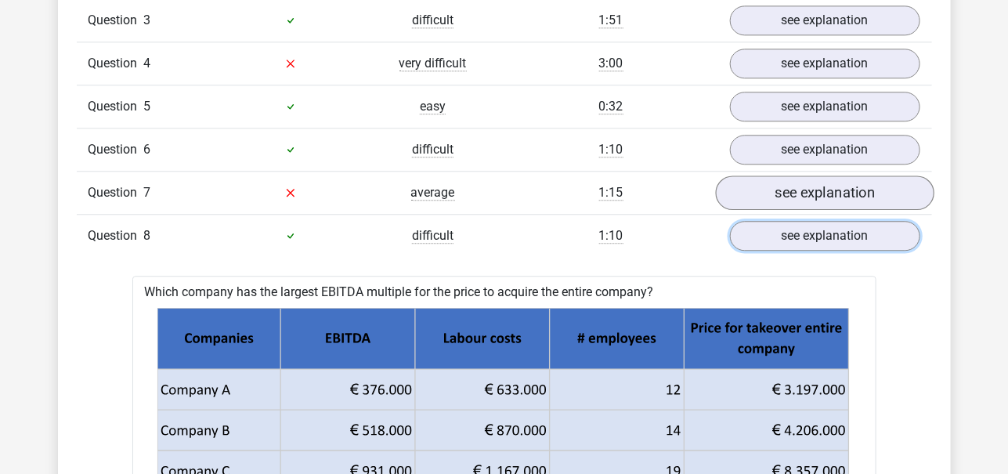
click at [869, 241] on link "see explanation" at bounding box center [825, 236] width 190 height 30
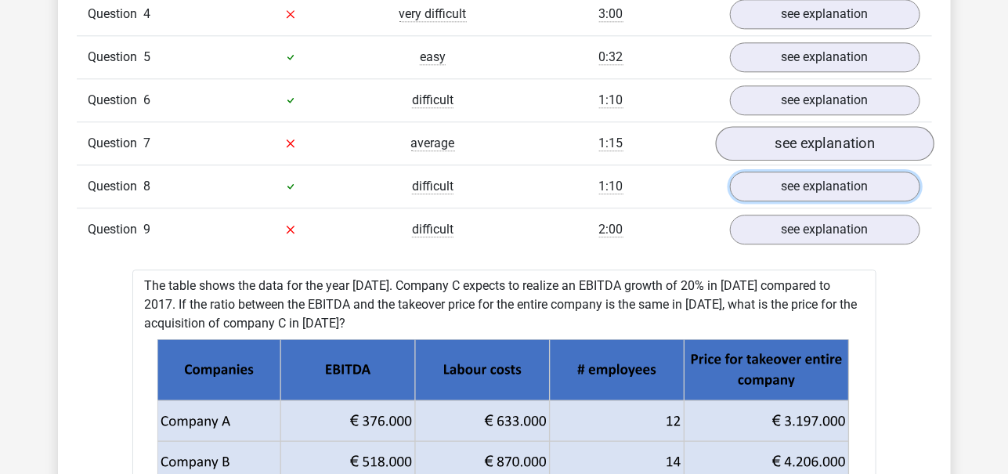
scroll to position [1456, 0]
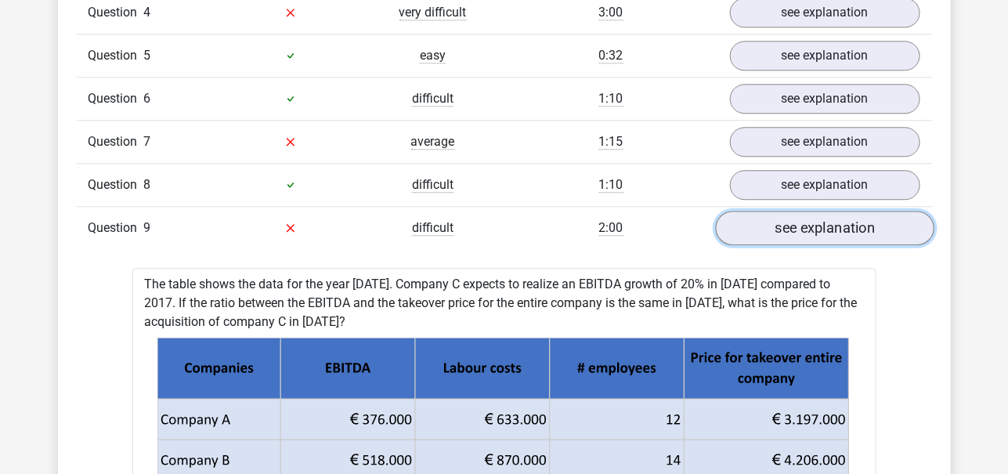
click at [876, 227] on link "see explanation" at bounding box center [824, 228] width 219 height 34
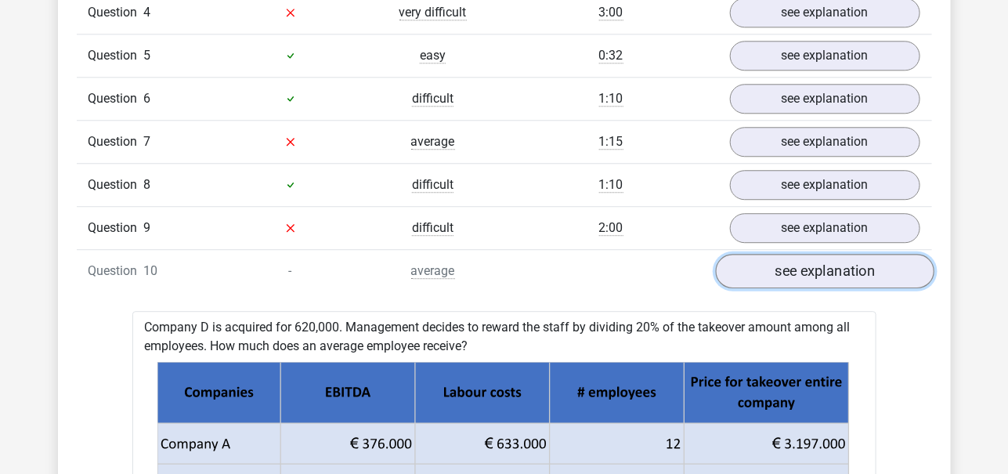
click at [852, 269] on link "see explanation" at bounding box center [824, 271] width 219 height 34
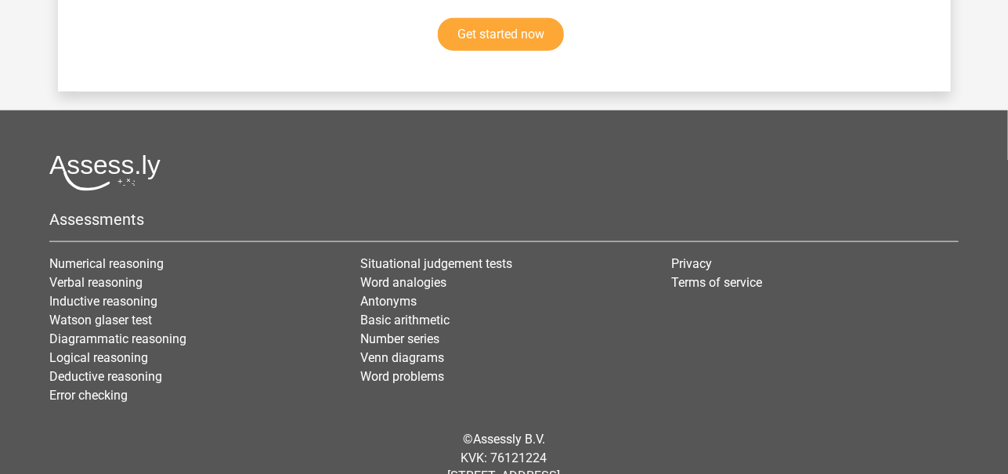
scroll to position [2840, 0]
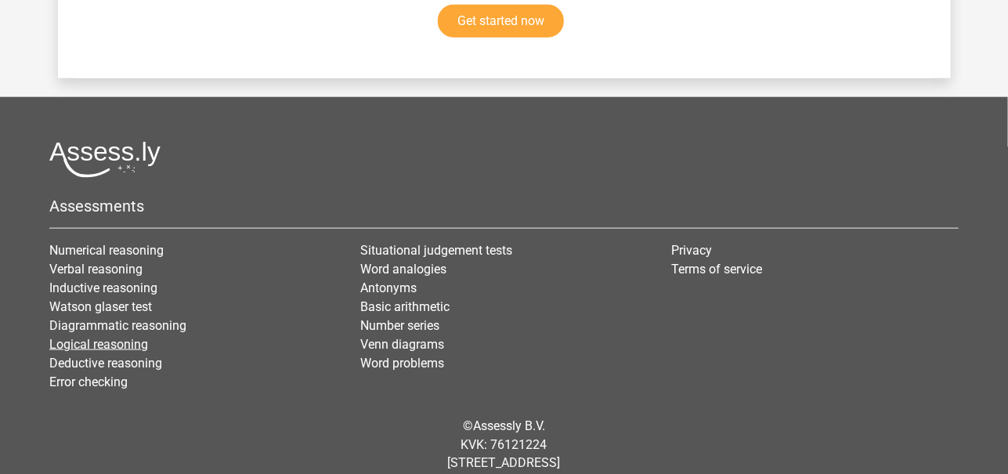
click at [138, 337] on link "Logical reasoning" at bounding box center [98, 344] width 99 height 15
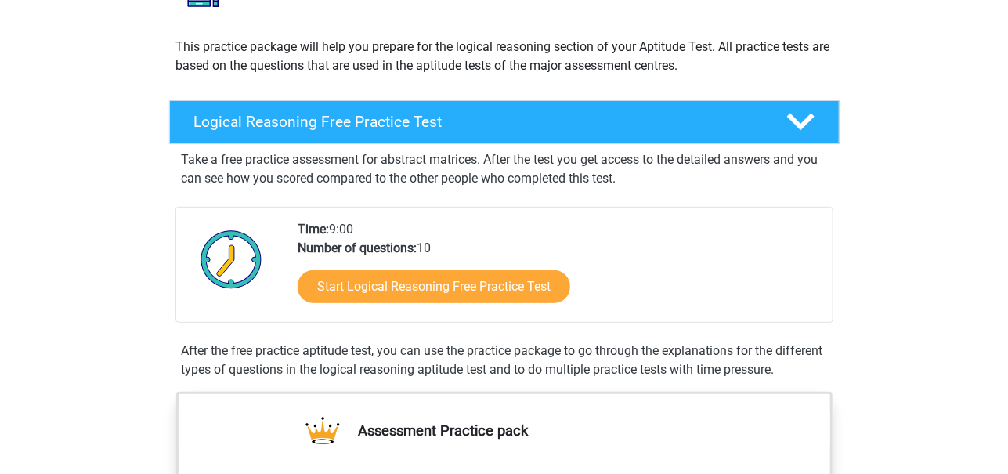
scroll to position [166, 0]
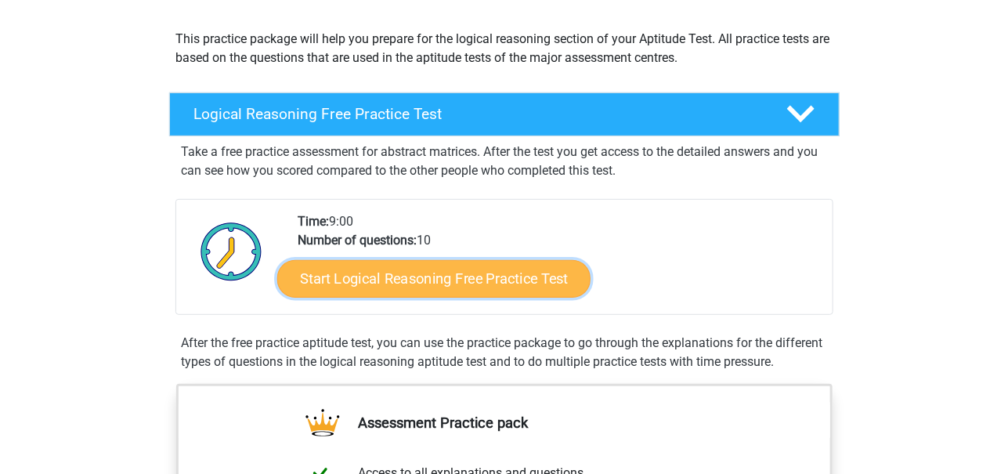
click at [492, 286] on link "Start Logical Reasoning Free Practice Test" at bounding box center [433, 278] width 313 height 38
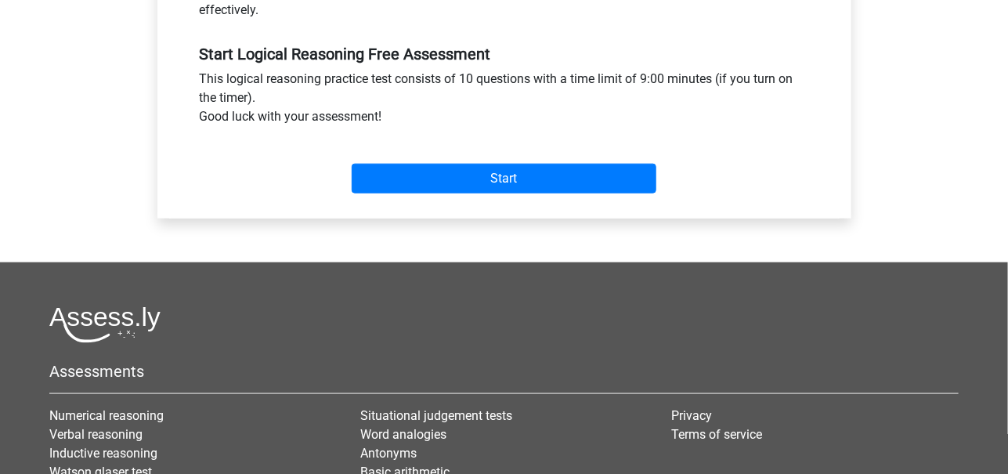
scroll to position [536, 0]
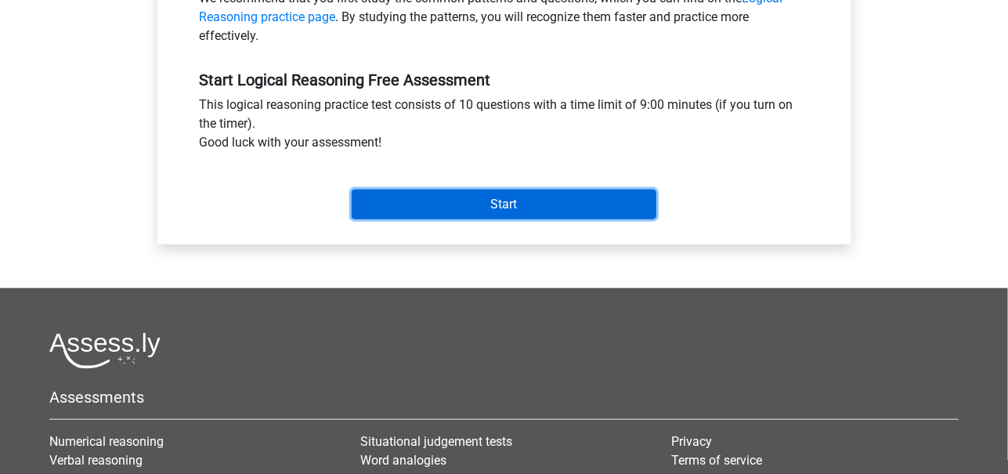
click at [548, 204] on input "Start" at bounding box center [504, 205] width 305 height 30
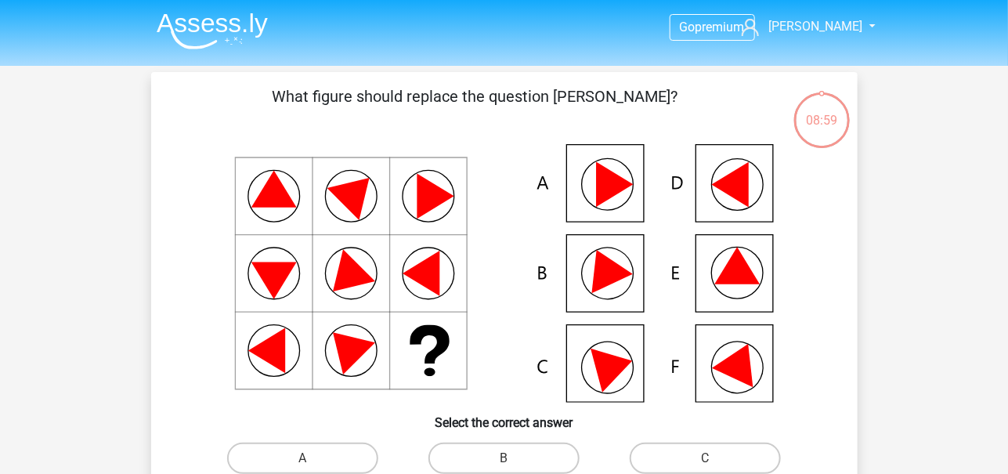
scroll to position [48, 0]
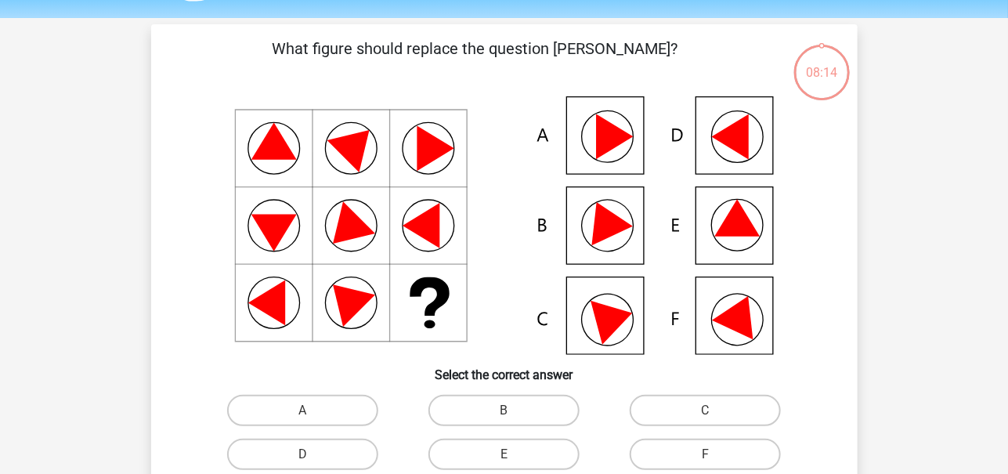
click at [739, 215] on icon at bounding box center [737, 218] width 45 height 37
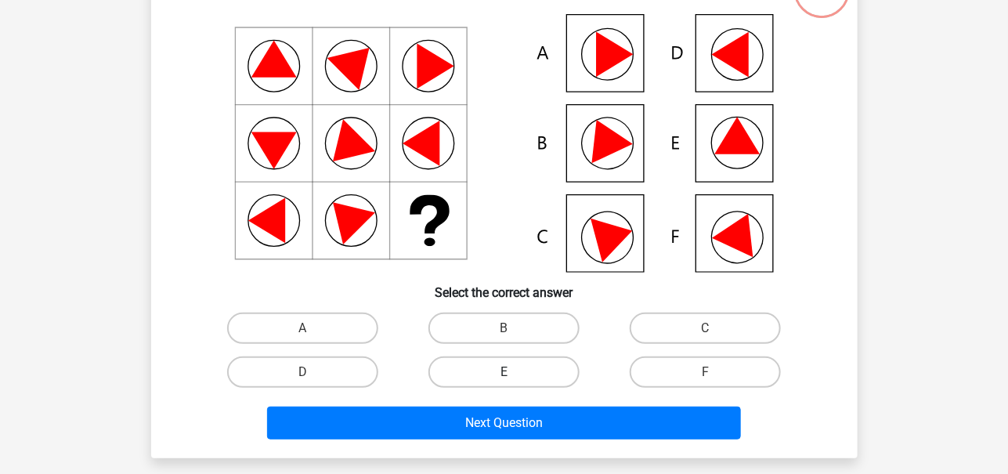
click at [526, 368] on label "E" at bounding box center [504, 371] width 151 height 31
click at [514, 372] on input "E" at bounding box center [509, 377] width 10 height 10
radio input "true"
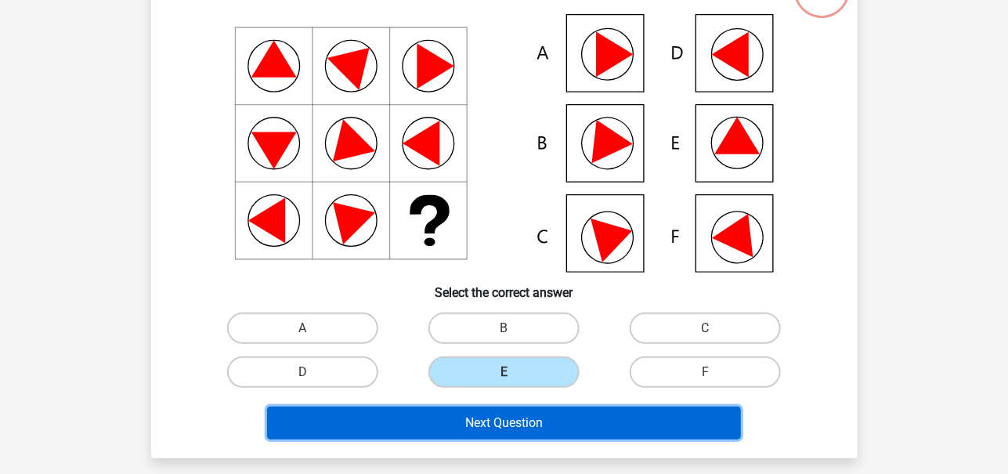
click at [593, 429] on button "Next Question" at bounding box center [504, 423] width 474 height 33
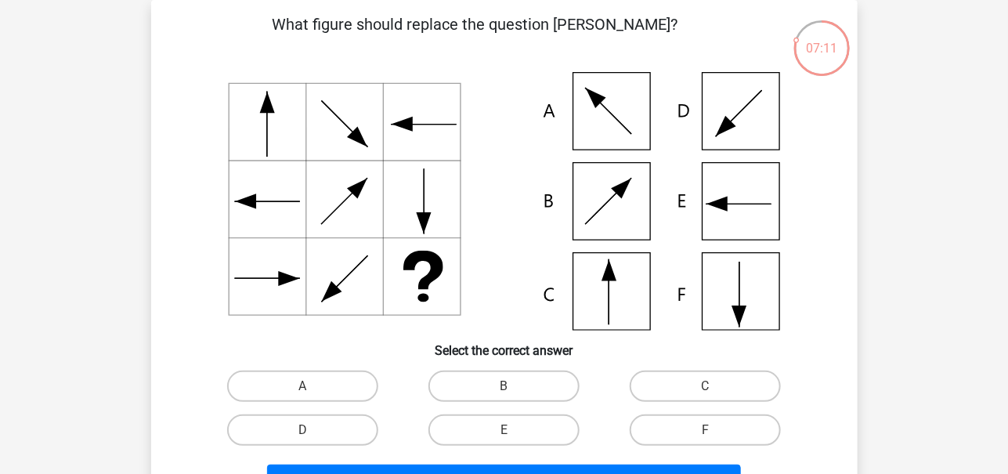
scroll to position [118, 0]
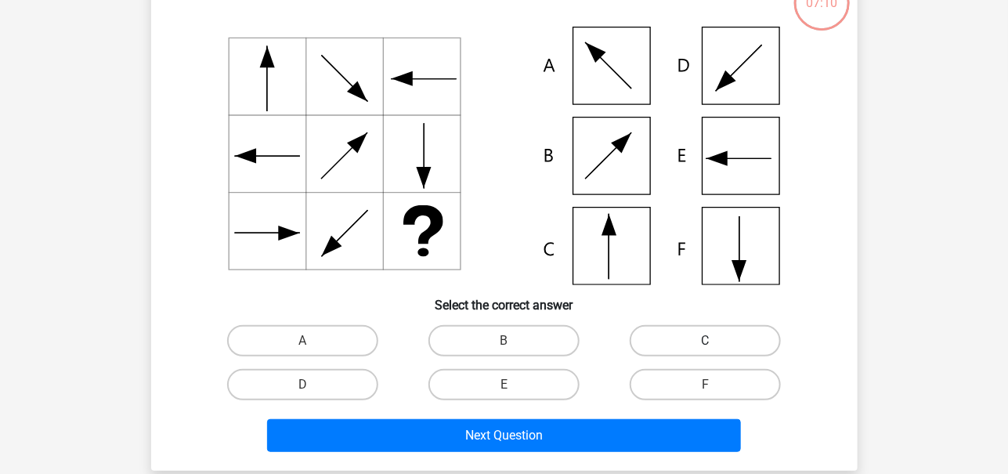
click at [681, 335] on label "C" at bounding box center [705, 340] width 151 height 31
click at [706, 341] on input "C" at bounding box center [711, 346] width 10 height 10
radio input "true"
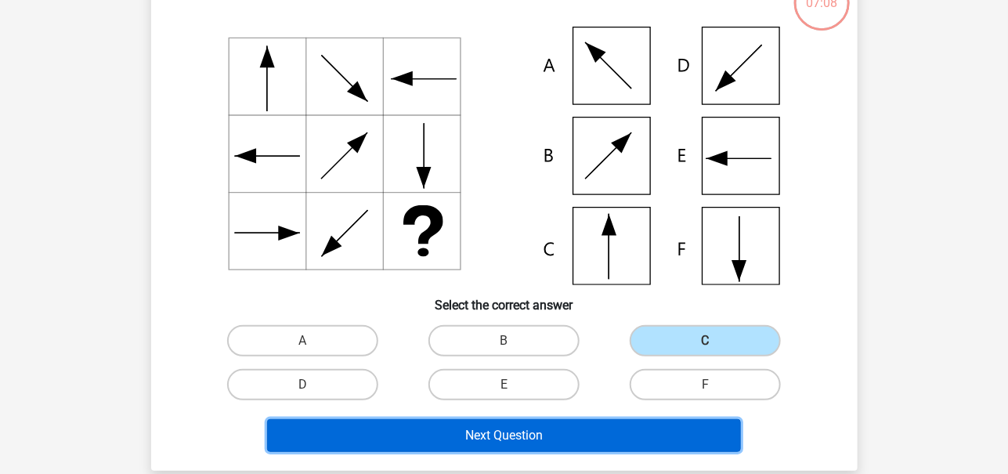
click at [618, 434] on button "Next Question" at bounding box center [504, 435] width 474 height 33
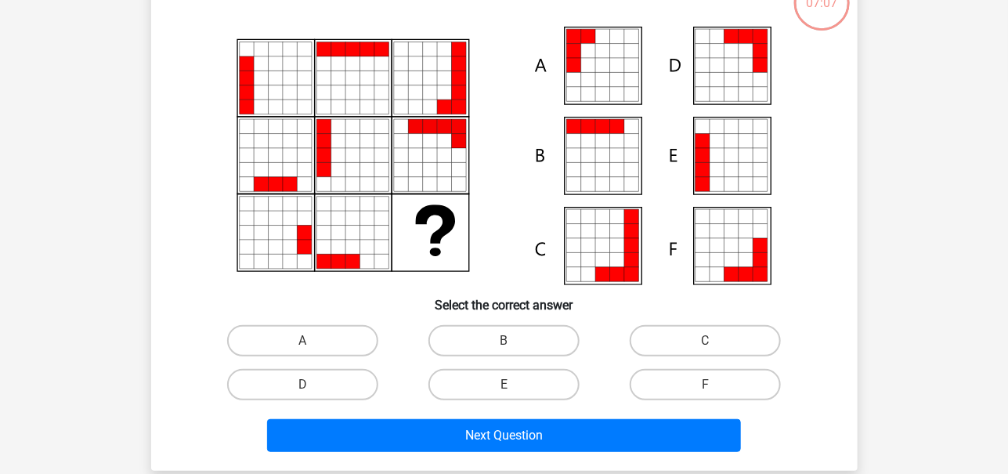
scroll to position [72, 0]
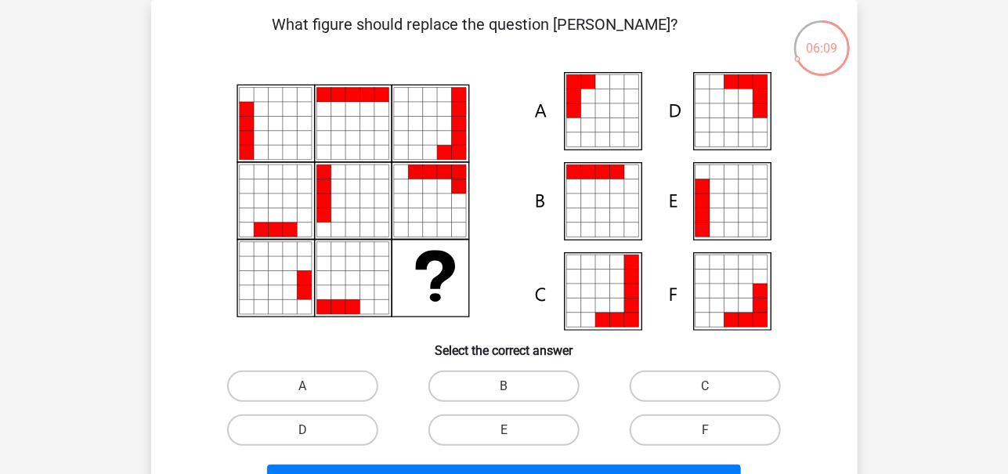
click at [627, 183] on icon at bounding box center [631, 186] width 14 height 14
click at [539, 385] on label "B" at bounding box center [504, 386] width 151 height 31
click at [514, 386] on input "B" at bounding box center [509, 391] width 10 height 10
radio input "true"
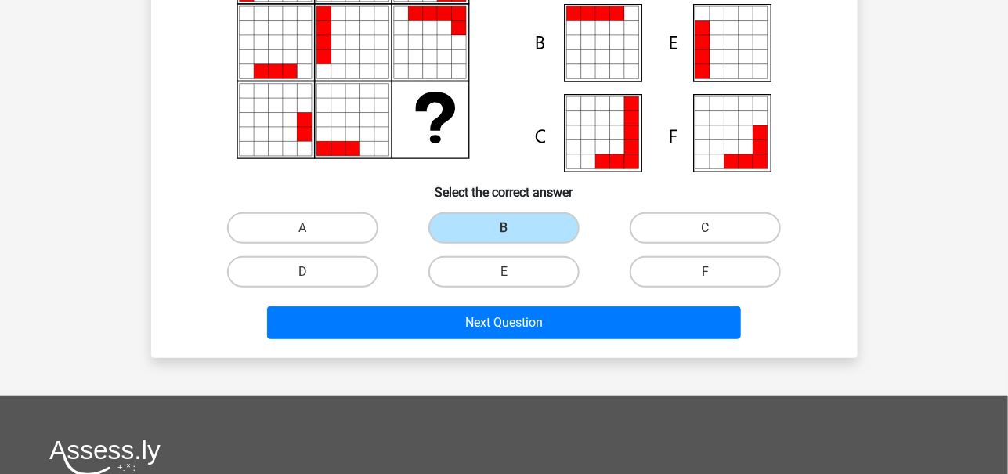
scroll to position [240, 0]
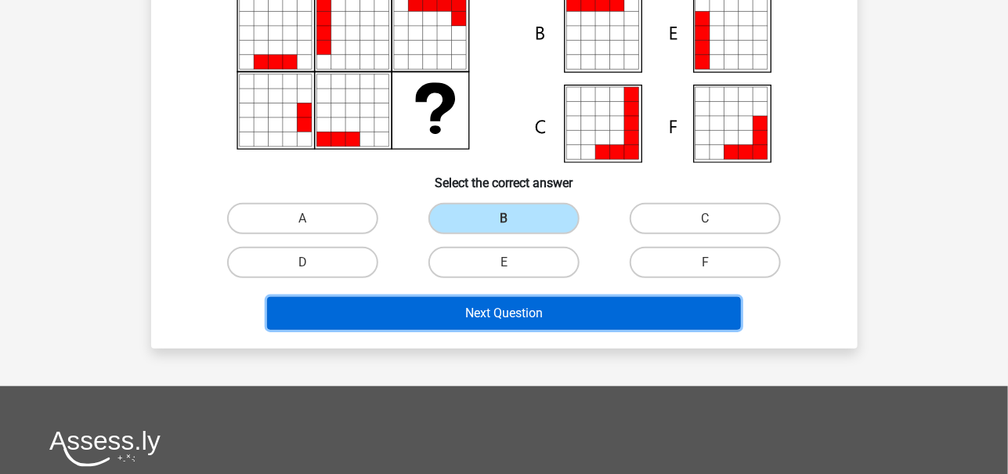
click at [577, 304] on button "Next Question" at bounding box center [504, 313] width 474 height 33
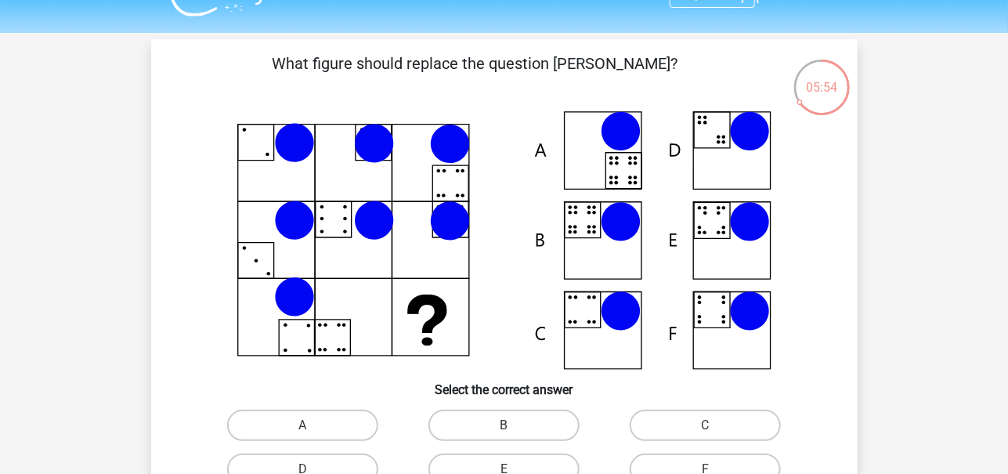
scroll to position [31, 0]
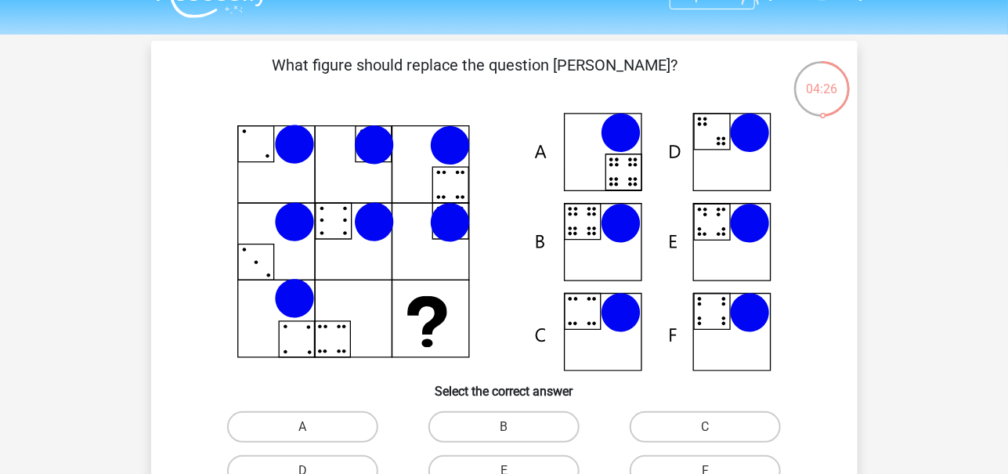
click at [600, 233] on icon at bounding box center [583, 222] width 36 height 36
click at [520, 428] on label "B" at bounding box center [504, 426] width 151 height 31
click at [514, 428] on input "B" at bounding box center [509, 432] width 10 height 10
radio input "true"
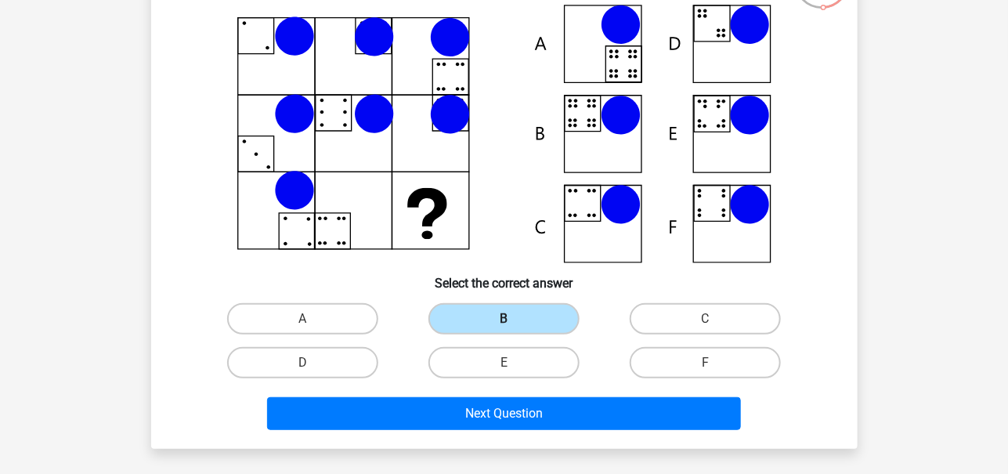
scroll to position [141, 0]
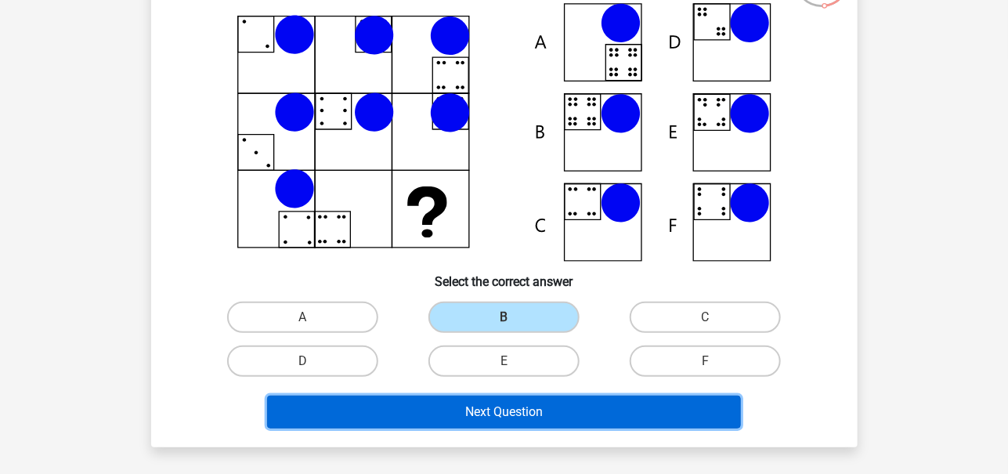
click at [536, 407] on button "Next Question" at bounding box center [504, 412] width 474 height 33
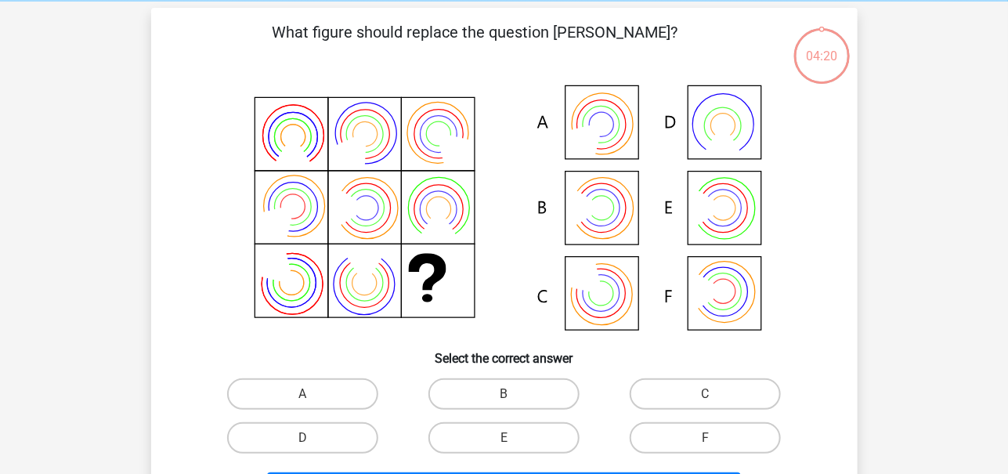
scroll to position [63, 0]
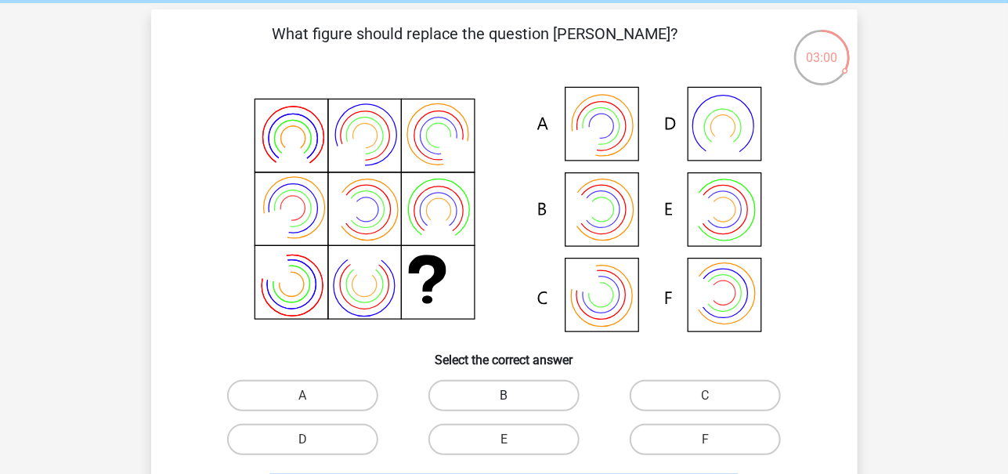
click at [529, 396] on label "B" at bounding box center [504, 395] width 151 height 31
click at [514, 396] on input "B" at bounding box center [509, 401] width 10 height 10
radio input "true"
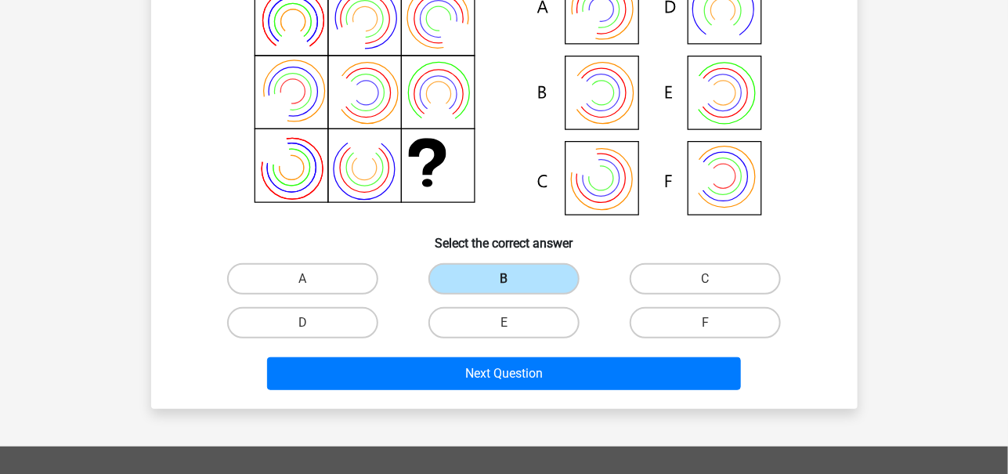
scroll to position [181, 0]
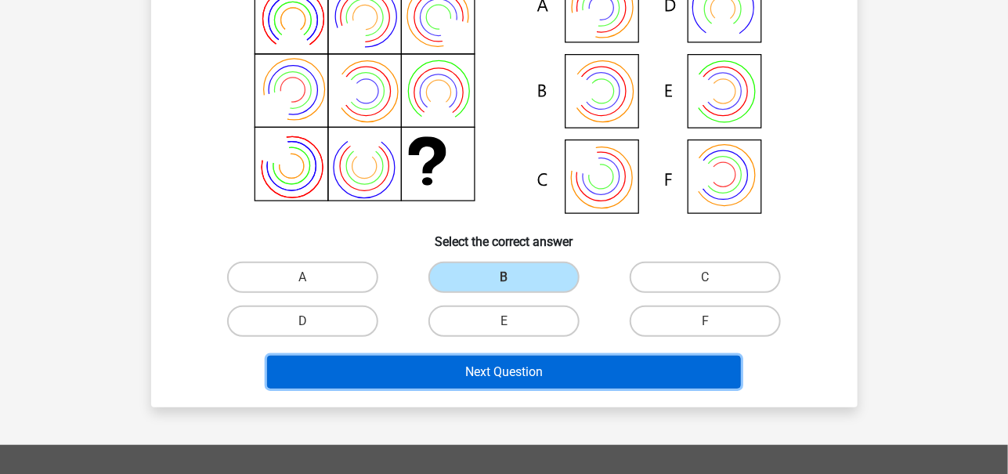
click at [555, 362] on button "Next Question" at bounding box center [504, 372] width 474 height 33
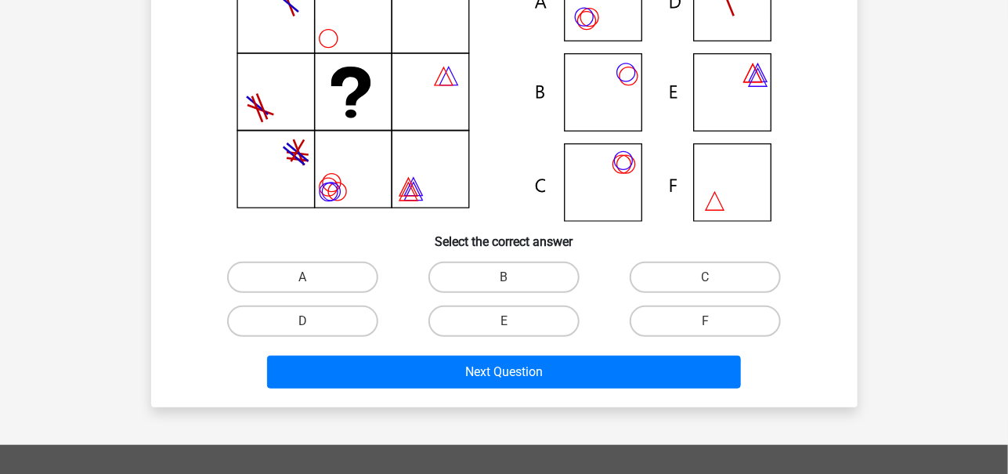
scroll to position [72, 0]
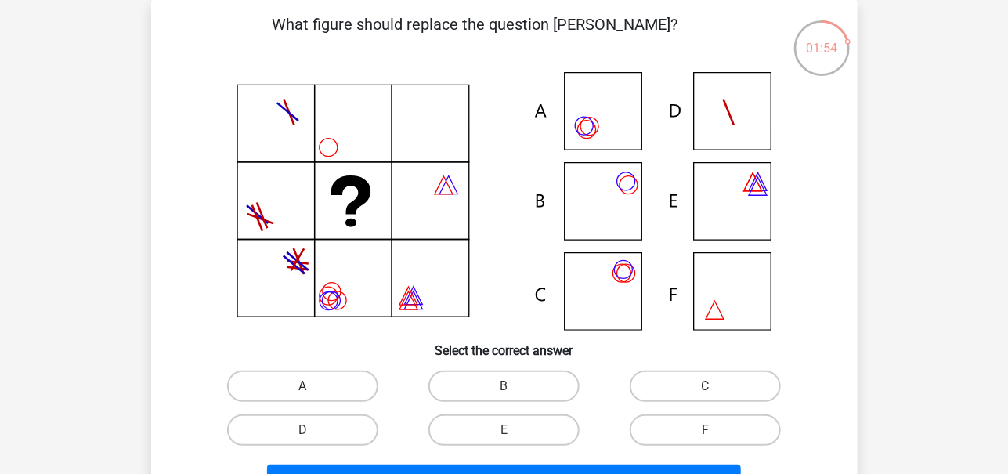
click at [339, 382] on label "A" at bounding box center [302, 386] width 151 height 31
click at [313, 386] on input "A" at bounding box center [307, 391] width 10 height 10
radio input "true"
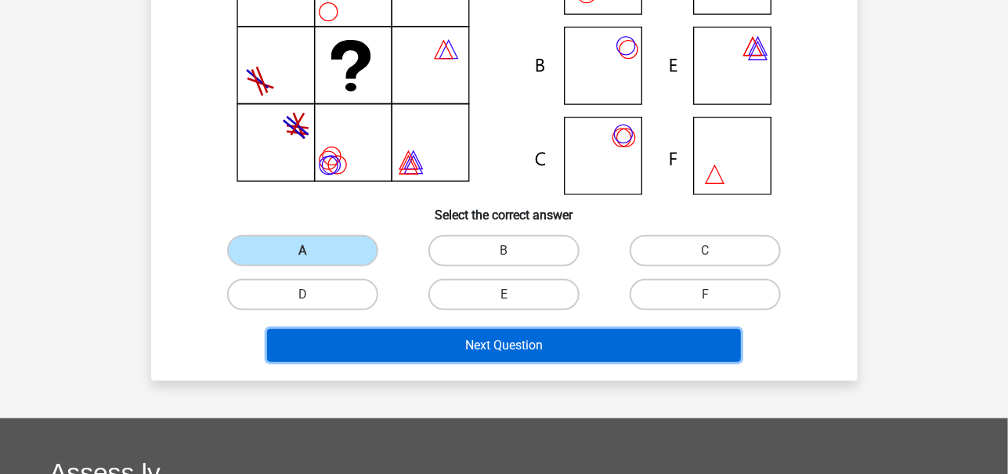
click at [379, 349] on button "Next Question" at bounding box center [504, 345] width 474 height 33
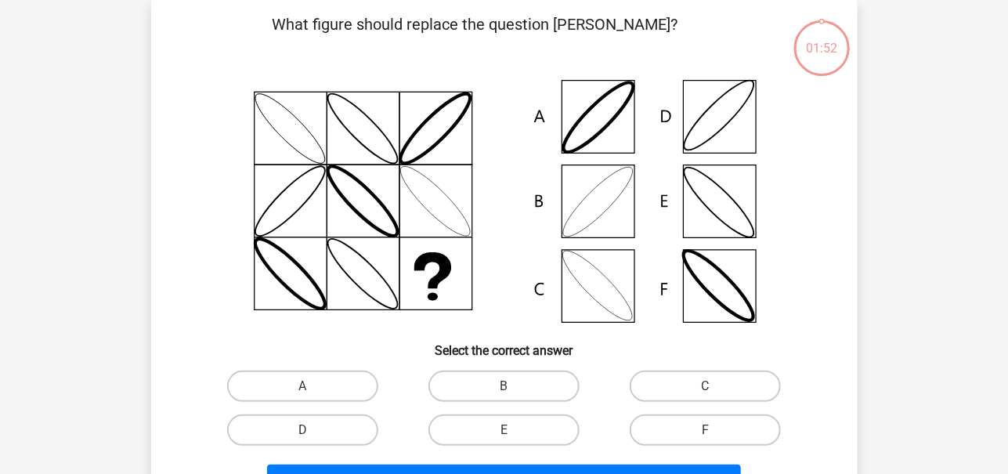
scroll to position [72, 0]
click at [514, 383] on label "B" at bounding box center [504, 386] width 151 height 31
click at [514, 386] on input "B" at bounding box center [509, 391] width 10 height 10
radio input "true"
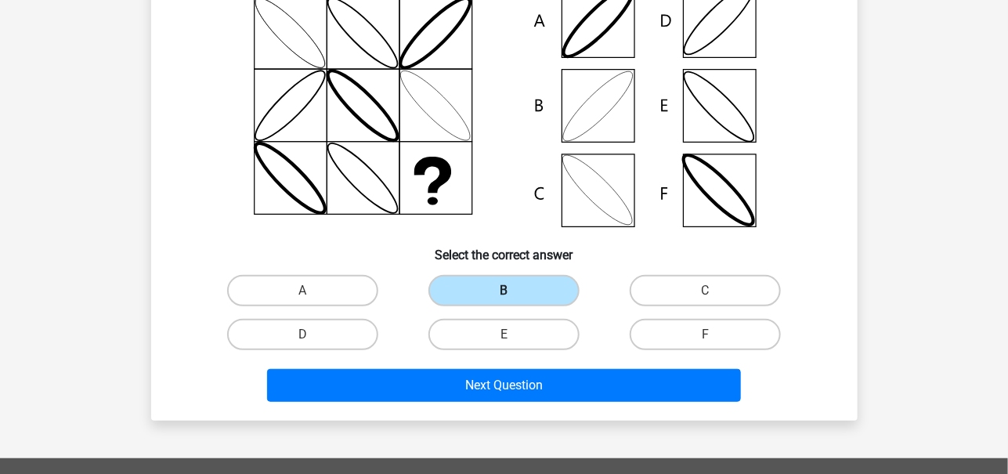
scroll to position [169, 0]
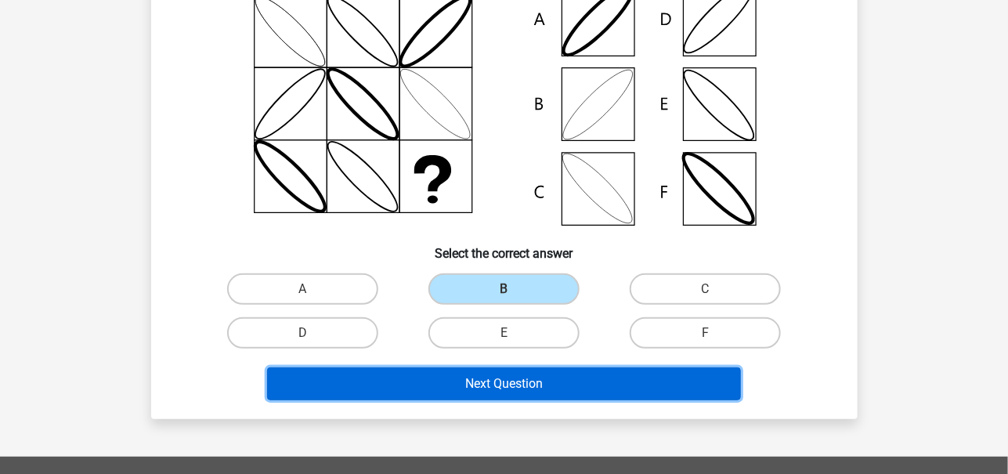
click at [524, 382] on button "Next Question" at bounding box center [504, 383] width 474 height 33
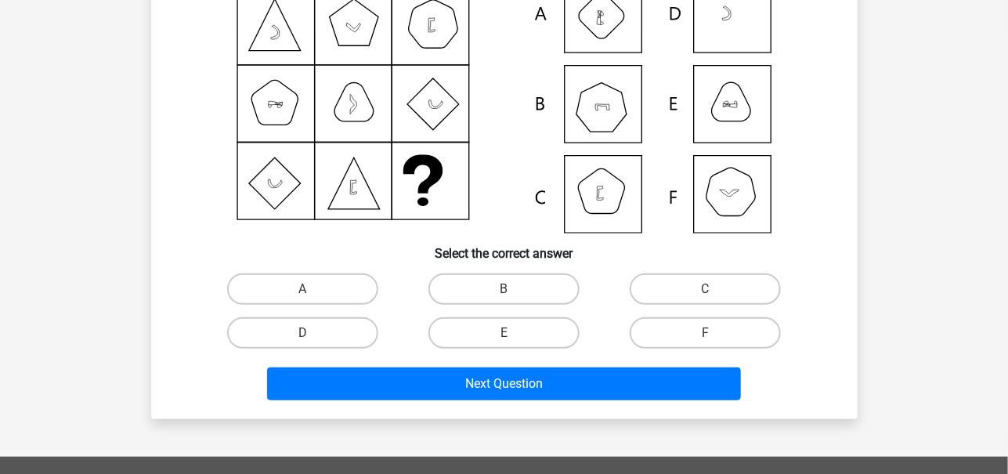
scroll to position [72, 0]
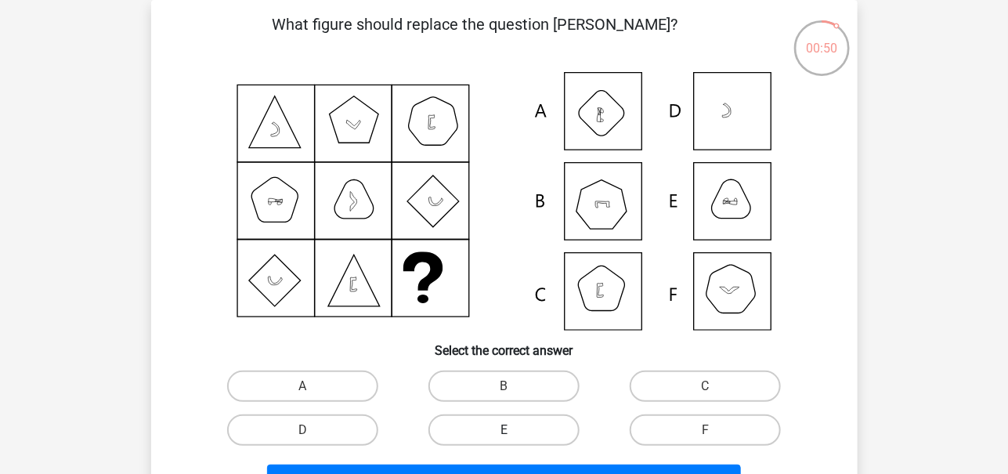
click at [541, 423] on label "E" at bounding box center [504, 429] width 151 height 31
click at [514, 430] on input "E" at bounding box center [509, 435] width 10 height 10
radio input "true"
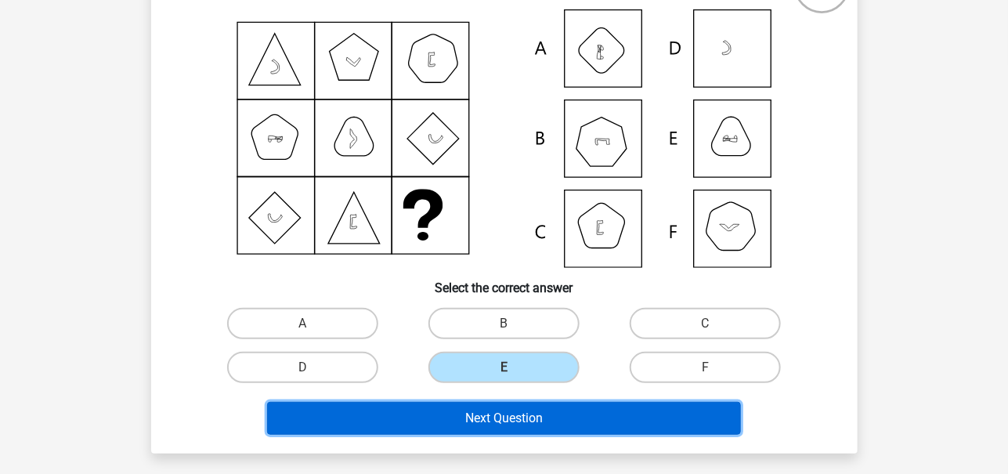
click at [554, 407] on button "Next Question" at bounding box center [504, 418] width 474 height 33
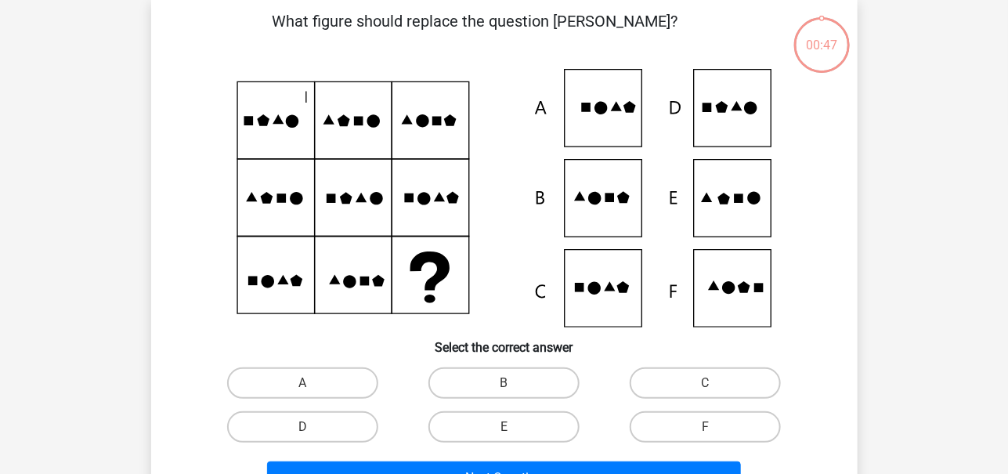
scroll to position [72, 0]
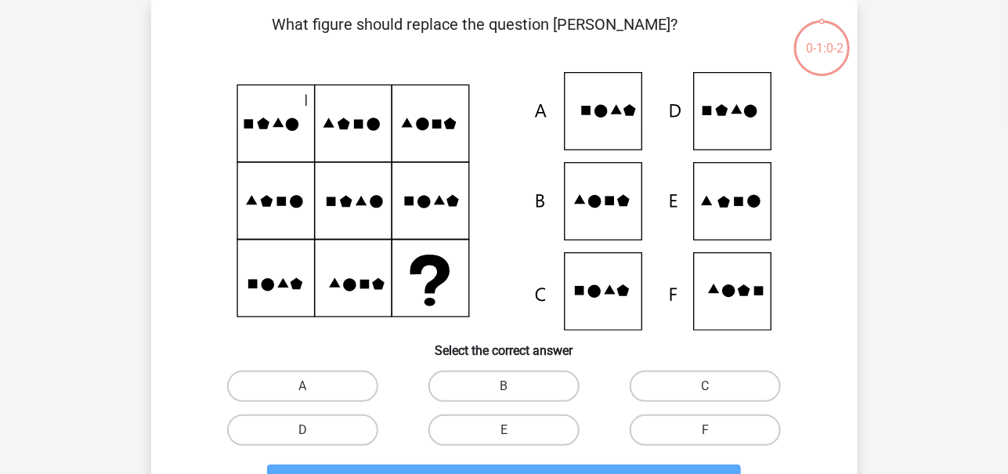
scroll to position [72, 0]
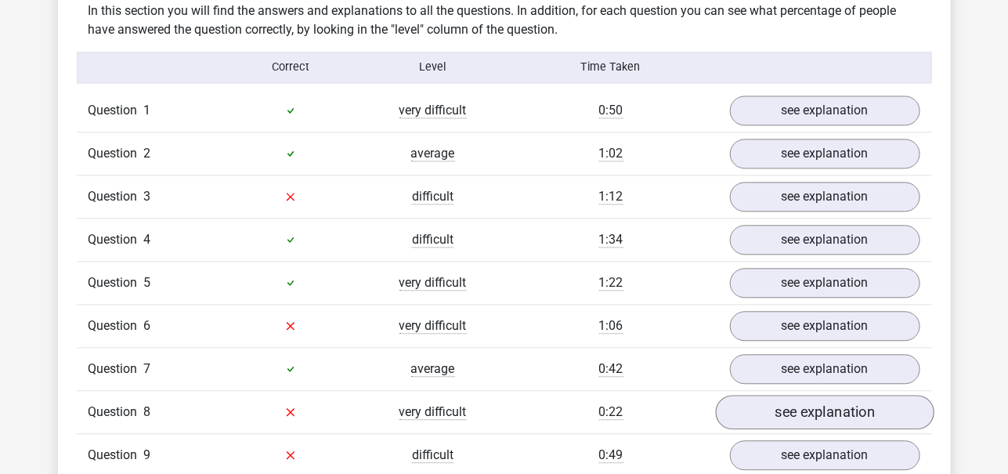
scroll to position [1229, 0]
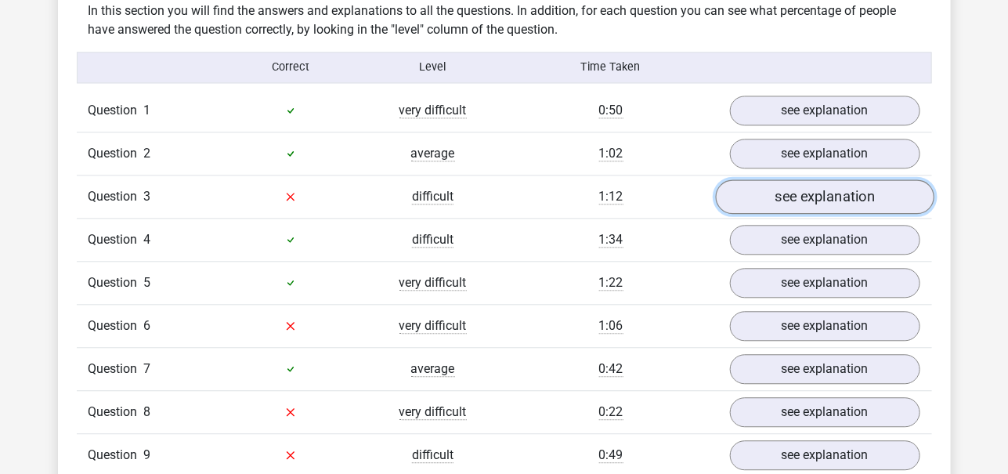
click at [822, 194] on link "see explanation" at bounding box center [824, 196] width 219 height 34
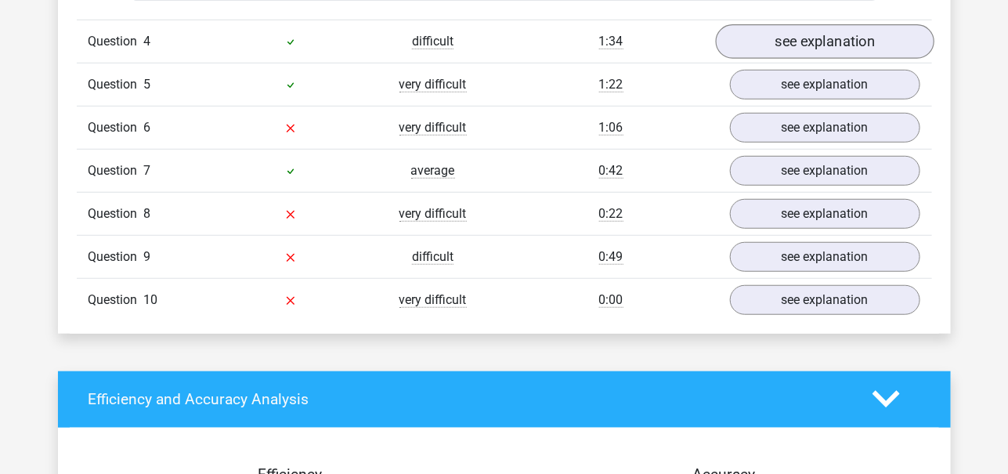
scroll to position [2524, 0]
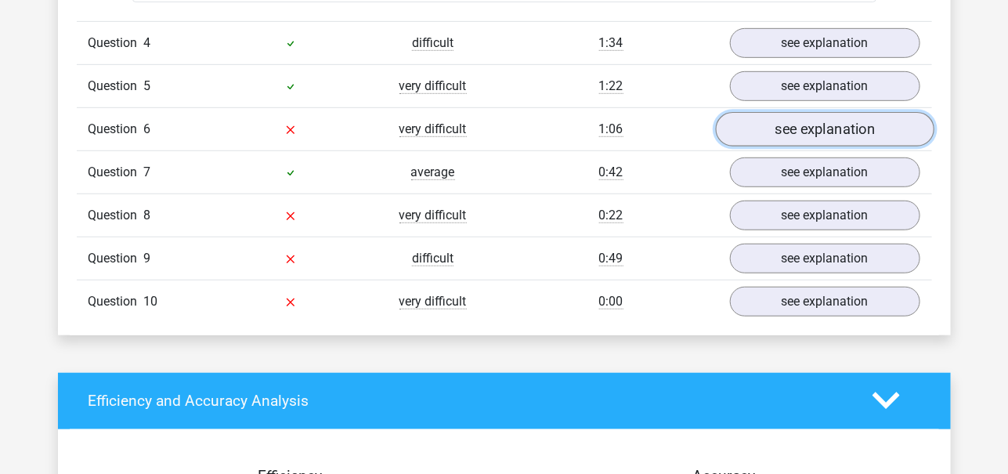
click at [832, 126] on link "see explanation" at bounding box center [824, 129] width 219 height 34
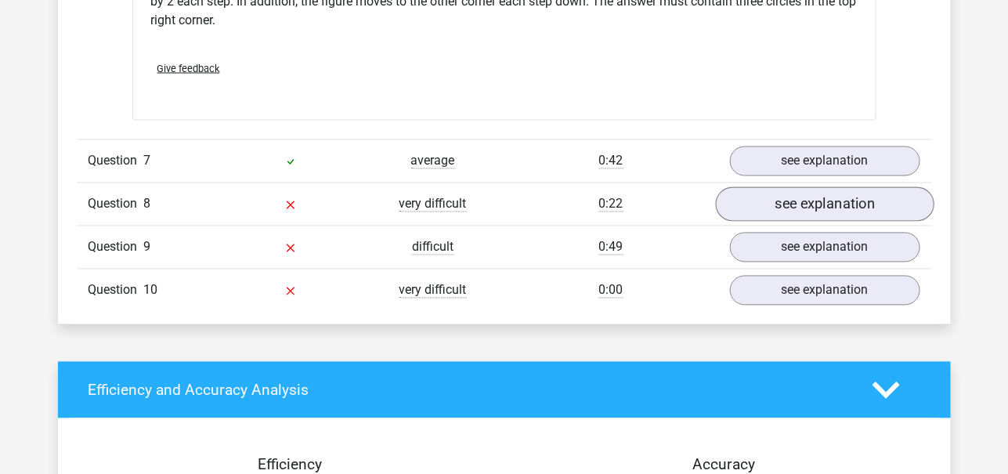
scroll to position [3191, 0]
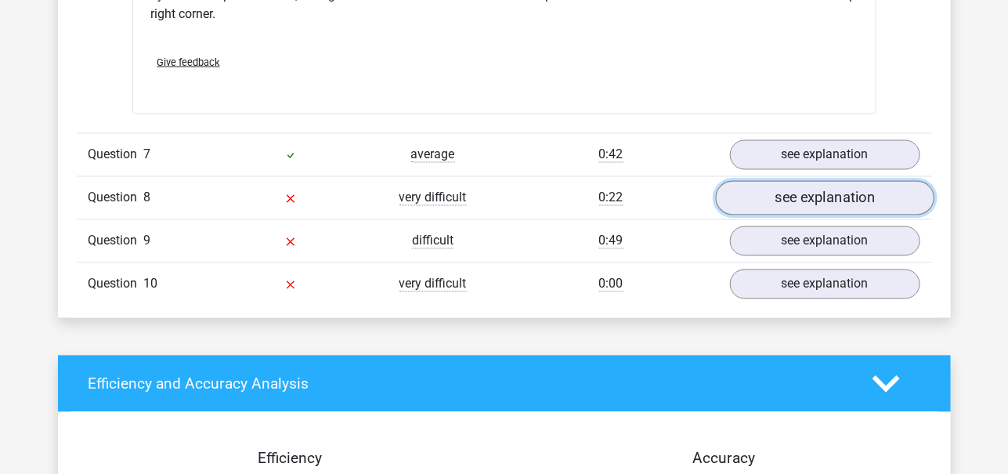
click at [796, 181] on link "see explanation" at bounding box center [824, 198] width 219 height 34
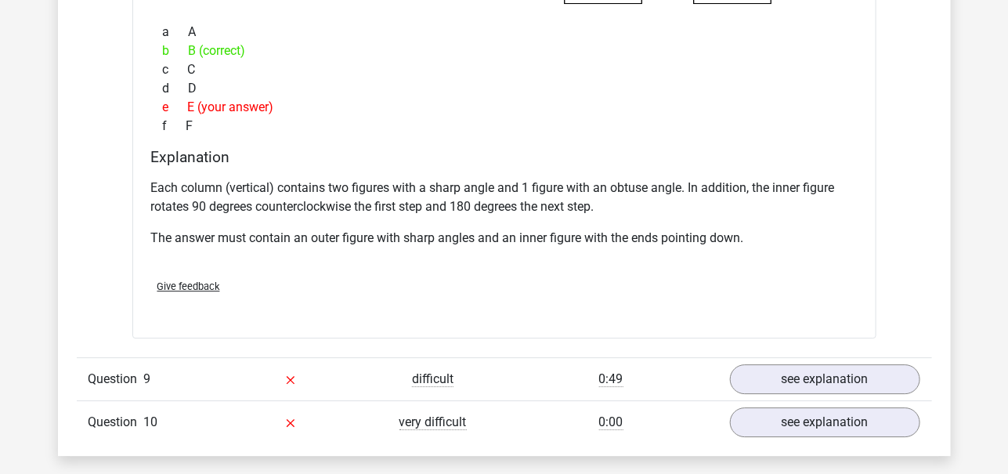
scroll to position [3769, 0]
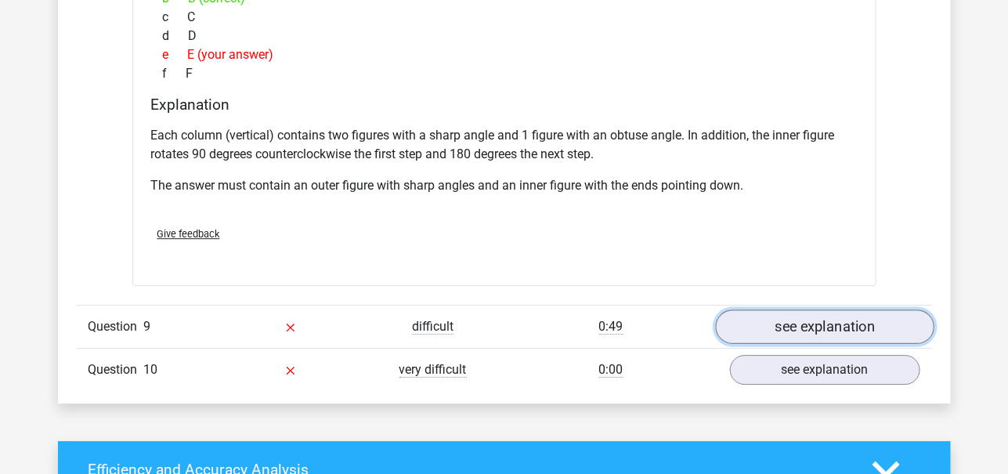
click at [801, 320] on link "see explanation" at bounding box center [824, 326] width 219 height 34
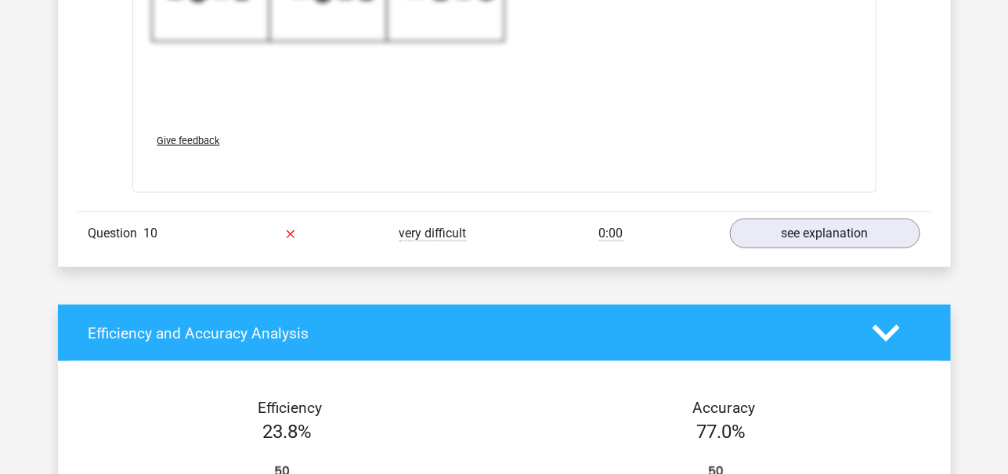
scroll to position [4963, 0]
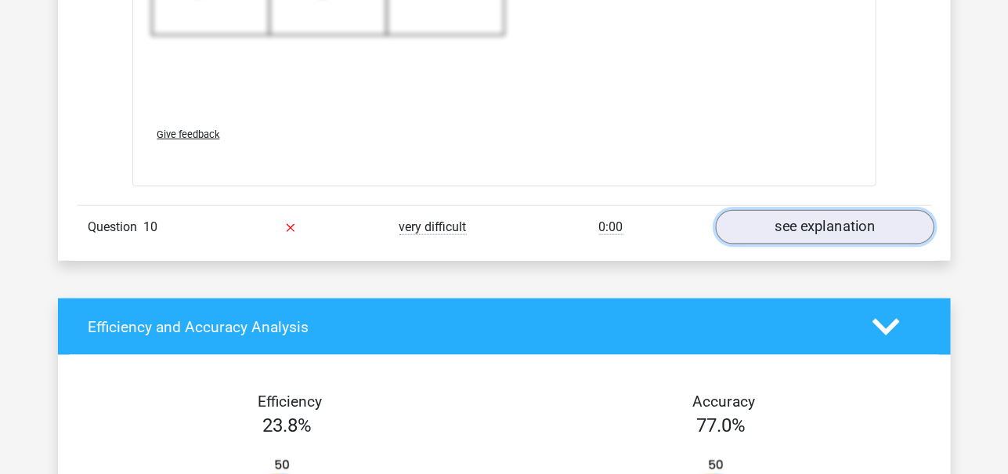
click at [766, 219] on link "see explanation" at bounding box center [824, 228] width 219 height 34
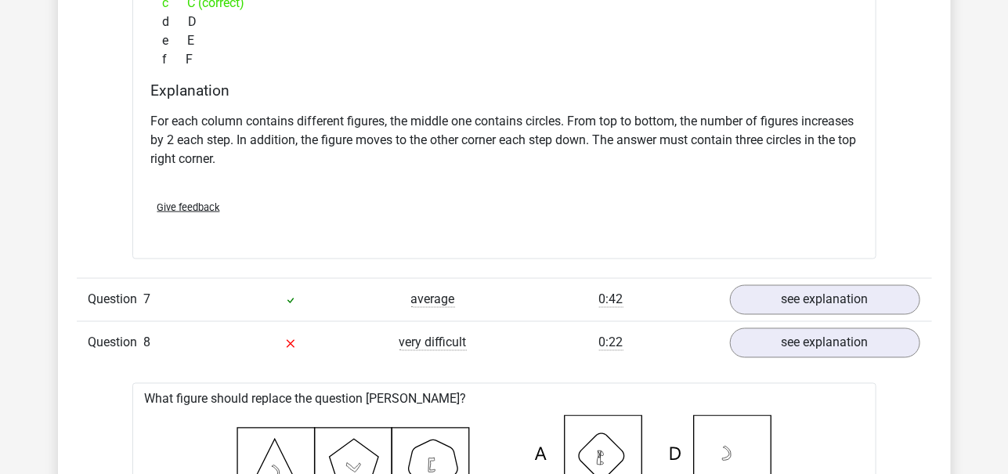
scroll to position [3049, 0]
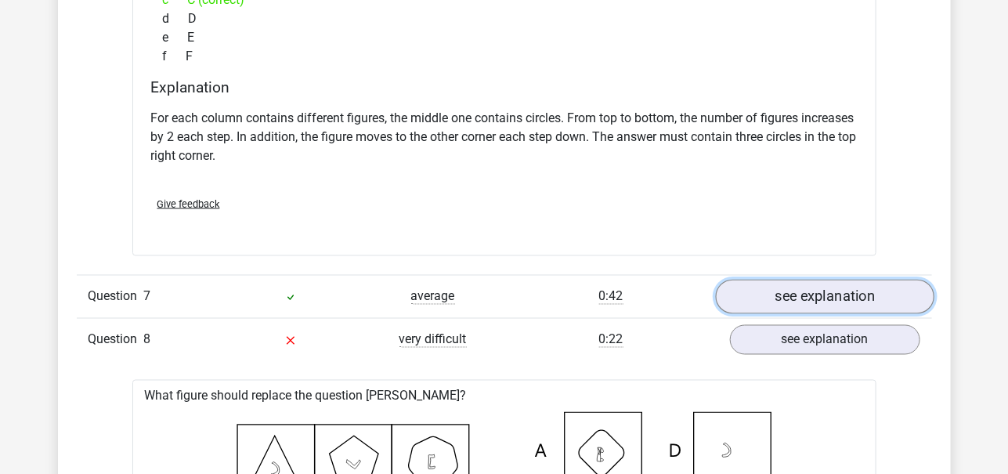
click at [824, 296] on link "see explanation" at bounding box center [824, 297] width 219 height 34
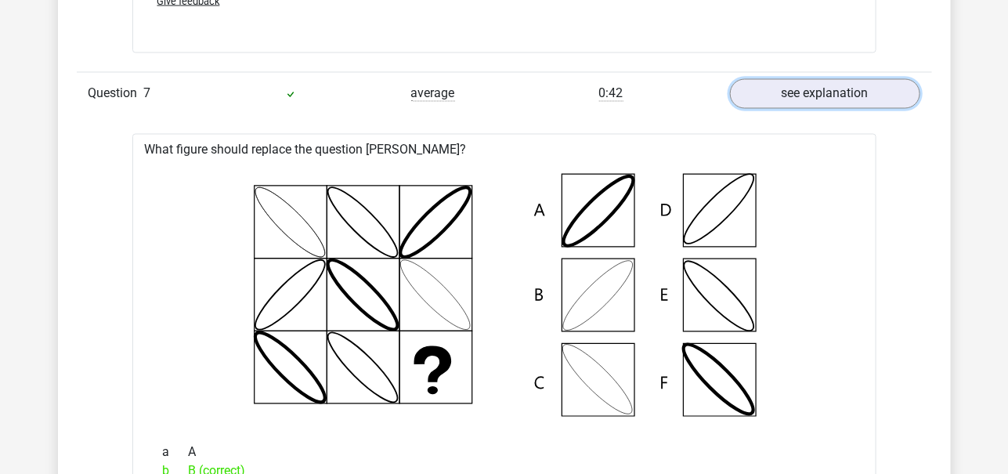
scroll to position [3224, 0]
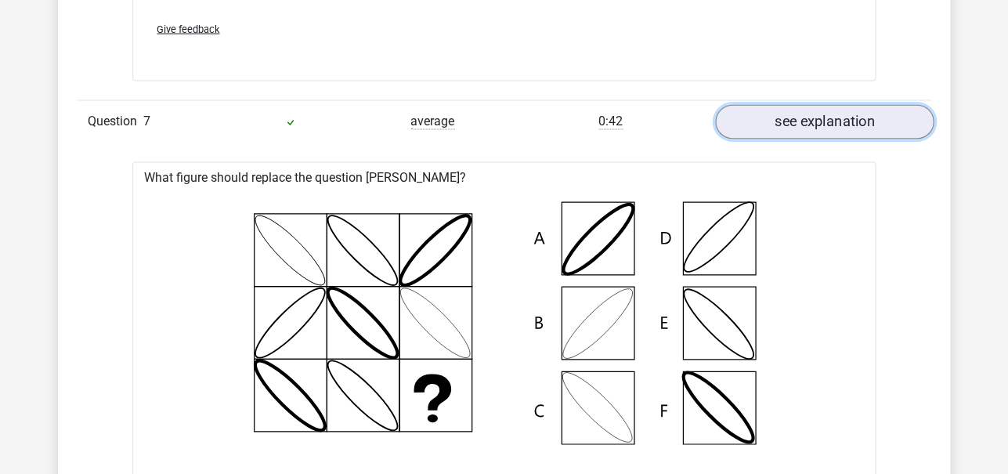
click at [860, 121] on link "see explanation" at bounding box center [824, 122] width 219 height 34
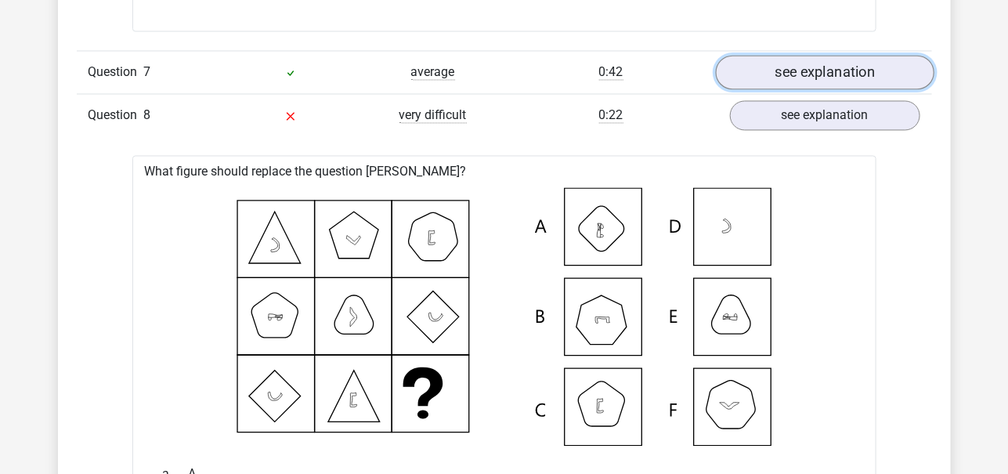
scroll to position [3274, 0]
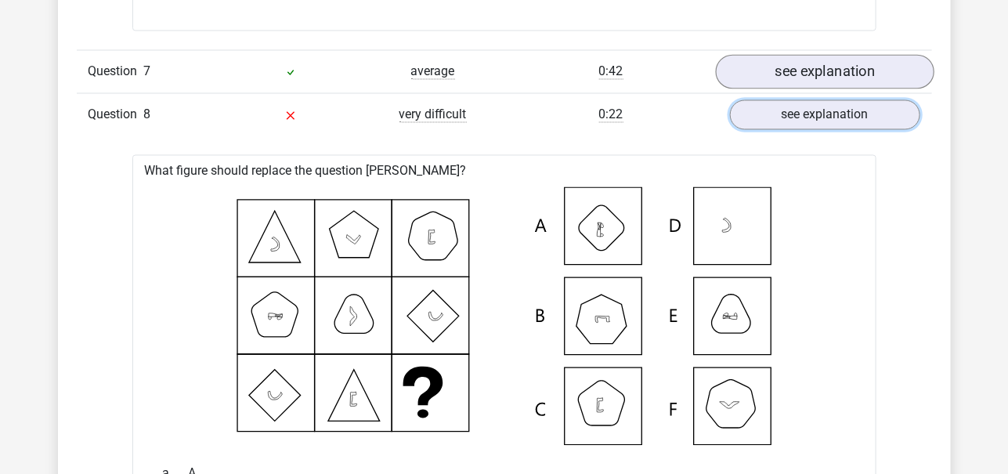
click at [860, 121] on link "see explanation" at bounding box center [825, 115] width 190 height 30
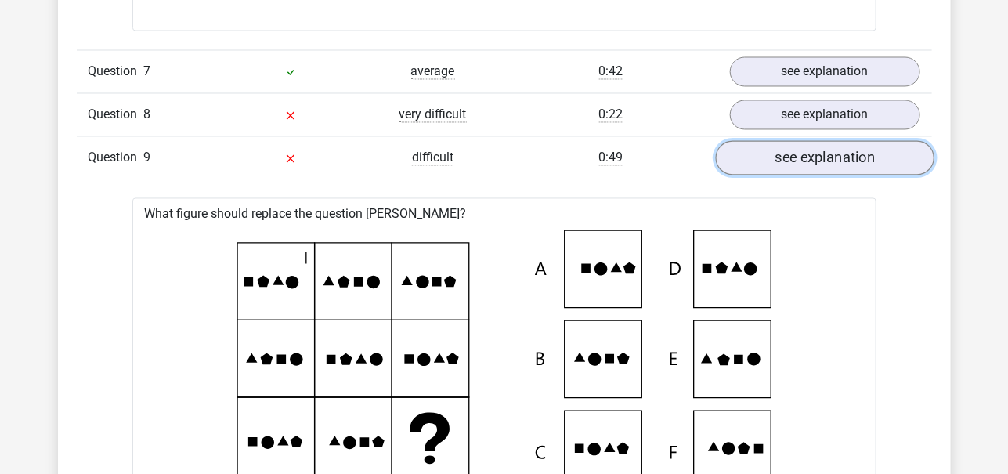
click at [854, 147] on link "see explanation" at bounding box center [824, 158] width 219 height 34
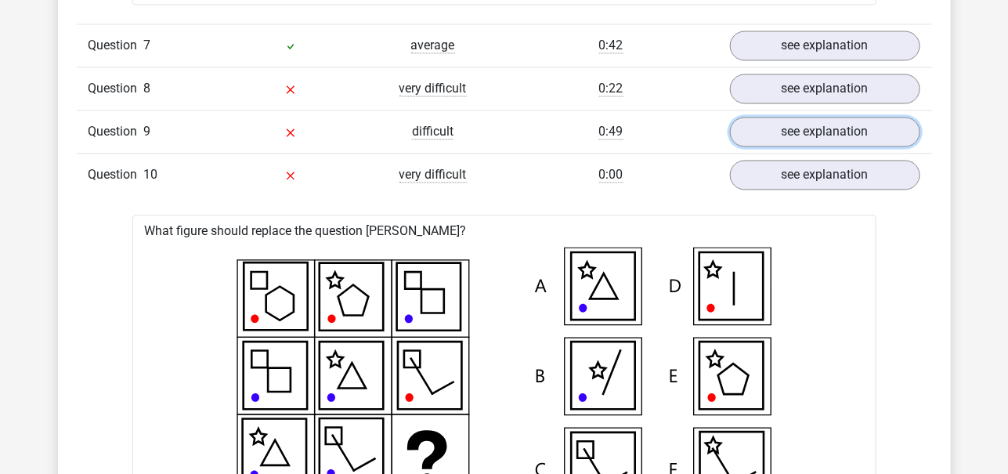
scroll to position [3292, 0]
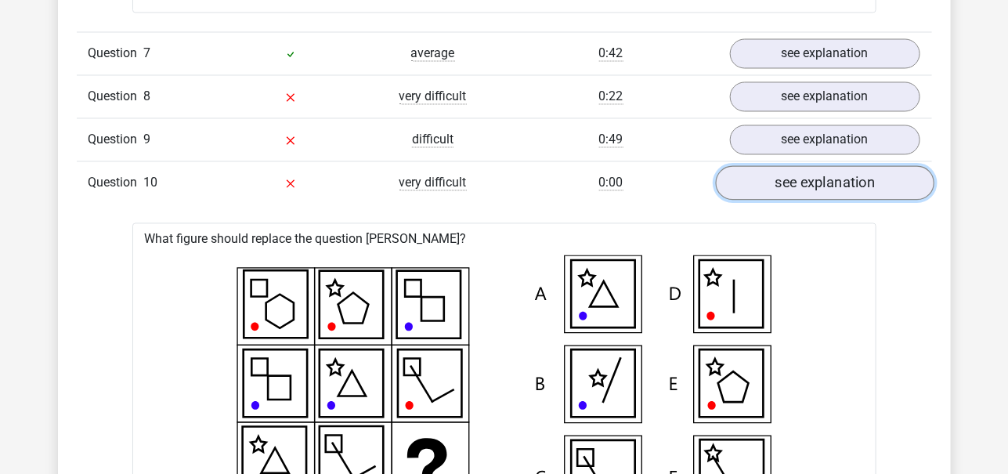
click at [852, 183] on link "see explanation" at bounding box center [824, 183] width 219 height 34
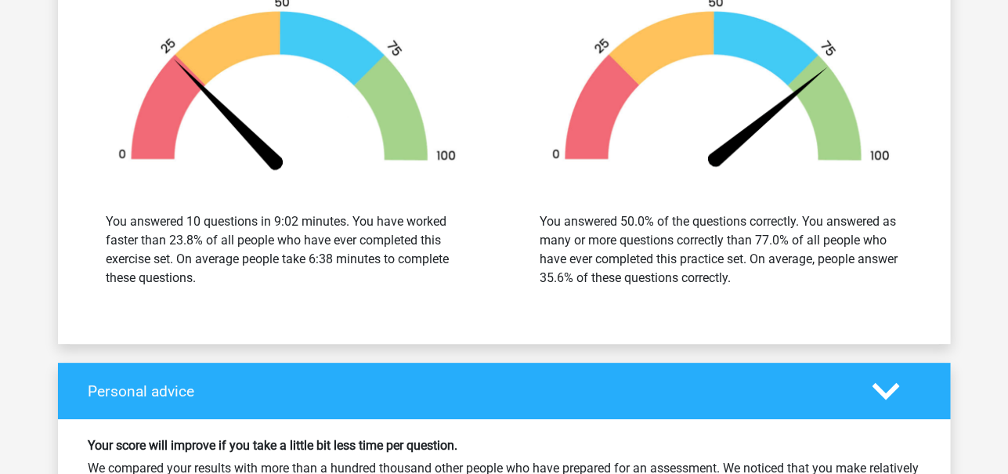
scroll to position [3709, 0]
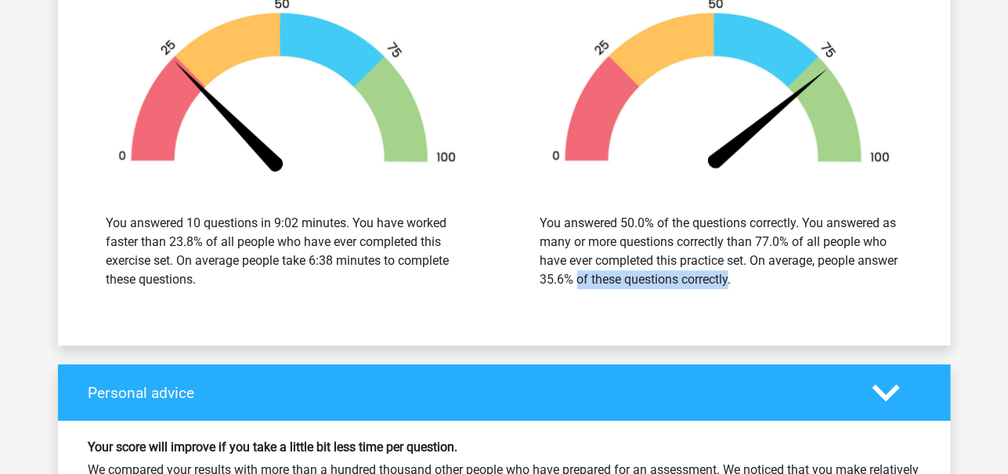
drag, startPoint x: 585, startPoint y: 273, endPoint x: 697, endPoint y: 273, distance: 112.0
click at [697, 273] on div "You answered 50.0% of the questions correctly. You answered as many or more que…" at bounding box center [722, 251] width 362 height 75
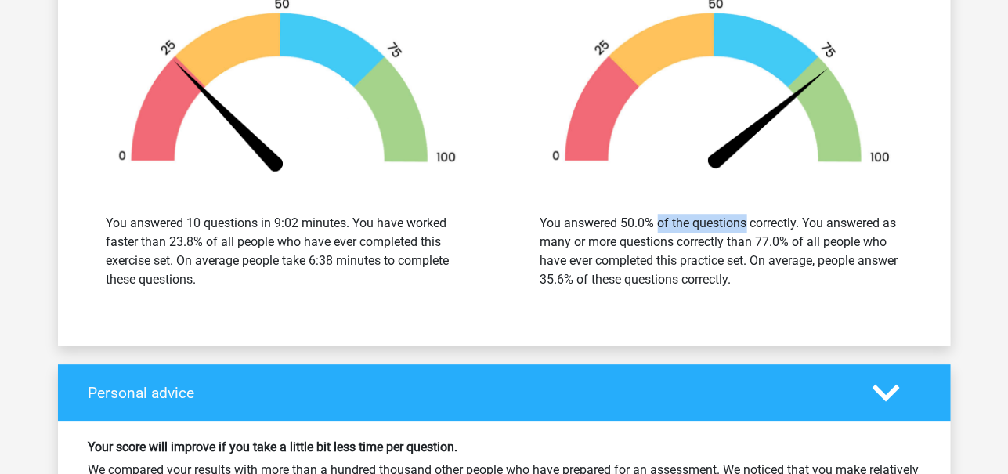
drag, startPoint x: 621, startPoint y: 207, endPoint x: 668, endPoint y: 209, distance: 47.1
click at [668, 214] on div "You answered 50.0% of the questions correctly. You answered as many or more que…" at bounding box center [722, 251] width 362 height 75
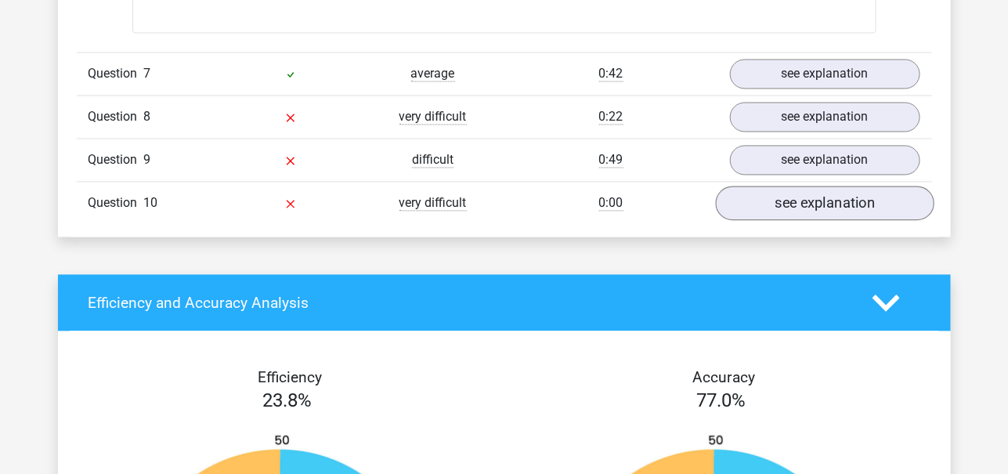
scroll to position [3270, 0]
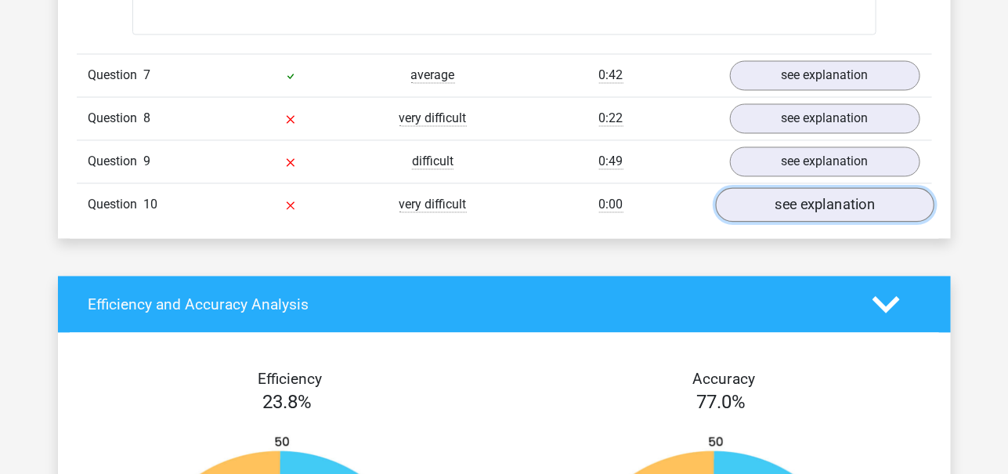
click at [788, 188] on link "see explanation" at bounding box center [824, 205] width 219 height 34
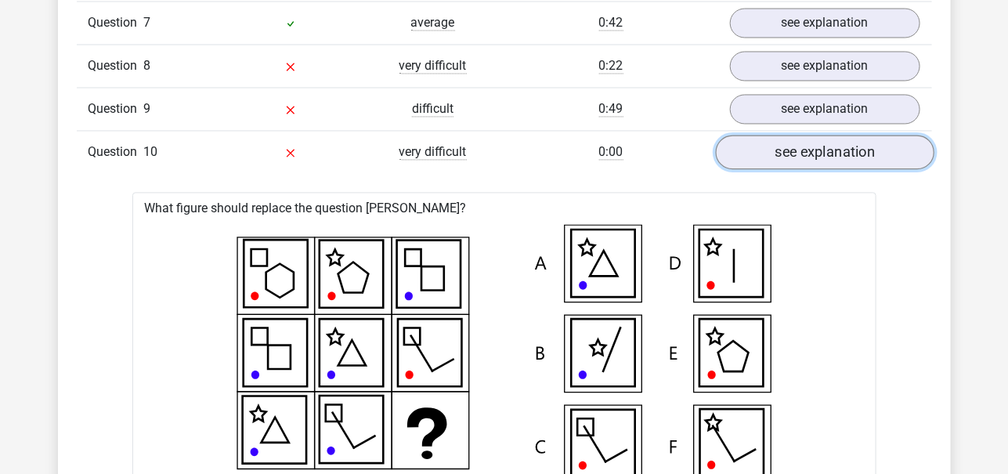
scroll to position [3310, 0]
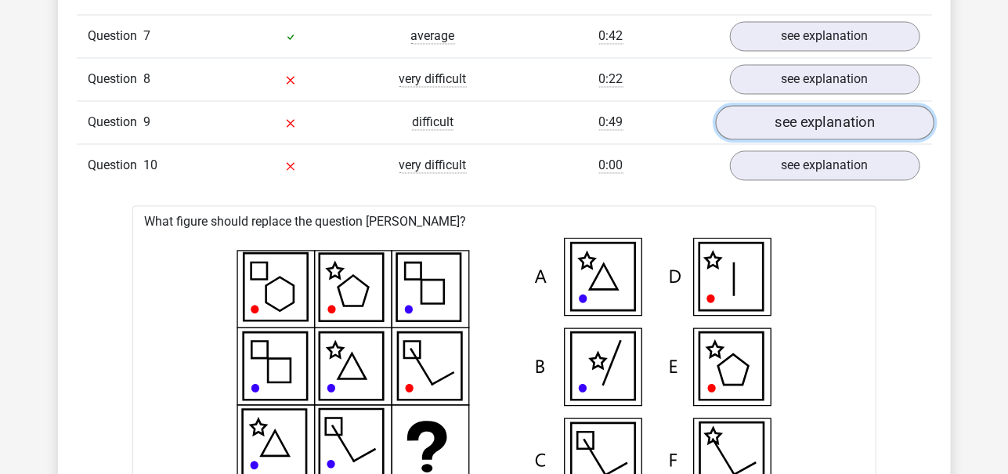
click at [827, 125] on link "see explanation" at bounding box center [824, 122] width 219 height 34
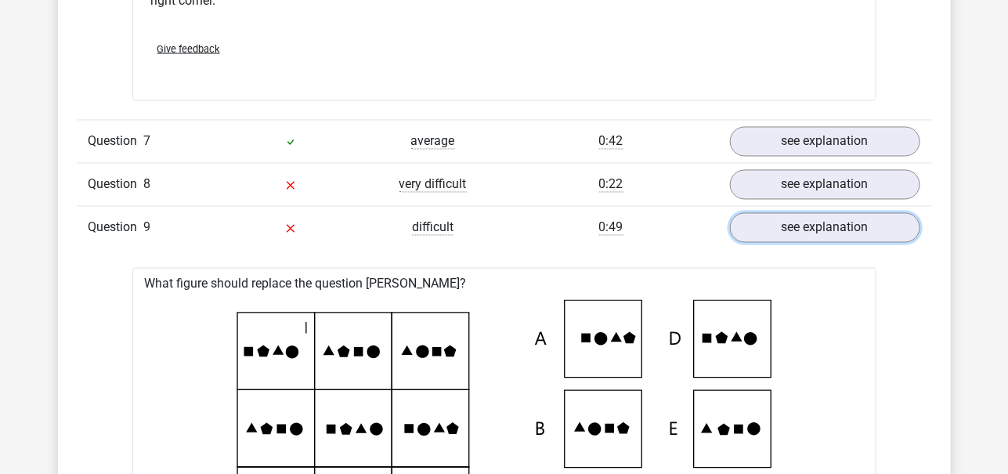
scroll to position [3203, 0]
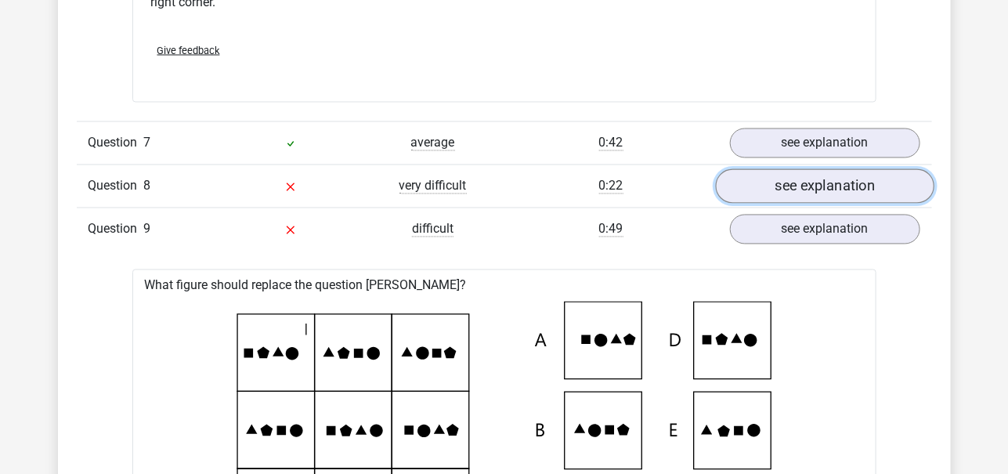
click at [799, 179] on link "see explanation" at bounding box center [824, 186] width 219 height 34
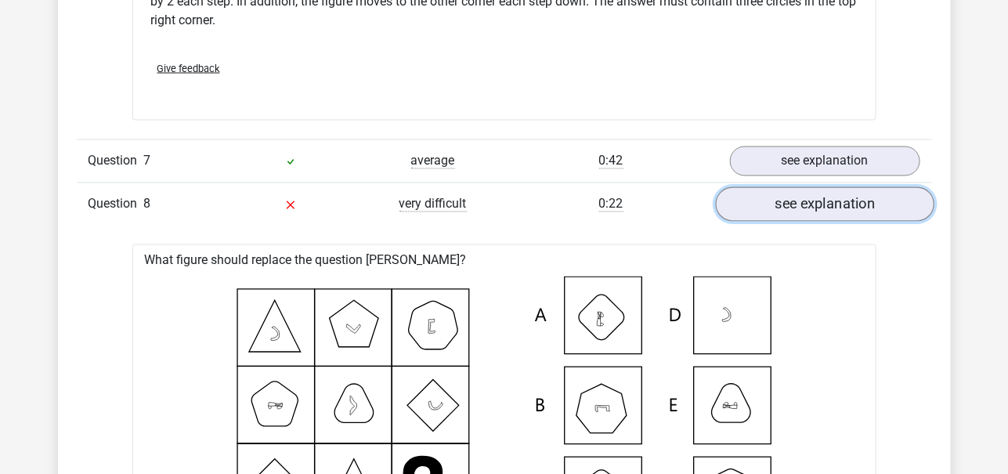
scroll to position [3172, 0]
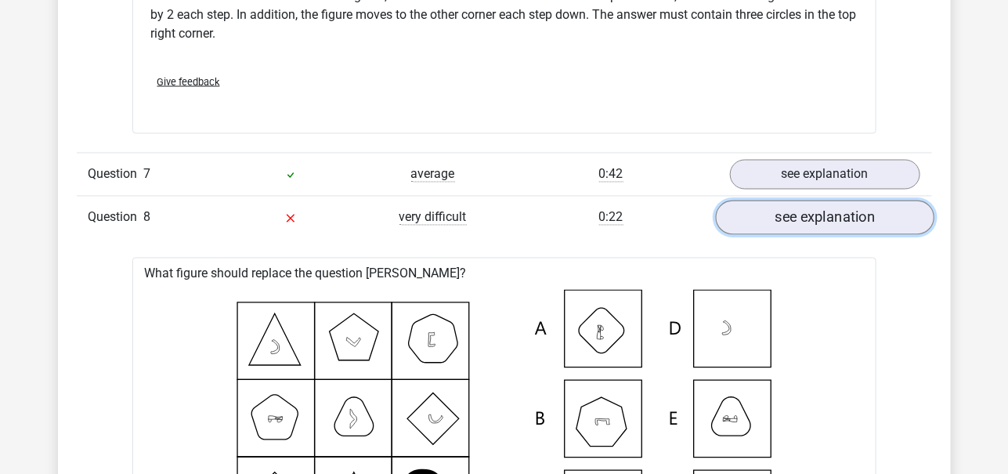
click at [818, 201] on link "see explanation" at bounding box center [824, 218] width 219 height 34
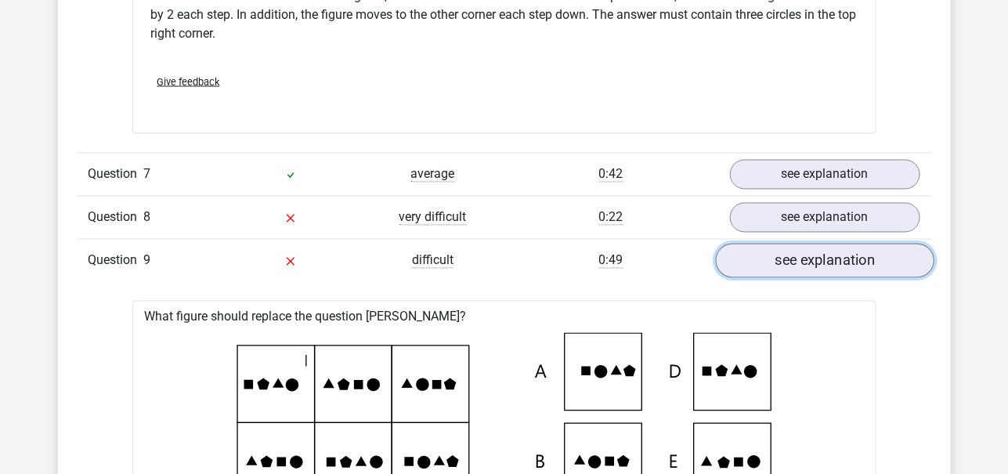
click at [803, 244] on link "see explanation" at bounding box center [824, 261] width 219 height 34
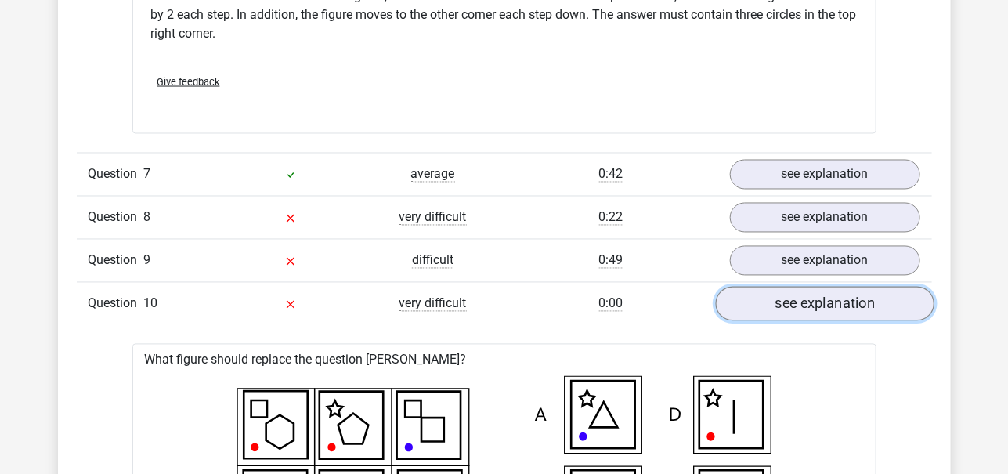
click at [811, 294] on link "see explanation" at bounding box center [824, 304] width 219 height 34
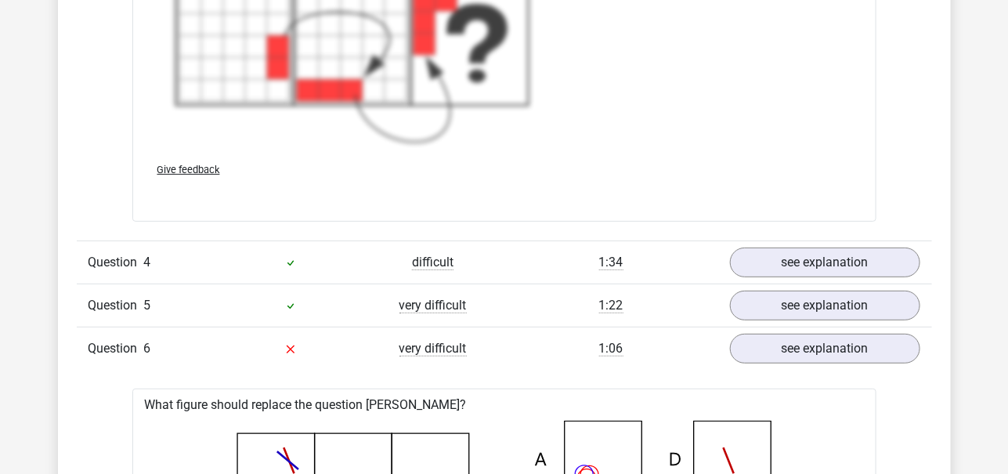
scroll to position [2303, 0]
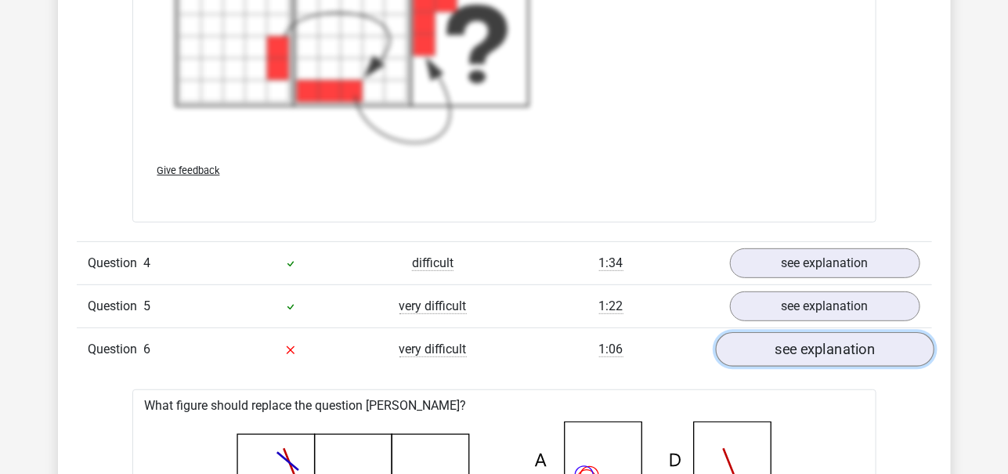
click at [817, 335] on link "see explanation" at bounding box center [824, 349] width 219 height 34
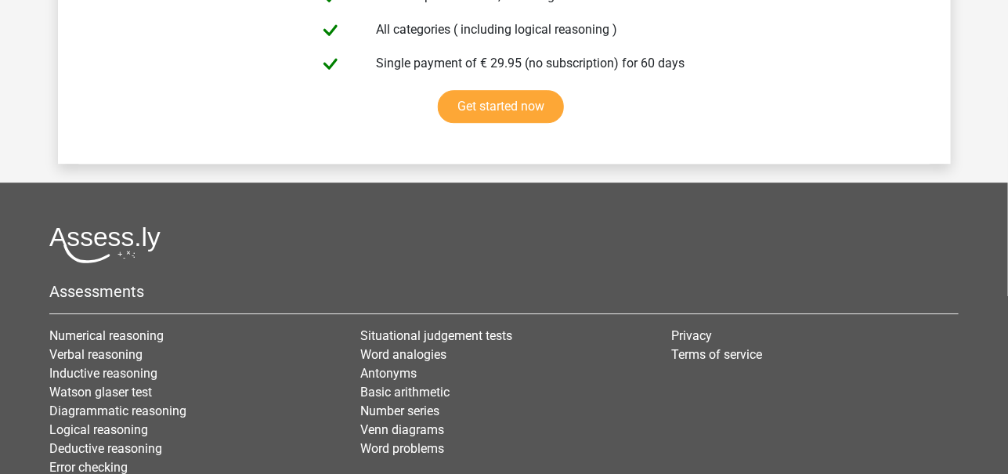
scroll to position [3997, 0]
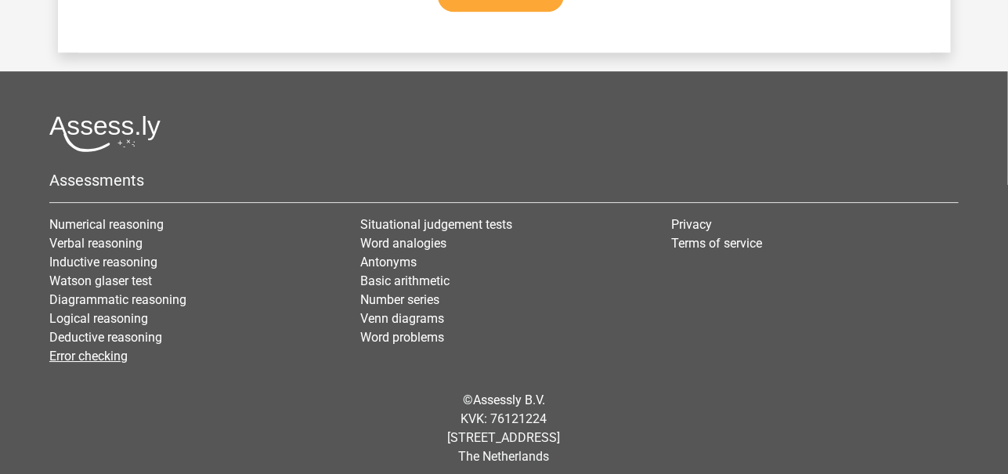
click at [121, 349] on link "Error checking" at bounding box center [88, 356] width 78 height 15
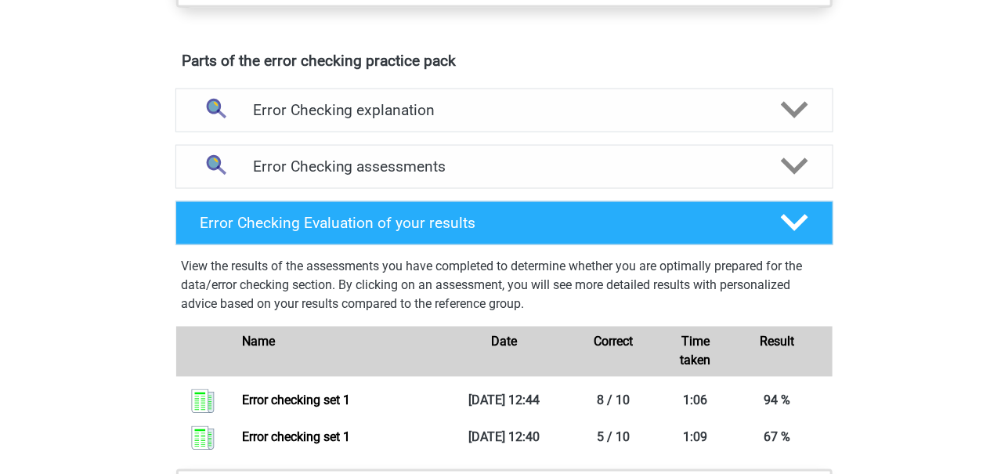
scroll to position [838, 0]
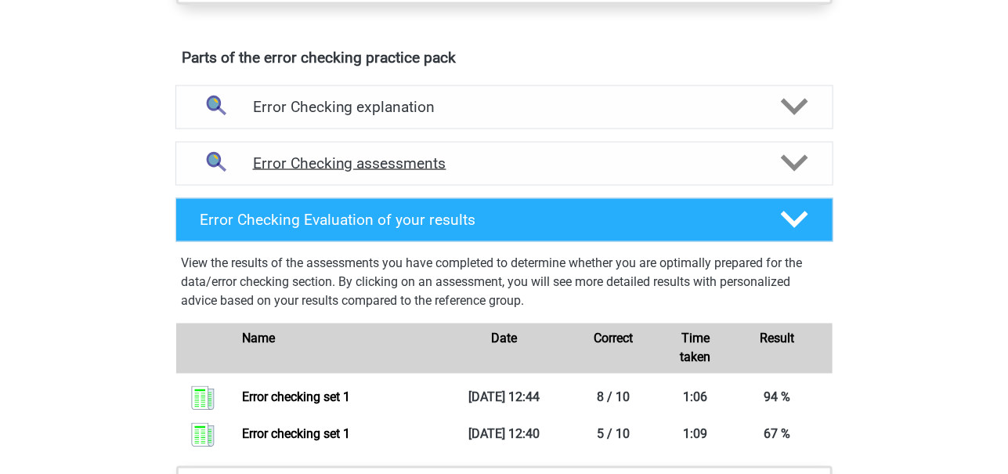
click at [465, 167] on h4 "Error Checking assessments" at bounding box center [504, 163] width 503 height 18
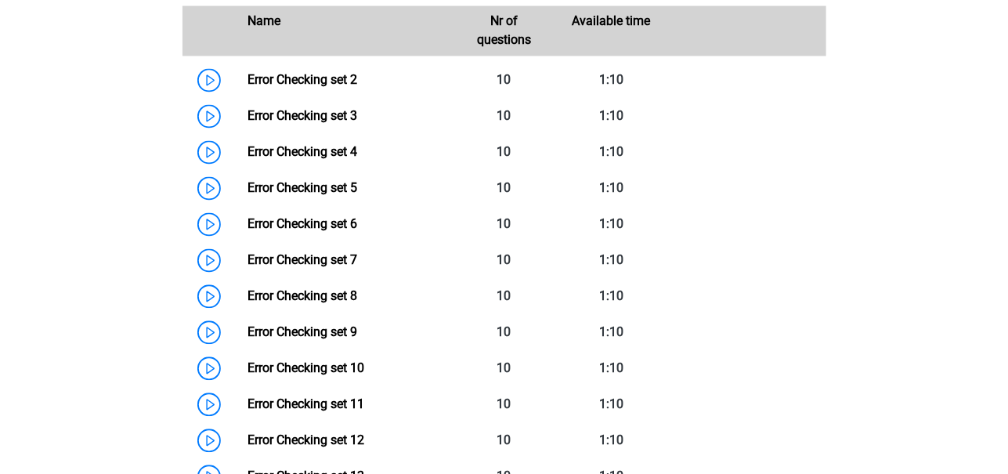
scroll to position [1100, 0]
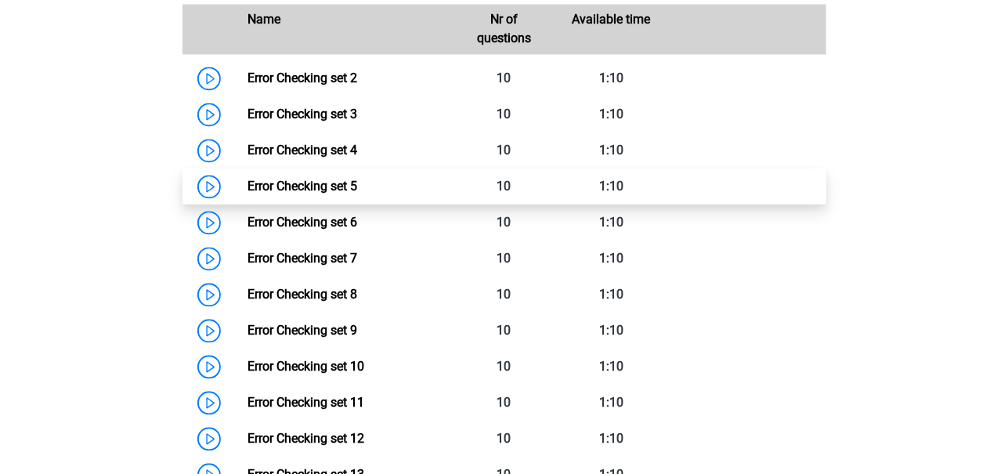
click at [248, 184] on link "Error Checking set 5" at bounding box center [303, 186] width 110 height 15
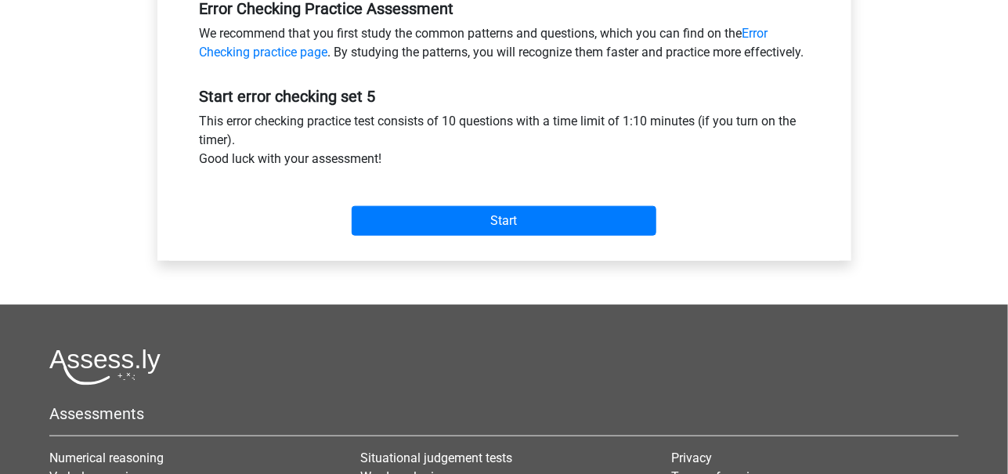
scroll to position [501, 0]
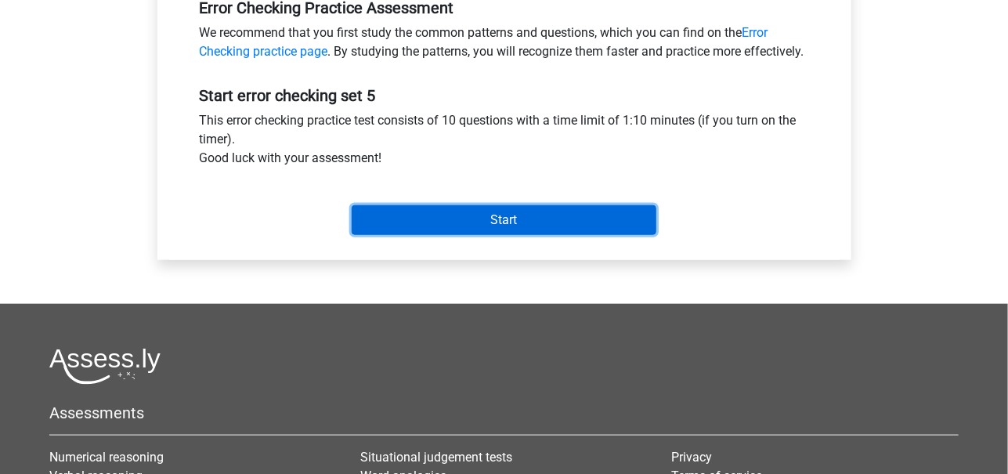
click at [415, 230] on input "Start" at bounding box center [504, 220] width 305 height 30
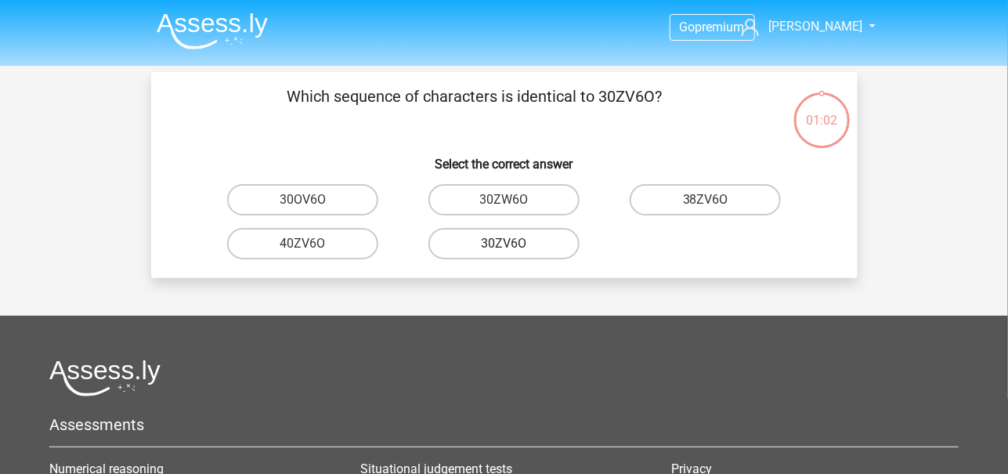
click at [545, 242] on label "30ZV6O" at bounding box center [504, 243] width 151 height 31
click at [514, 244] on input "30ZV6O" at bounding box center [509, 249] width 10 height 10
radio input "true"
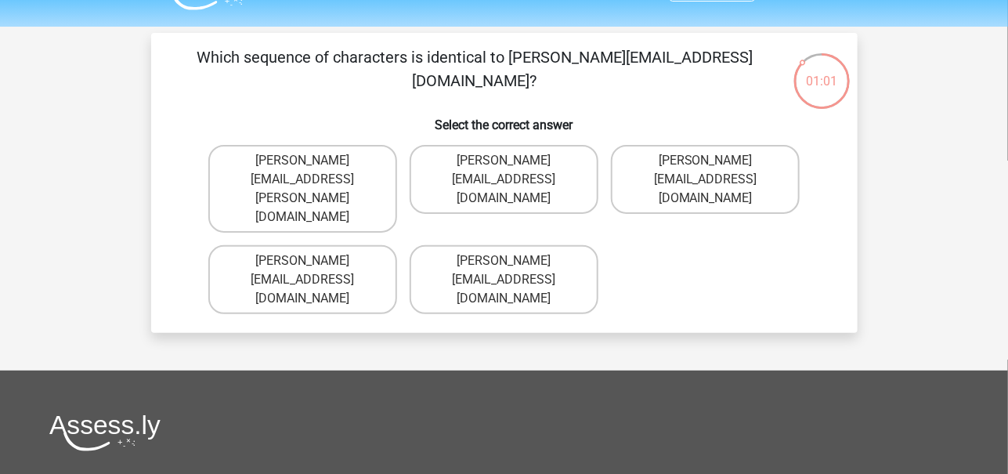
scroll to position [38, 0]
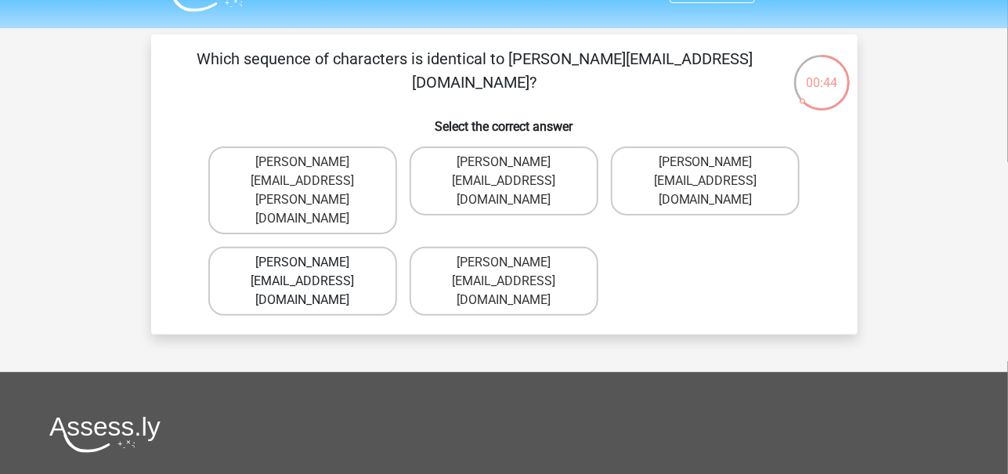
click at [341, 247] on label "[PERSON_NAME][EMAIL_ADDRESS][DOMAIN_NAME]" at bounding box center [302, 281] width 189 height 69
click at [313, 262] on input "[PERSON_NAME][EMAIL_ADDRESS][DOMAIN_NAME]" at bounding box center [307, 267] width 10 height 10
radio input "true"
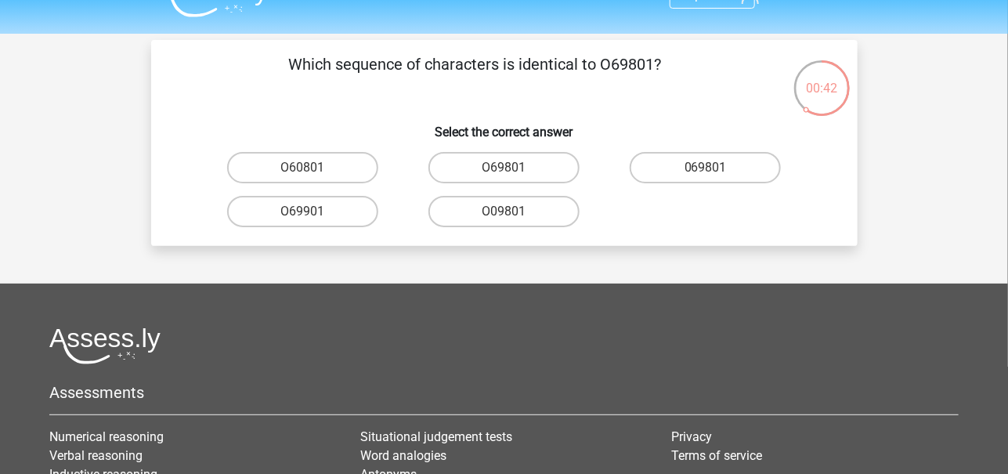
scroll to position [24, 0]
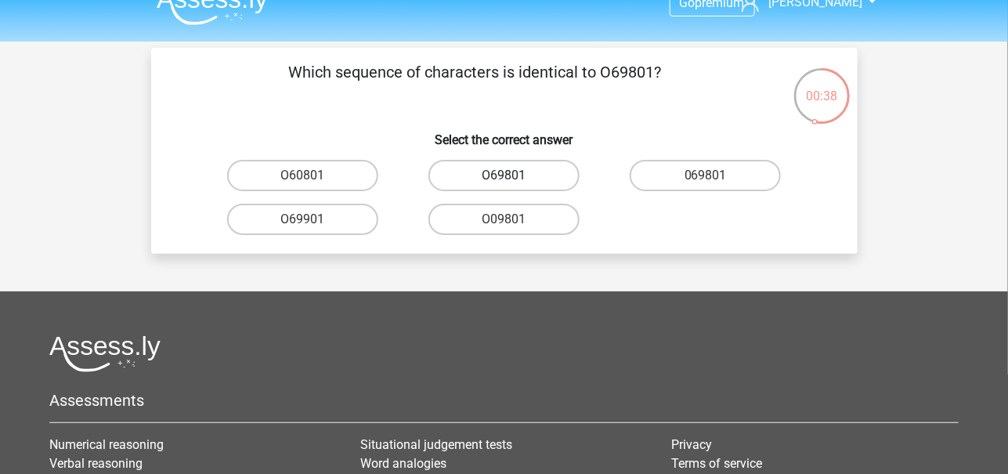
click at [466, 174] on label "O69801" at bounding box center [504, 175] width 151 height 31
click at [504, 176] on input "O69801" at bounding box center [509, 181] width 10 height 10
radio input "true"
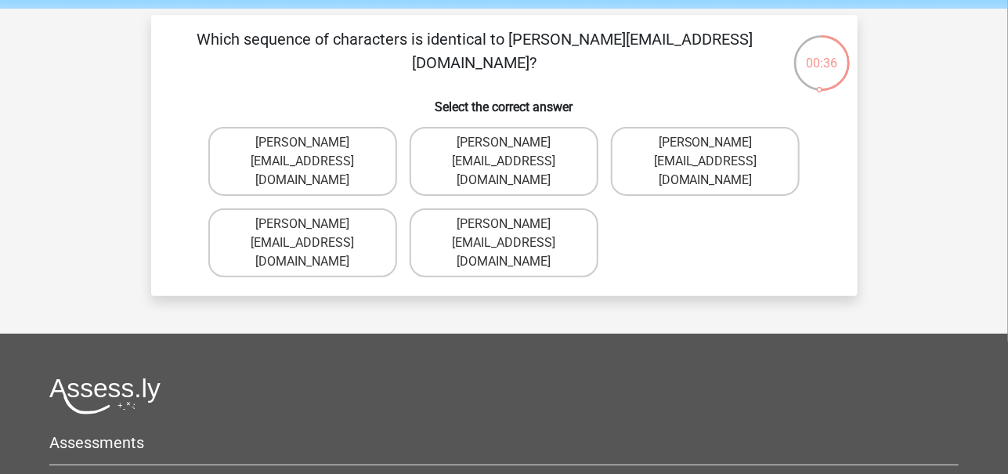
scroll to position [53, 0]
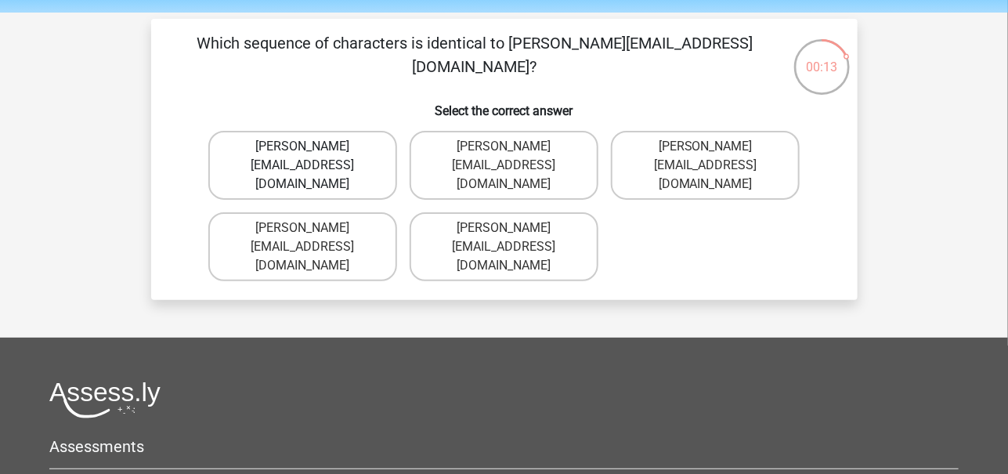
click at [349, 160] on label "[PERSON_NAME][EMAIL_ADDRESS][DOMAIN_NAME]" at bounding box center [302, 165] width 189 height 69
click at [313, 157] on input "[PERSON_NAME][EMAIL_ADDRESS][DOMAIN_NAME]" at bounding box center [307, 152] width 10 height 10
radio input "true"
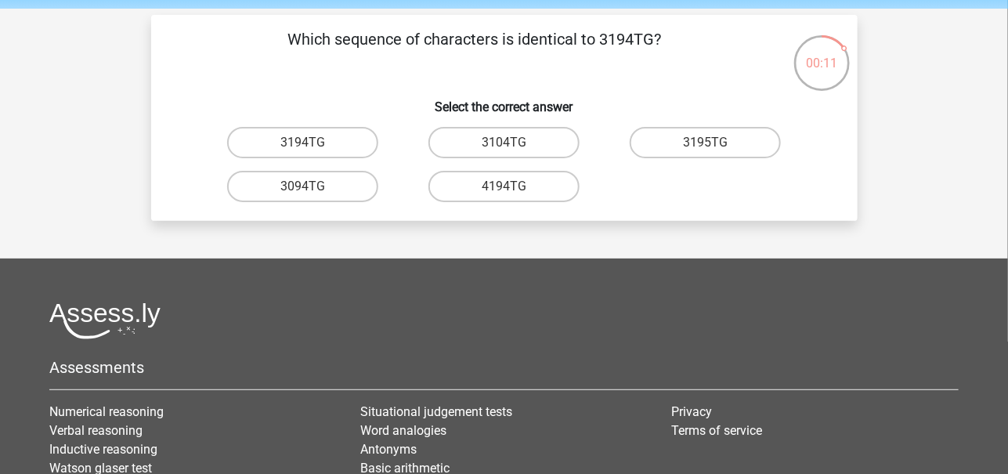
scroll to position [57, 0]
click at [341, 141] on label "3194TG" at bounding box center [302, 142] width 151 height 31
click at [313, 143] on input "3194TG" at bounding box center [307, 148] width 10 height 10
radio input "true"
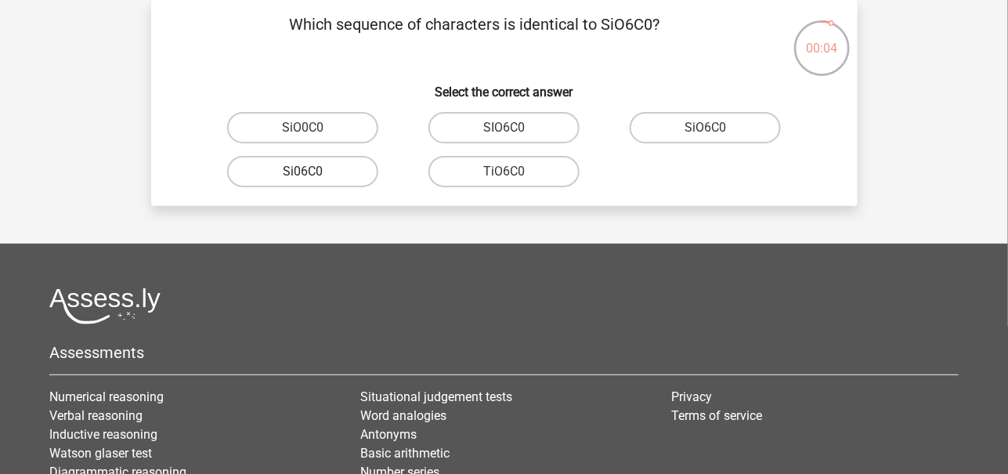
click at [320, 165] on label "Si06C0" at bounding box center [302, 171] width 151 height 31
click at [313, 172] on input "Si06C0" at bounding box center [307, 177] width 10 height 10
radio input "true"
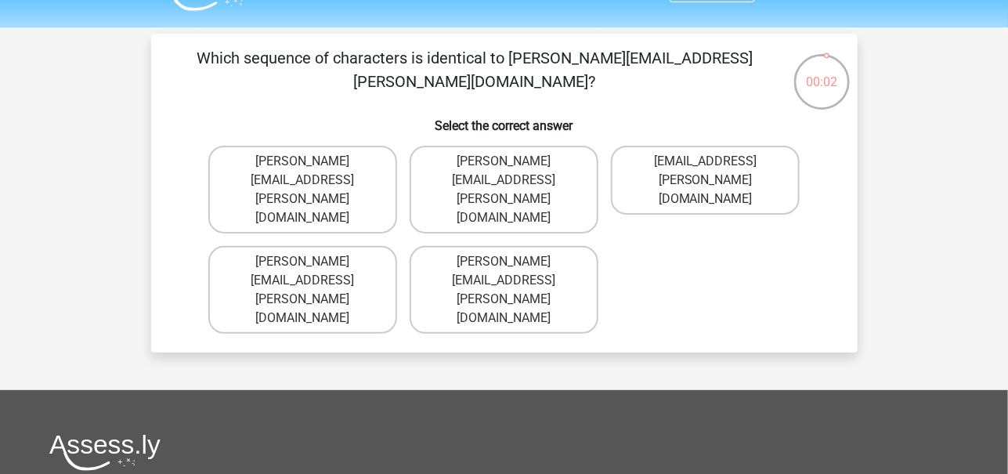
scroll to position [38, 0]
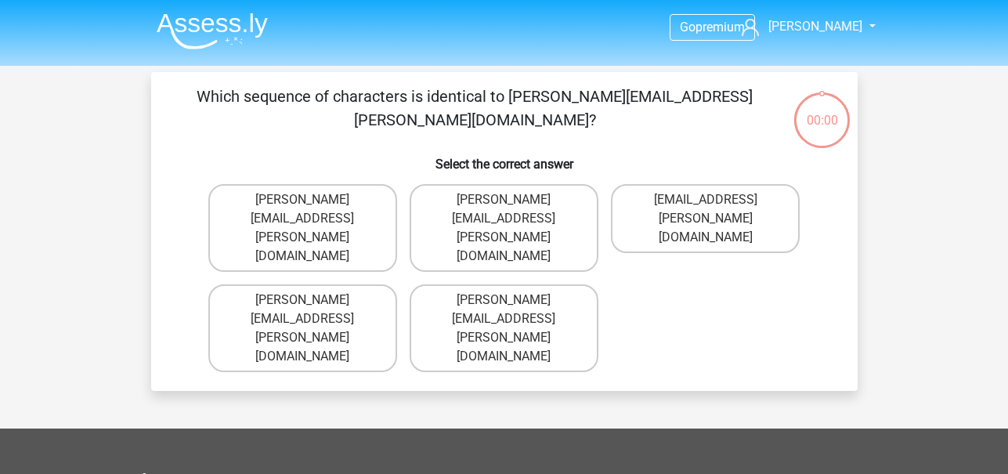
scroll to position [38, 0]
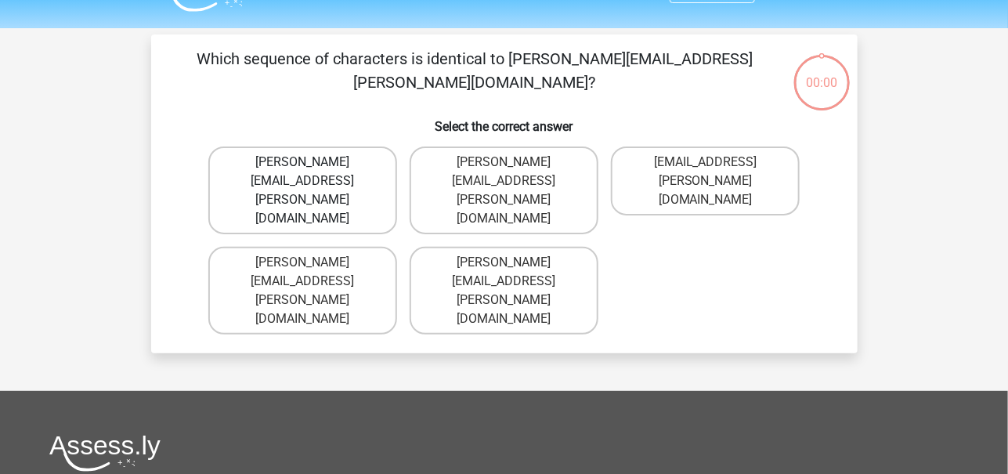
click at [363, 164] on label "[PERSON_NAME][EMAIL_ADDRESS][PERSON_NAME][DOMAIN_NAME]" at bounding box center [302, 191] width 189 height 88
click at [313, 164] on input "[PERSON_NAME][EMAIL_ADDRESS][PERSON_NAME][DOMAIN_NAME]" at bounding box center [307, 167] width 10 height 10
radio input "true"
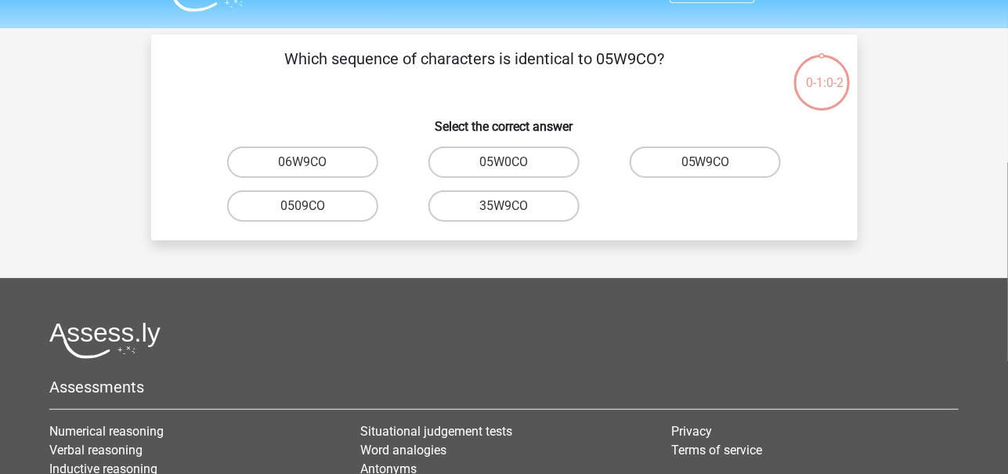
scroll to position [72, 0]
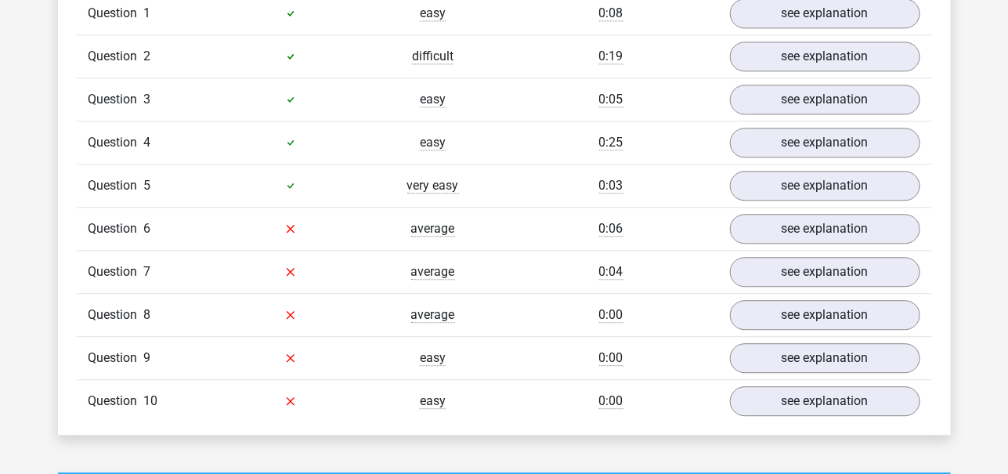
scroll to position [1329, 0]
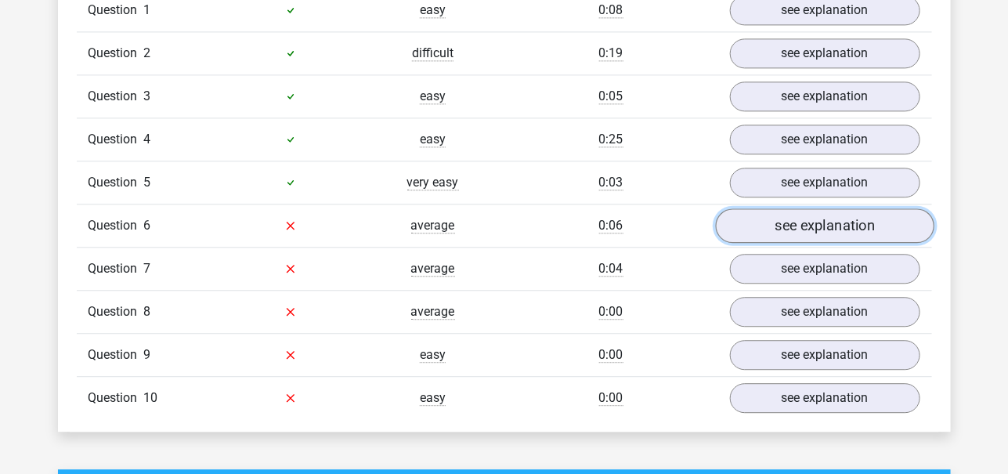
click at [771, 218] on link "see explanation" at bounding box center [824, 225] width 219 height 34
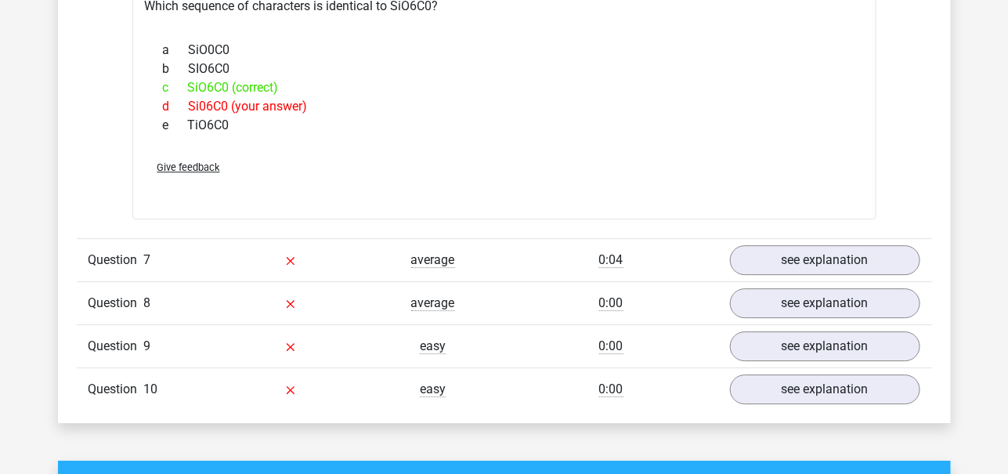
scroll to position [1631, 0]
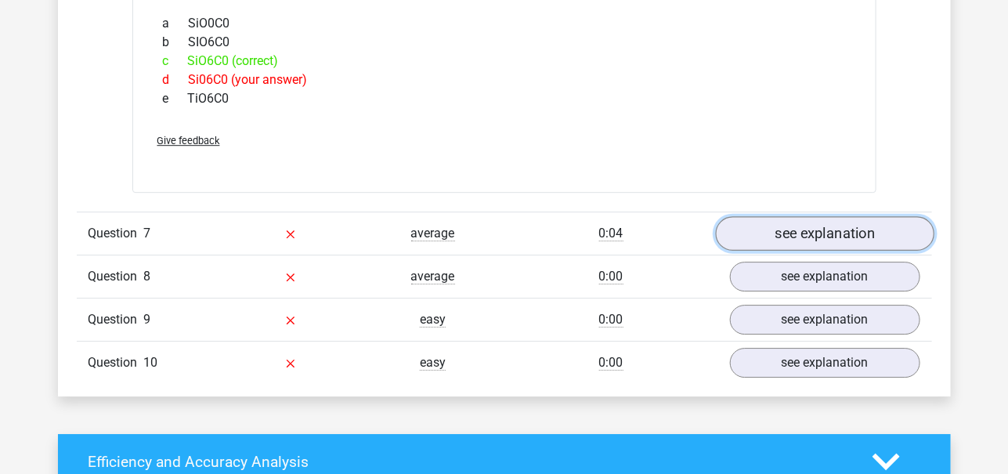
click at [778, 230] on link "see explanation" at bounding box center [824, 233] width 219 height 34
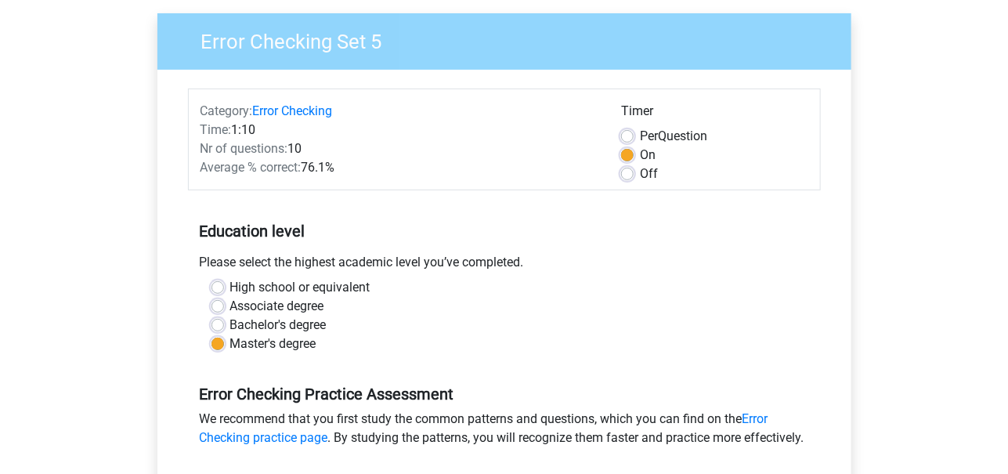
scroll to position [99, 0]
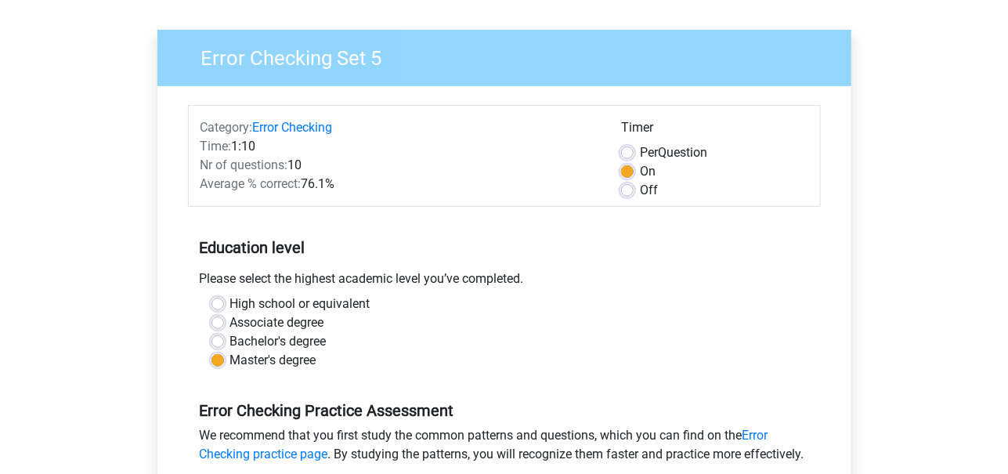
click at [287, 338] on label "Bachelor's degree" at bounding box center [278, 341] width 96 height 19
click at [224, 338] on input "Bachelor's degree" at bounding box center [218, 340] width 13 height 16
radio input "true"
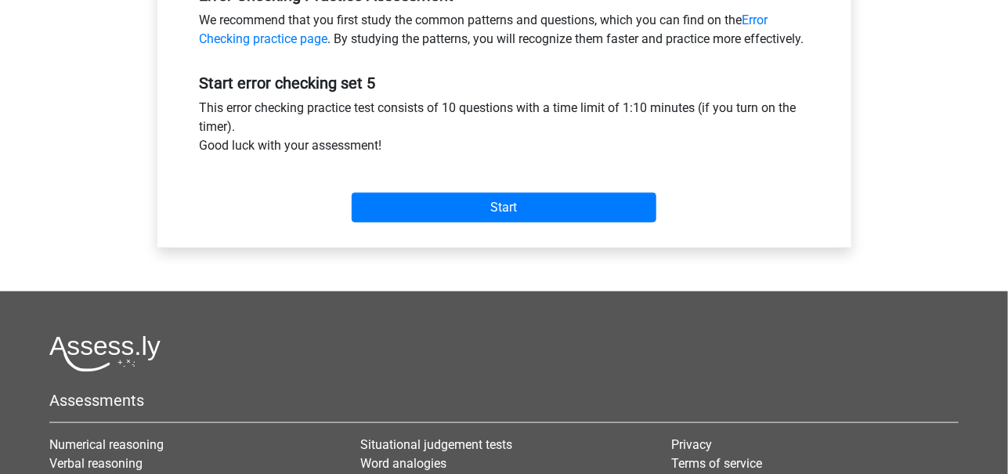
scroll to position [527, 0]
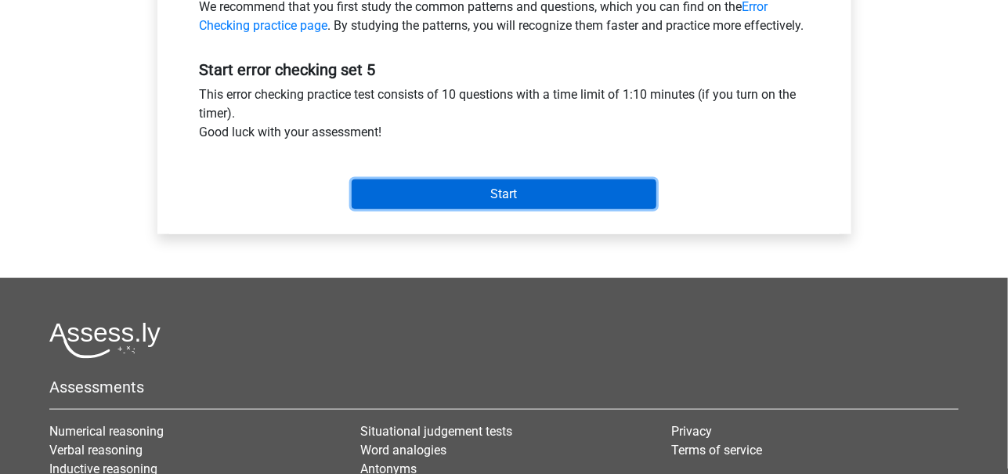
click at [403, 209] on input "Start" at bounding box center [504, 194] width 305 height 30
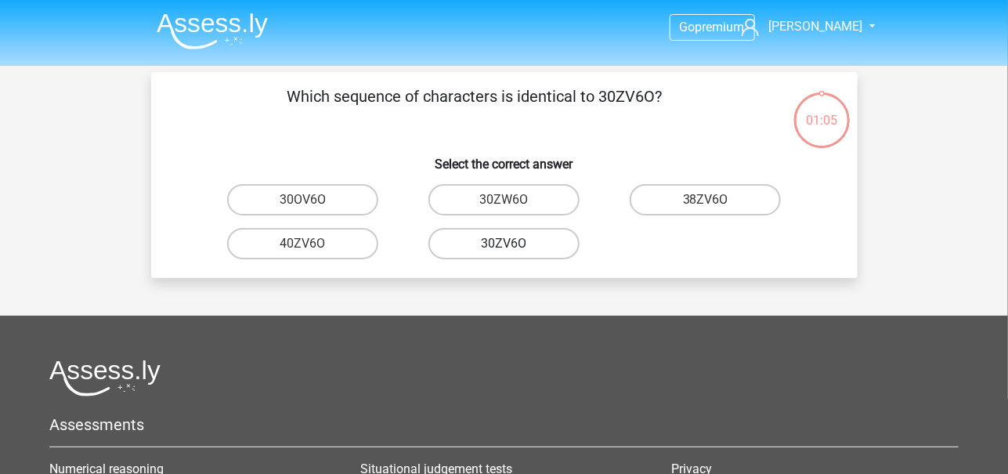
click at [482, 246] on label "30ZV6O" at bounding box center [504, 243] width 151 height 31
click at [504, 246] on input "30ZV6O" at bounding box center [509, 249] width 10 height 10
radio input "true"
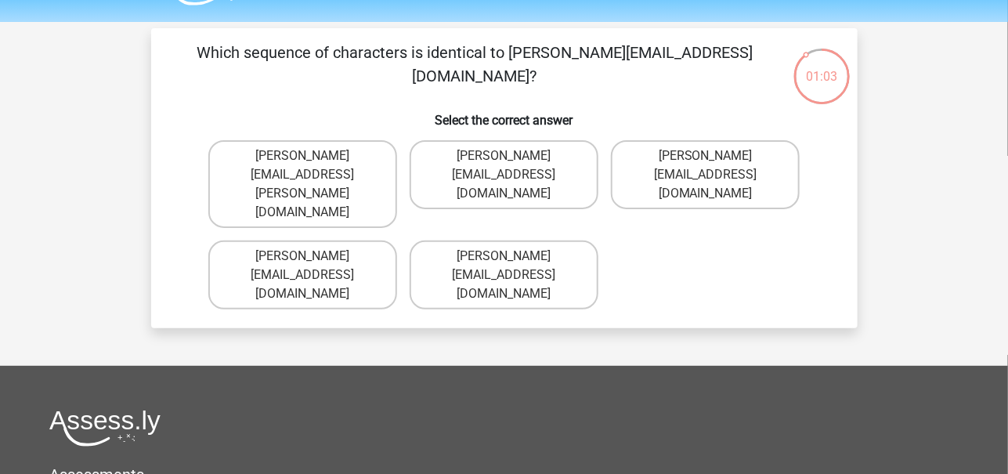
scroll to position [41, 0]
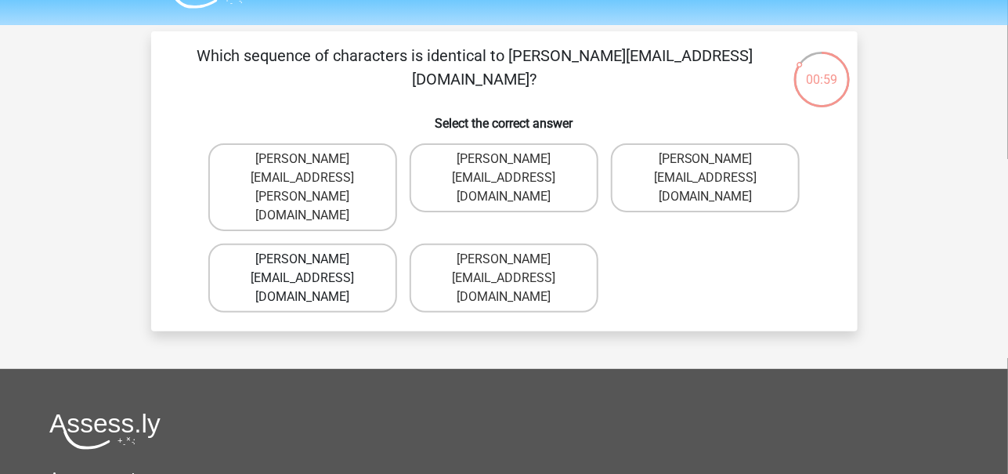
click at [349, 244] on label "Muhammad+Carroll@memail.gl" at bounding box center [302, 278] width 189 height 69
click at [313, 259] on input "Muhammad+Carroll@memail.gl" at bounding box center [307, 264] width 10 height 10
radio input "true"
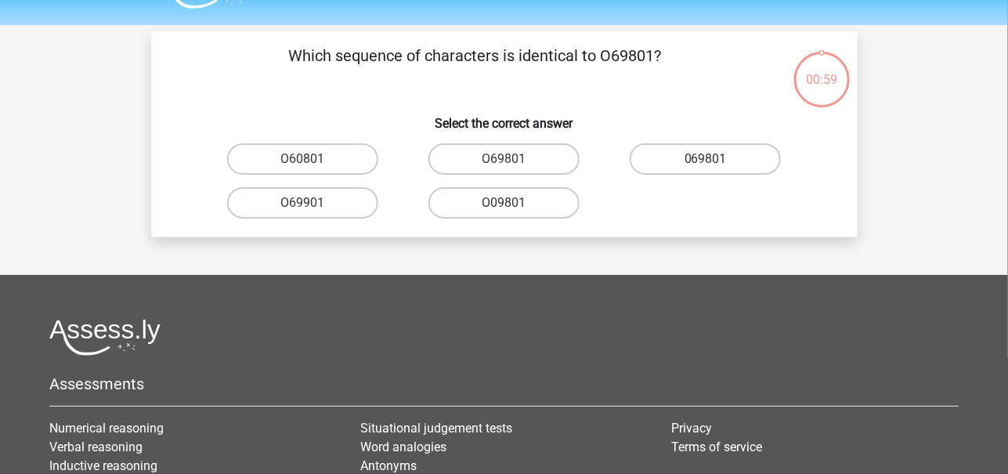
scroll to position [72, 0]
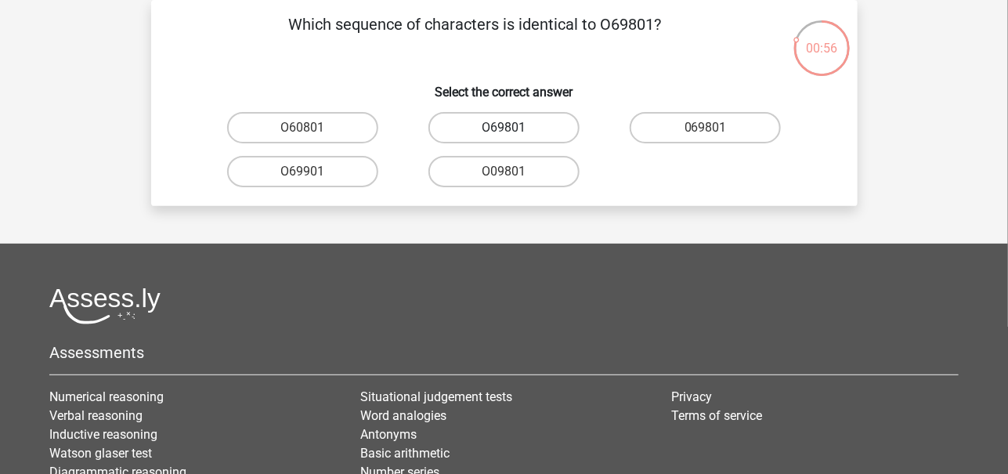
click at [498, 130] on label "O69801" at bounding box center [504, 127] width 151 height 31
click at [504, 130] on input "O69801" at bounding box center [509, 133] width 10 height 10
radio input "true"
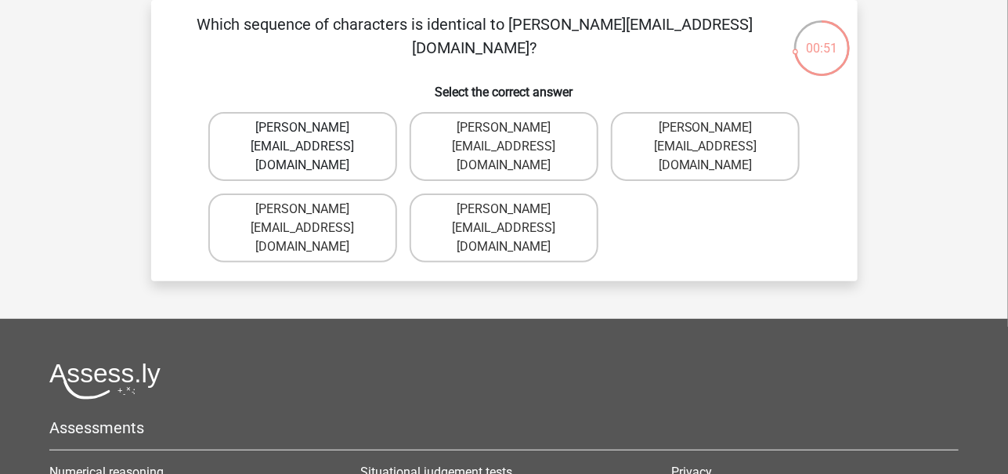
click at [344, 154] on label "George-Churchill@jointmail.com.co" at bounding box center [302, 146] width 189 height 69
click at [313, 138] on input "George-Churchill@jointmail.com.co" at bounding box center [307, 133] width 10 height 10
radio input "true"
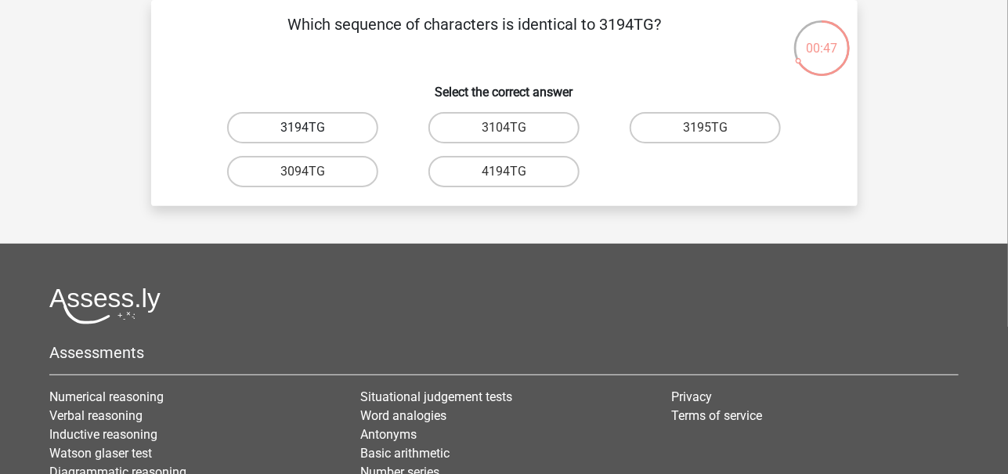
click at [338, 136] on label "3194TG" at bounding box center [302, 127] width 151 height 31
click at [313, 136] on input "3194TG" at bounding box center [307, 133] width 10 height 10
radio input "true"
click at [689, 127] on label "SiO6C0" at bounding box center [705, 127] width 151 height 31
click at [706, 128] on input "SiO6C0" at bounding box center [711, 133] width 10 height 10
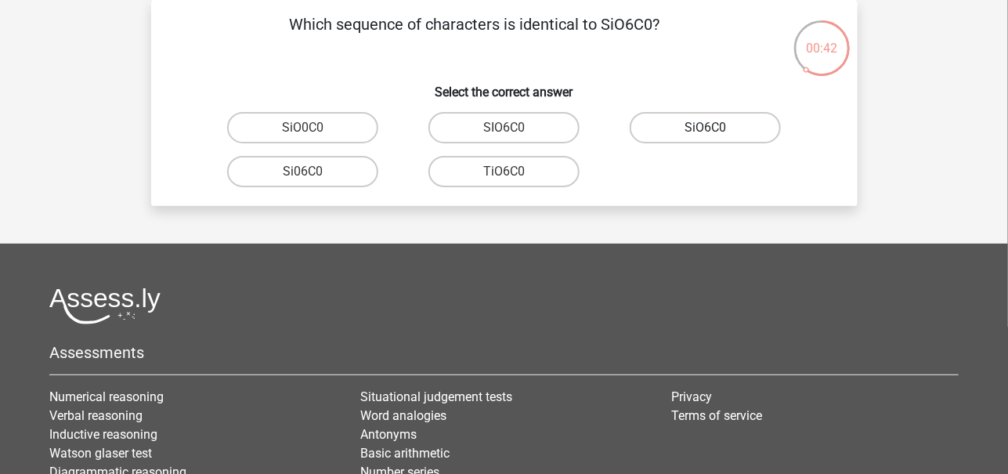
radio input "true"
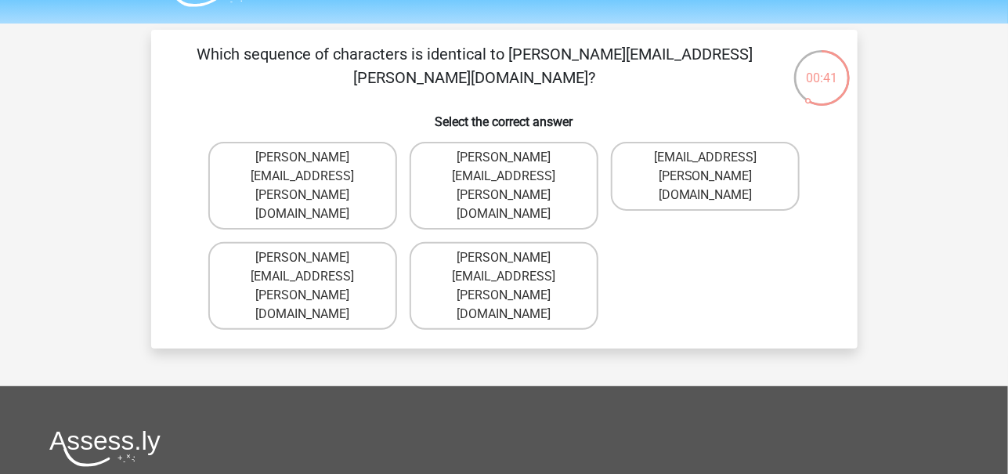
scroll to position [41, 0]
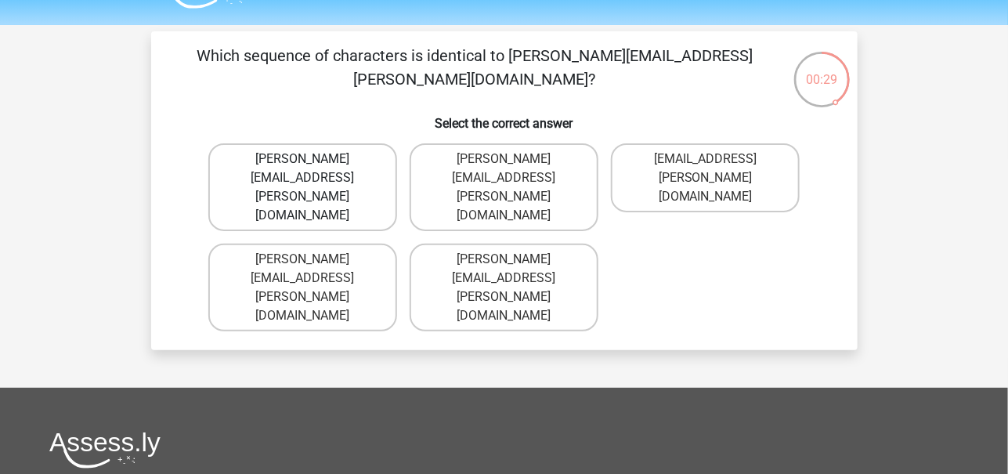
click at [318, 162] on label "Connor.Clarke@hotmails.gr" at bounding box center [302, 187] width 189 height 88
click at [313, 162] on input "Connor.Clarke@hotmails.gr" at bounding box center [307, 164] width 10 height 10
radio input "true"
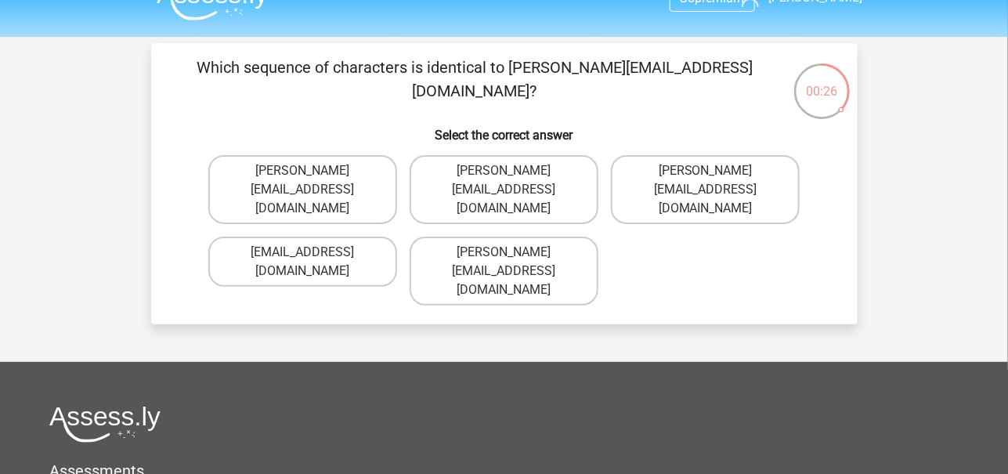
scroll to position [26, 0]
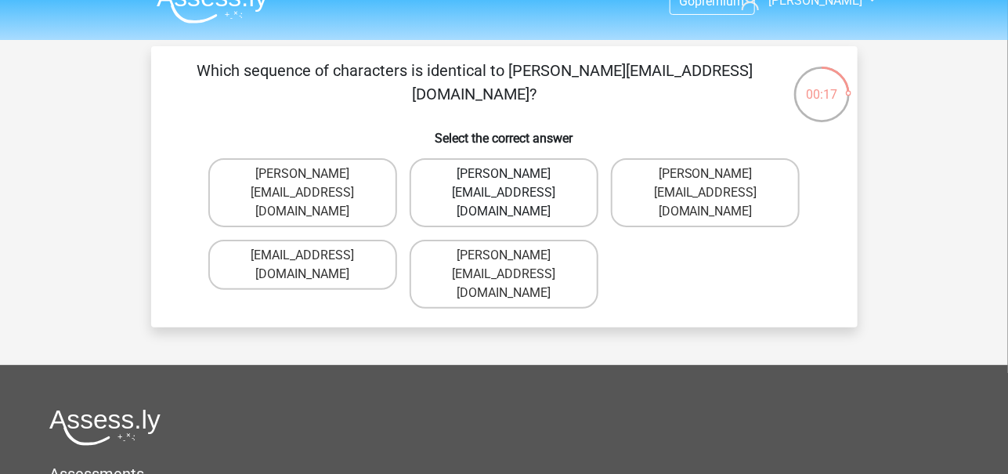
click at [472, 176] on label "Ella-Clay@email.uk.co" at bounding box center [504, 192] width 189 height 69
click at [504, 176] on input "Ella-Clay@email.uk.co" at bounding box center [509, 179] width 10 height 10
radio input "true"
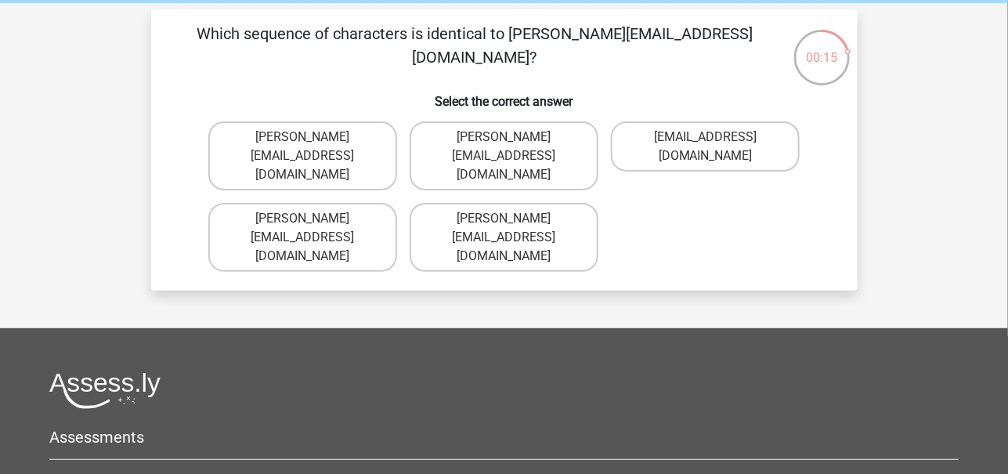
scroll to position [57, 0]
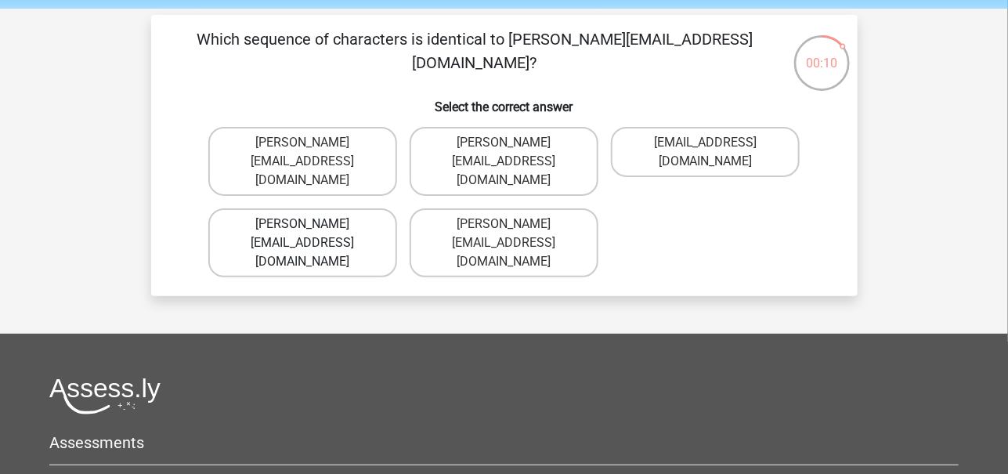
click at [335, 208] on label "Jacob_King@memail.gl" at bounding box center [302, 242] width 189 height 69
click at [313, 224] on input "Jacob_King@memail.gl" at bounding box center [307, 229] width 10 height 10
radio input "true"
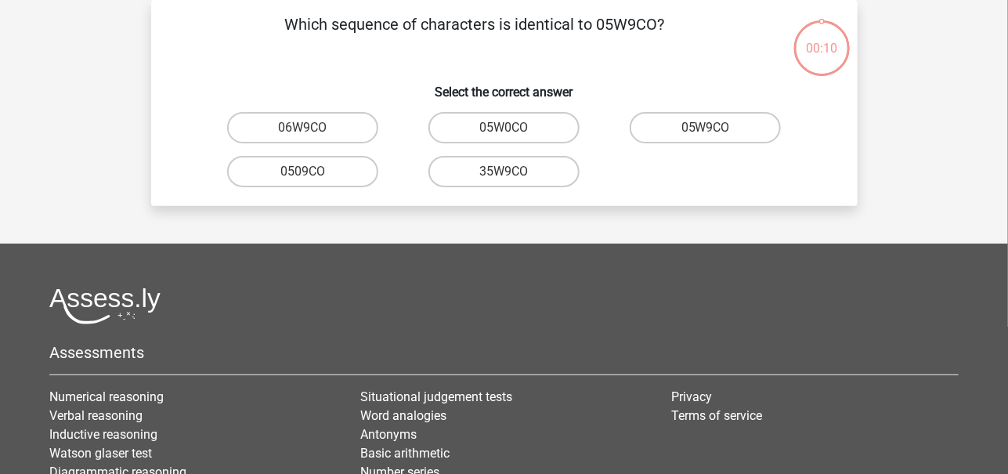
scroll to position [53, 0]
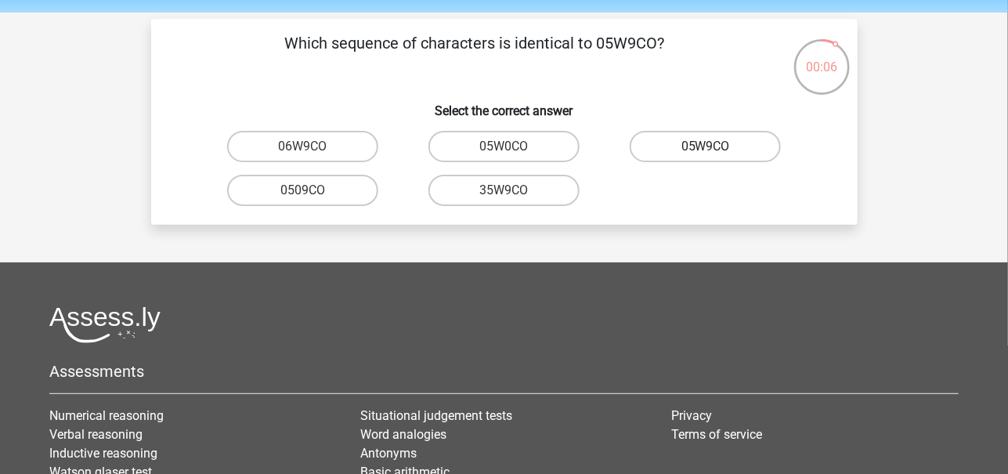
click at [672, 146] on label "05W9CO" at bounding box center [705, 146] width 151 height 31
click at [706, 147] on input "05W9CO" at bounding box center [711, 152] width 10 height 10
radio input "true"
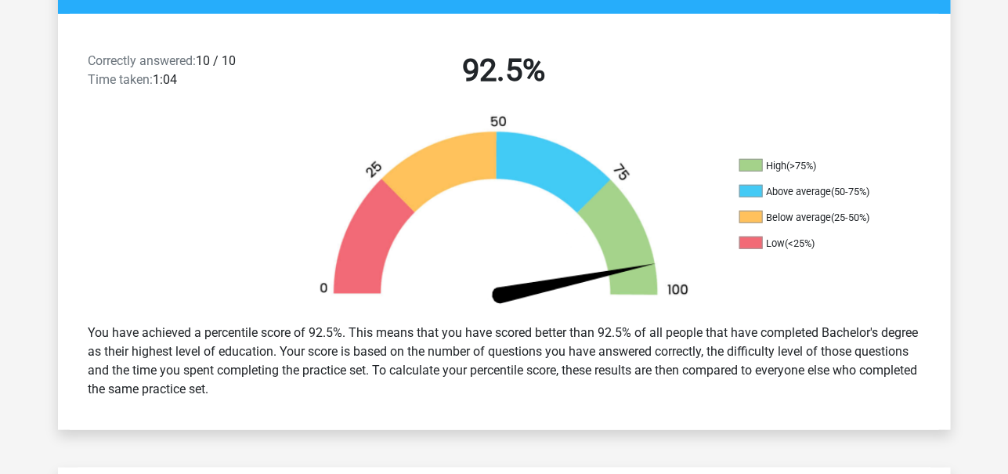
scroll to position [384, 0]
drag, startPoint x: 154, startPoint y: 76, endPoint x: 196, endPoint y: 67, distance: 43.2
click at [196, 67] on div "Correctly answered: 10 / 10 Time taken: 1:04" at bounding box center [184, 74] width 214 height 44
drag, startPoint x: 198, startPoint y: 96, endPoint x: 157, endPoint y: 86, distance: 41.8
click at [157, 86] on div "Correctly answered: 10 / 10 Time taken: 1:04 92.5%" at bounding box center [504, 73] width 893 height 81
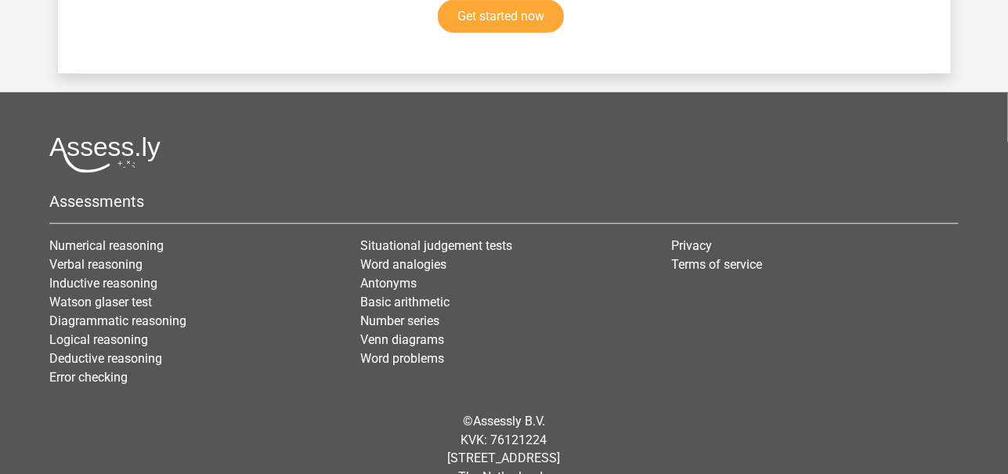
scroll to position [2868, 0]
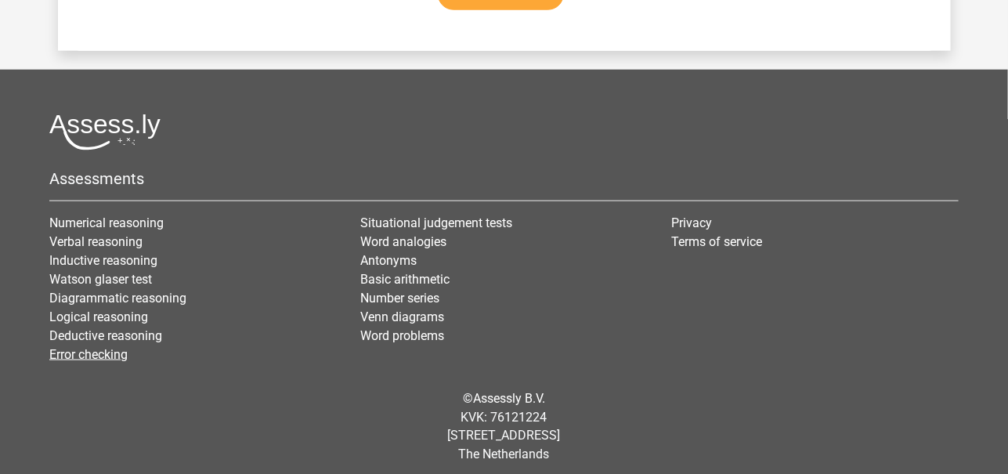
click at [110, 347] on link "Error checking" at bounding box center [88, 354] width 78 height 15
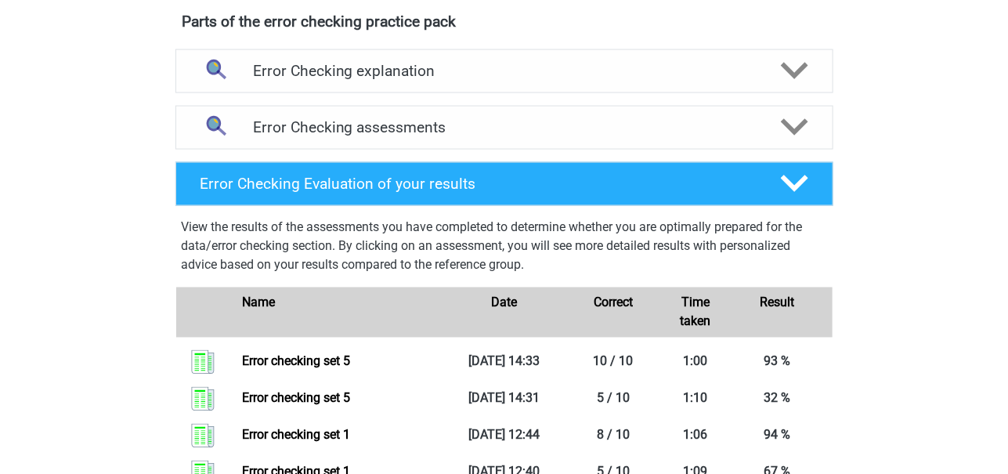
scroll to position [874, 0]
click at [327, 125] on h4 "Error Checking assessments" at bounding box center [504, 127] width 503 height 18
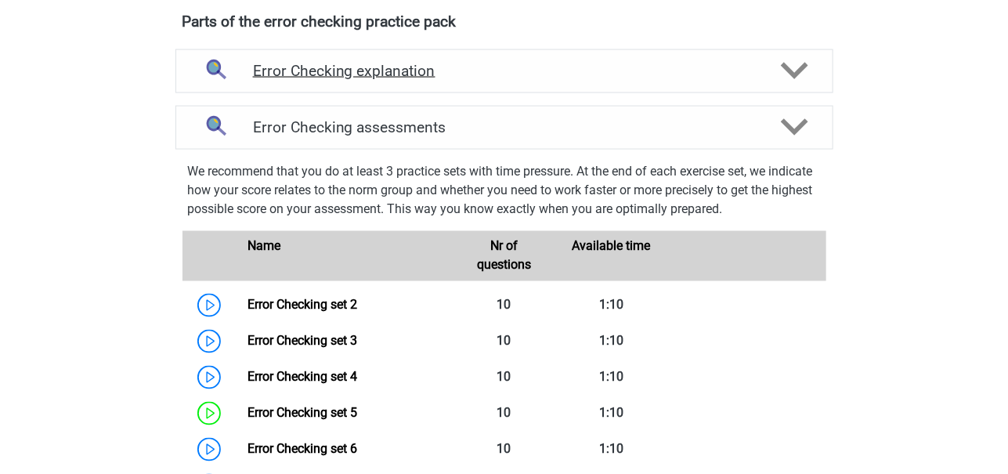
click at [368, 78] on div "Error Checking explanation" at bounding box center [505, 71] width 658 height 44
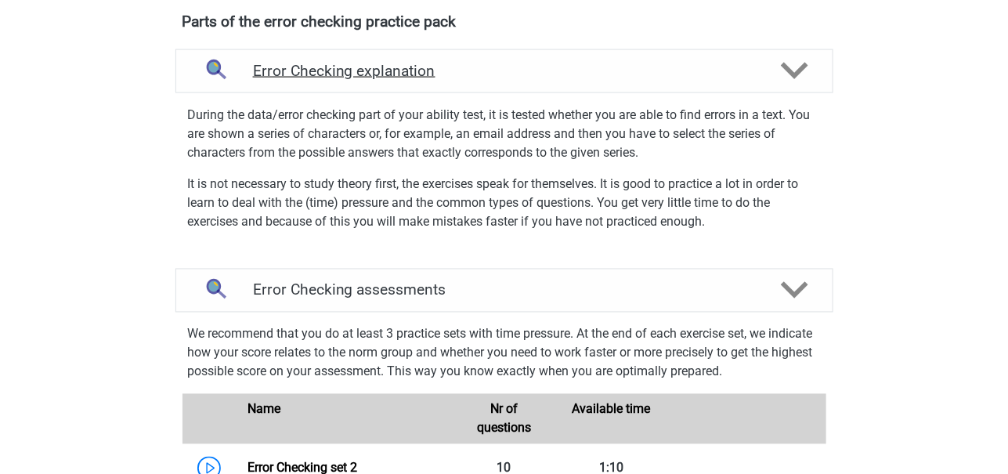
click at [368, 78] on div "Error Checking explanation" at bounding box center [505, 71] width 658 height 44
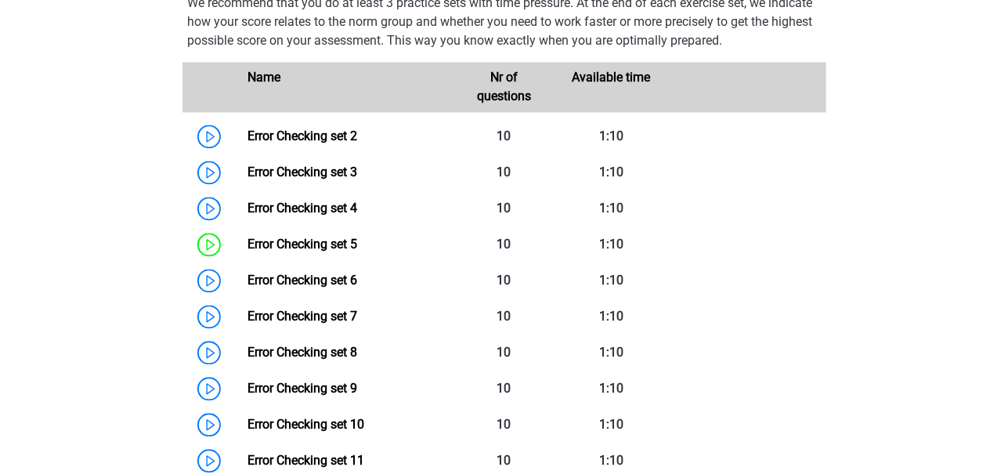
scroll to position [1044, 0]
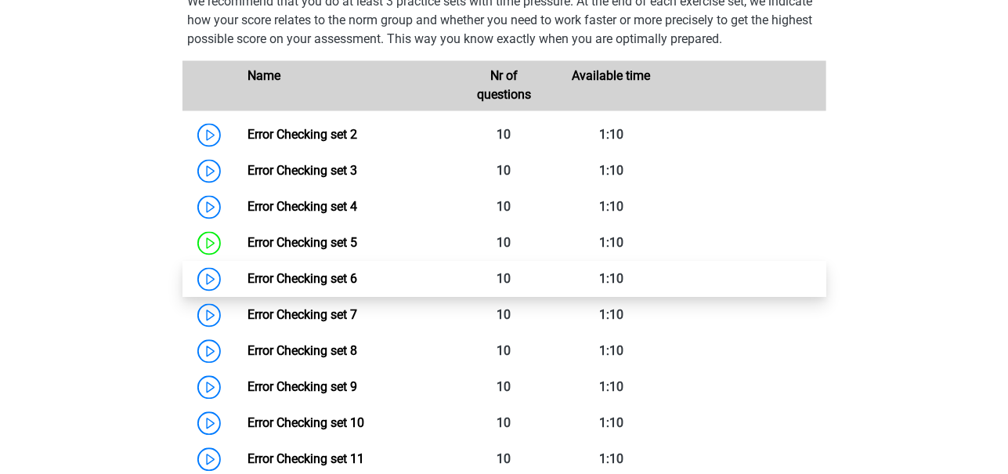
click at [316, 280] on link "Error Checking set 6" at bounding box center [303, 279] width 110 height 15
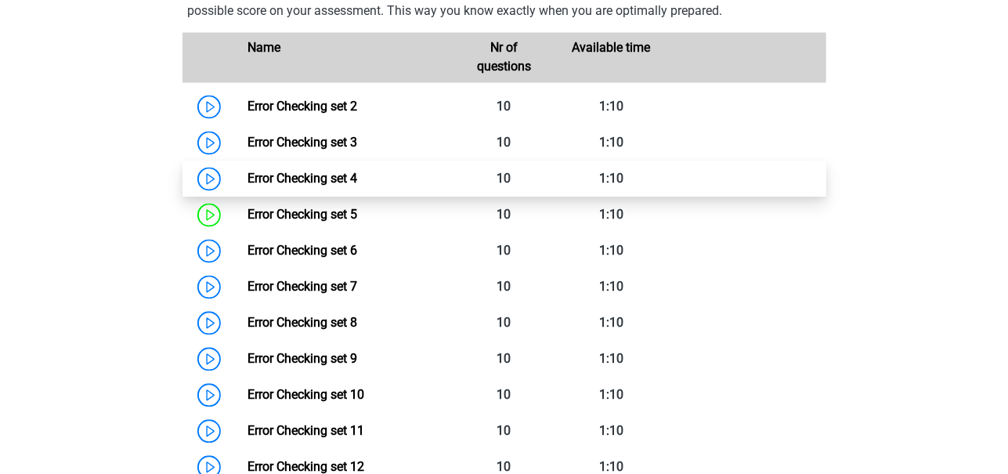
scroll to position [1073, 0]
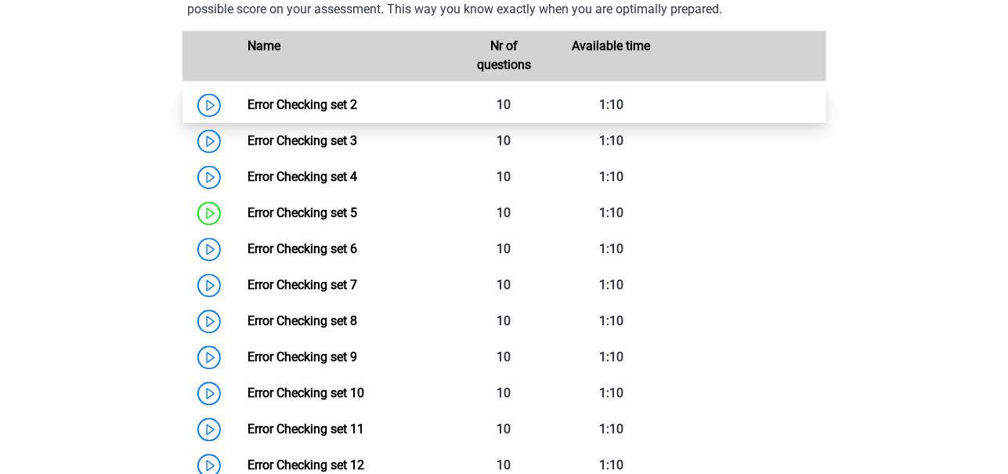
click at [248, 110] on link "Error Checking set 2" at bounding box center [303, 105] width 110 height 15
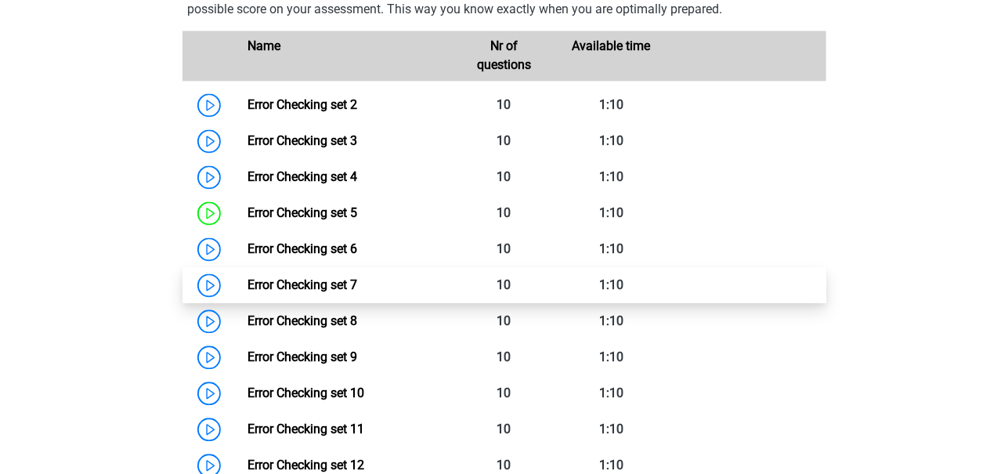
click at [346, 279] on link "Error Checking set 7" at bounding box center [303, 285] width 110 height 15
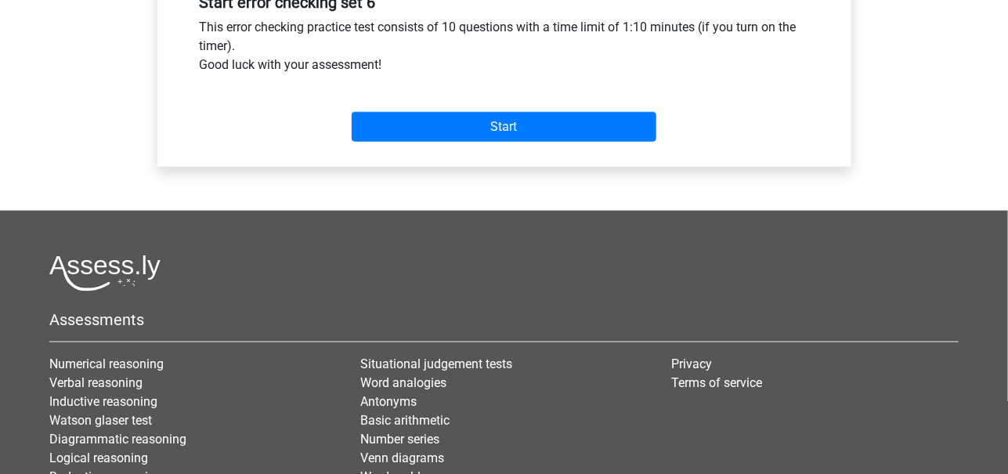
scroll to position [595, 0]
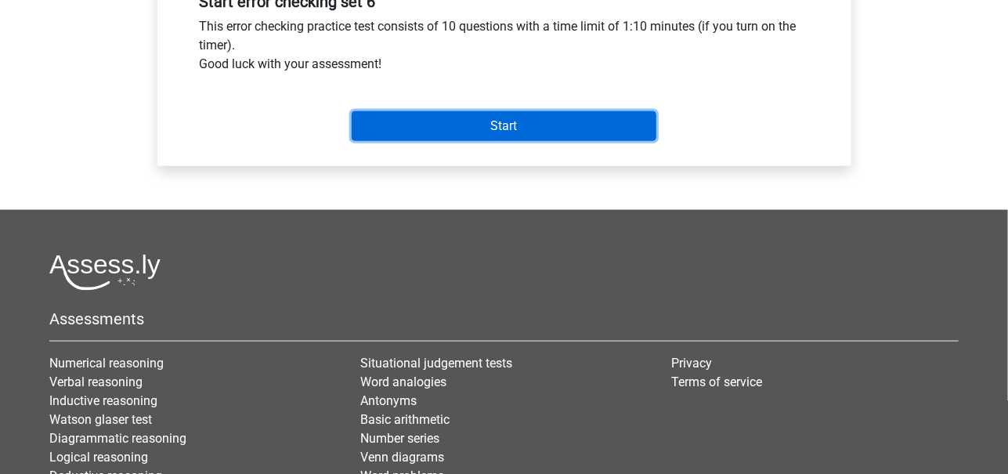
click at [505, 141] on input "Start" at bounding box center [504, 126] width 305 height 30
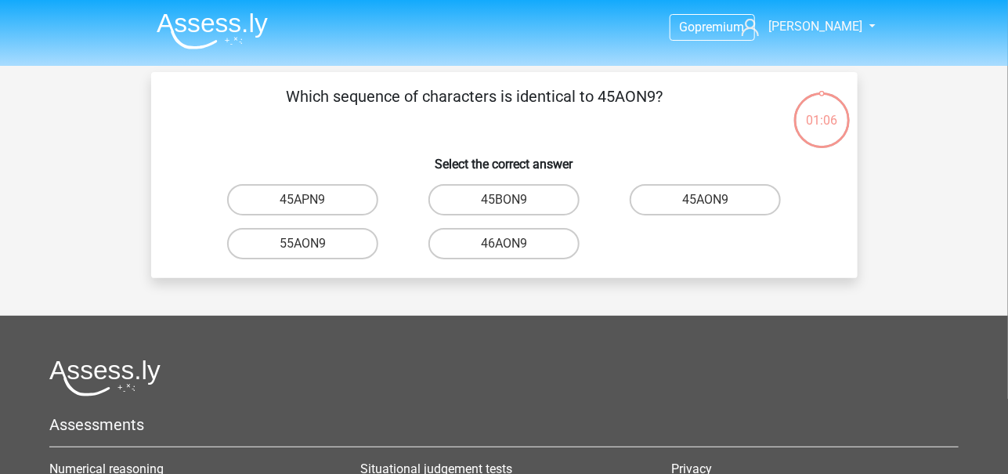
click at [706, 204] on input "45AON9" at bounding box center [711, 205] width 10 height 10
radio input "true"
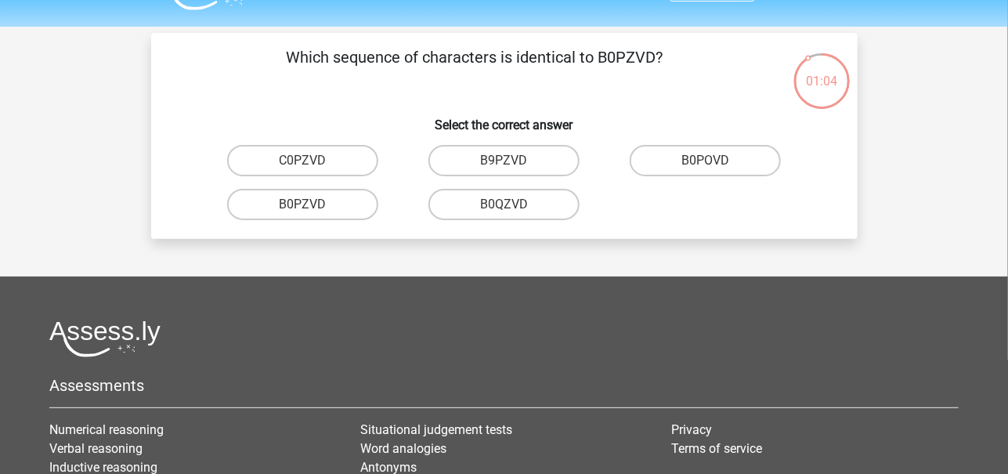
scroll to position [38, 0]
click at [285, 208] on label "B0PZVD" at bounding box center [302, 205] width 151 height 31
click at [302, 208] on input "B0PZVD" at bounding box center [307, 210] width 10 height 10
radio input "true"
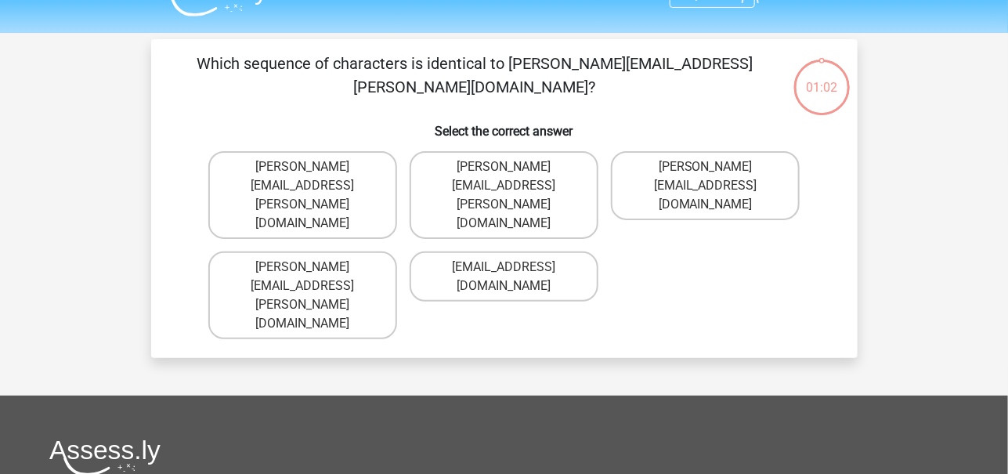
scroll to position [31, 0]
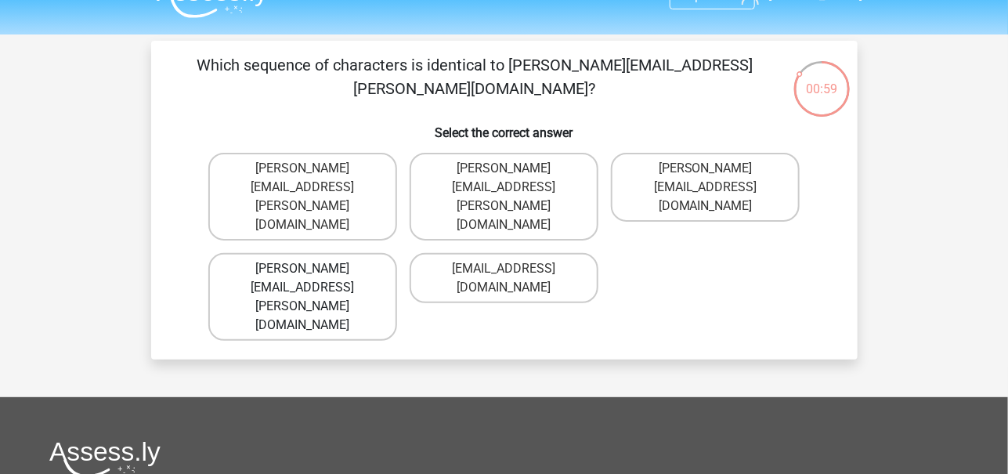
click at [346, 253] on label "[PERSON_NAME][EMAIL_ADDRESS][PERSON_NAME][DOMAIN_NAME]" at bounding box center [302, 297] width 189 height 88
click at [313, 269] on input "[PERSON_NAME][EMAIL_ADDRESS][PERSON_NAME][DOMAIN_NAME]" at bounding box center [307, 274] width 10 height 10
radio input "true"
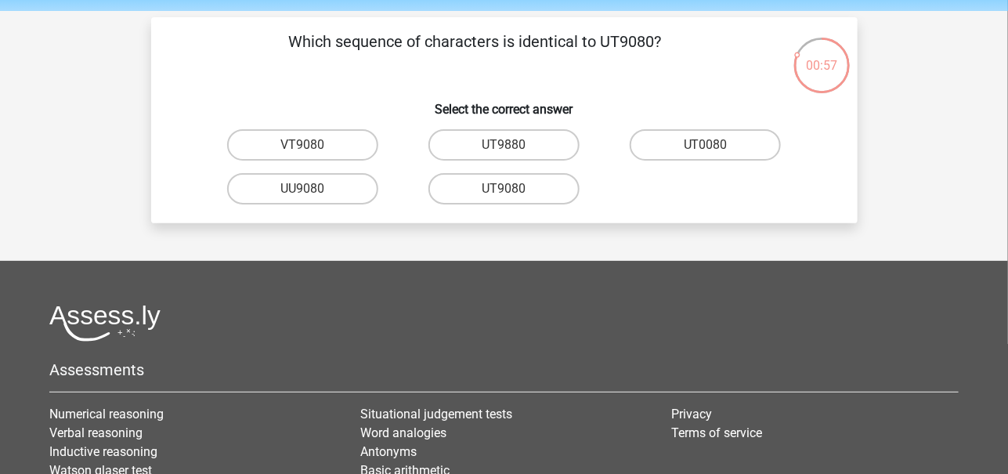
scroll to position [54, 0]
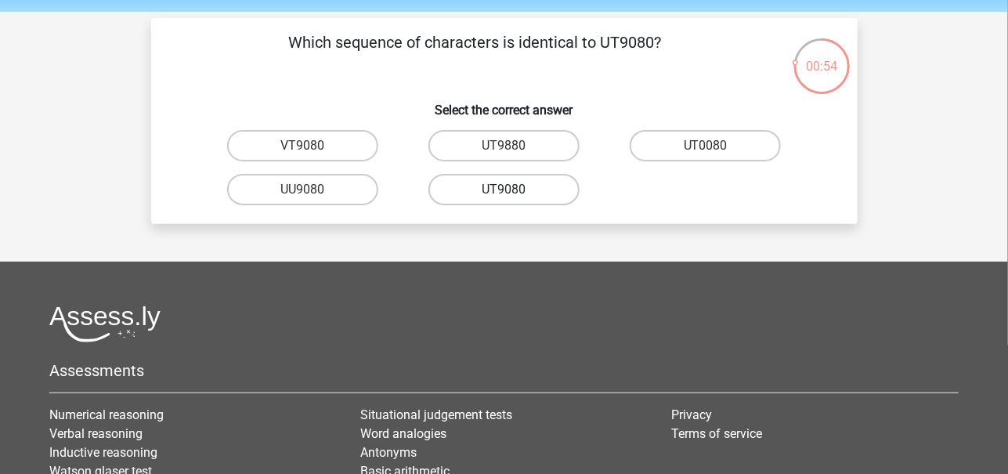
click at [475, 187] on label "UT9080" at bounding box center [504, 189] width 151 height 31
click at [504, 190] on input "UT9080" at bounding box center [509, 195] width 10 height 10
radio input "true"
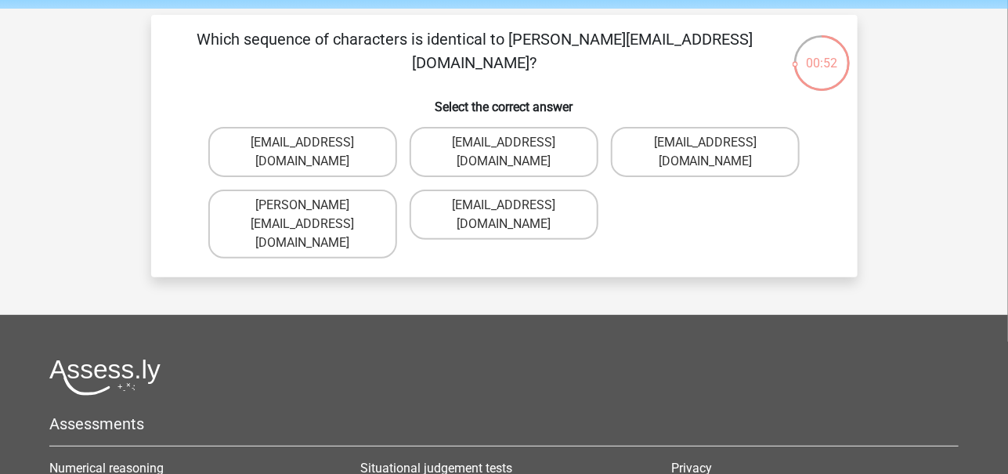
scroll to position [57, 0]
click at [516, 208] on label "[EMAIL_ADDRESS][DOMAIN_NAME]" at bounding box center [504, 215] width 189 height 50
click at [514, 208] on input "[EMAIL_ADDRESS][DOMAIN_NAME]" at bounding box center [509, 210] width 10 height 10
radio input "true"
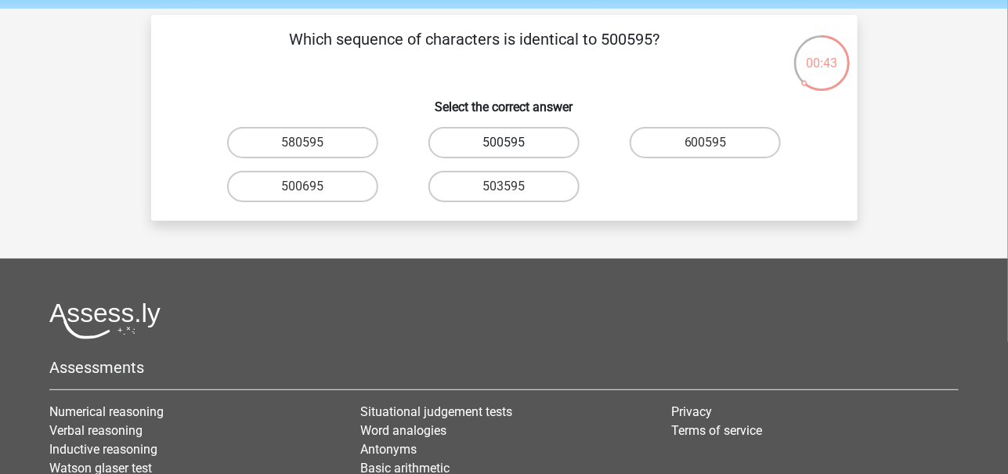
click at [534, 143] on label "500595" at bounding box center [504, 142] width 151 height 31
click at [514, 143] on input "500595" at bounding box center [509, 148] width 10 height 10
radio input "true"
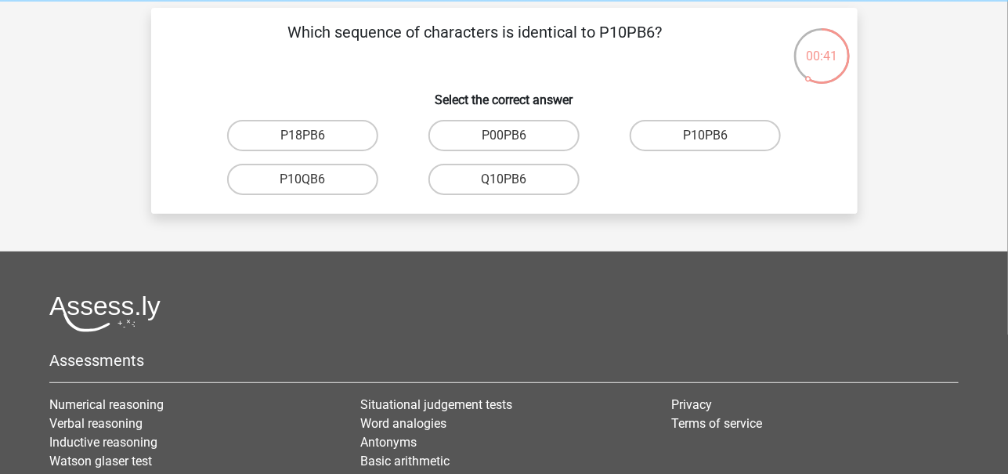
scroll to position [59, 0]
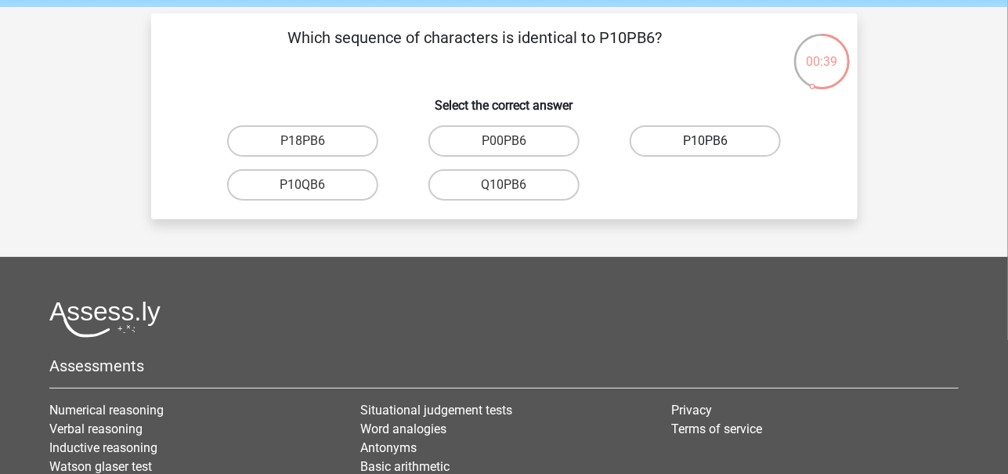
click at [706, 134] on label "P10PB6" at bounding box center [705, 140] width 151 height 31
click at [706, 141] on input "P10PB6" at bounding box center [711, 146] width 10 height 10
radio input "true"
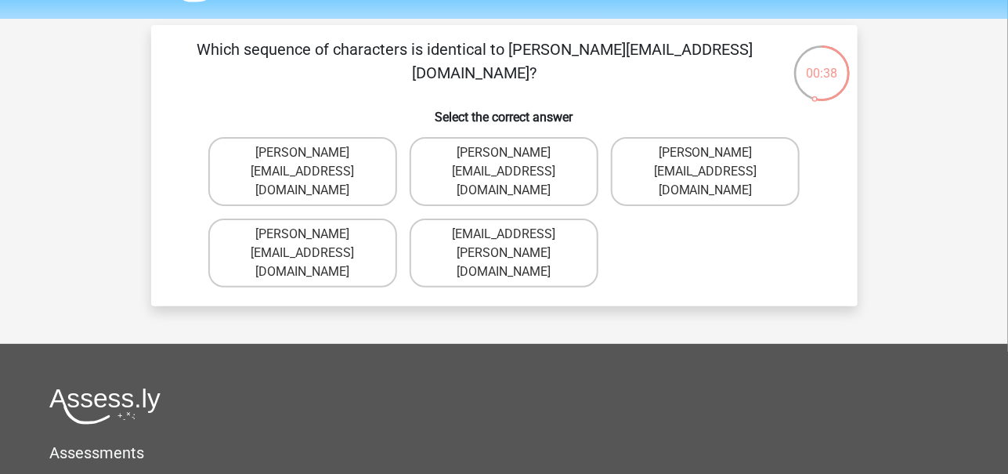
scroll to position [45, 0]
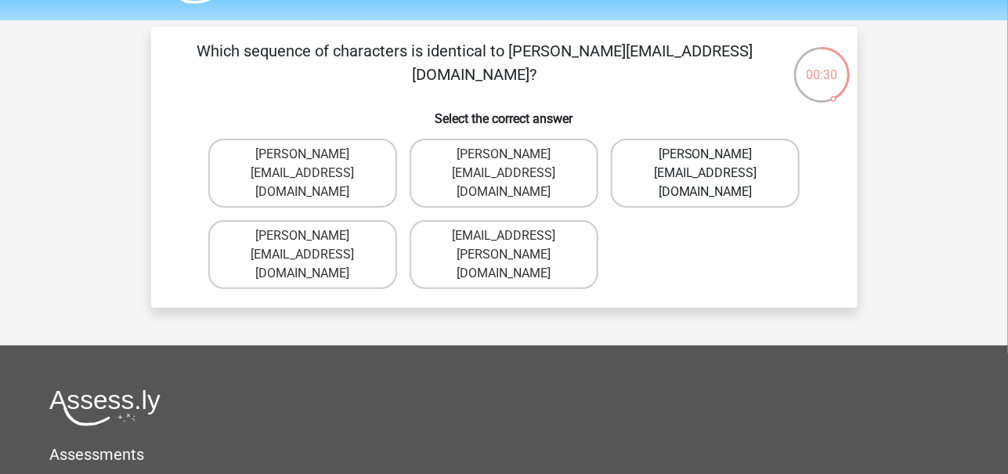
click at [703, 147] on label "[PERSON_NAME][EMAIL_ADDRESS][DOMAIN_NAME]" at bounding box center [705, 173] width 189 height 69
click at [706, 154] on input "[PERSON_NAME][EMAIL_ADDRESS][DOMAIN_NAME]" at bounding box center [711, 159] width 10 height 10
radio input "true"
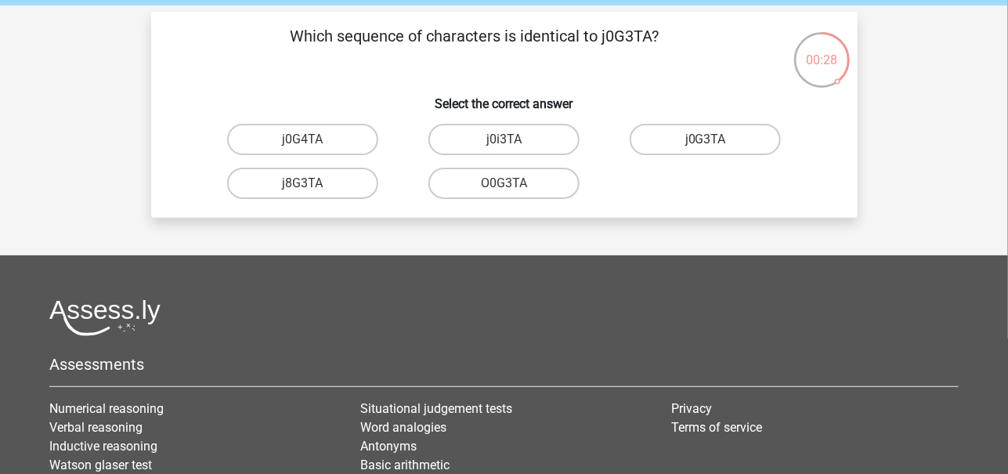
scroll to position [57, 0]
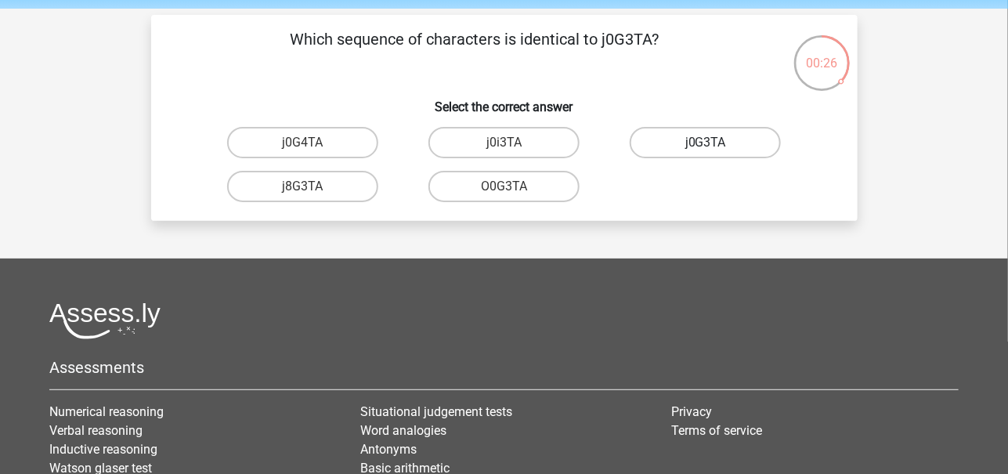
click at [699, 138] on label "j0G3TA" at bounding box center [705, 142] width 151 height 31
click at [706, 143] on input "j0G3TA" at bounding box center [711, 148] width 10 height 10
radio input "true"
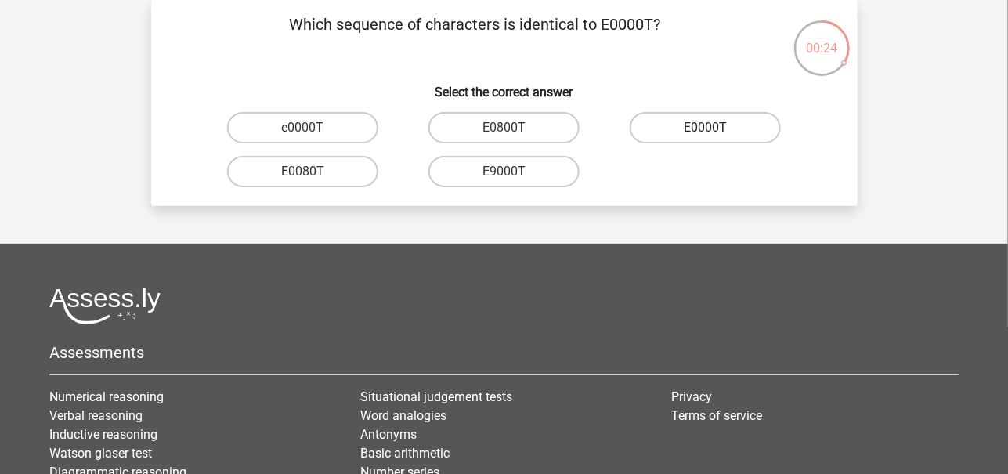
click at [691, 132] on label "E0000T" at bounding box center [705, 127] width 151 height 31
click at [706, 132] on input "E0000T" at bounding box center [711, 133] width 10 height 10
radio input "true"
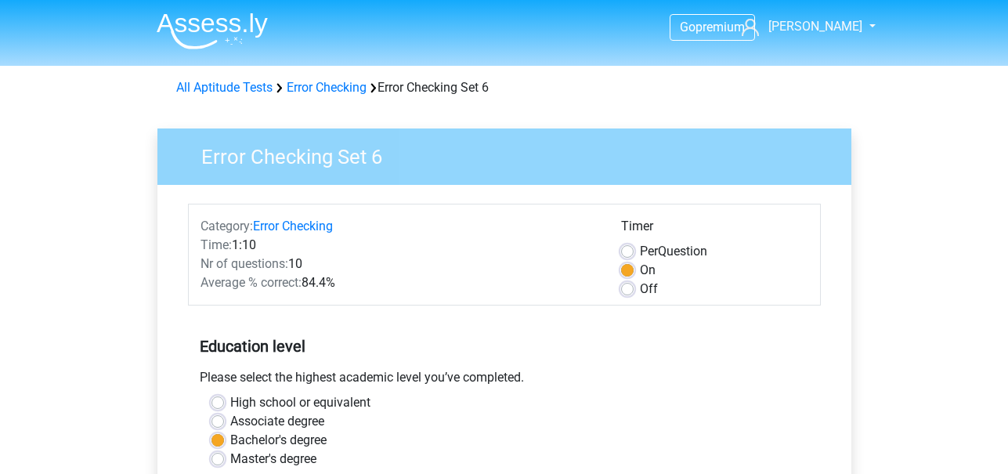
scroll to position [595, 0]
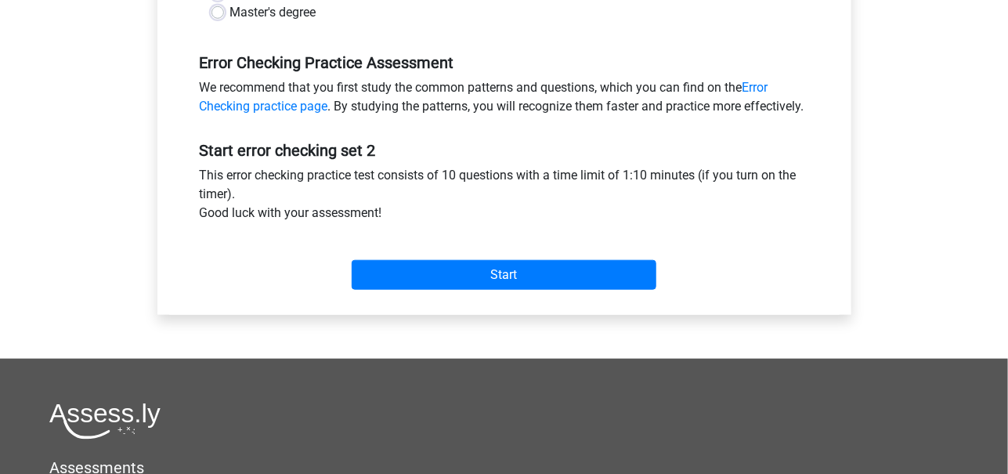
scroll to position [451, 0]
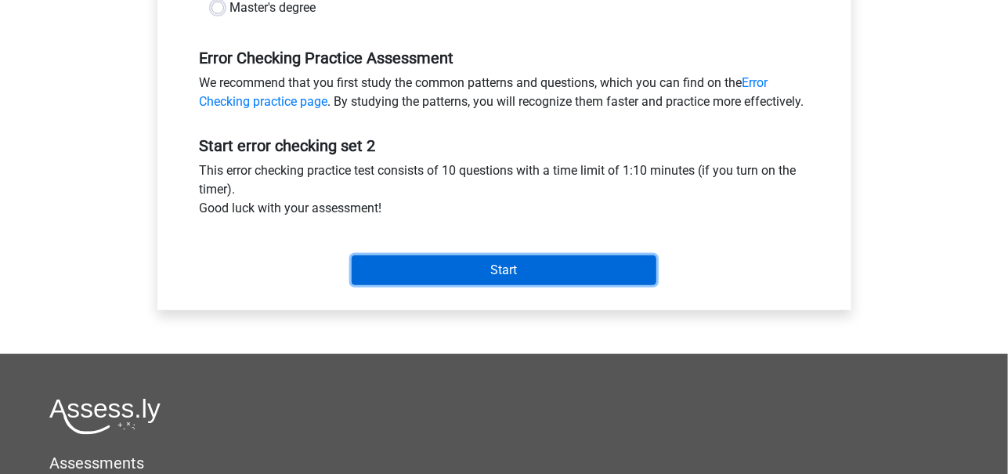
click at [448, 283] on input "Start" at bounding box center [504, 270] width 305 height 30
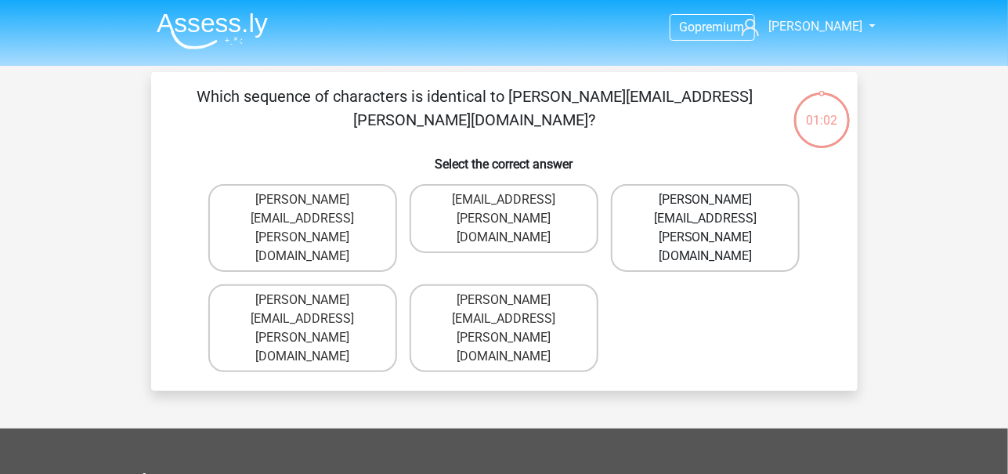
click at [682, 201] on label "[PERSON_NAME][EMAIL_ADDRESS][PERSON_NAME][DOMAIN_NAME]" at bounding box center [705, 228] width 189 height 88
click at [706, 201] on input "[PERSON_NAME][EMAIL_ADDRESS][PERSON_NAME][DOMAIN_NAME]" at bounding box center [711, 205] width 10 height 10
radio input "true"
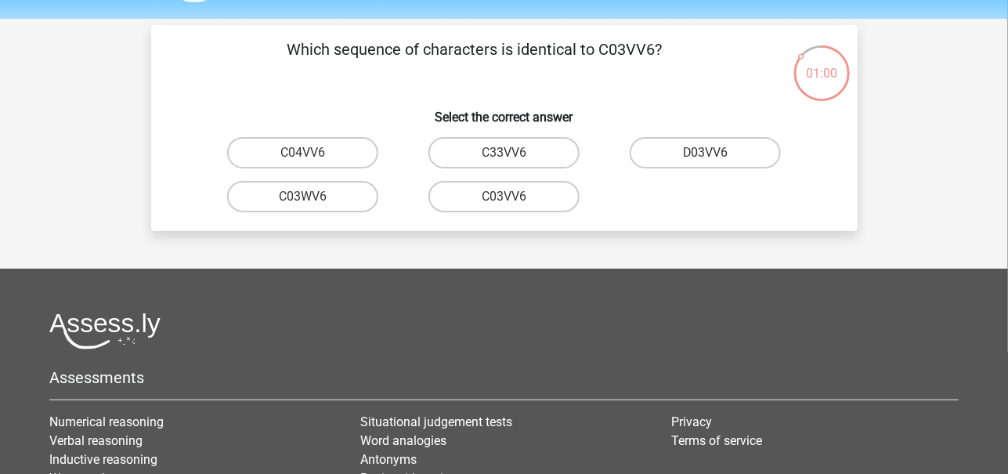
scroll to position [45, 0]
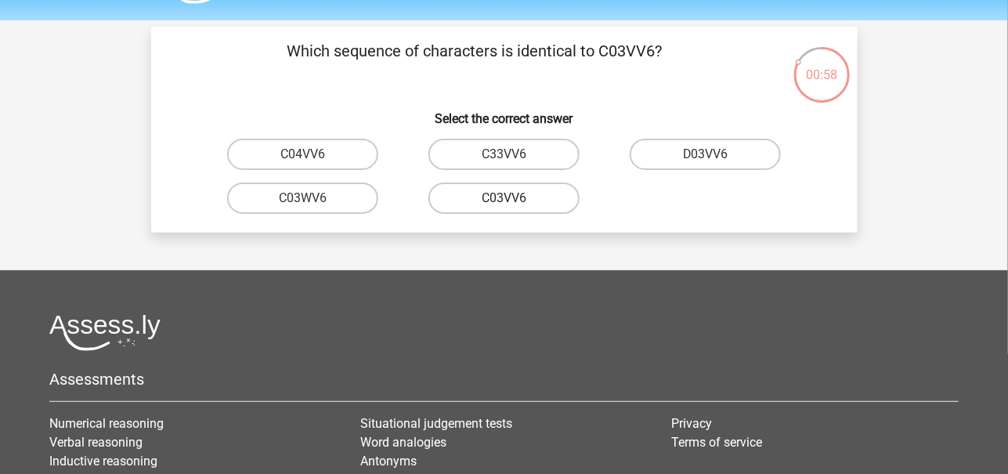
click at [536, 189] on label "C03VV6" at bounding box center [504, 198] width 151 height 31
click at [514, 198] on input "C03VV6" at bounding box center [509, 203] width 10 height 10
radio input "true"
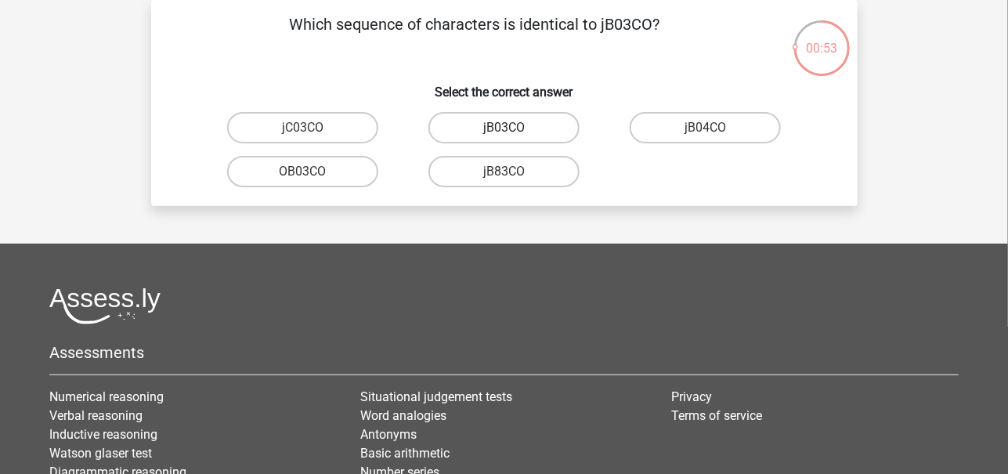
click at [528, 132] on label "jB03CO" at bounding box center [504, 127] width 151 height 31
click at [514, 132] on input "jB03CO" at bounding box center [509, 133] width 10 height 10
radio input "true"
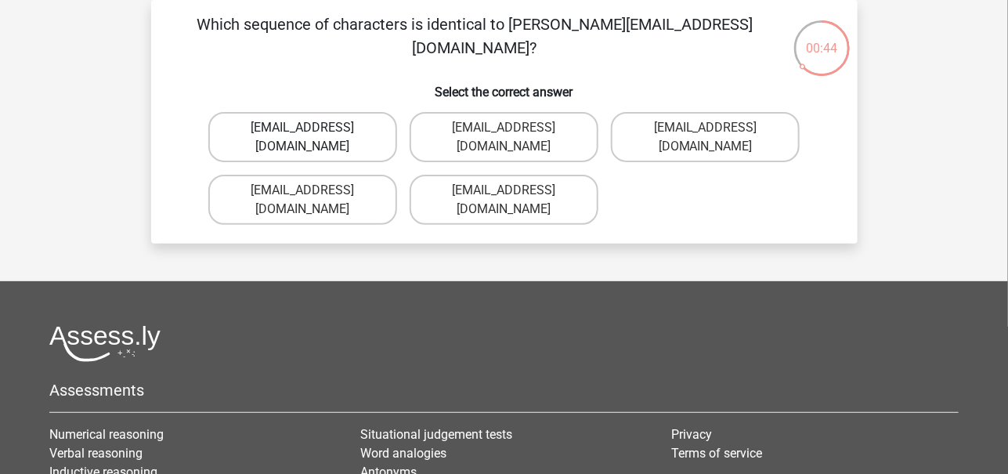
click at [303, 121] on label "Jack_Conley@hotmail.uk.com" at bounding box center [302, 137] width 189 height 50
click at [303, 128] on input "Jack_Conley@hotmail.uk.com" at bounding box center [307, 133] width 10 height 10
radio input "true"
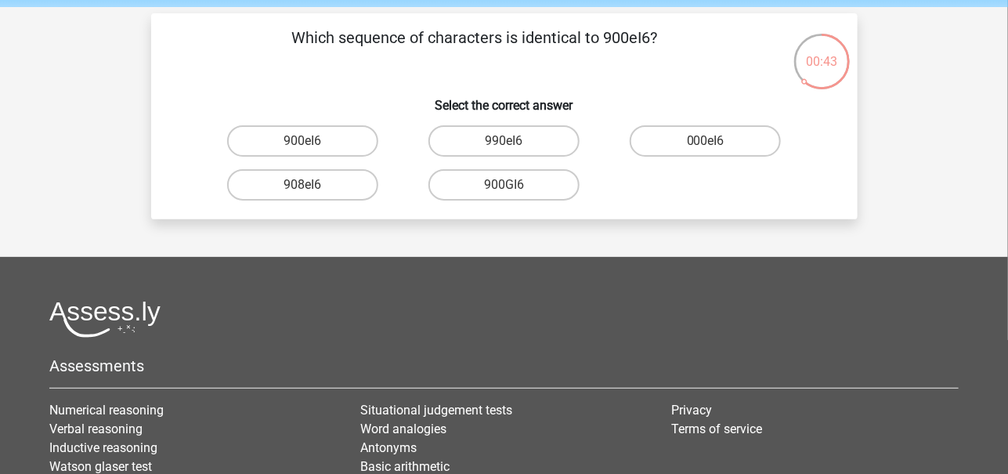
scroll to position [57, 0]
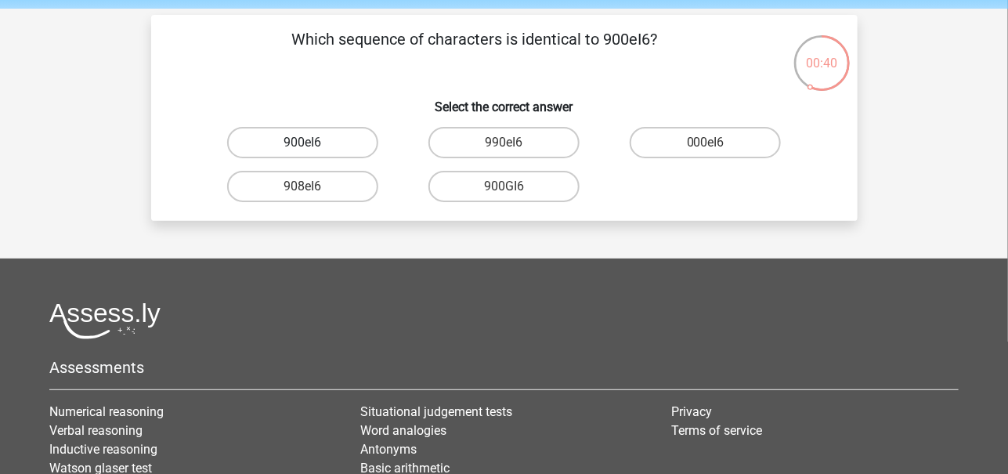
click at [328, 143] on label "900eI6" at bounding box center [302, 142] width 151 height 31
click at [313, 143] on input "900eI6" at bounding box center [307, 148] width 10 height 10
radio input "true"
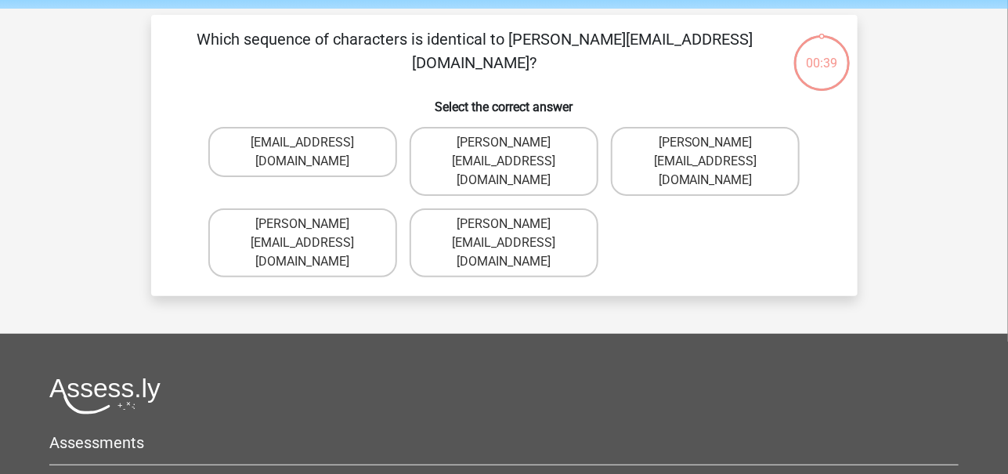
scroll to position [72, 0]
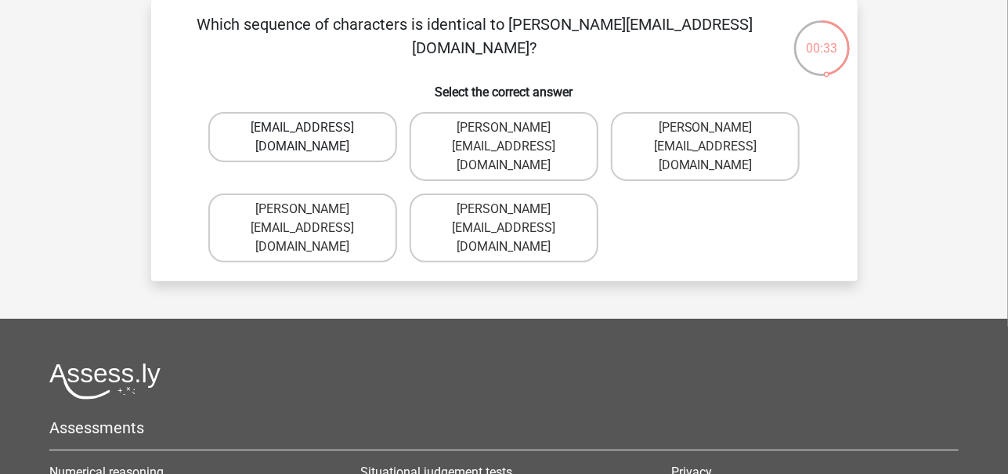
click at [340, 125] on label "Micheal_Meade@joymail.gr" at bounding box center [302, 137] width 189 height 50
click at [313, 128] on input "Micheal_Meade@joymail.gr" at bounding box center [307, 133] width 10 height 10
radio input "true"
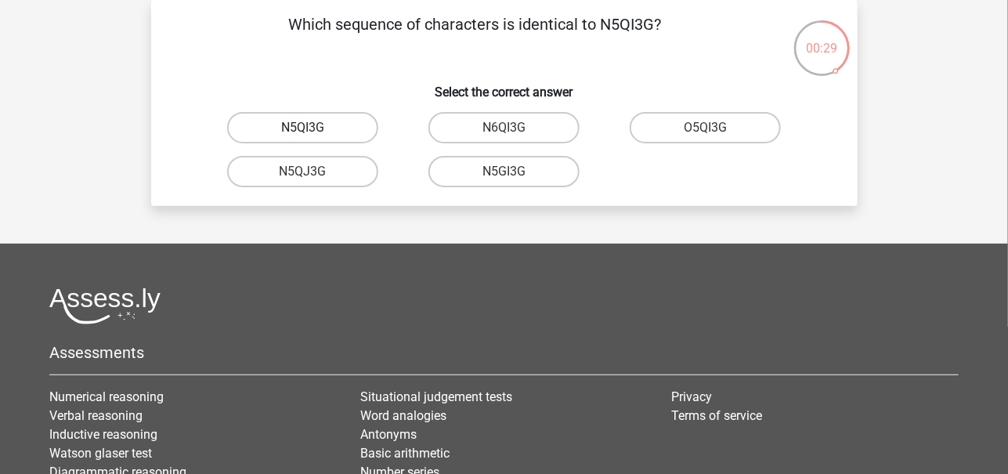
click at [355, 123] on label "N5QI3G" at bounding box center [302, 127] width 151 height 31
click at [313, 128] on input "N5QI3G" at bounding box center [307, 133] width 10 height 10
radio input "true"
click at [336, 128] on label "GP66CC" at bounding box center [302, 127] width 151 height 31
click at [313, 128] on input "GP66CC" at bounding box center [307, 133] width 10 height 10
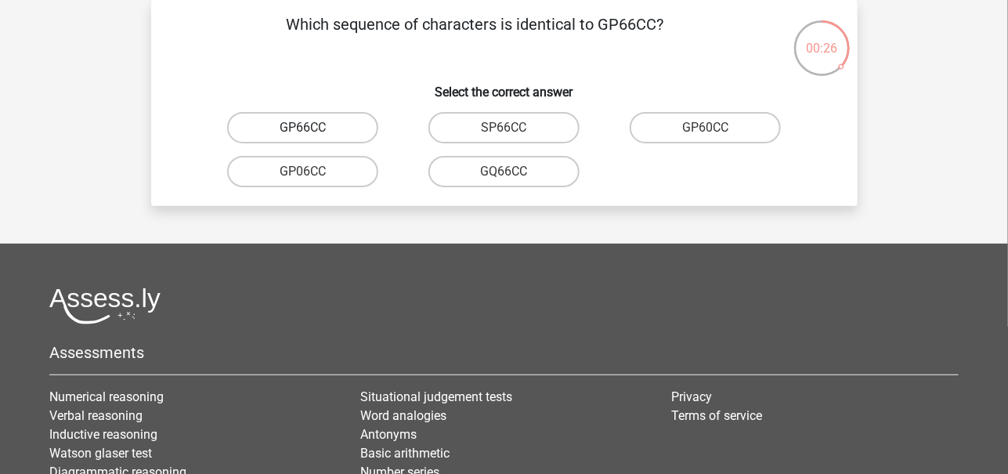
radio input "true"
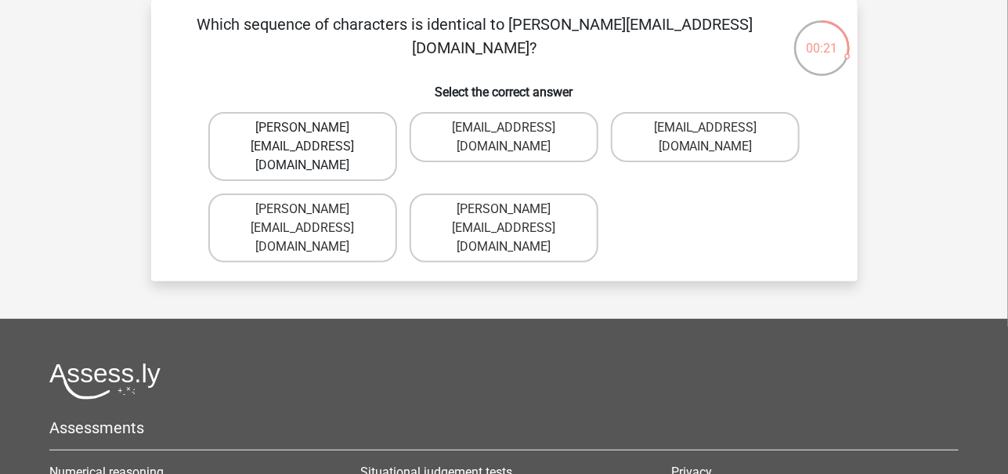
click at [361, 129] on label "Thomas_Mead@joinmail.uk.co" at bounding box center [302, 146] width 189 height 69
click at [313, 129] on input "Thomas_Mead@joinmail.uk.co" at bounding box center [307, 133] width 10 height 10
radio input "true"
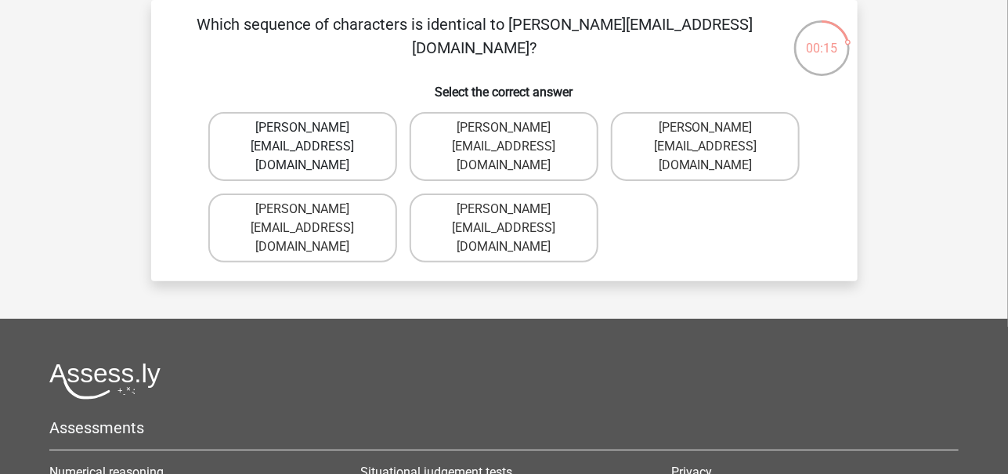
click at [364, 144] on label "Richard-Pierson@hotmails.co.com" at bounding box center [302, 146] width 189 height 69
click at [313, 138] on input "Richard-Pierson@hotmails.co.com" at bounding box center [307, 133] width 10 height 10
radio input "true"
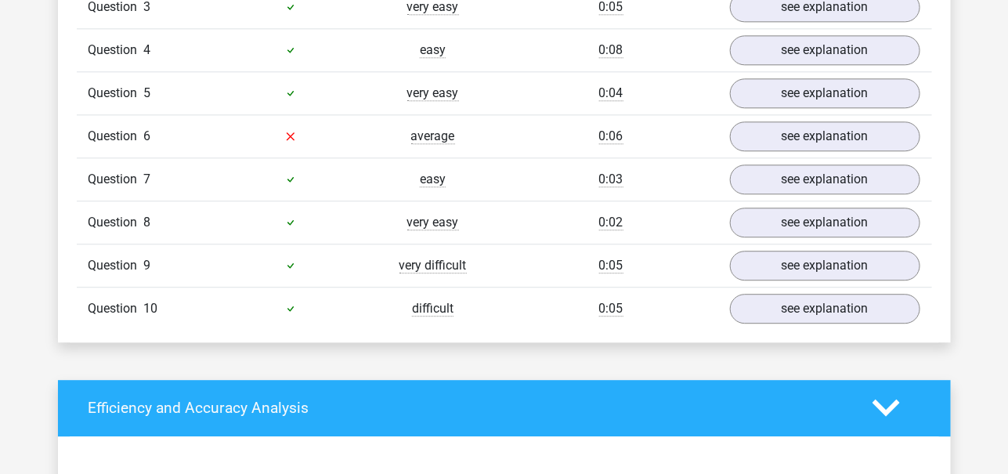
scroll to position [1413, 0]
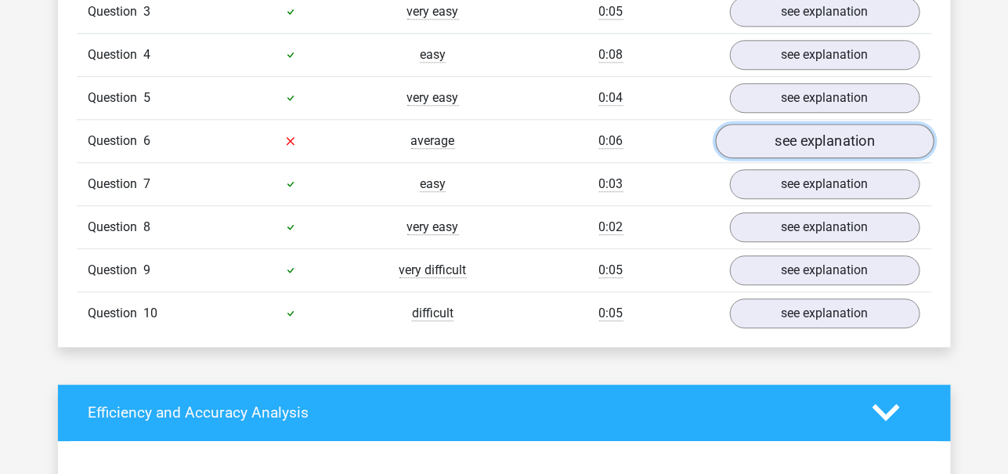
click at [847, 138] on link "see explanation" at bounding box center [824, 141] width 219 height 34
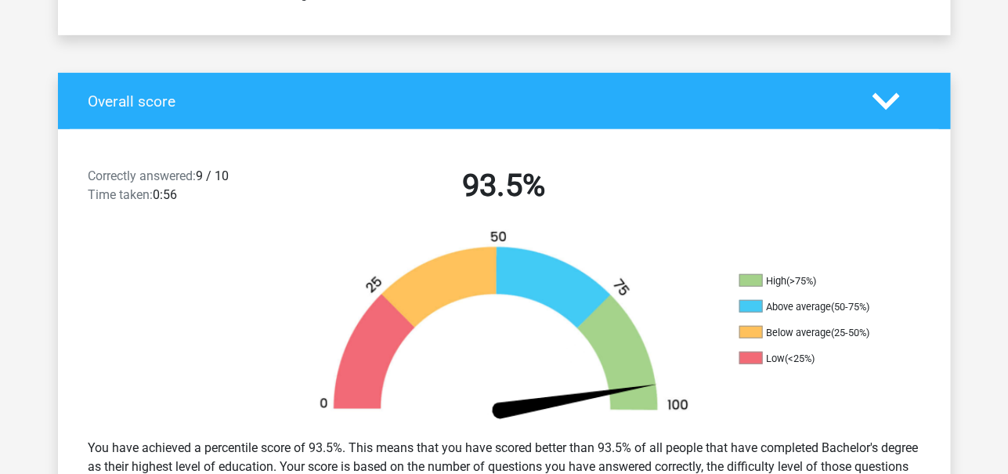
scroll to position [0, 0]
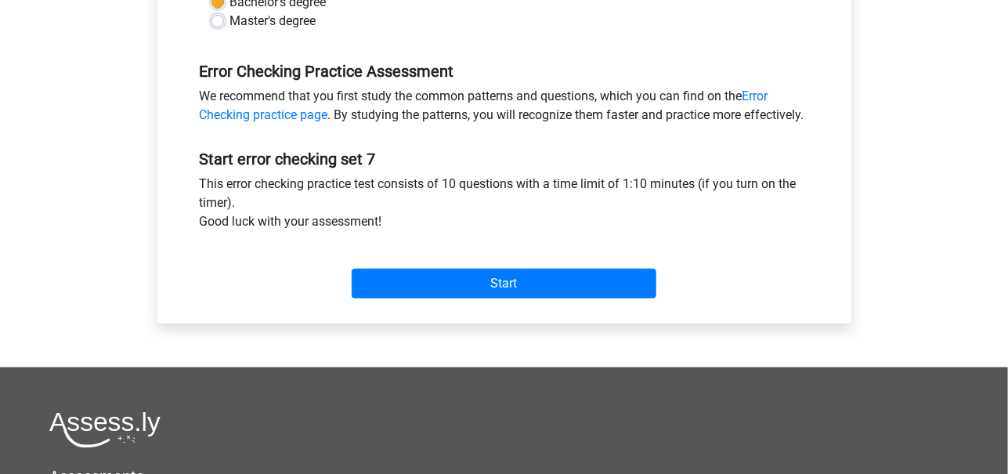
scroll to position [439, 0]
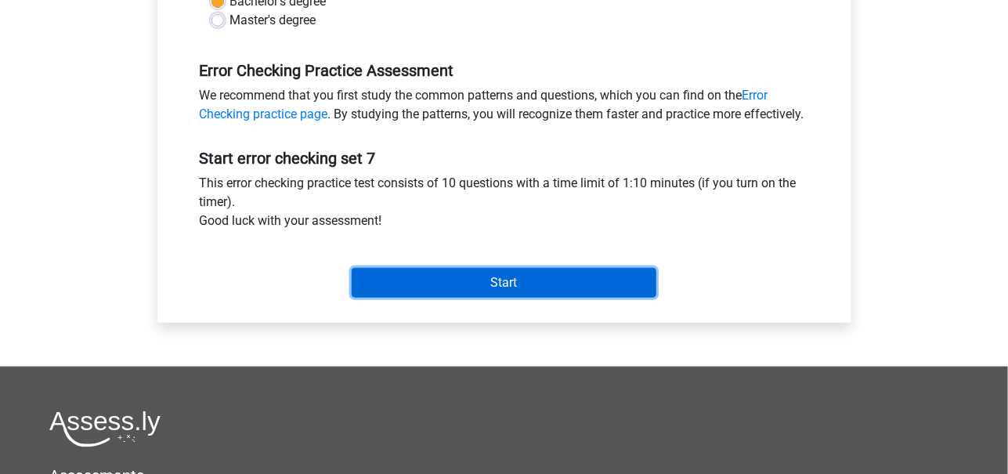
click at [401, 298] on input "Start" at bounding box center [504, 283] width 305 height 30
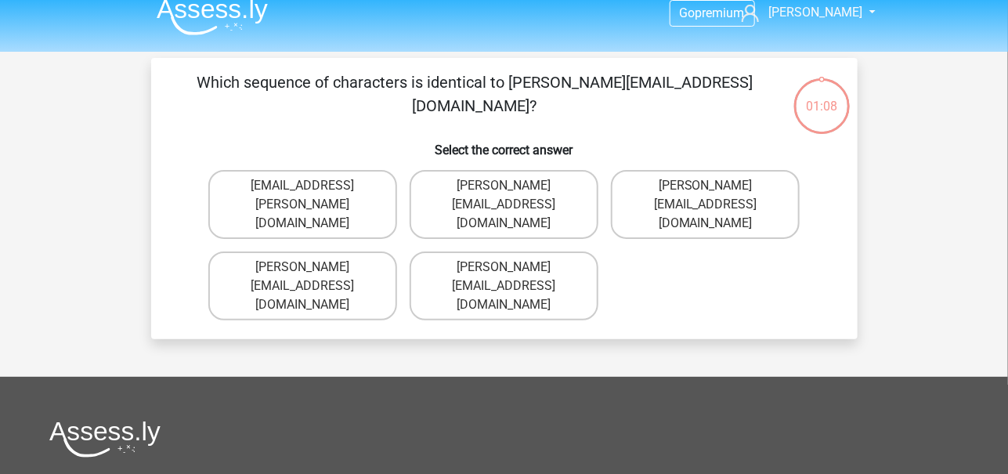
scroll to position [16, 0]
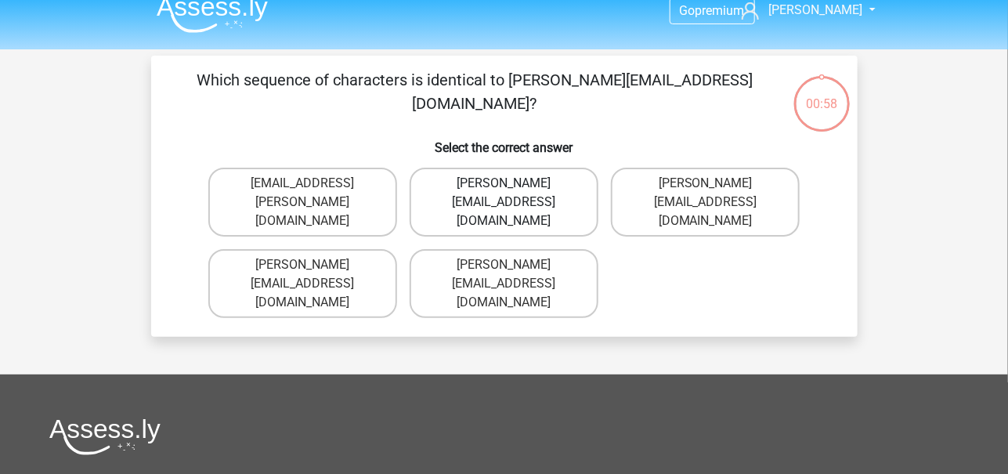
click at [555, 190] on label "[PERSON_NAME][EMAIL_ADDRESS][DOMAIN_NAME]" at bounding box center [504, 202] width 189 height 69
click at [514, 190] on input "[PERSON_NAME][EMAIL_ADDRESS][DOMAIN_NAME]" at bounding box center [509, 188] width 10 height 10
radio input "true"
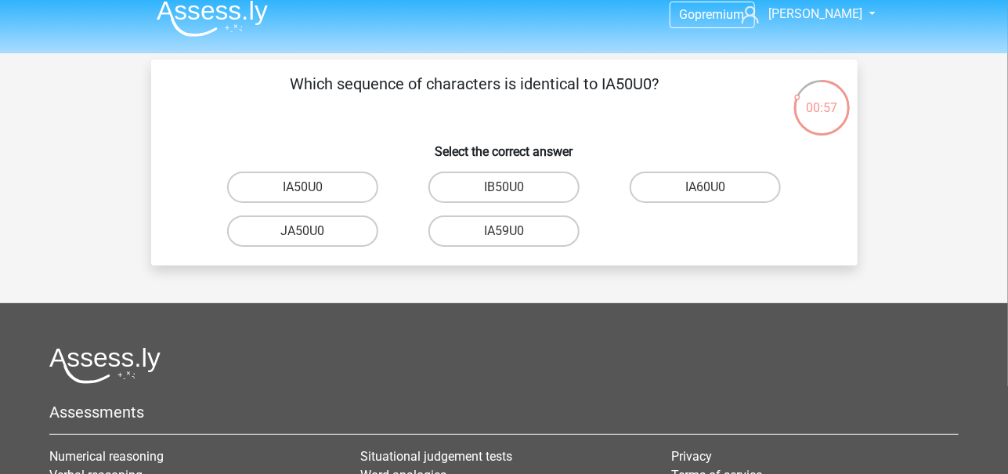
scroll to position [11, 0]
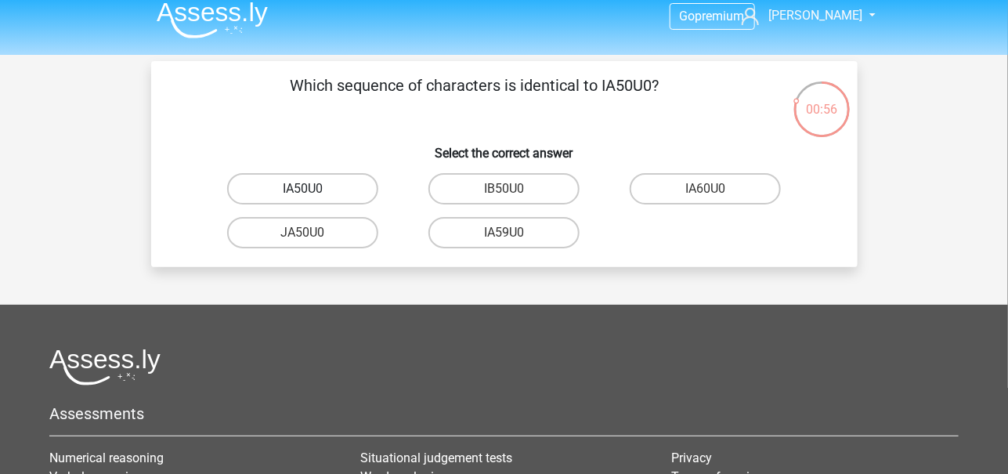
click at [338, 192] on label "IA50U0" at bounding box center [302, 188] width 151 height 31
click at [313, 192] on input "IA50U0" at bounding box center [307, 194] width 10 height 10
radio input "true"
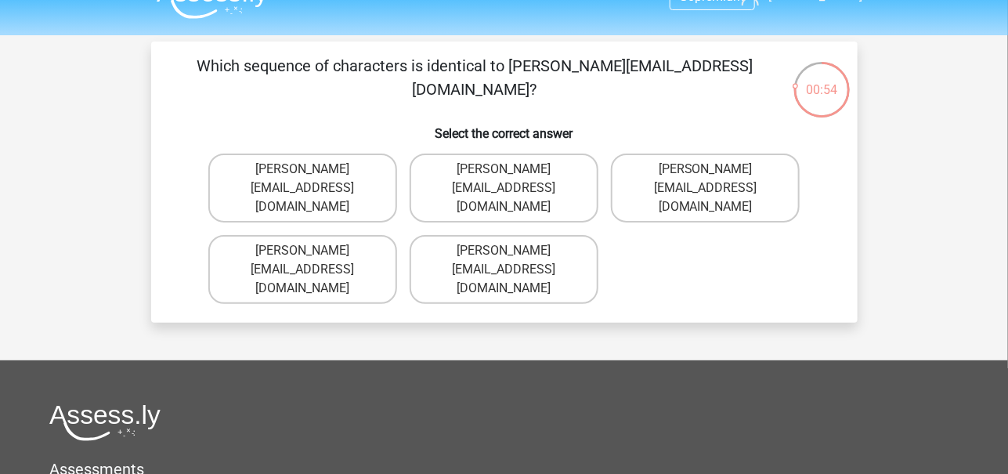
scroll to position [29, 0]
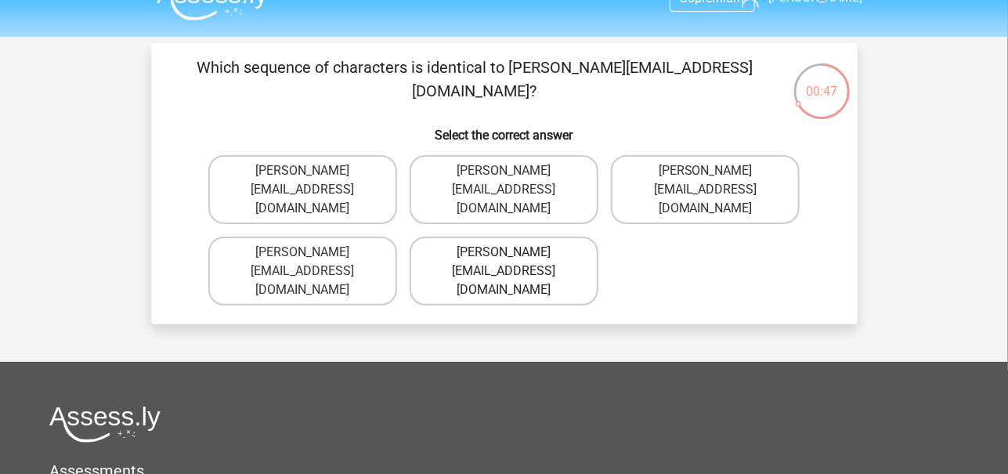
click at [461, 237] on label "Grace-Patterson@joinmail.com.co" at bounding box center [504, 271] width 189 height 69
click at [504, 252] on input "Grace-Patterson@joinmail.com.co" at bounding box center [509, 257] width 10 height 10
radio input "true"
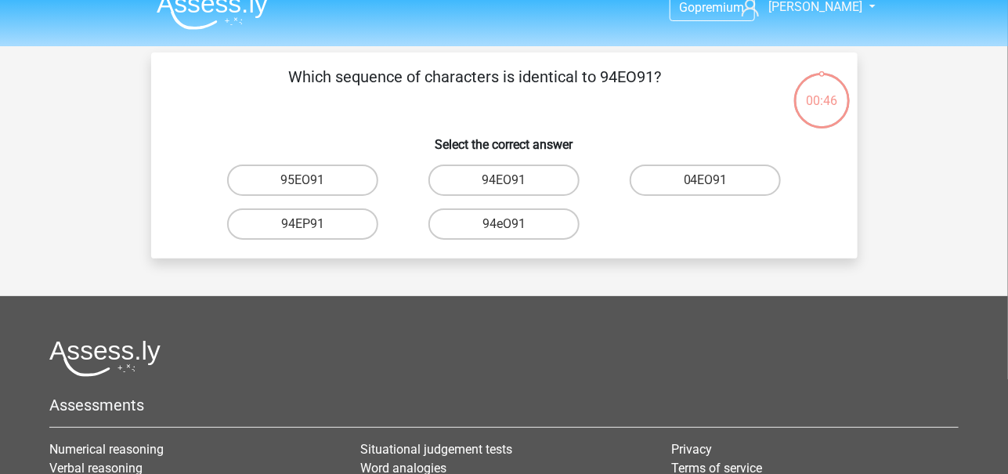
scroll to position [2, 0]
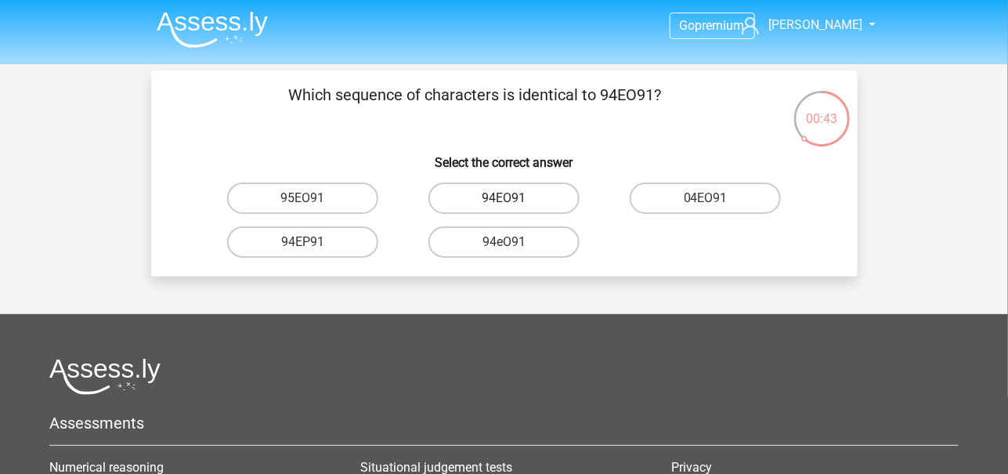
click at [516, 196] on label "94EO91" at bounding box center [504, 198] width 151 height 31
click at [514, 198] on input "94EO91" at bounding box center [509, 203] width 10 height 10
radio input "true"
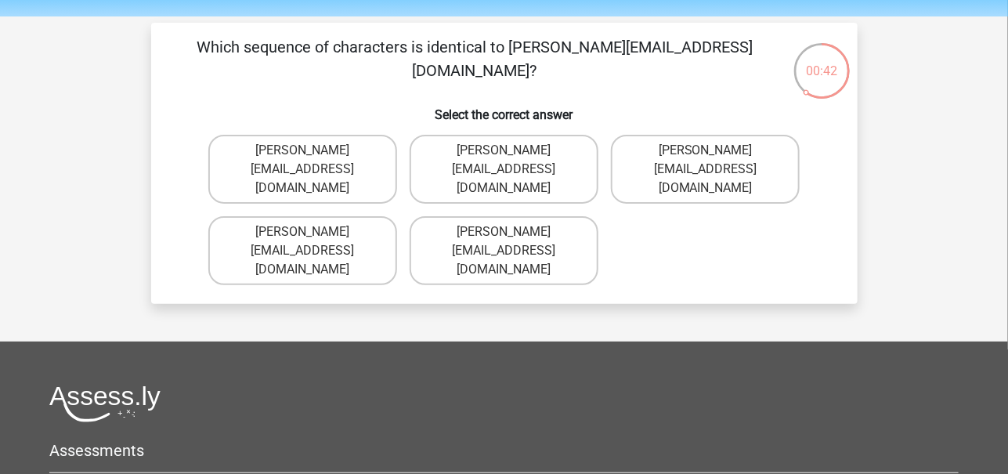
scroll to position [49, 0]
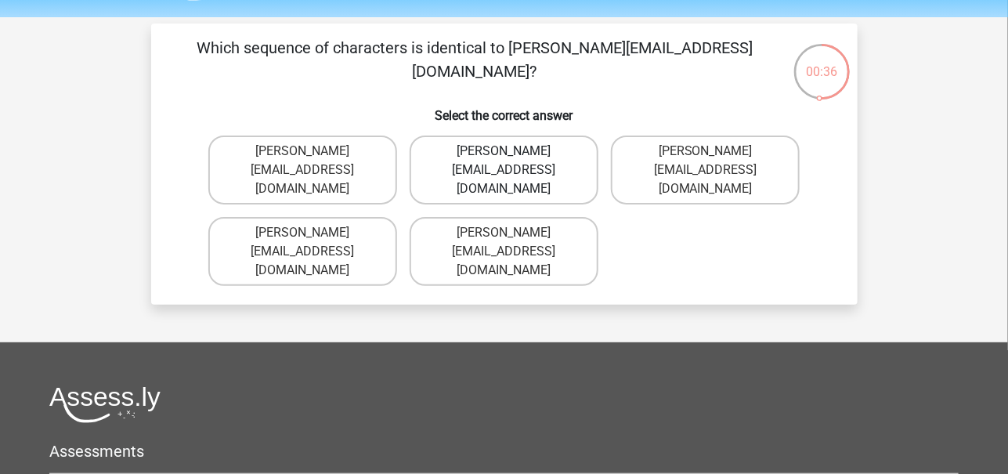
click at [557, 167] on label "Joshua-Carrick@email.com.uk" at bounding box center [504, 170] width 189 height 69
click at [514, 161] on input "Joshua-Carrick@email.com.uk" at bounding box center [509, 156] width 10 height 10
radio input "true"
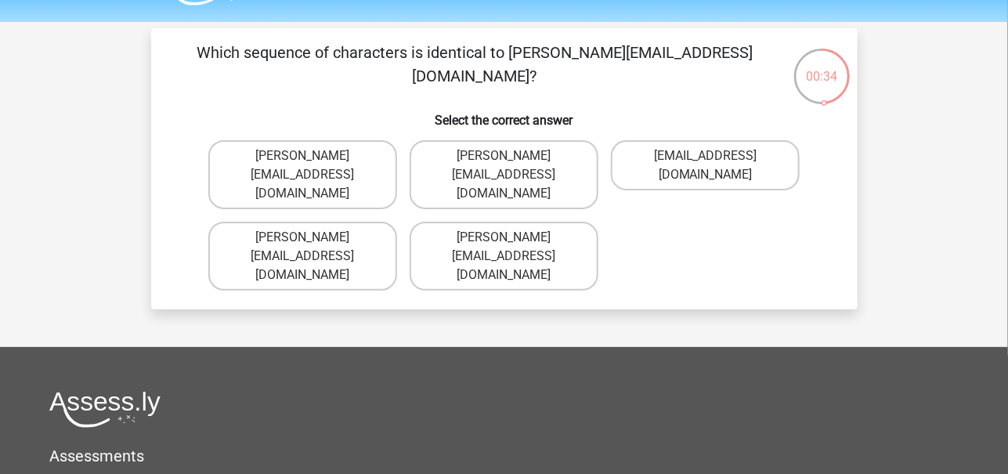
scroll to position [45, 0]
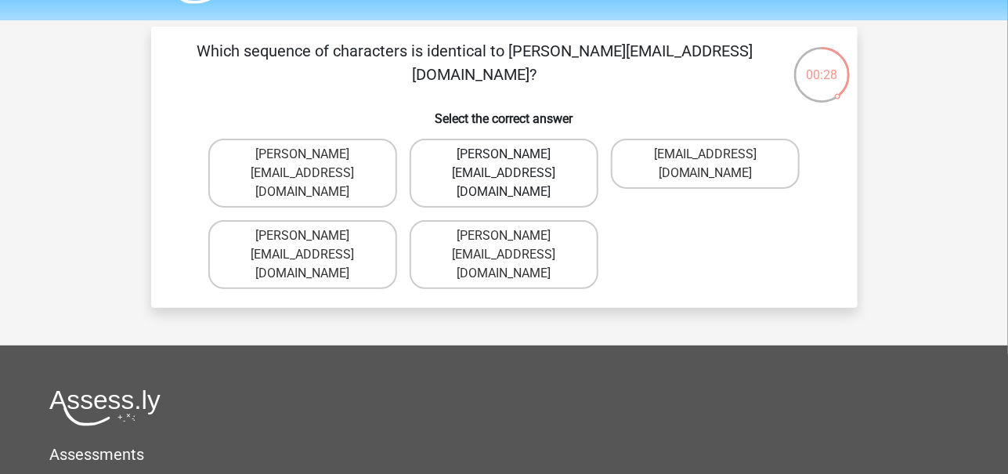
click at [545, 154] on label "Theo-Rhine@jointmail.gl" at bounding box center [504, 173] width 189 height 69
click at [514, 154] on input "Theo-Rhine@jointmail.gl" at bounding box center [509, 159] width 10 height 10
radio input "true"
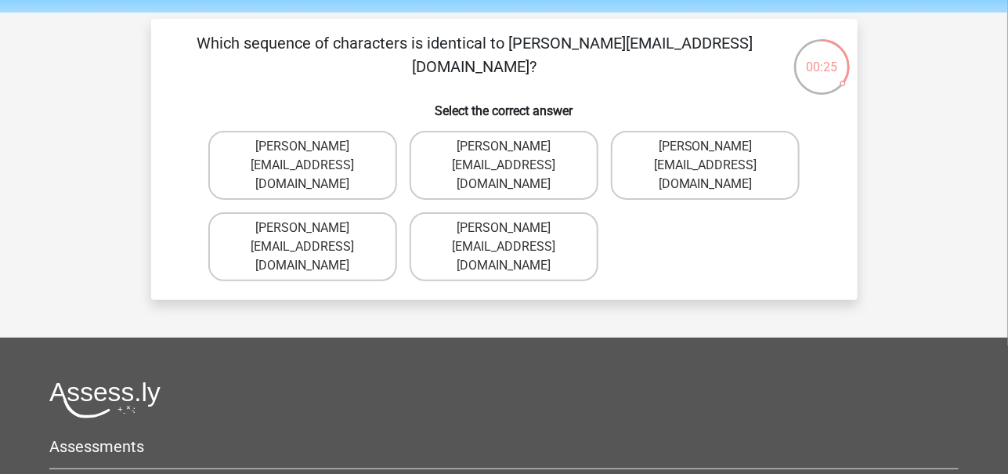
scroll to position [54, 0]
click at [331, 147] on label "Joseph-Clay@e-mail.br" at bounding box center [302, 164] width 189 height 69
click at [313, 147] on input "Joseph-Clay@e-mail.br" at bounding box center [307, 151] width 10 height 10
radio input "true"
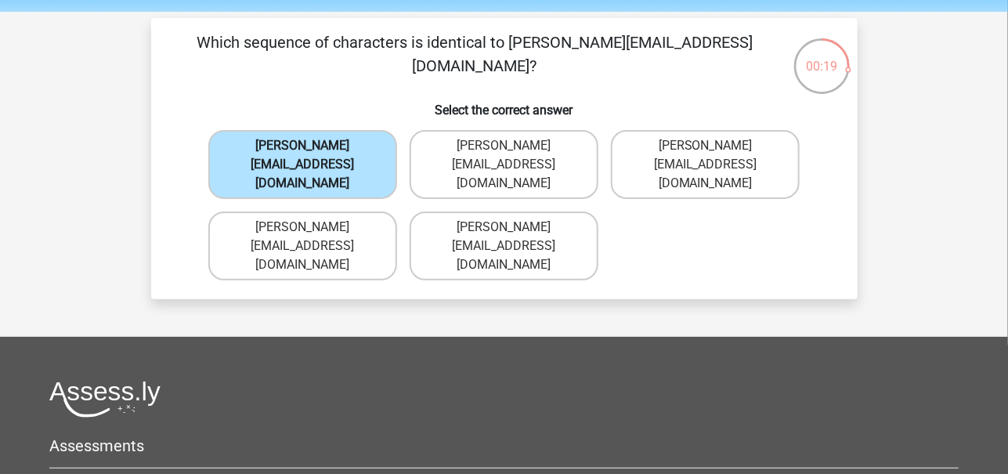
scroll to position [72, 0]
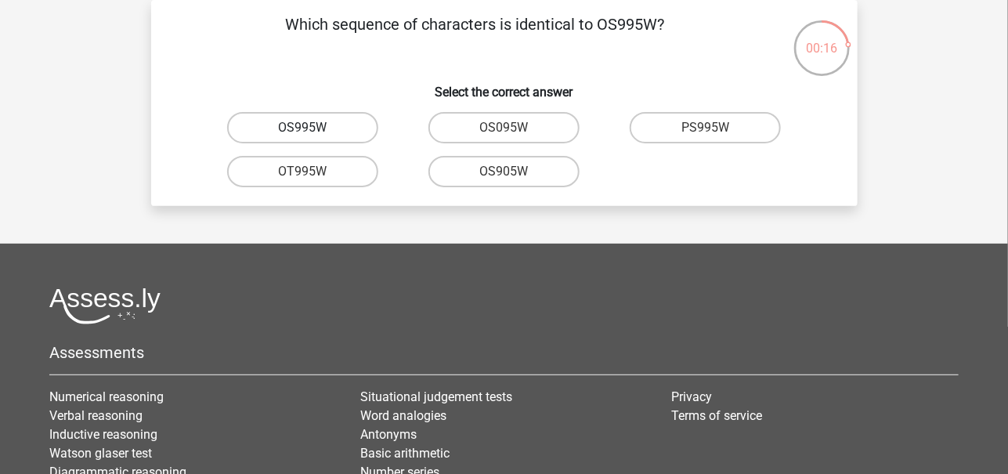
click at [333, 121] on label "OS995W" at bounding box center [302, 127] width 151 height 31
click at [313, 128] on input "OS995W" at bounding box center [307, 133] width 10 height 10
radio input "true"
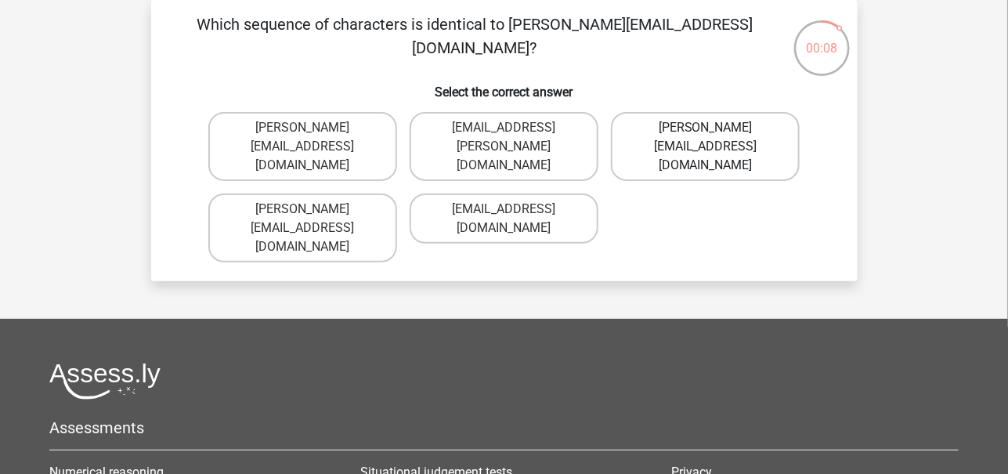
click at [707, 122] on label "Freya.Wilson@hotmale.com.co" at bounding box center [705, 146] width 189 height 69
click at [707, 128] on input "Freya.Wilson@hotmale.com.co" at bounding box center [711, 133] width 10 height 10
radio input "true"
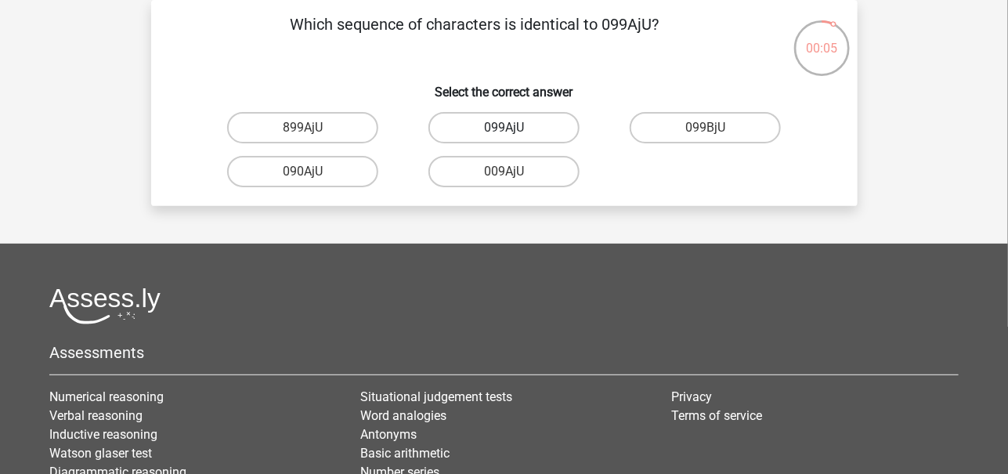
click at [545, 132] on label "099AjU" at bounding box center [504, 127] width 151 height 31
click at [514, 132] on input "099AjU" at bounding box center [509, 133] width 10 height 10
radio input "true"
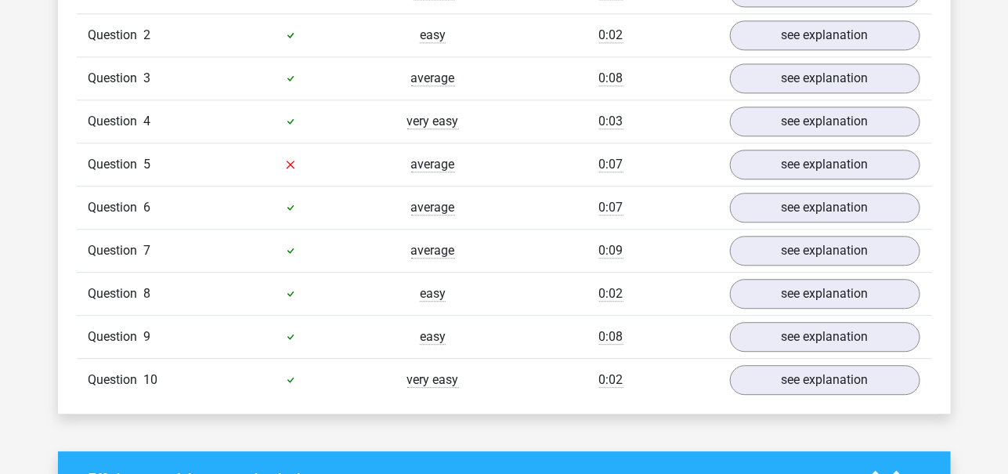
scroll to position [1348, 0]
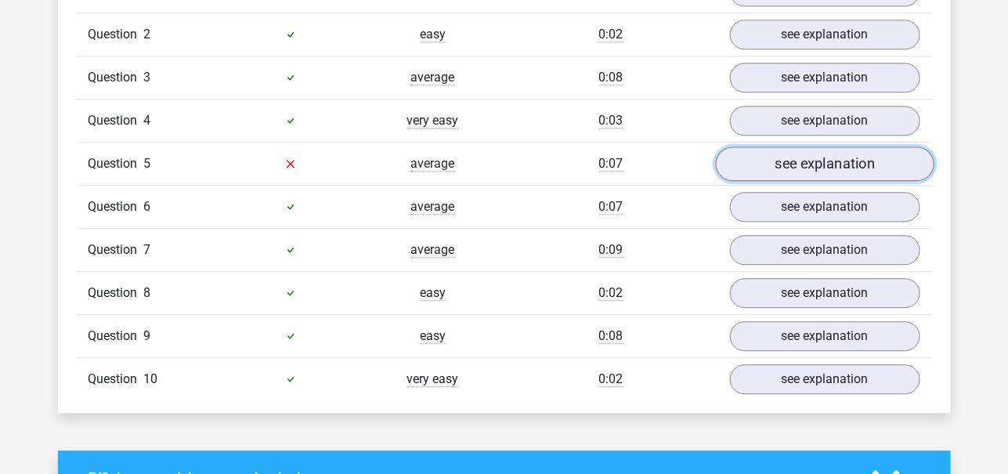
click at [794, 153] on link "see explanation" at bounding box center [824, 164] width 219 height 34
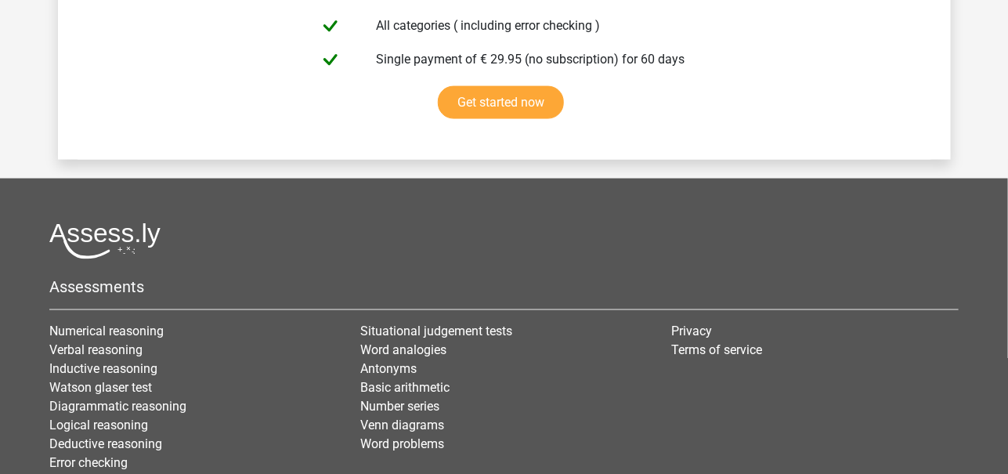
scroll to position [3134, 0]
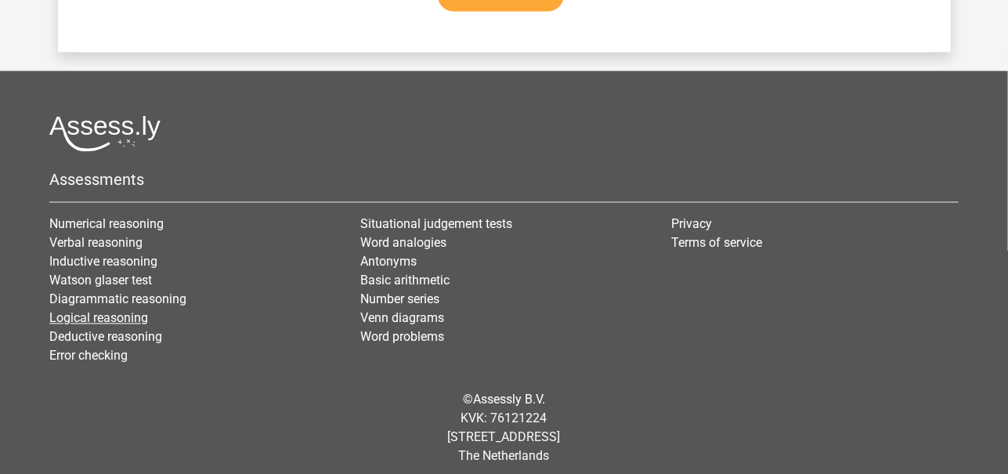
click at [105, 311] on link "Logical reasoning" at bounding box center [98, 318] width 99 height 15
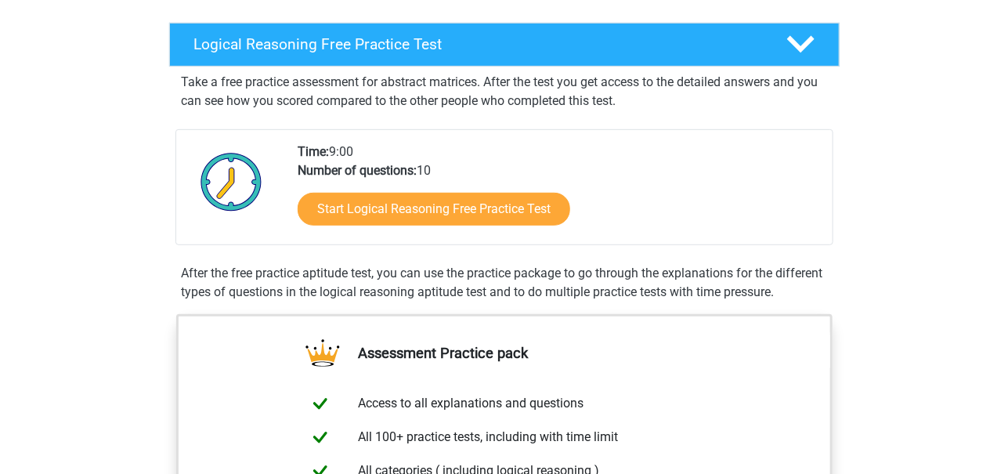
scroll to position [237, 0]
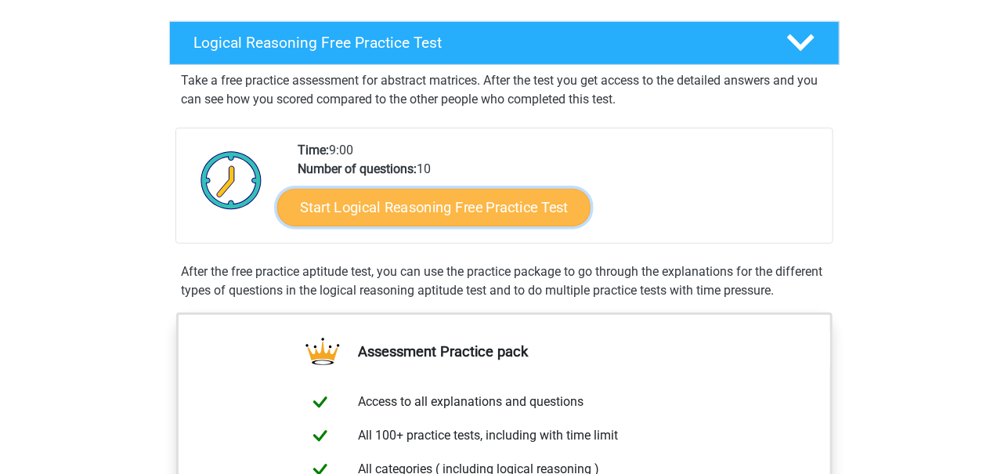
click at [420, 212] on link "Start Logical Reasoning Free Practice Test" at bounding box center [433, 207] width 313 height 38
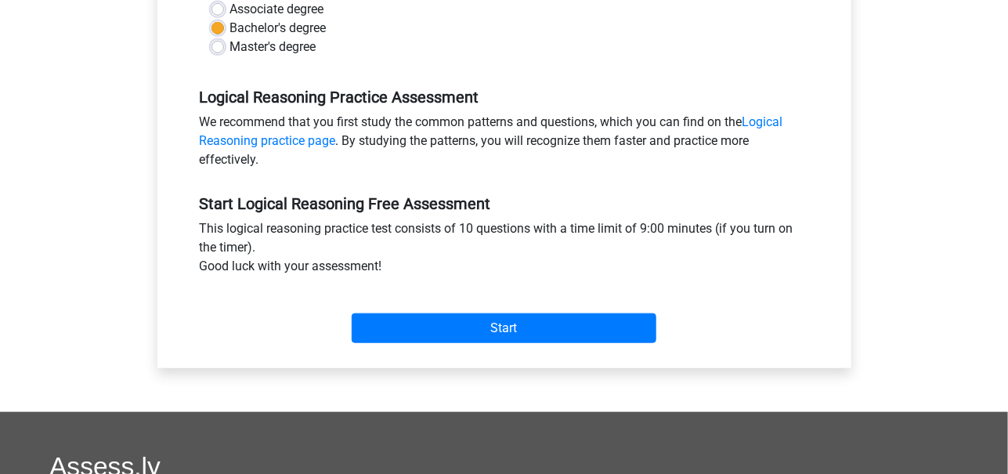
scroll to position [762, 0]
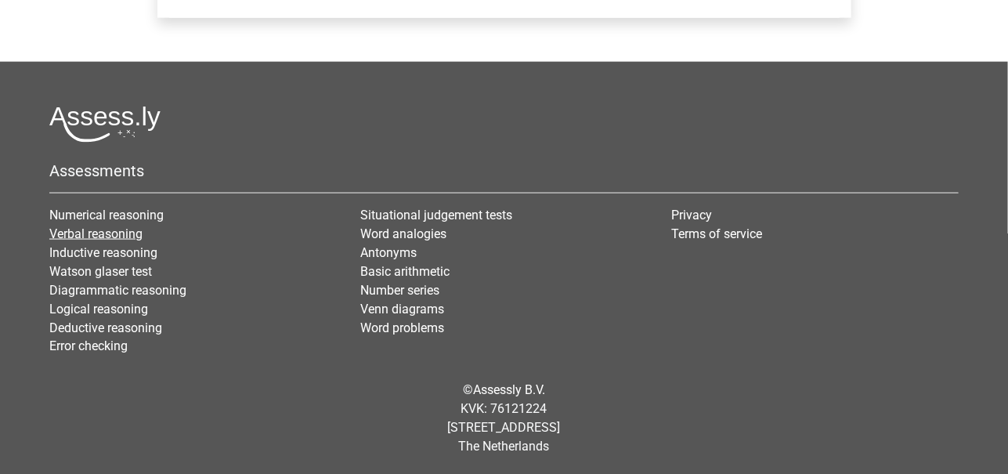
click at [120, 230] on link "Verbal reasoning" at bounding box center [95, 233] width 93 height 15
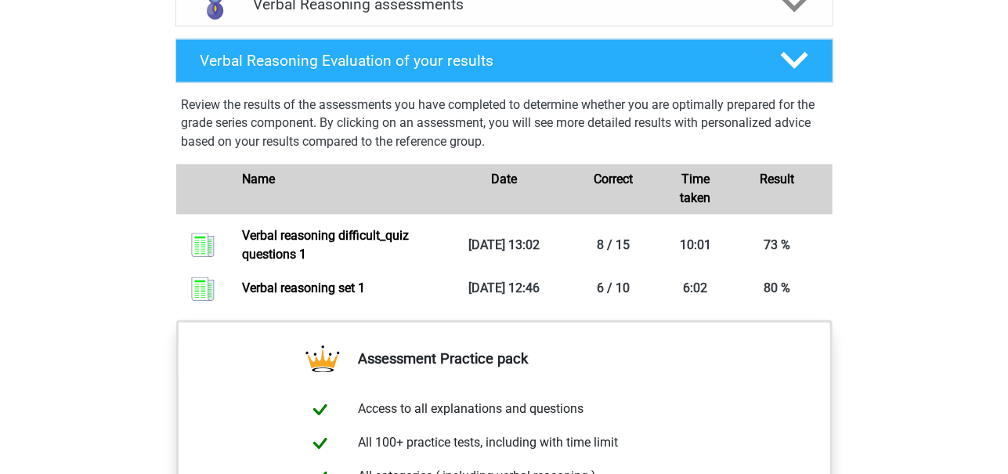
scroll to position [920, 0]
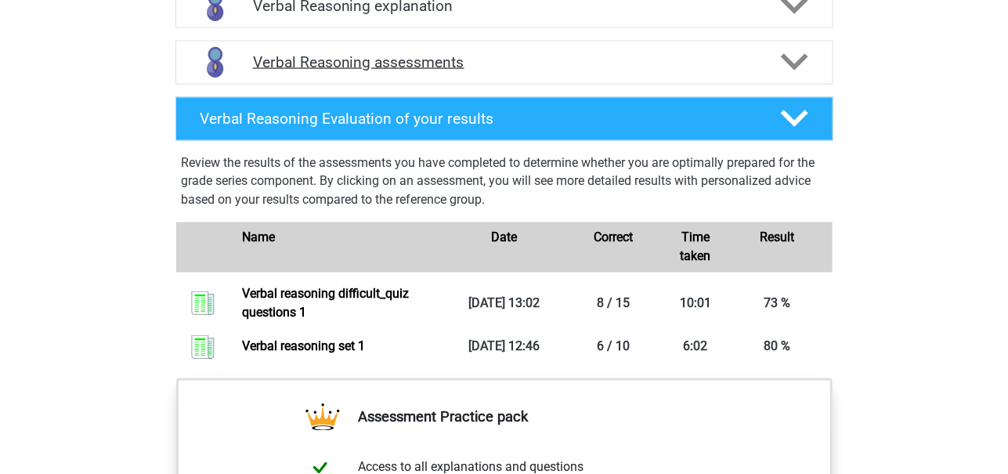
click at [400, 71] on h4 "Verbal Reasoning assessments" at bounding box center [504, 62] width 503 height 18
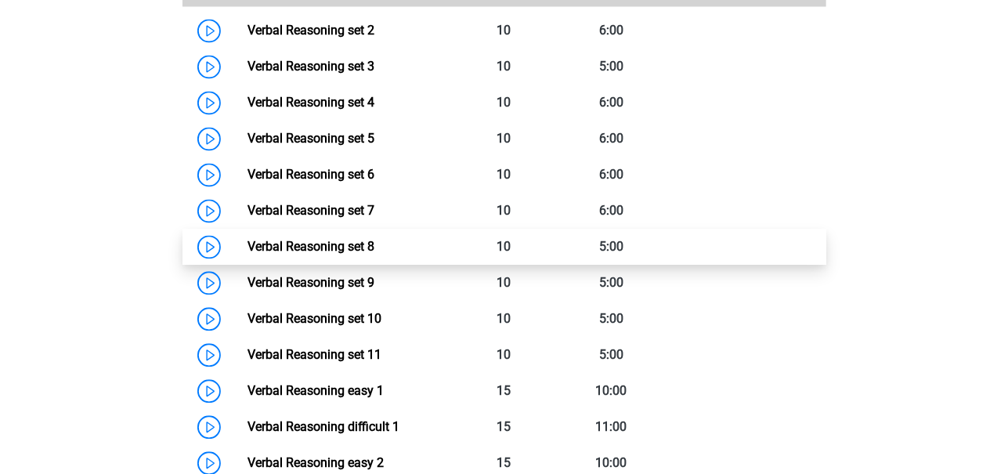
scroll to position [1131, 0]
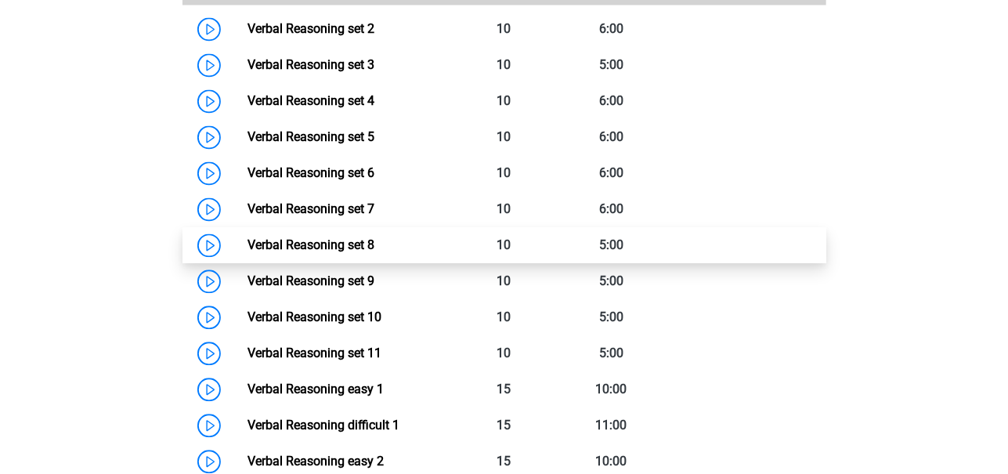
click at [375, 252] on link "Verbal Reasoning set 8" at bounding box center [311, 244] width 127 height 15
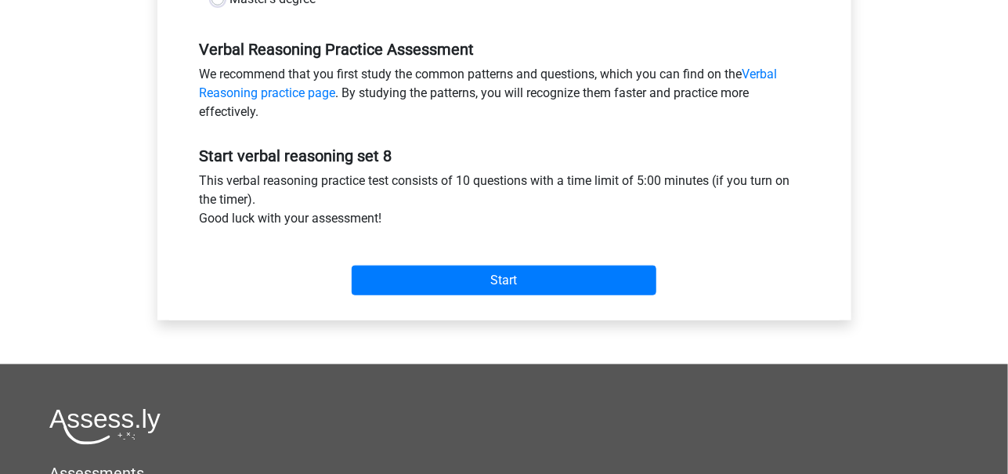
scroll to position [463, 0]
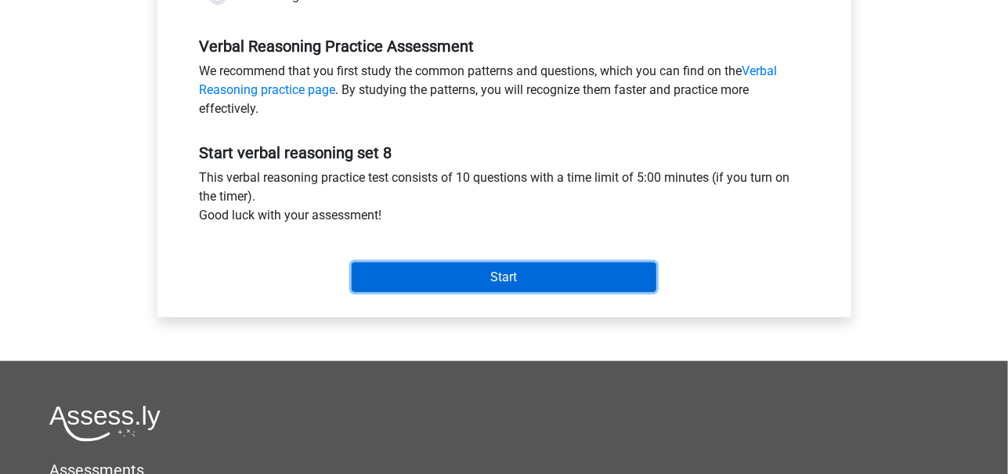
click at [422, 272] on input "Start" at bounding box center [504, 277] width 305 height 30
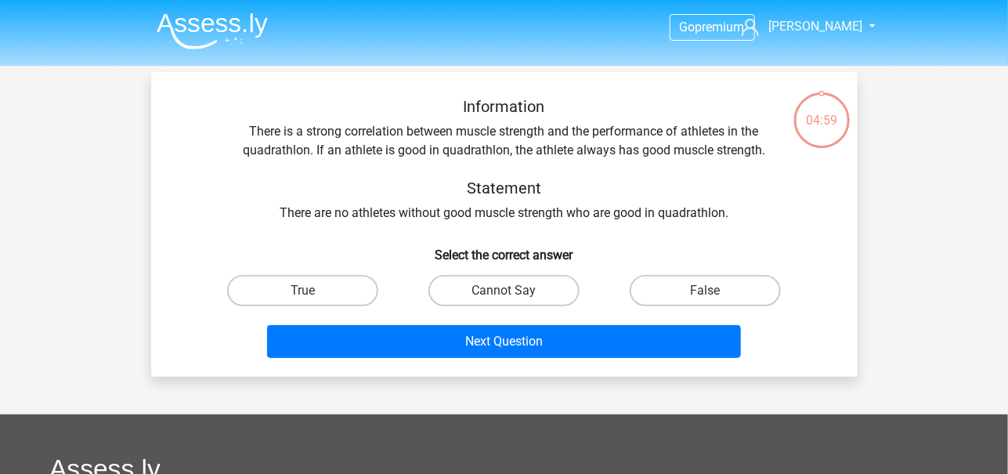
scroll to position [42, 0]
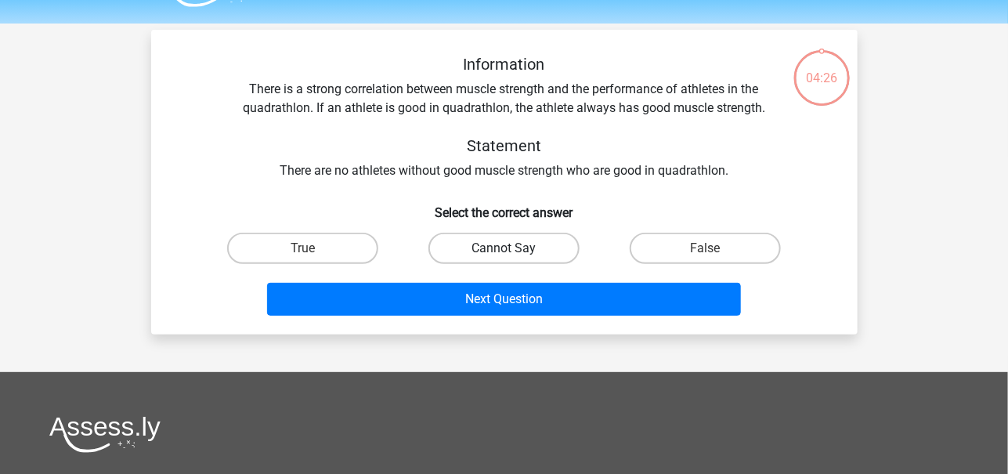
click at [542, 247] on label "Cannot Say" at bounding box center [504, 248] width 151 height 31
click at [514, 248] on input "Cannot Say" at bounding box center [509, 253] width 10 height 10
radio input "true"
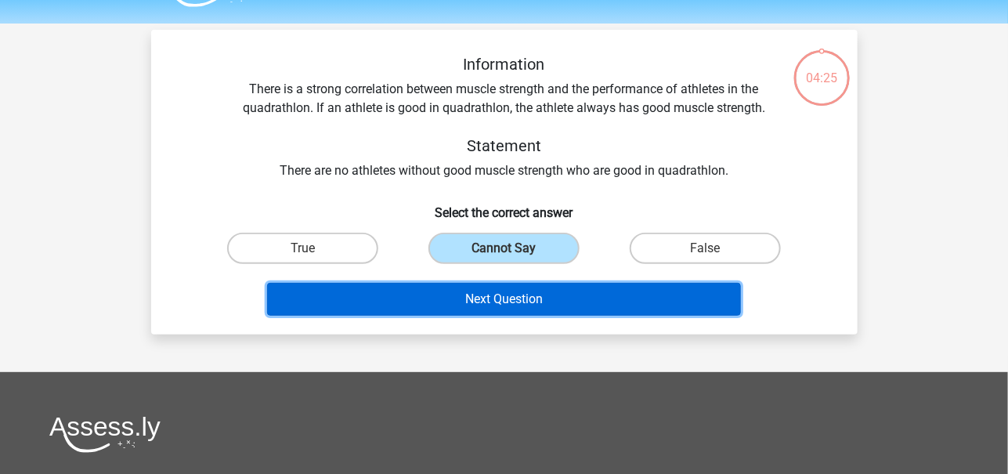
click at [566, 295] on button "Next Question" at bounding box center [504, 299] width 474 height 33
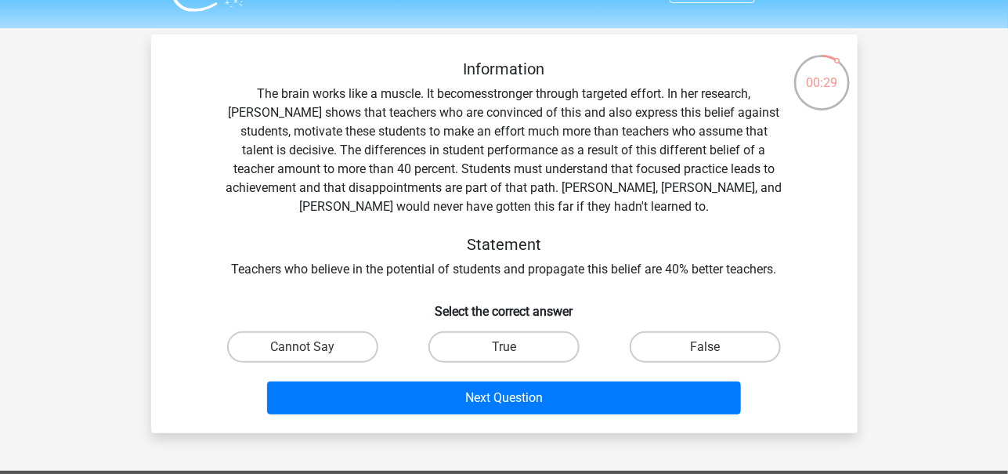
scroll to position [34, 0]
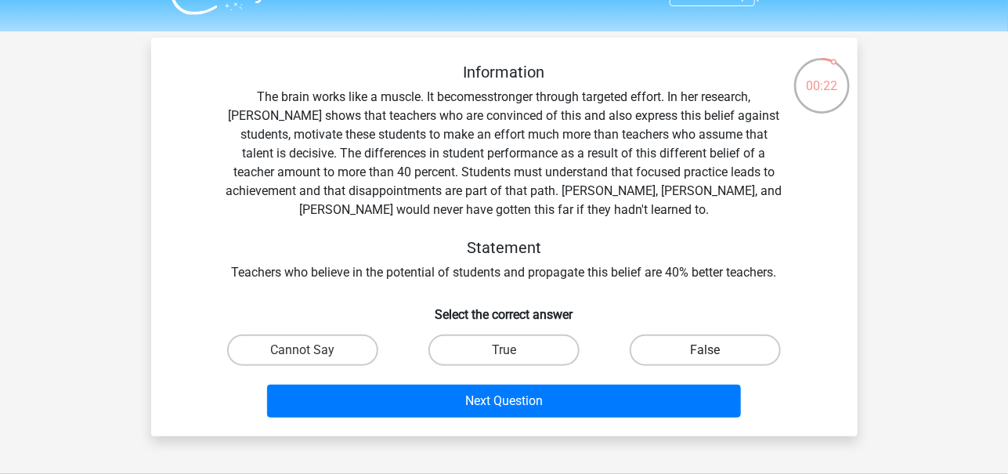
click at [704, 346] on label "False" at bounding box center [705, 350] width 151 height 31
click at [706, 350] on input "False" at bounding box center [711, 355] width 10 height 10
radio input "true"
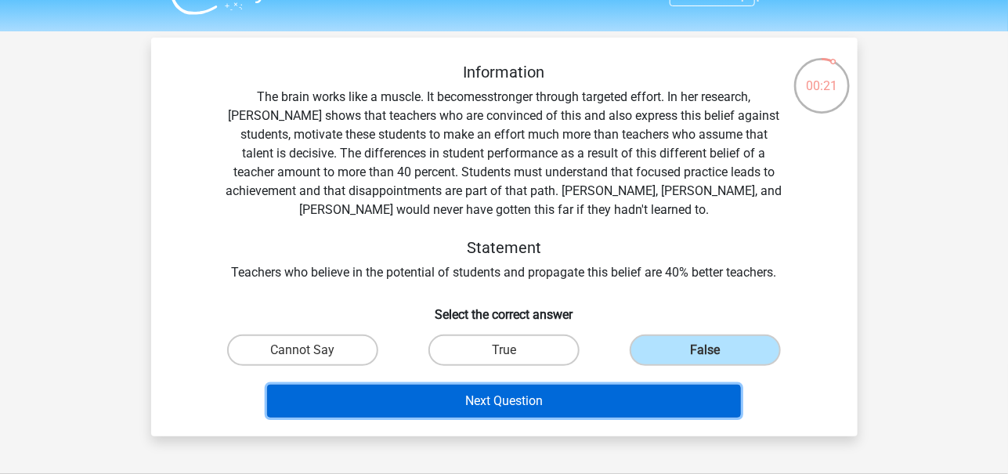
click at [653, 389] on button "Next Question" at bounding box center [504, 401] width 474 height 33
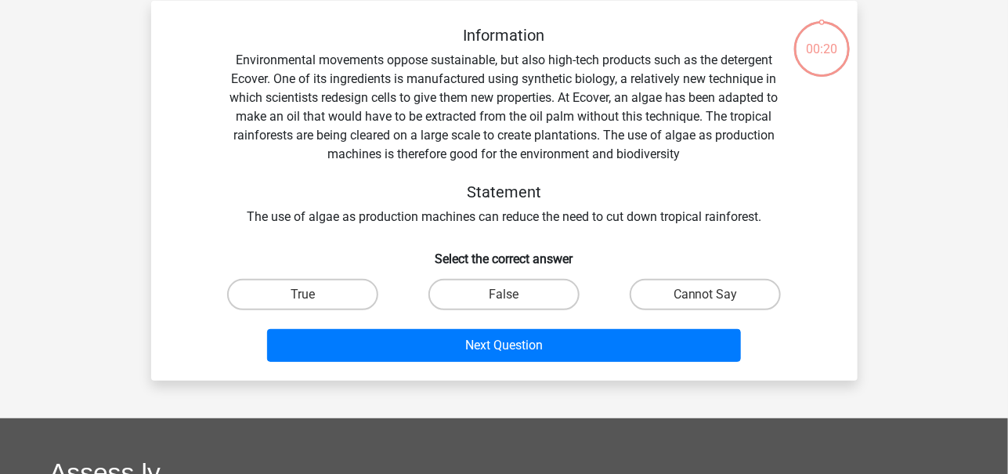
scroll to position [72, 0]
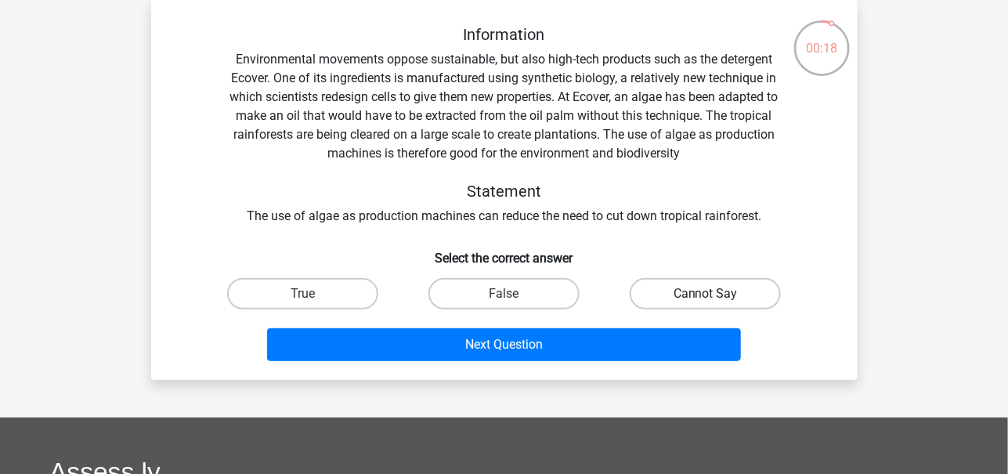
click at [714, 289] on label "Cannot Say" at bounding box center [705, 293] width 151 height 31
click at [714, 294] on input "Cannot Say" at bounding box center [711, 299] width 10 height 10
radio input "true"
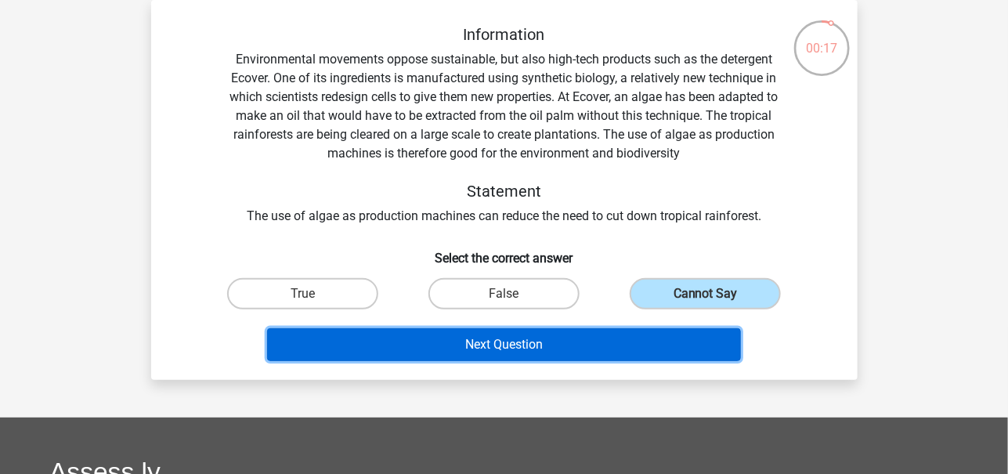
click at [646, 335] on button "Next Question" at bounding box center [504, 344] width 474 height 33
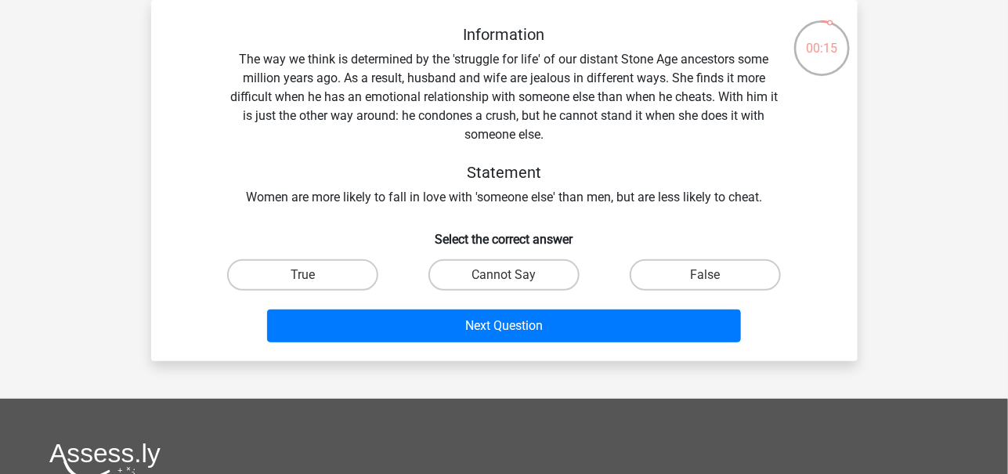
click at [514, 277] on input "Cannot Say" at bounding box center [509, 280] width 10 height 10
radio input "true"
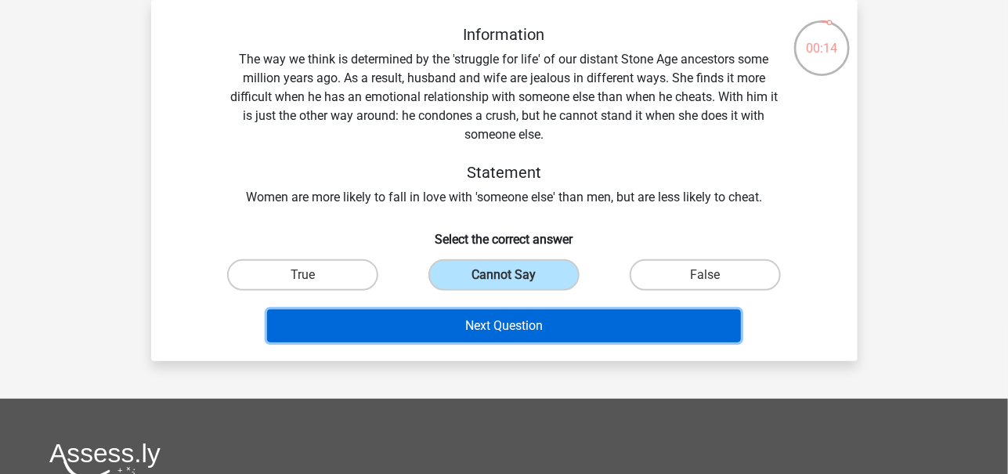
click at [556, 327] on button "Next Question" at bounding box center [504, 325] width 474 height 33
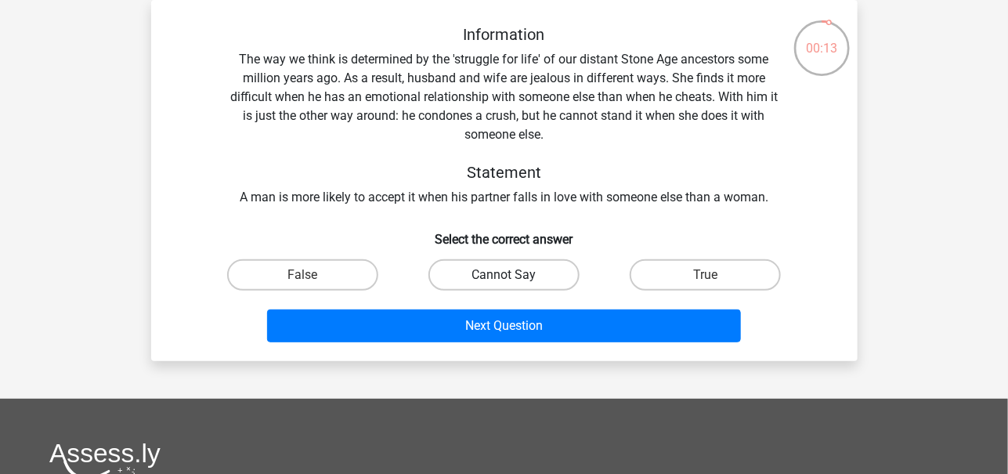
click at [501, 276] on label "Cannot Say" at bounding box center [504, 274] width 151 height 31
click at [504, 276] on input "Cannot Say" at bounding box center [509, 280] width 10 height 10
radio input "true"
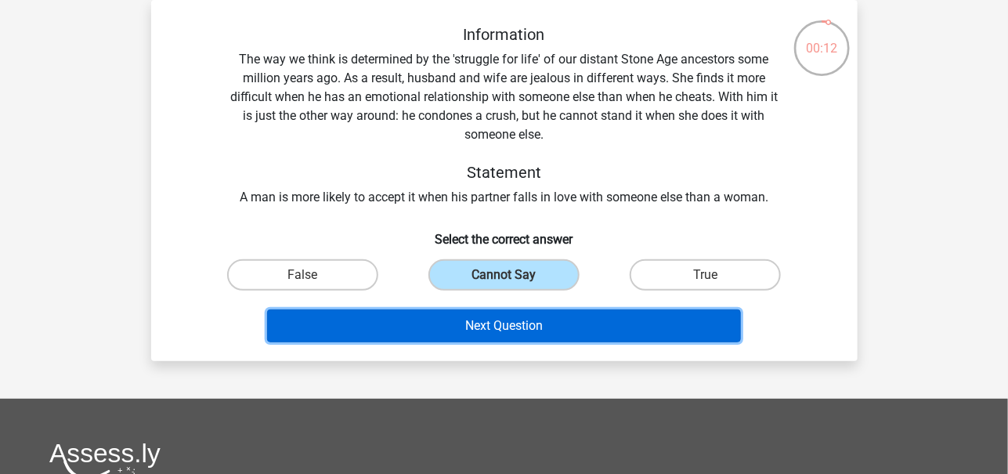
click at [468, 320] on button "Next Question" at bounding box center [504, 325] width 474 height 33
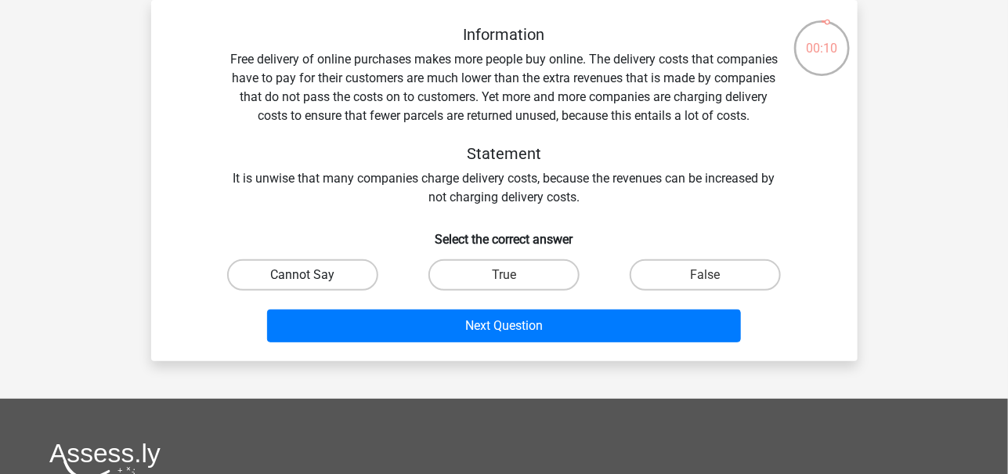
click at [346, 273] on label "Cannot Say" at bounding box center [302, 274] width 151 height 31
click at [313, 275] on input "Cannot Say" at bounding box center [307, 280] width 10 height 10
radio input "true"
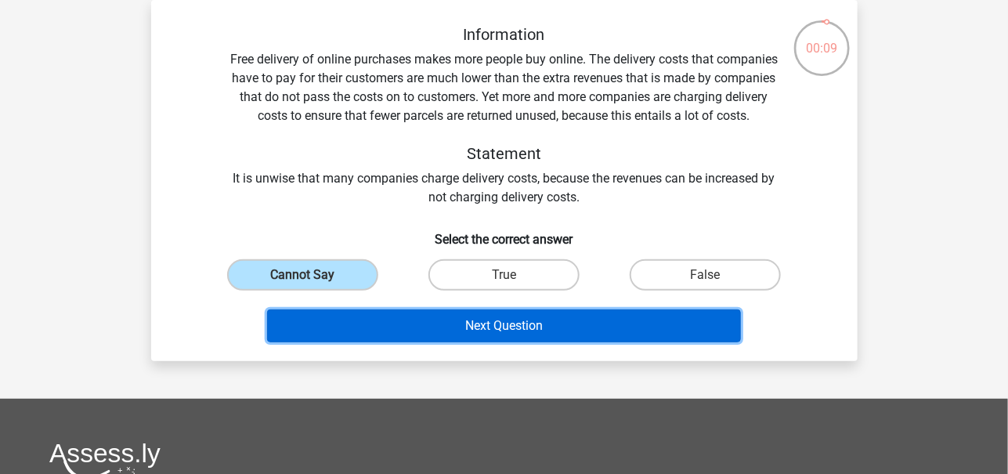
click at [440, 326] on button "Next Question" at bounding box center [504, 325] width 474 height 33
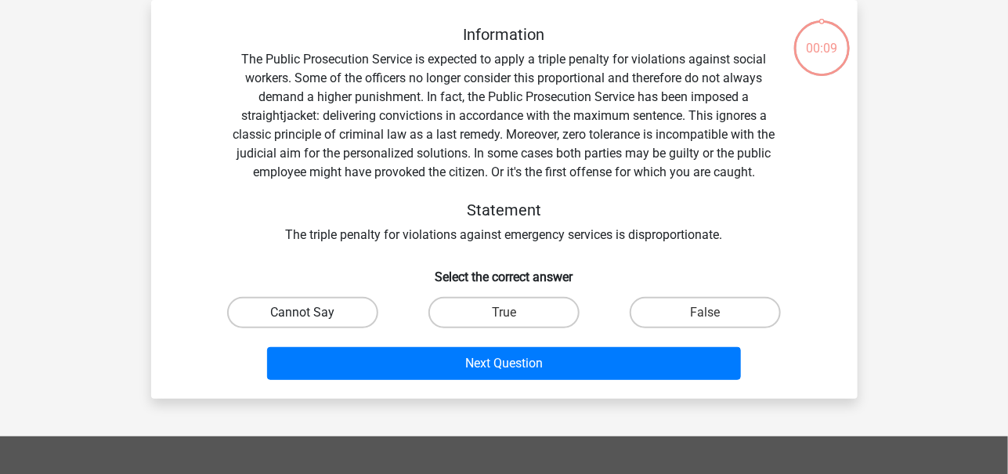
click at [350, 311] on label "Cannot Say" at bounding box center [302, 312] width 151 height 31
click at [313, 313] on input "Cannot Say" at bounding box center [307, 318] width 10 height 10
radio input "true"
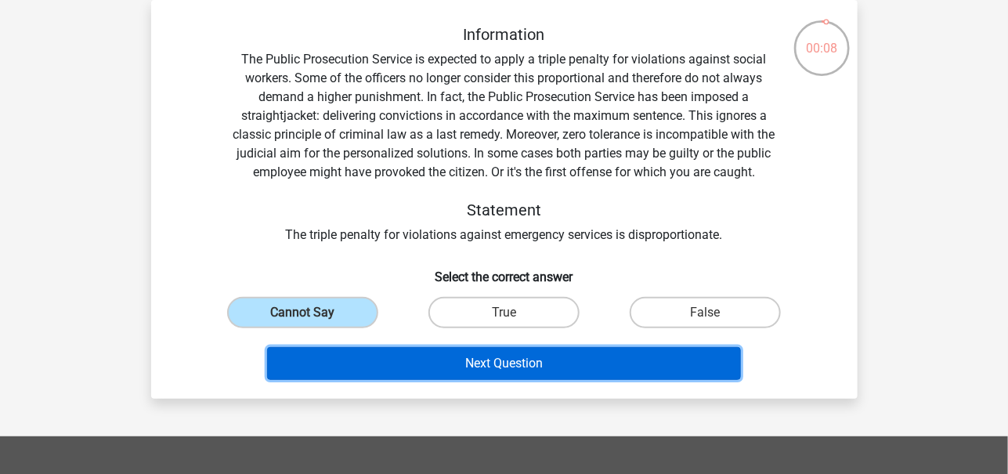
click at [438, 359] on button "Next Question" at bounding box center [504, 363] width 474 height 33
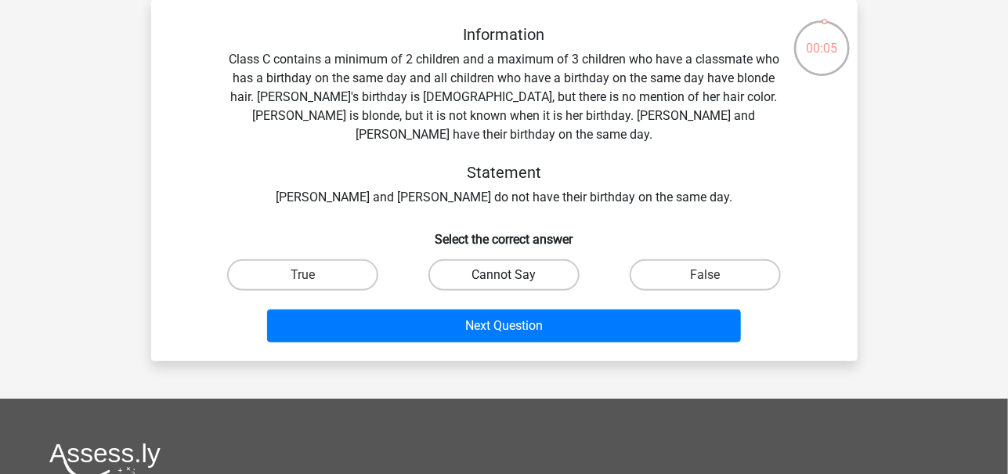
click at [490, 259] on label "Cannot Say" at bounding box center [504, 274] width 151 height 31
click at [504, 275] on input "Cannot Say" at bounding box center [509, 280] width 10 height 10
radio input "true"
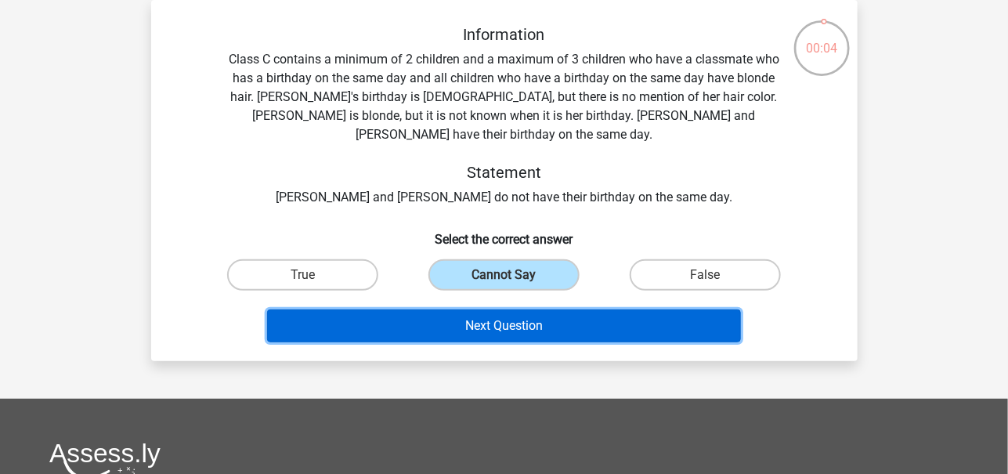
click at [524, 309] on button "Next Question" at bounding box center [504, 325] width 474 height 33
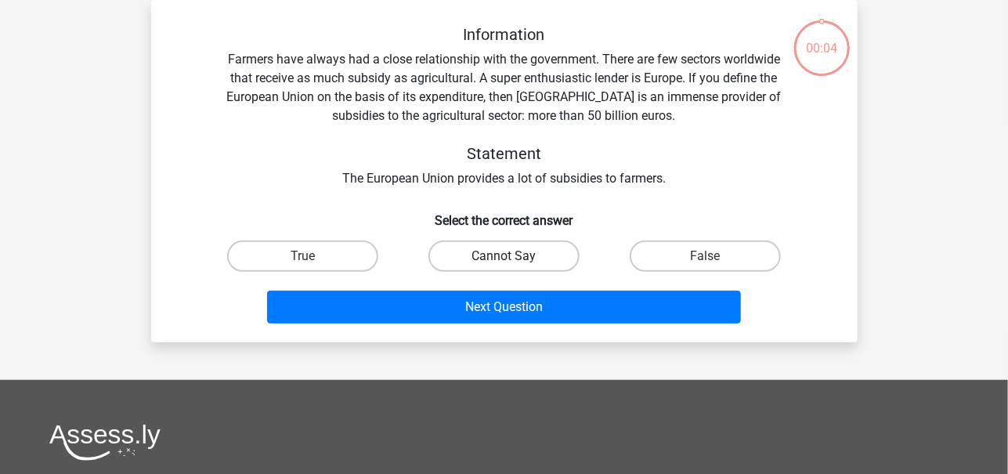
click at [512, 255] on label "Cannot Say" at bounding box center [504, 256] width 151 height 31
click at [512, 256] on input "Cannot Say" at bounding box center [509, 261] width 10 height 10
radio input "true"
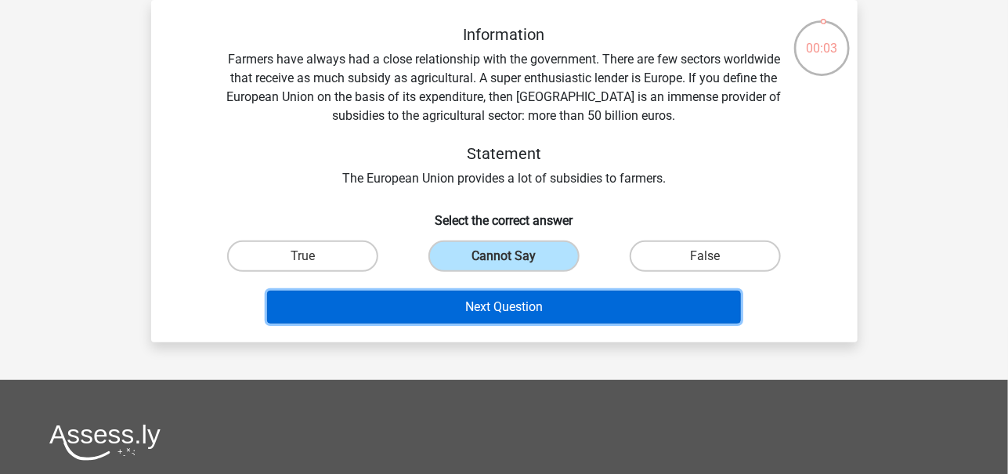
click at [523, 305] on button "Next Question" at bounding box center [504, 307] width 474 height 33
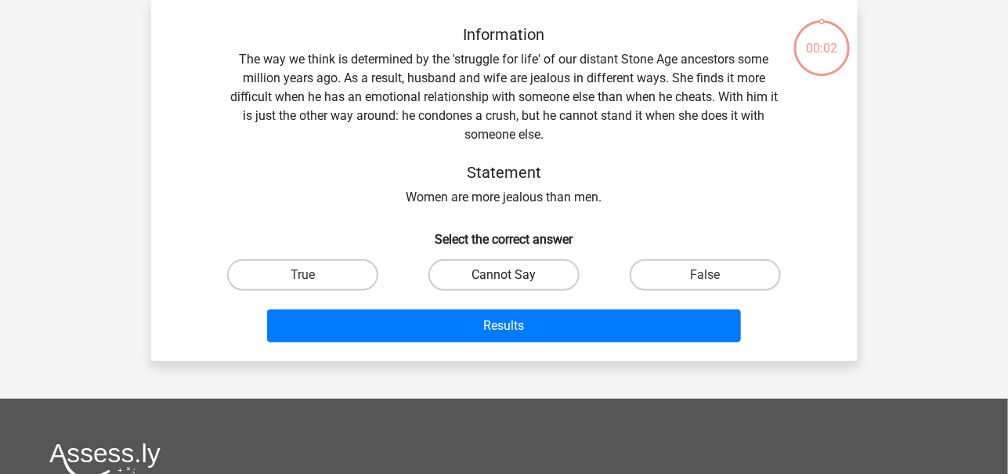
click at [519, 277] on label "Cannot Say" at bounding box center [504, 274] width 151 height 31
click at [514, 277] on input "Cannot Say" at bounding box center [509, 280] width 10 height 10
radio input "true"
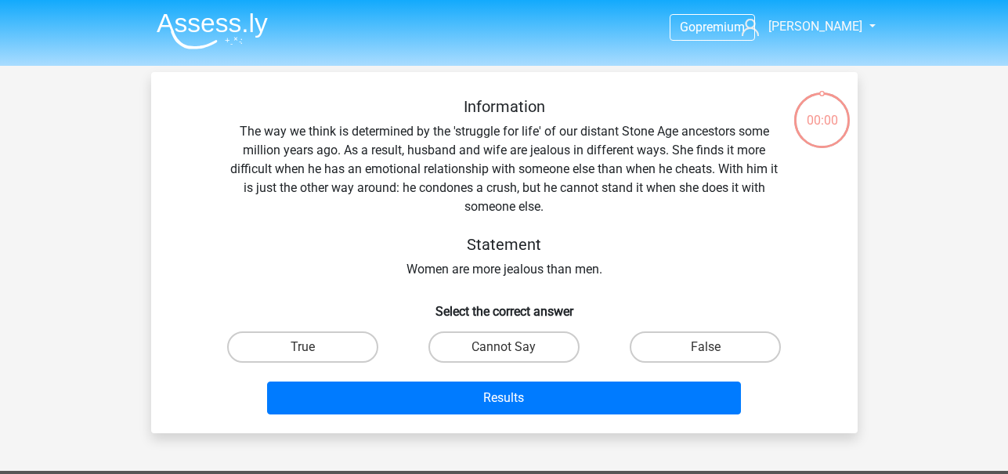
scroll to position [72, 0]
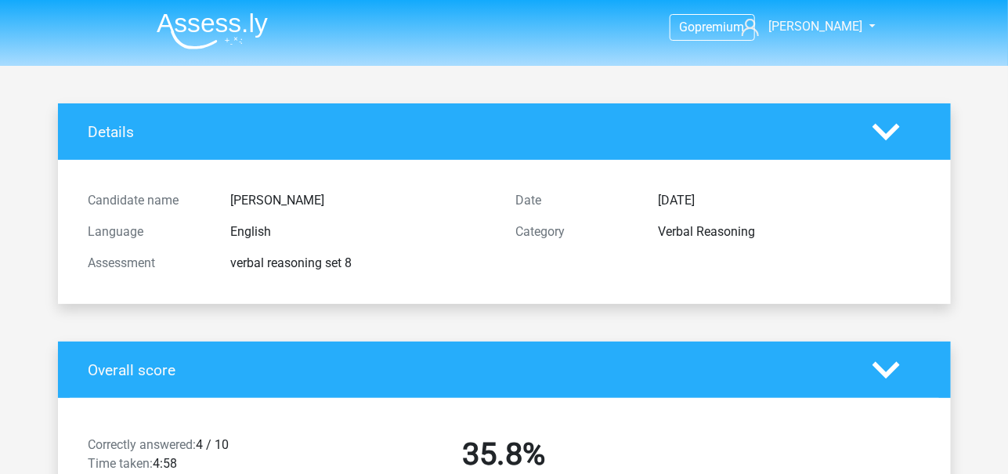
click at [529, 277] on div "Date [DATE] Category Verbal Reasoning" at bounding box center [719, 232] width 428 height 94
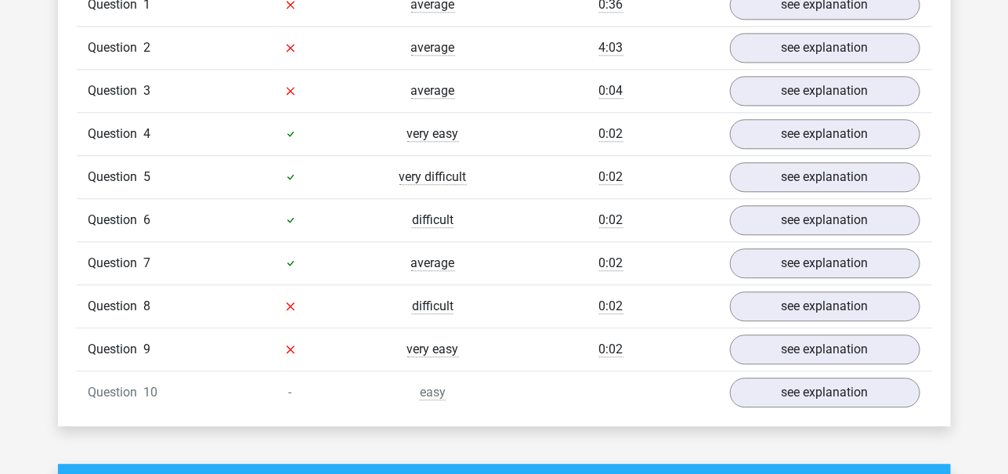
scroll to position [1316, 0]
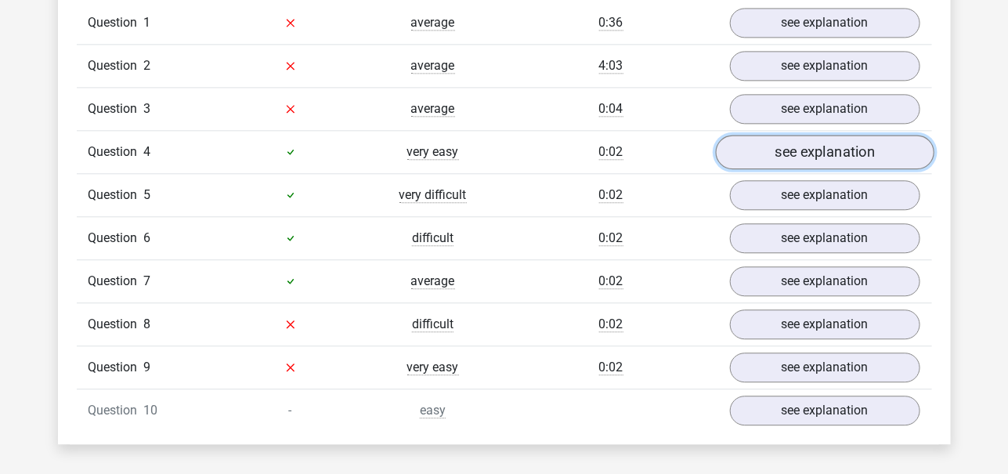
click at [806, 151] on link "see explanation" at bounding box center [824, 152] width 219 height 34
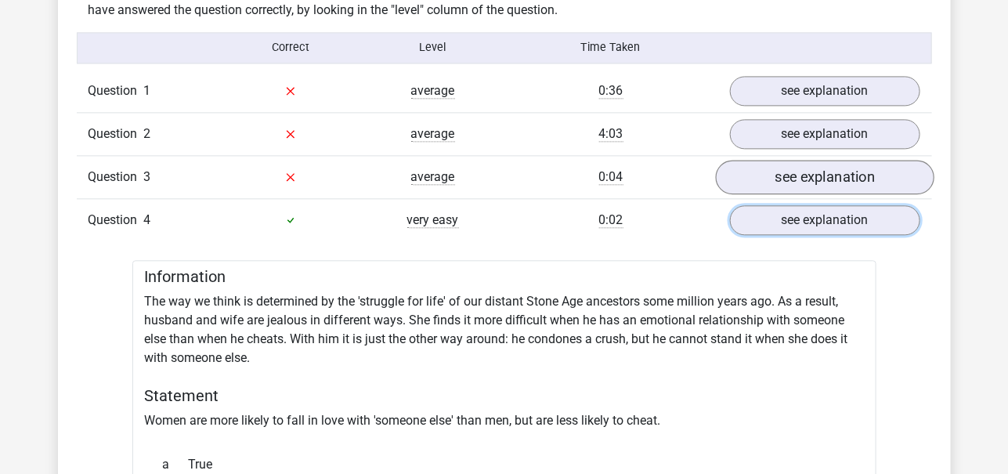
scroll to position [1250, 0]
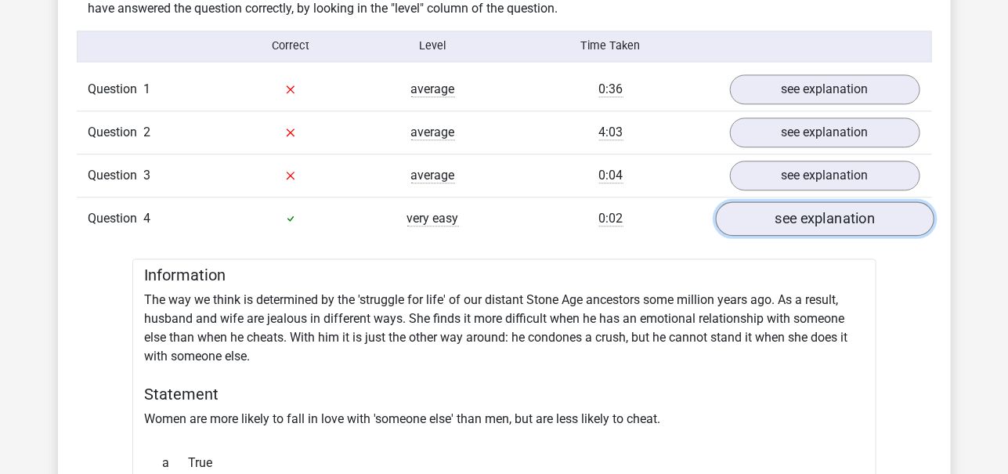
click at [781, 209] on link "see explanation" at bounding box center [824, 218] width 219 height 34
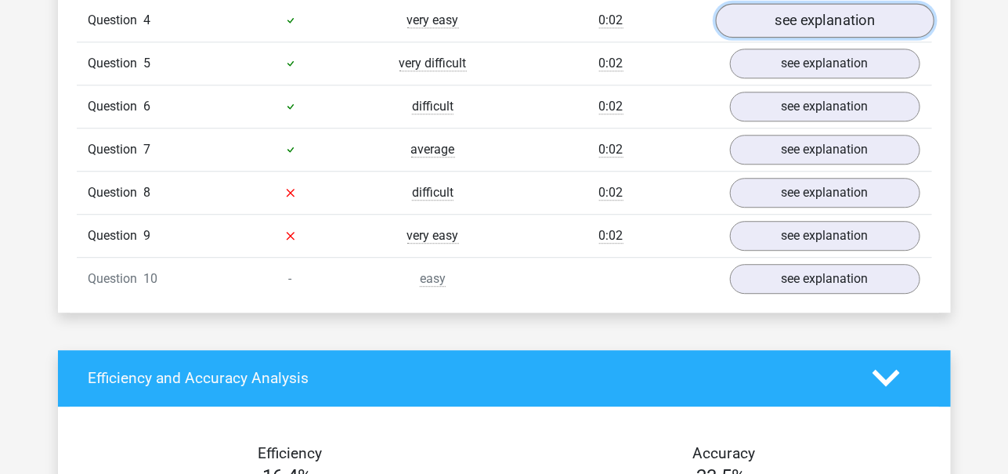
scroll to position [1449, 0]
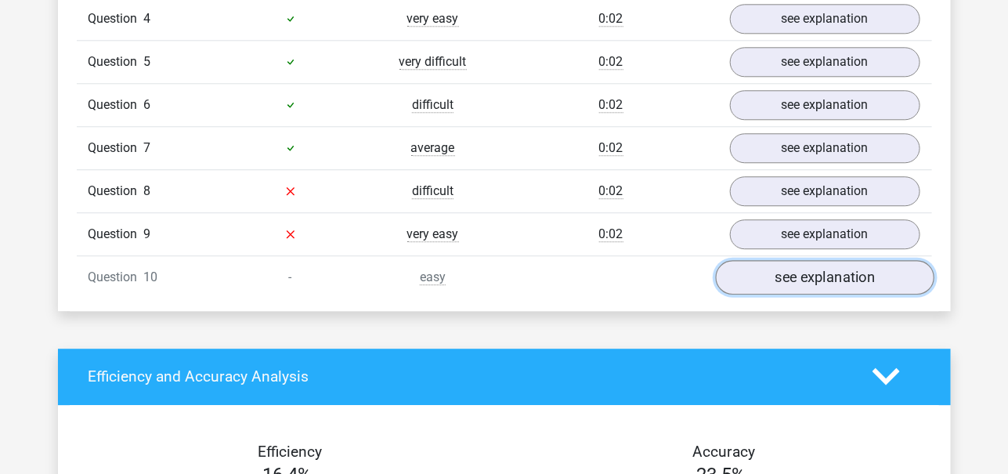
click at [776, 269] on link "see explanation" at bounding box center [824, 277] width 219 height 34
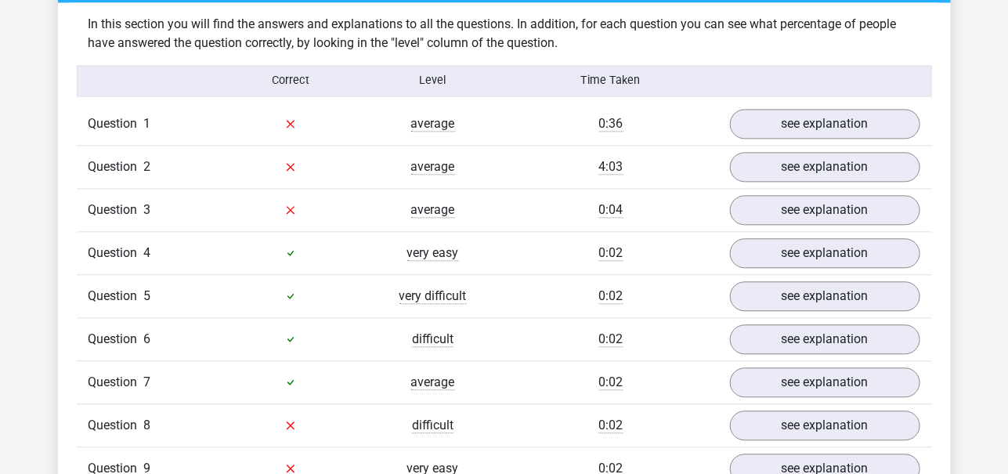
scroll to position [1214, 0]
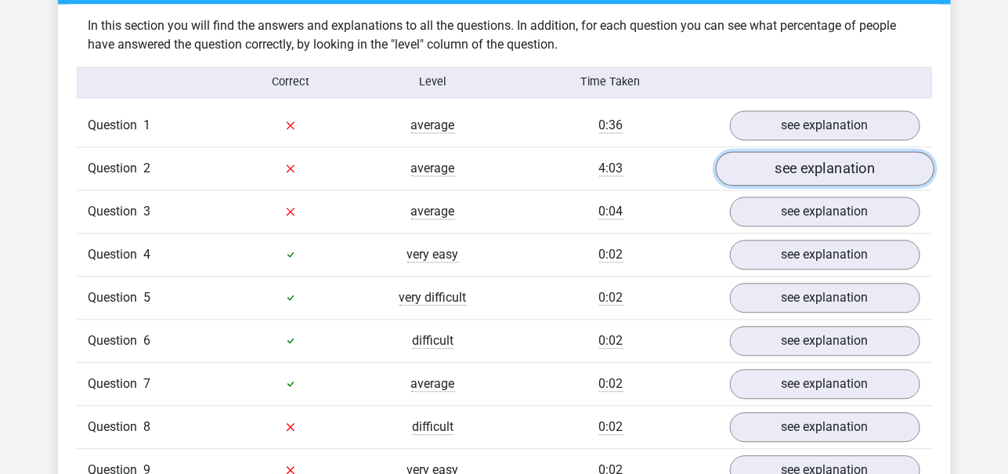
click at [854, 175] on link "see explanation" at bounding box center [824, 168] width 219 height 34
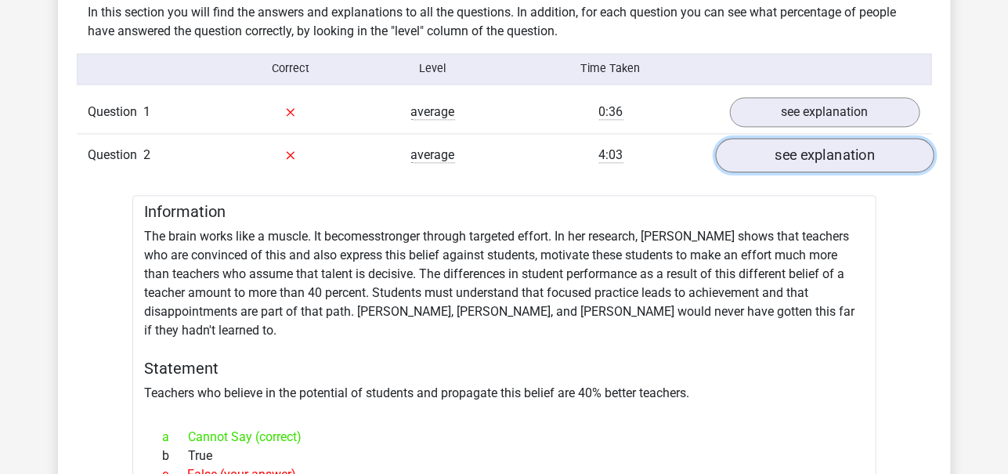
scroll to position [1222, 0]
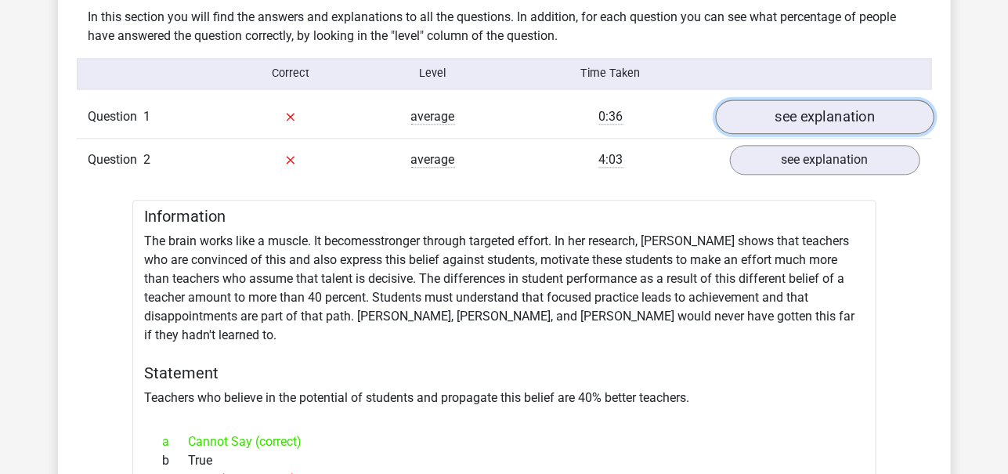
click at [830, 117] on link "see explanation" at bounding box center [824, 117] width 219 height 34
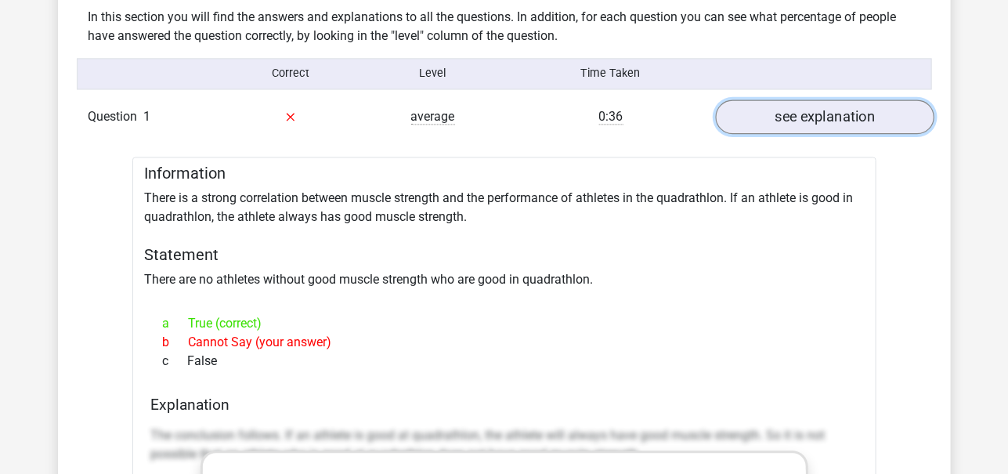
click at [830, 117] on link "see explanation" at bounding box center [824, 117] width 219 height 34
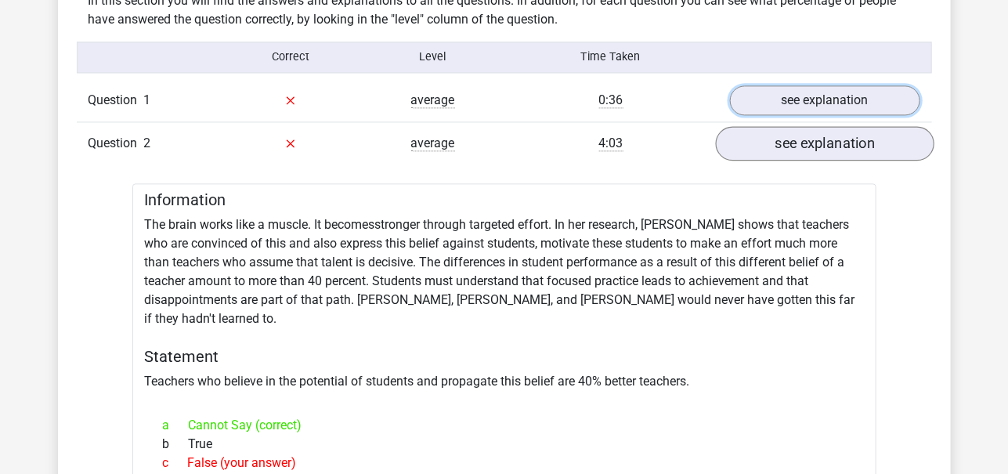
scroll to position [1236, 0]
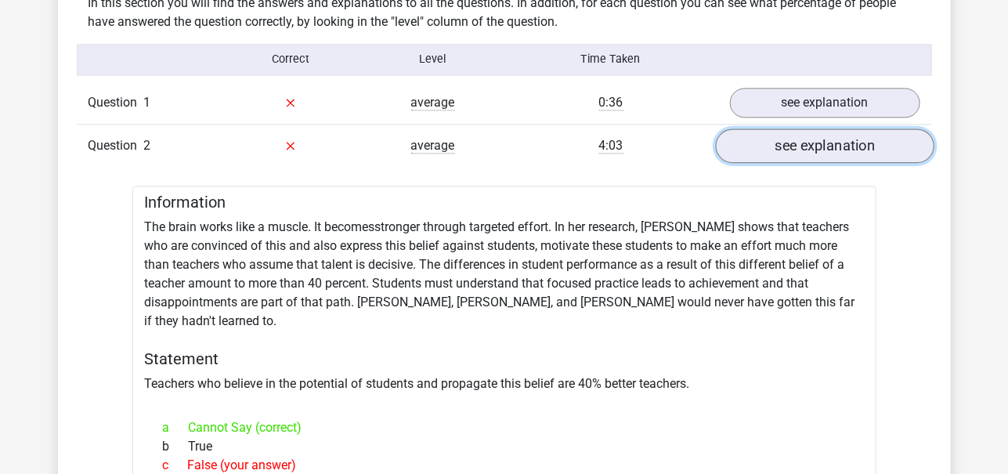
click at [852, 132] on link "see explanation" at bounding box center [824, 145] width 219 height 34
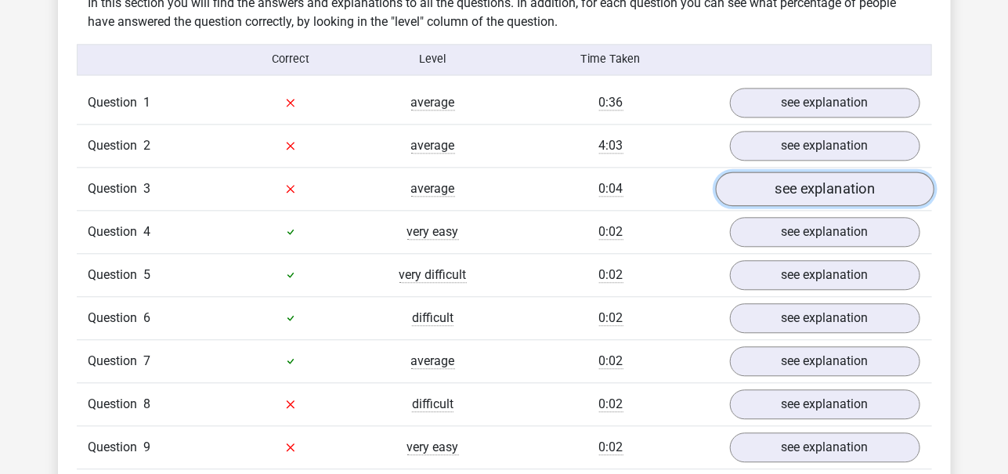
click at [830, 179] on link "see explanation" at bounding box center [824, 189] width 219 height 34
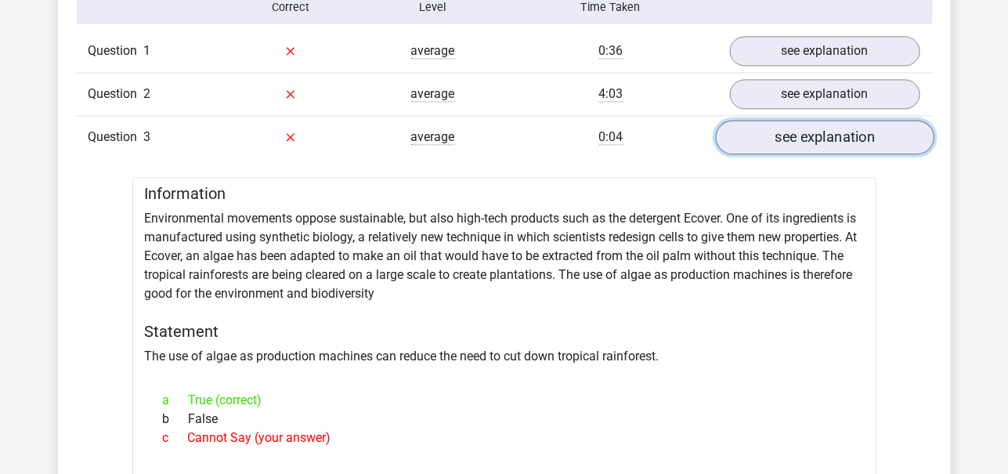
scroll to position [1285, 0]
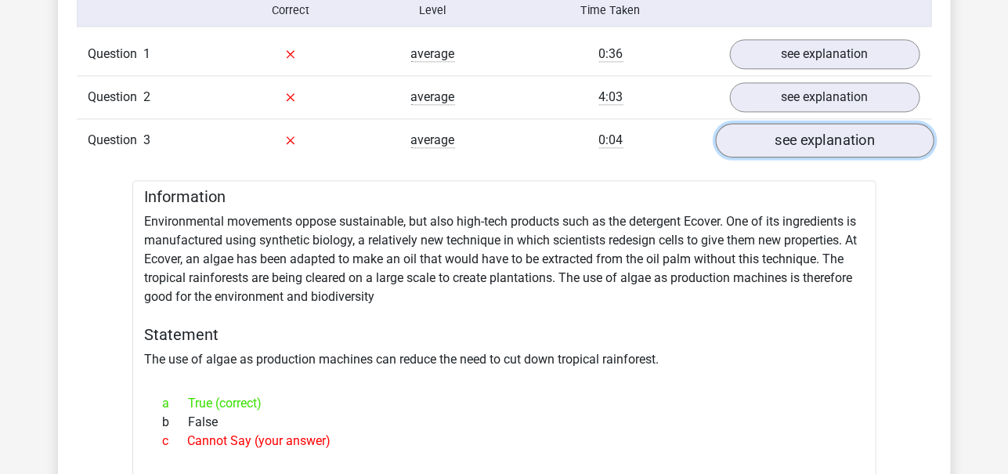
click at [834, 123] on link "see explanation" at bounding box center [824, 140] width 219 height 34
